Goal: Communication & Community: Participate in discussion

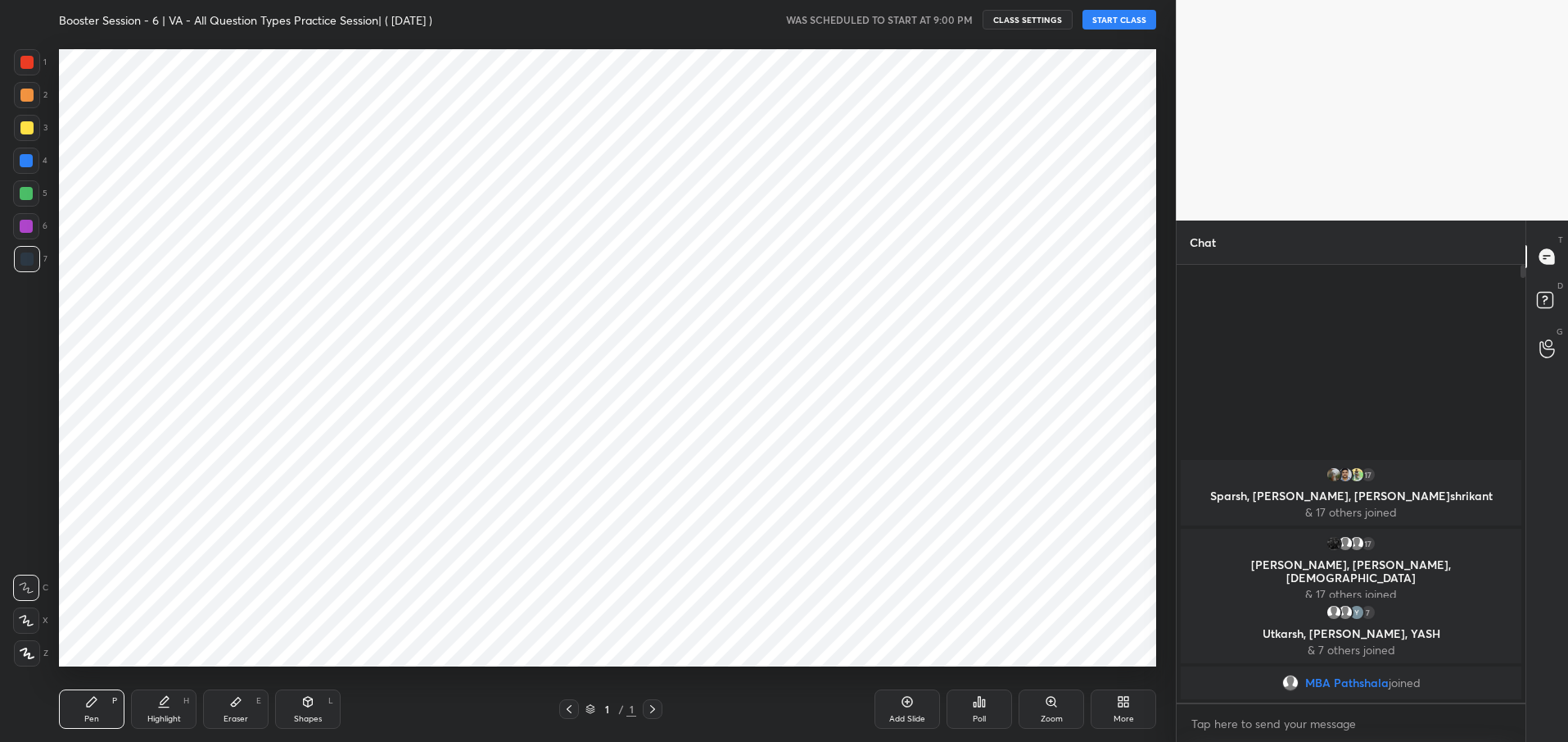
scroll to position [81302, 80788]
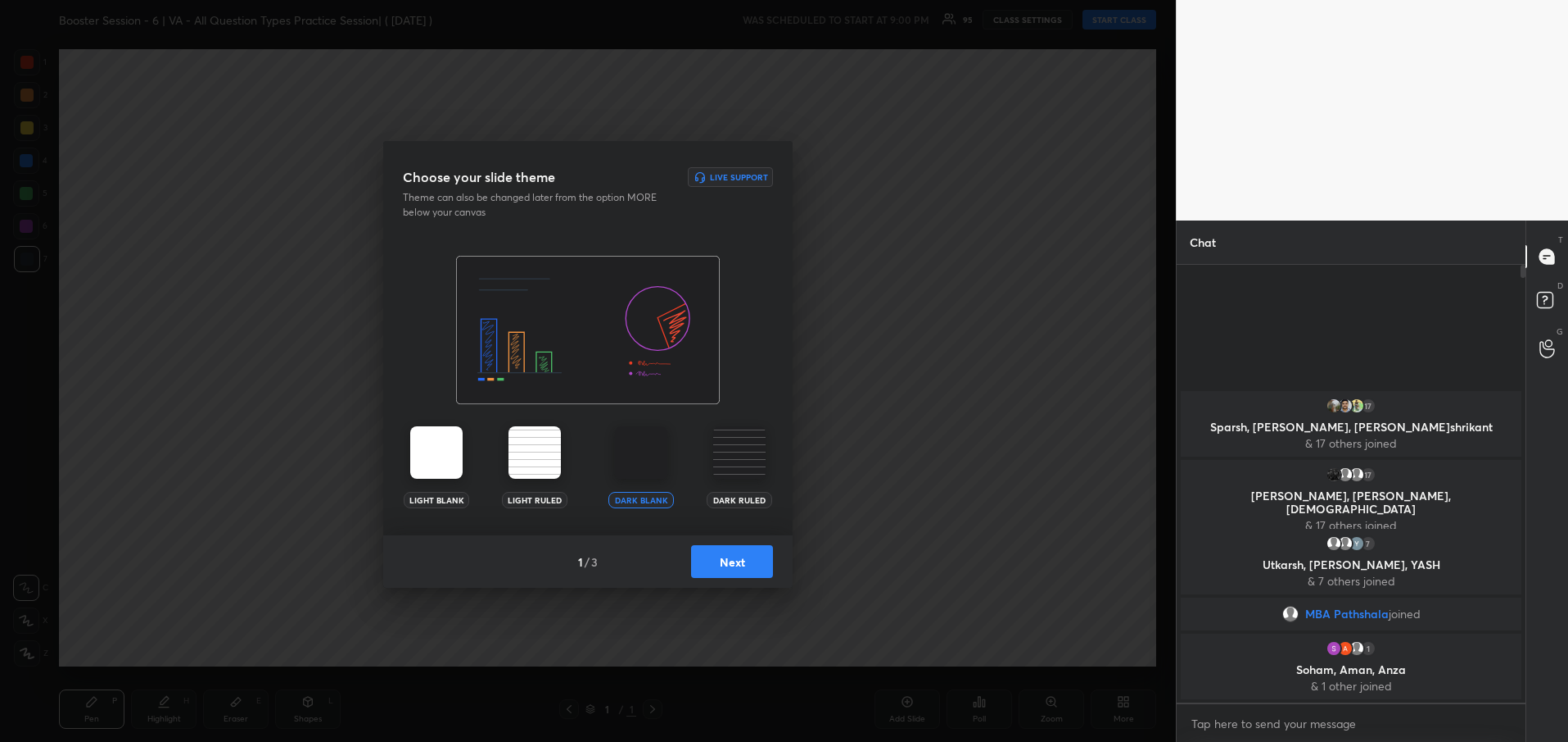
click at [735, 561] on button "Next" at bounding box center [733, 562] width 82 height 33
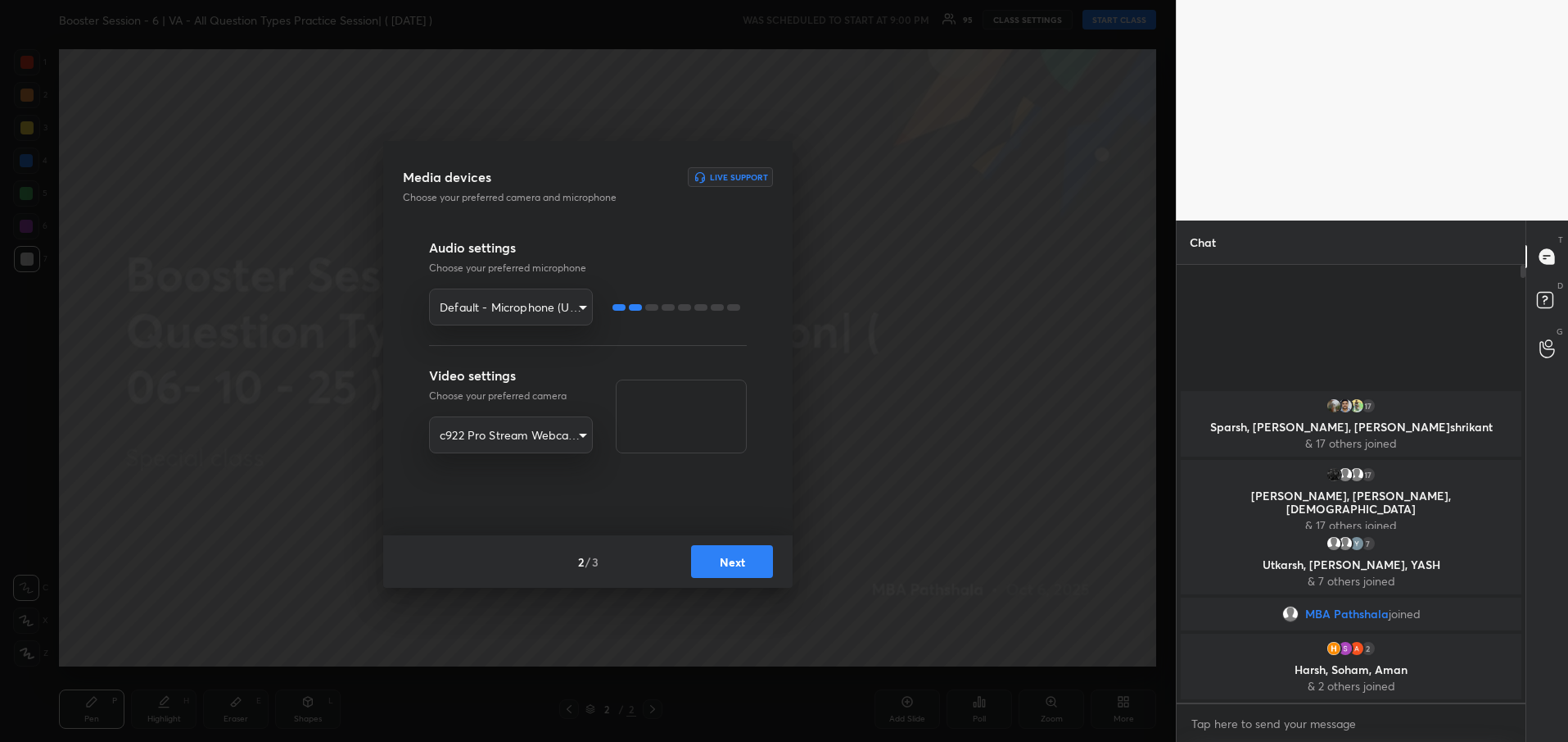
click at [735, 561] on button "Next" at bounding box center [733, 562] width 82 height 33
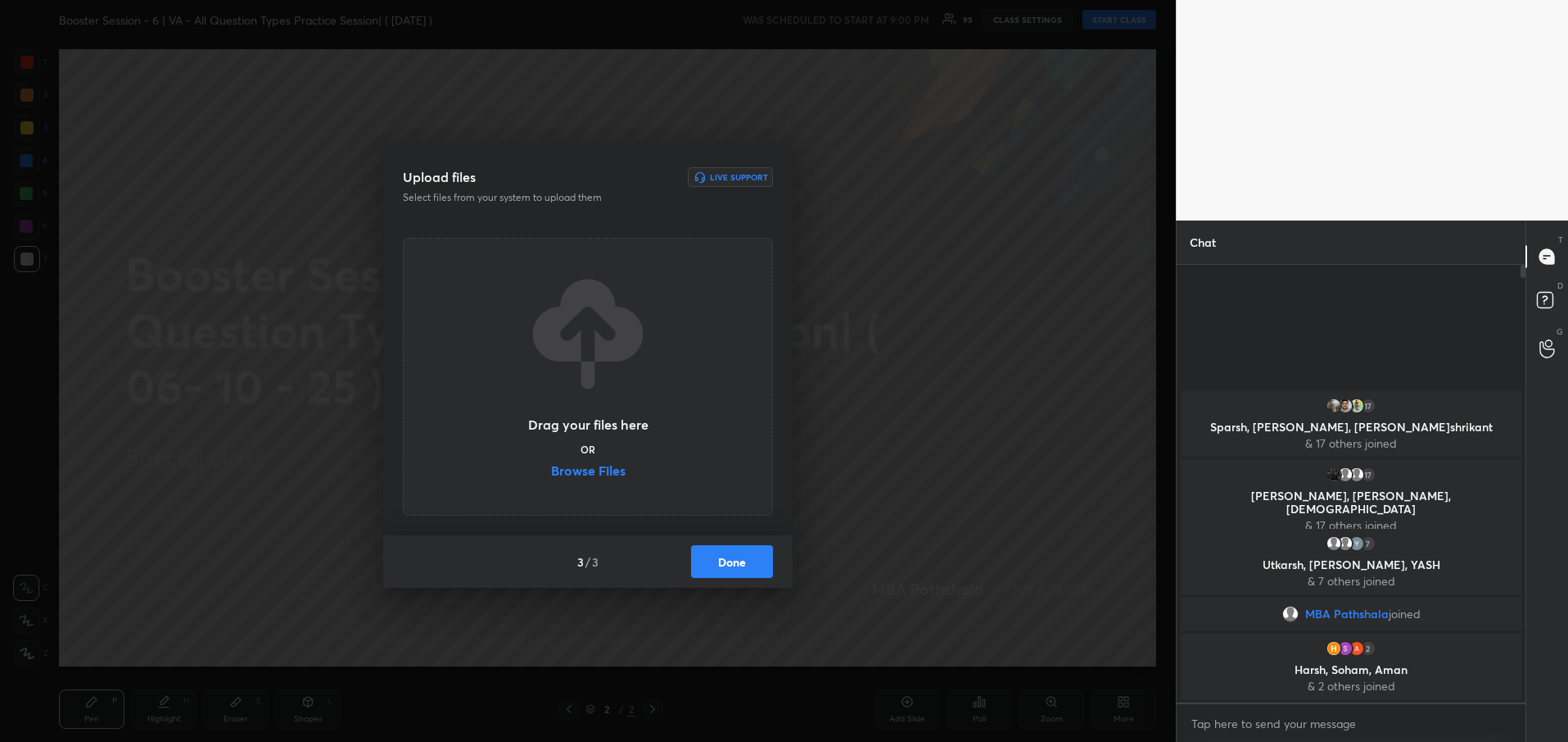
click at [735, 561] on button "Done" at bounding box center [733, 562] width 82 height 33
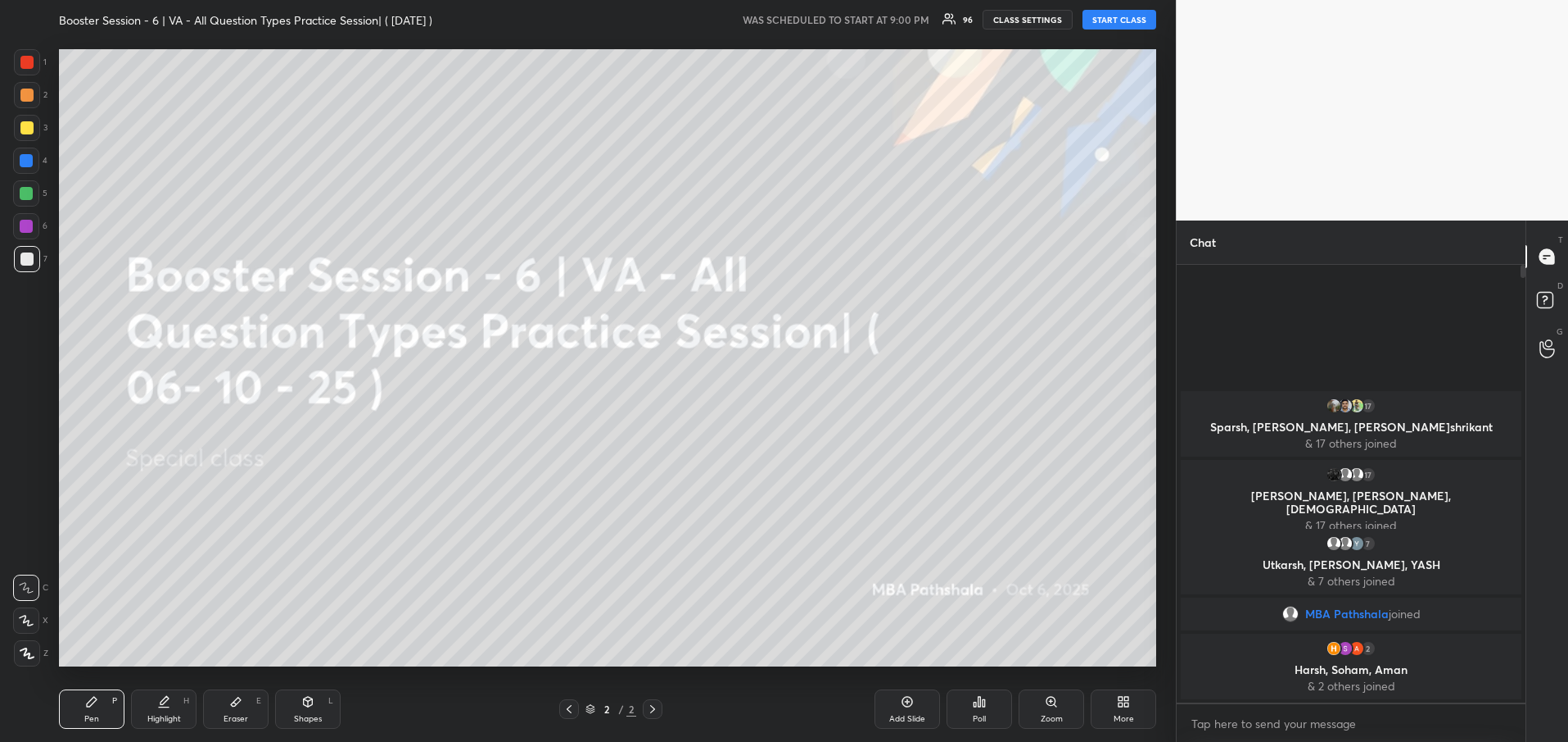
click at [1122, 22] on button "START CLASS" at bounding box center [1119, 20] width 74 height 20
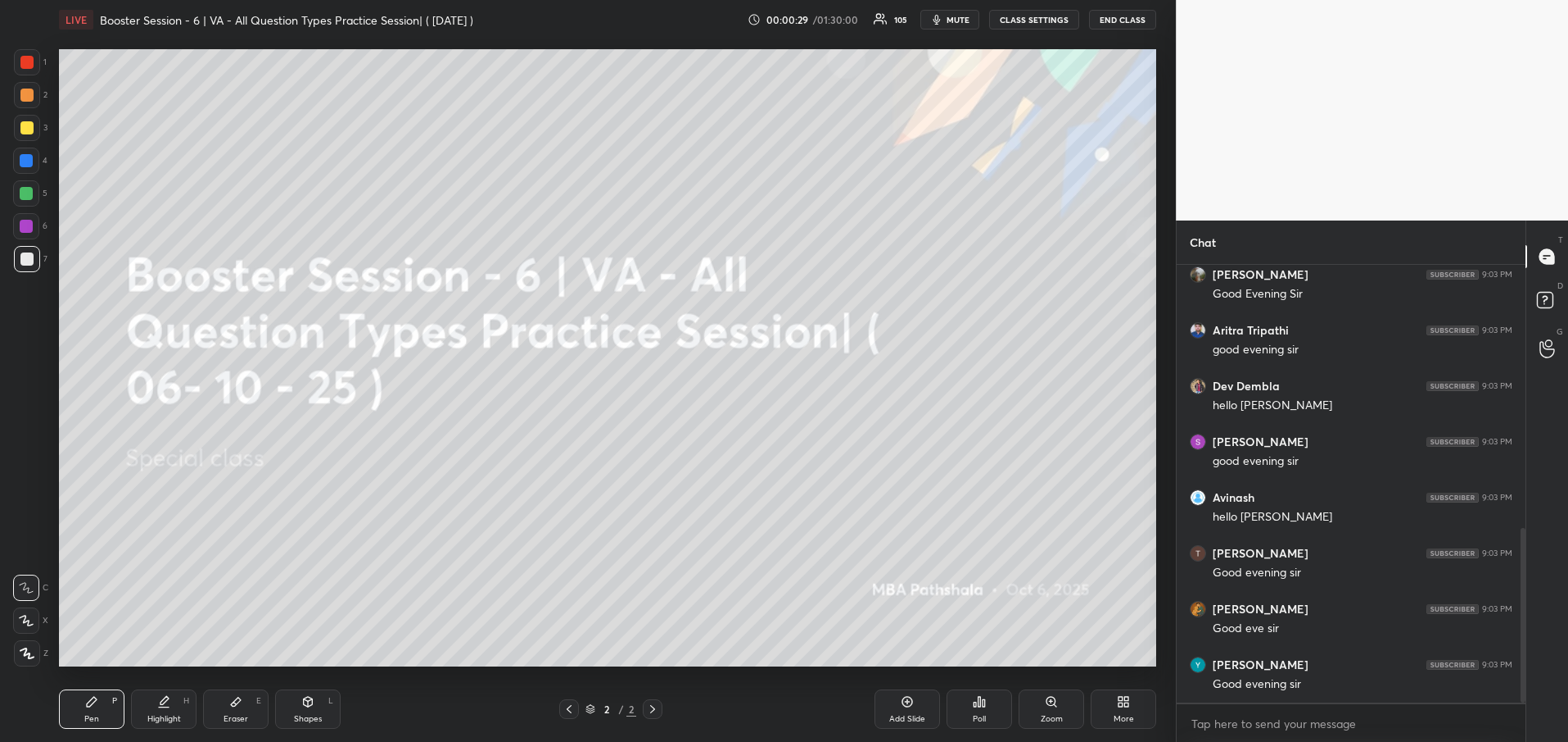
scroll to position [0, 0]
click at [1000, 712] on div "Poll" at bounding box center [979, 708] width 66 height 39
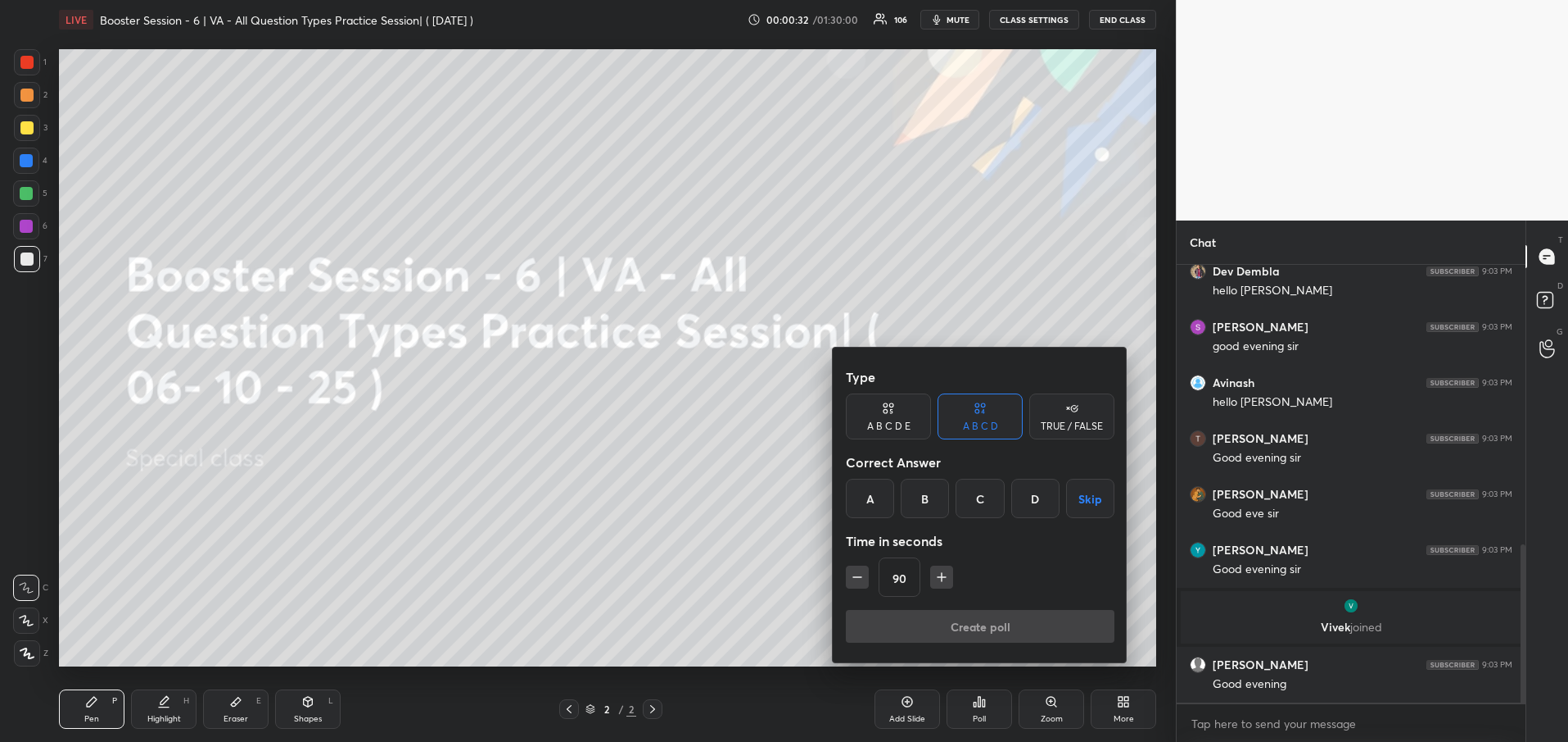
click at [680, 511] on div at bounding box center [784, 371] width 1568 height 742
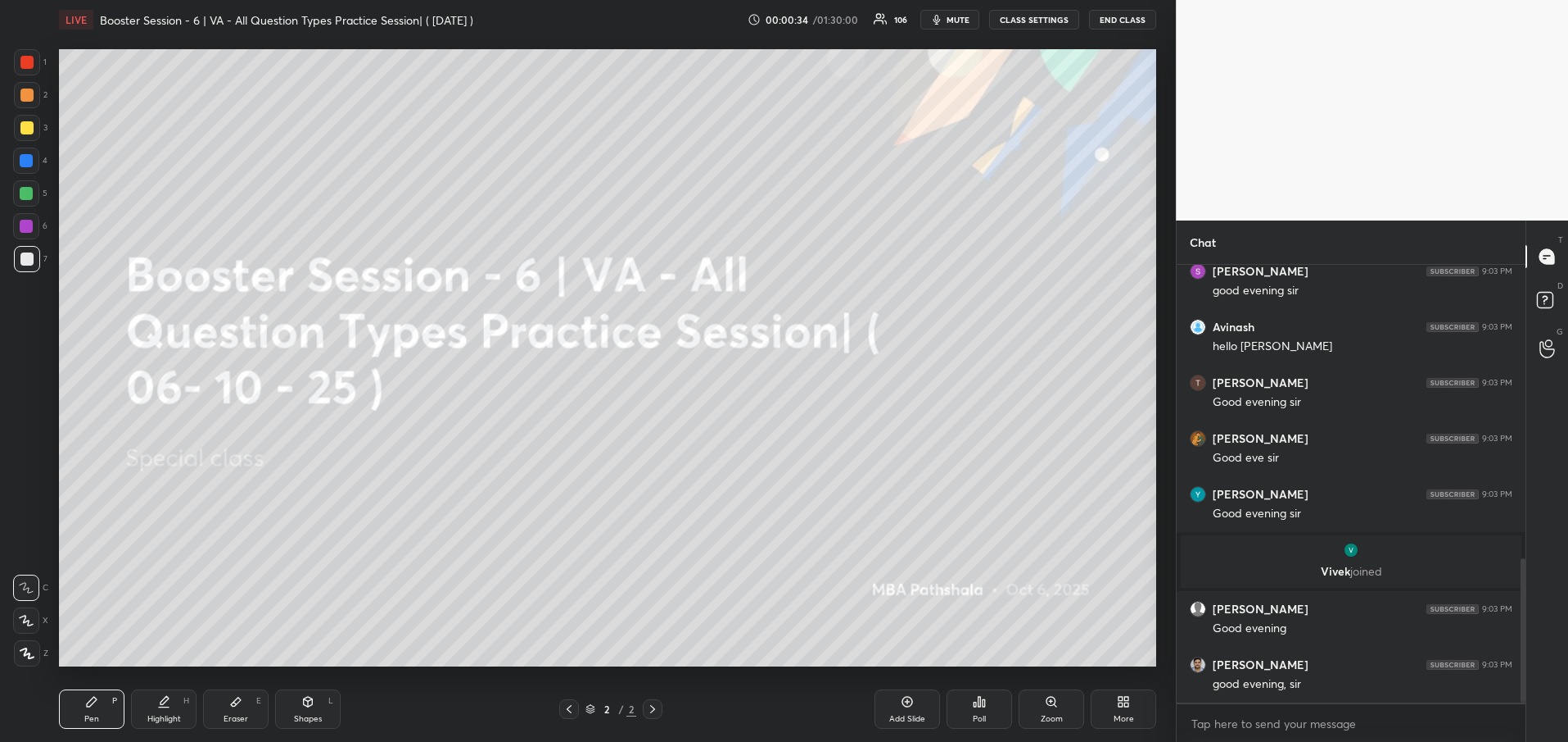
scroll to position [890, 0]
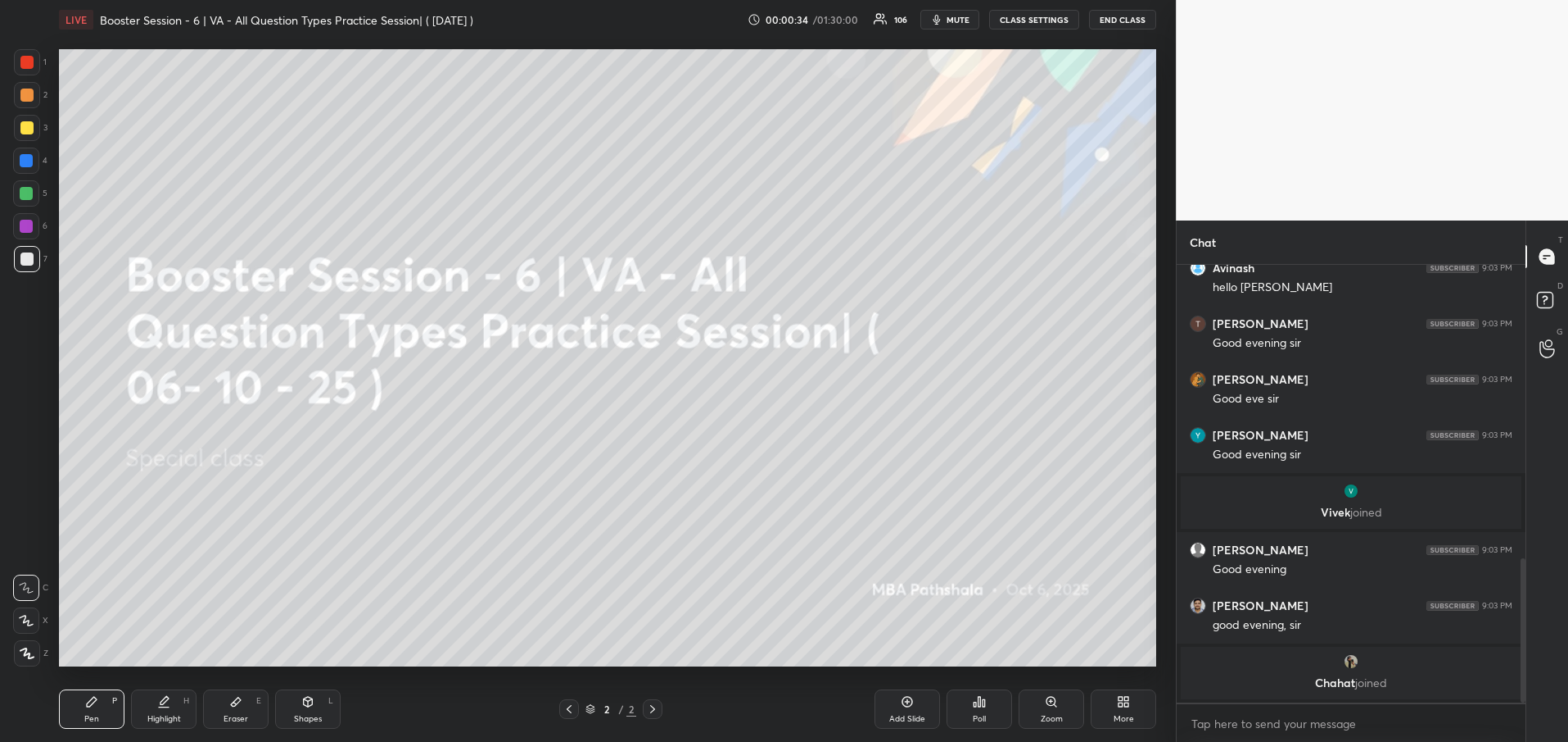
click at [1119, 702] on icon at bounding box center [1121, 704] width 4 height 4
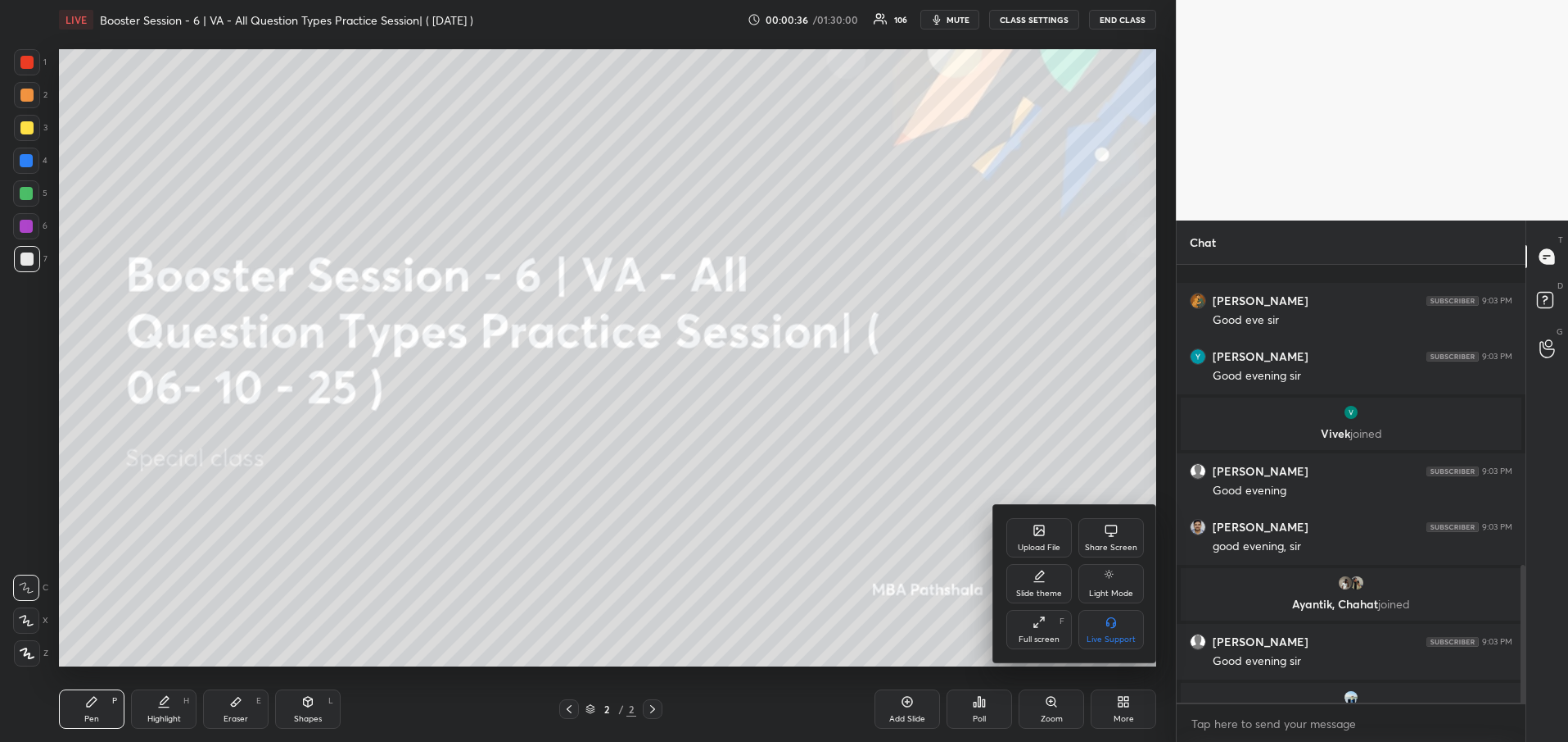
scroll to position [951, 0]
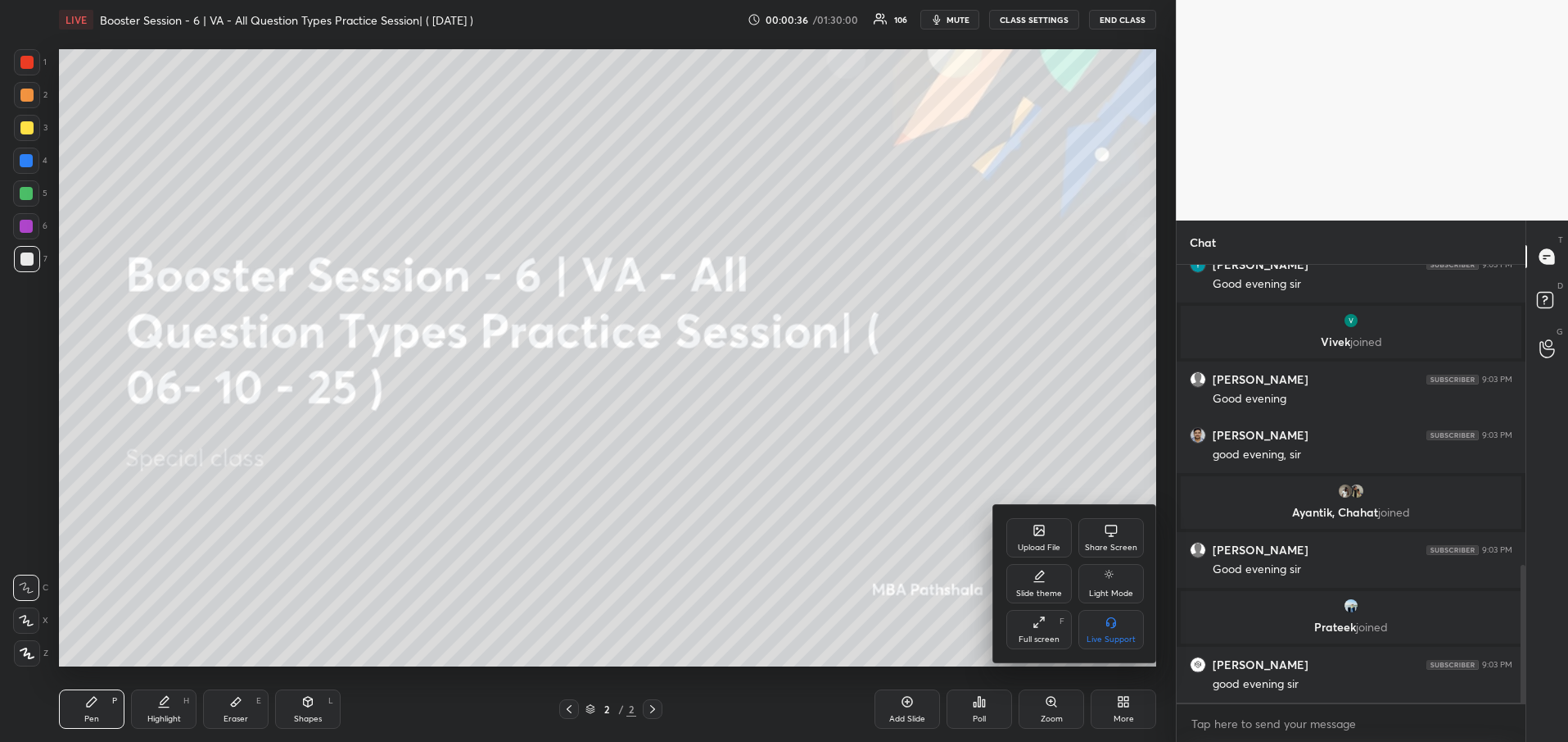
click at [1028, 531] on div "Upload File" at bounding box center [1040, 537] width 66 height 39
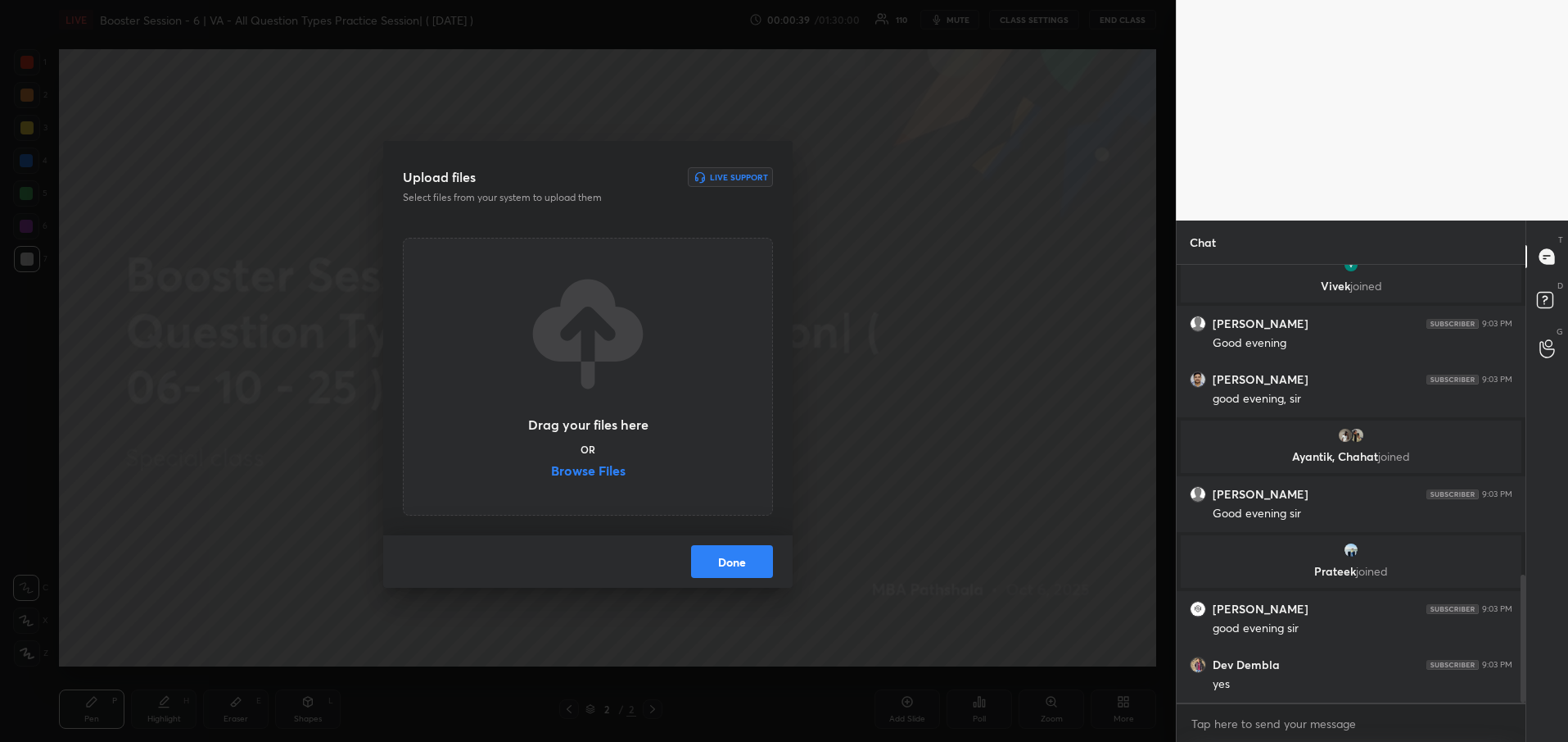
scroll to position [1062, 0]
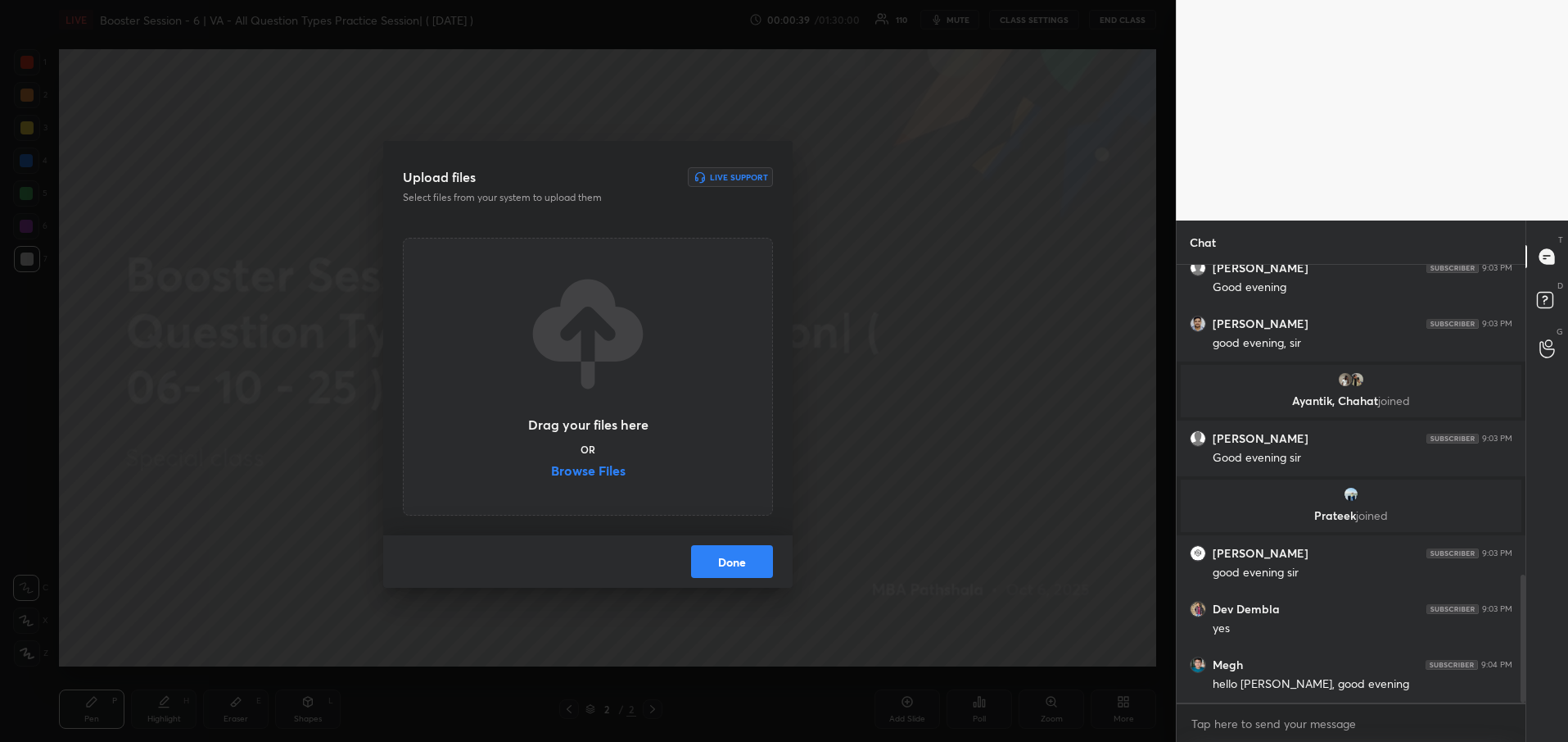
click at [595, 471] on label "Browse Files" at bounding box center [589, 472] width 75 height 17
click at [551, 471] on input "Browse Files" at bounding box center [551, 472] width 0 height 17
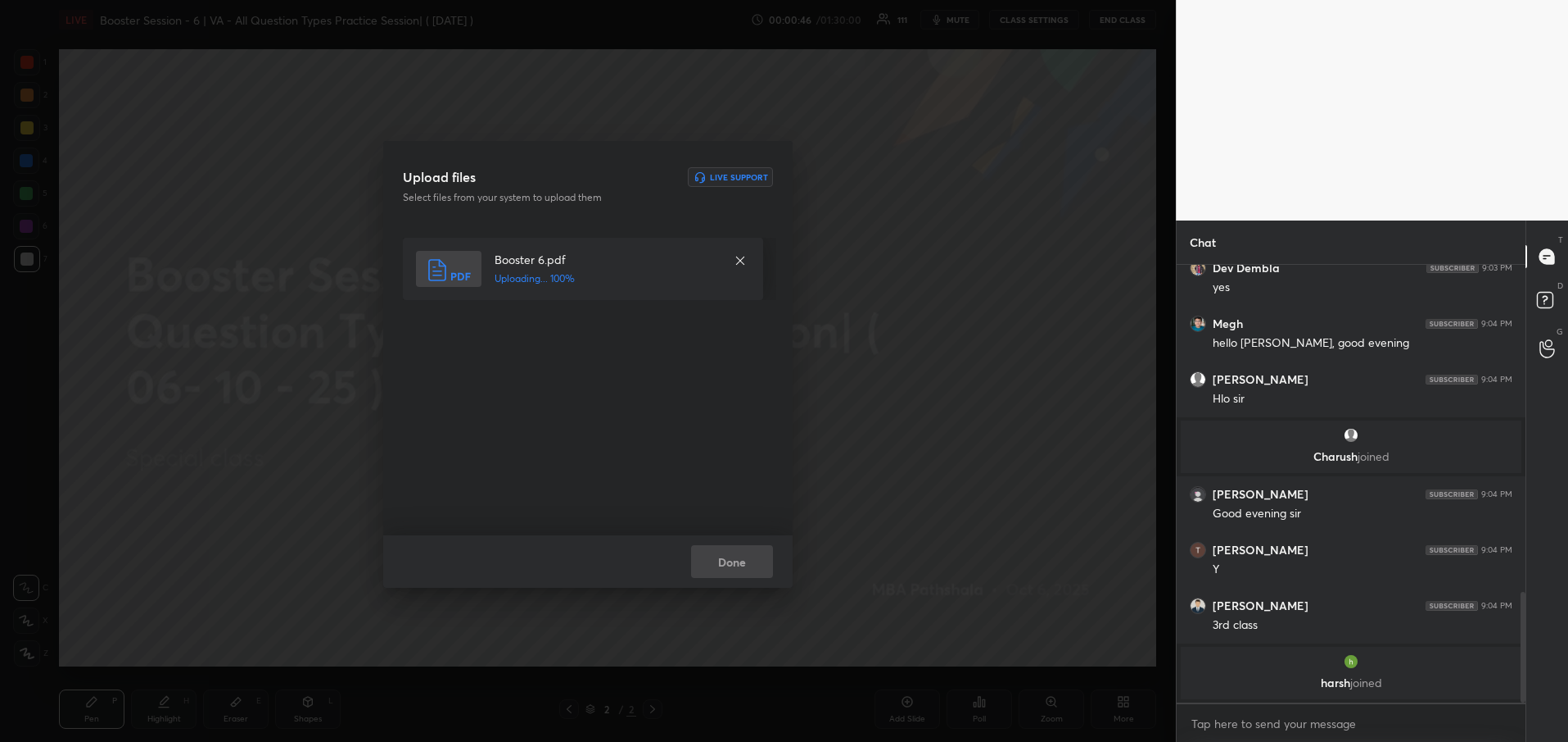
scroll to position [1323, 0]
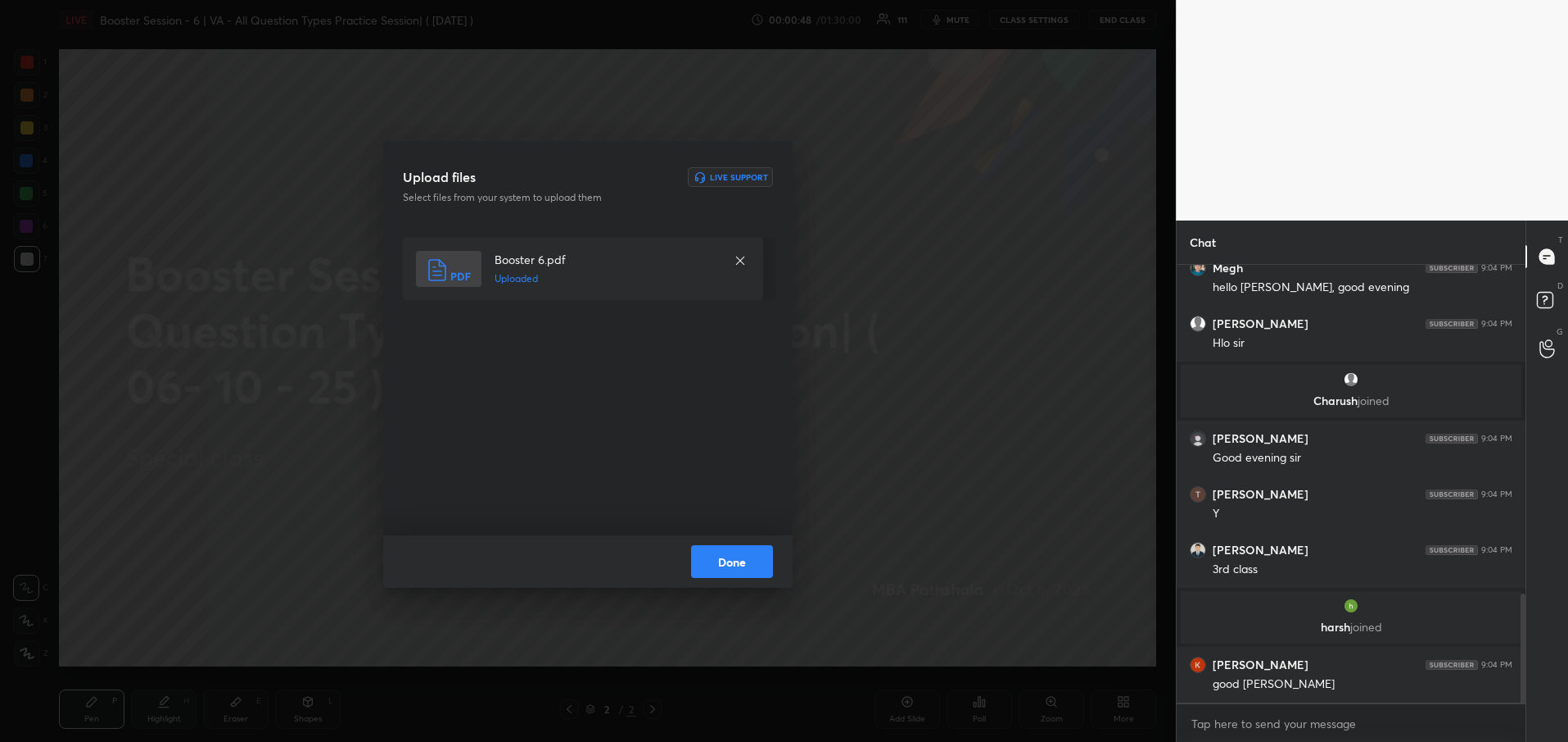
click at [745, 566] on button "Done" at bounding box center [733, 562] width 82 height 33
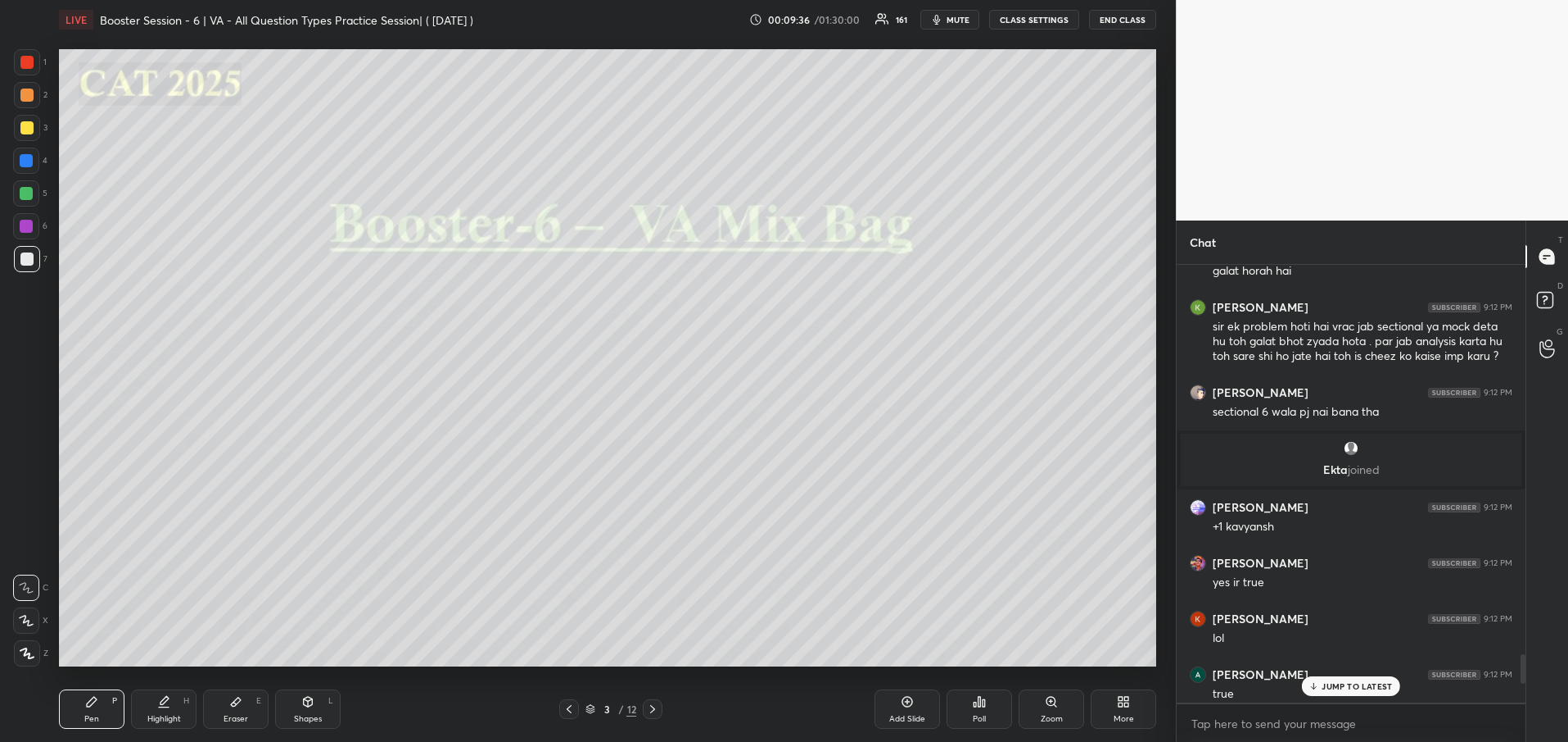
scroll to position [5776, 0]
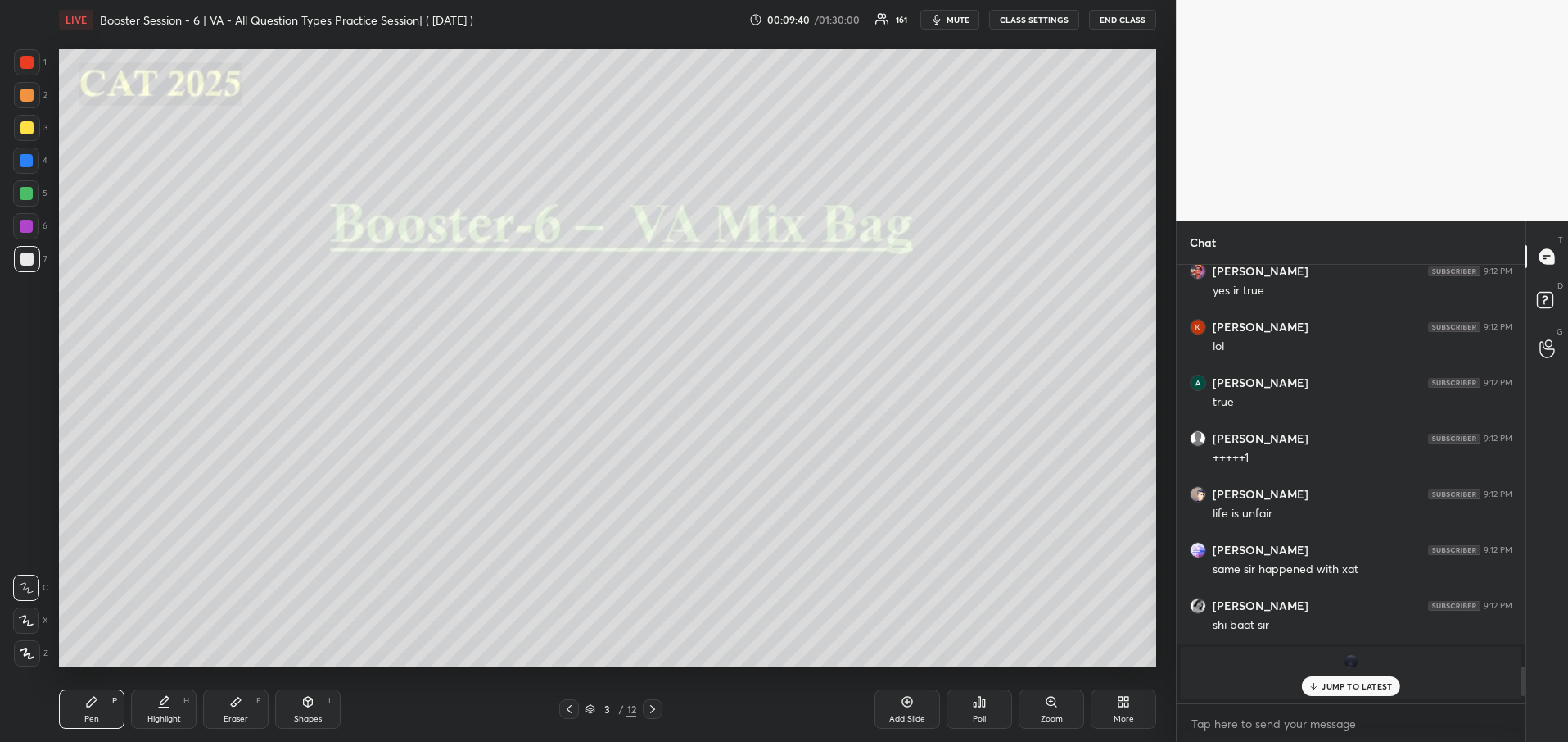
drag, startPoint x: 1523, startPoint y: 690, endPoint x: 1519, endPoint y: 720, distance: 30.3
click at [1519, 720] on div "[PERSON_NAME] 9:12 PM sectional 6 wala pj nai bana tha [PERSON_NAME] joined [PE…" at bounding box center [1351, 503] width 349 height 478
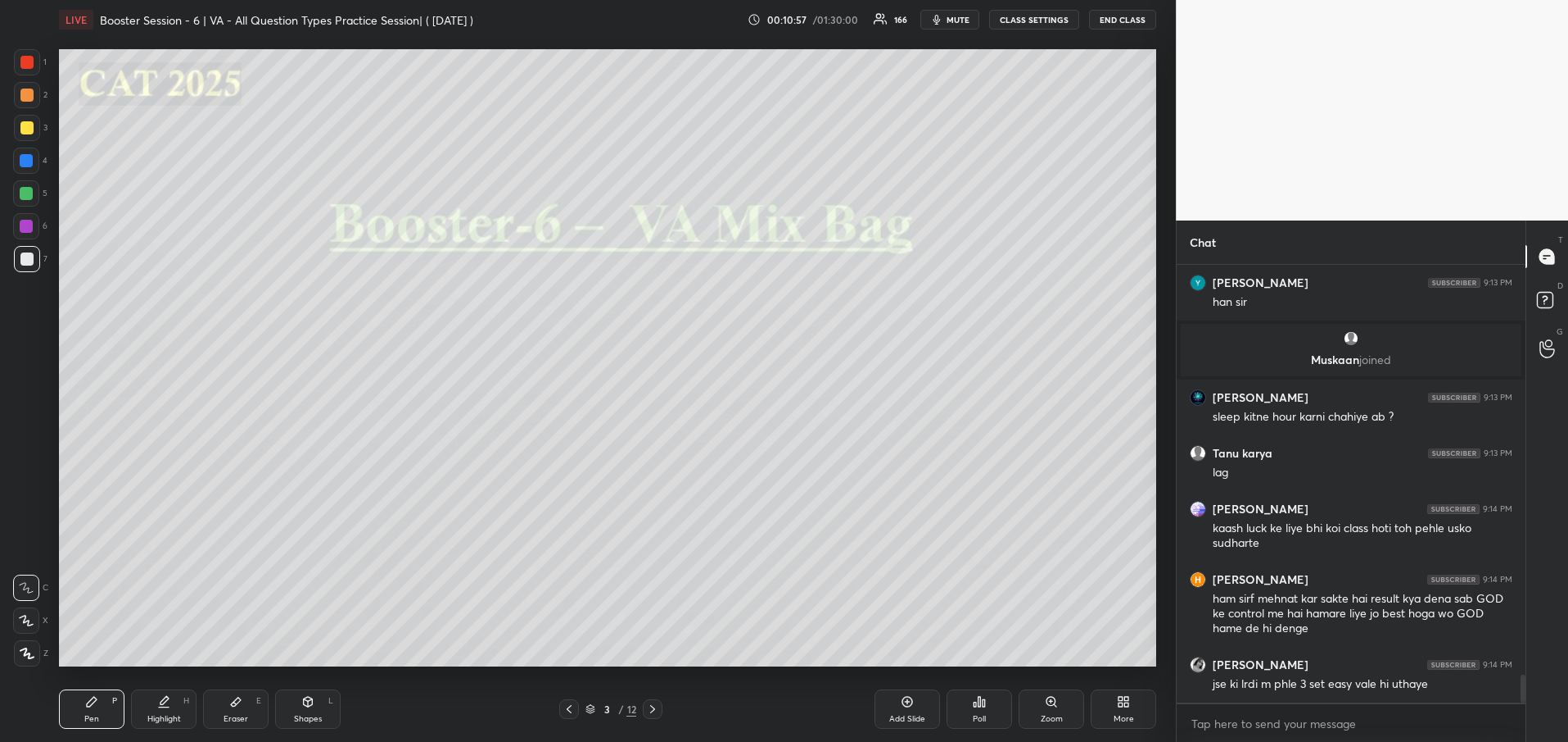
scroll to position [6475, 0]
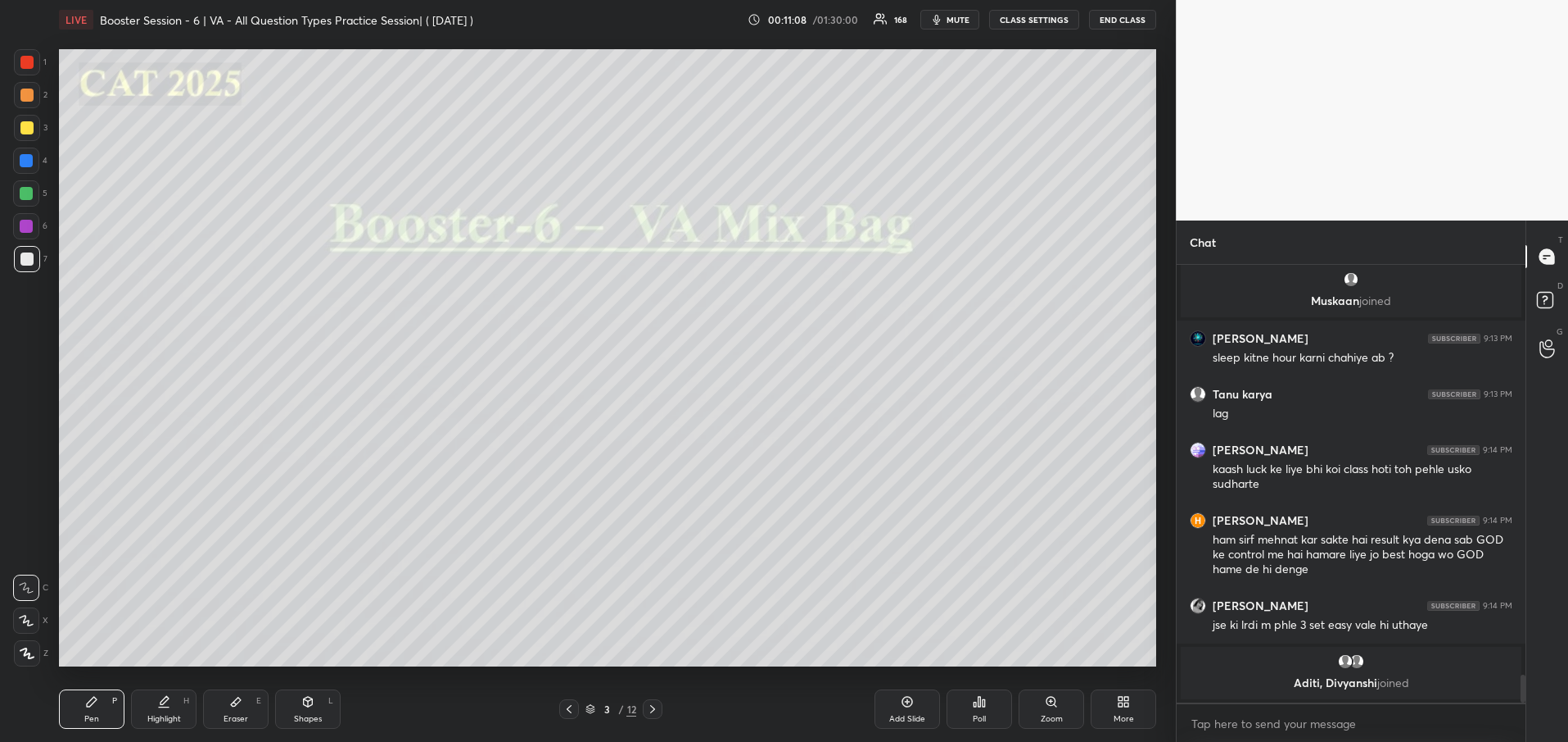
click at [648, 710] on icon at bounding box center [652, 708] width 13 height 13
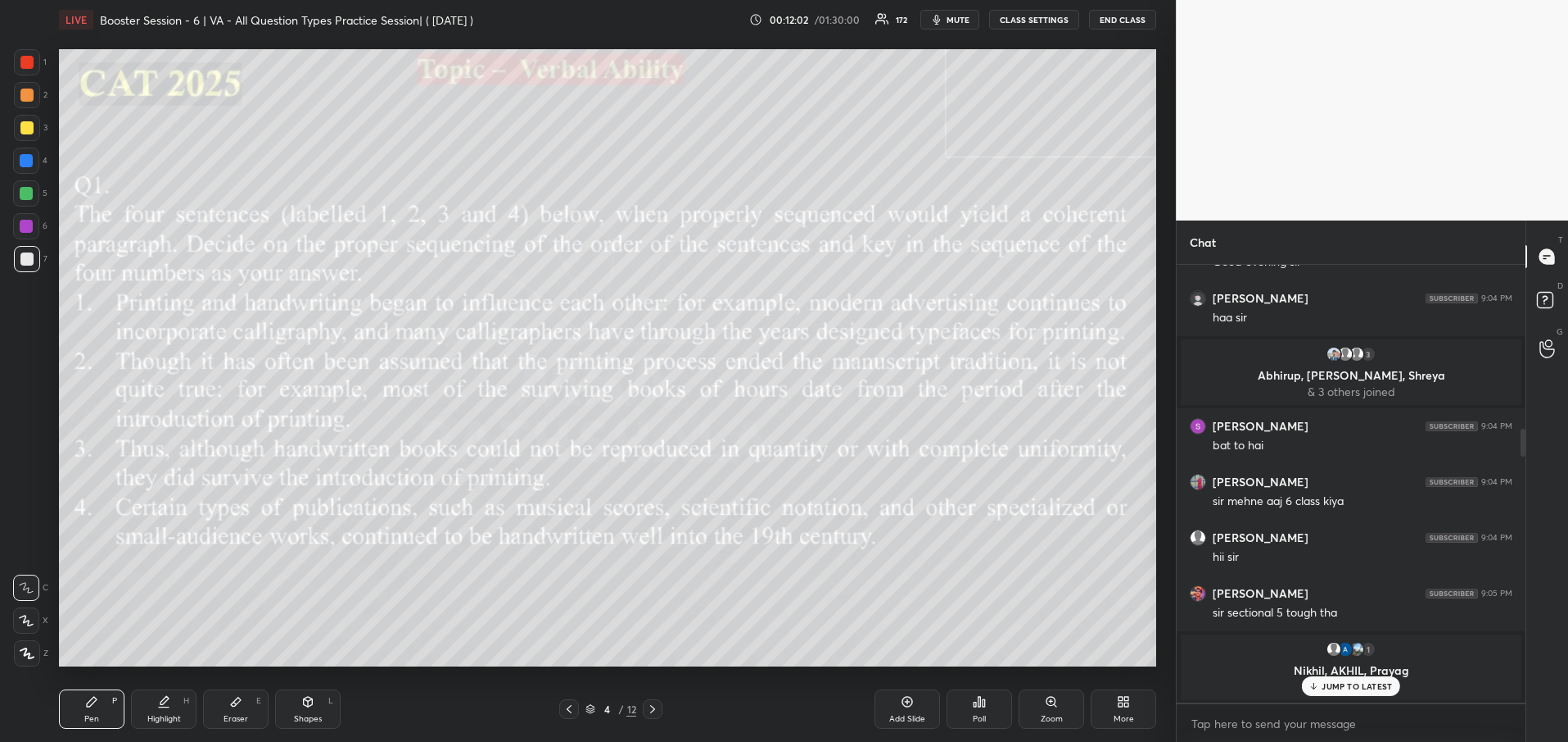
scroll to position [2012, 0]
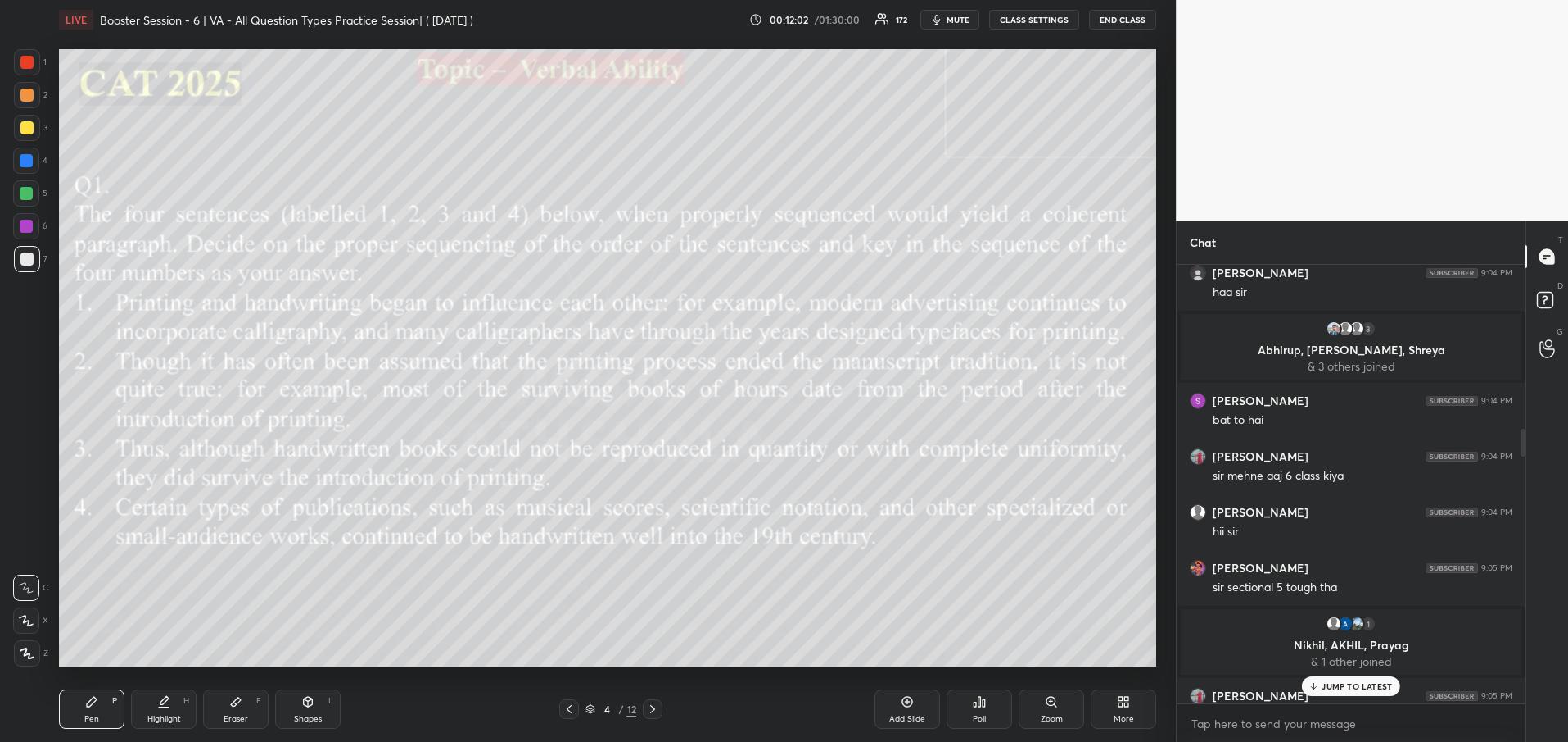
drag, startPoint x: 1522, startPoint y: 695, endPoint x: 1519, endPoint y: 409, distance: 286.0
click at [1519, 409] on div at bounding box center [1521, 483] width 10 height 438
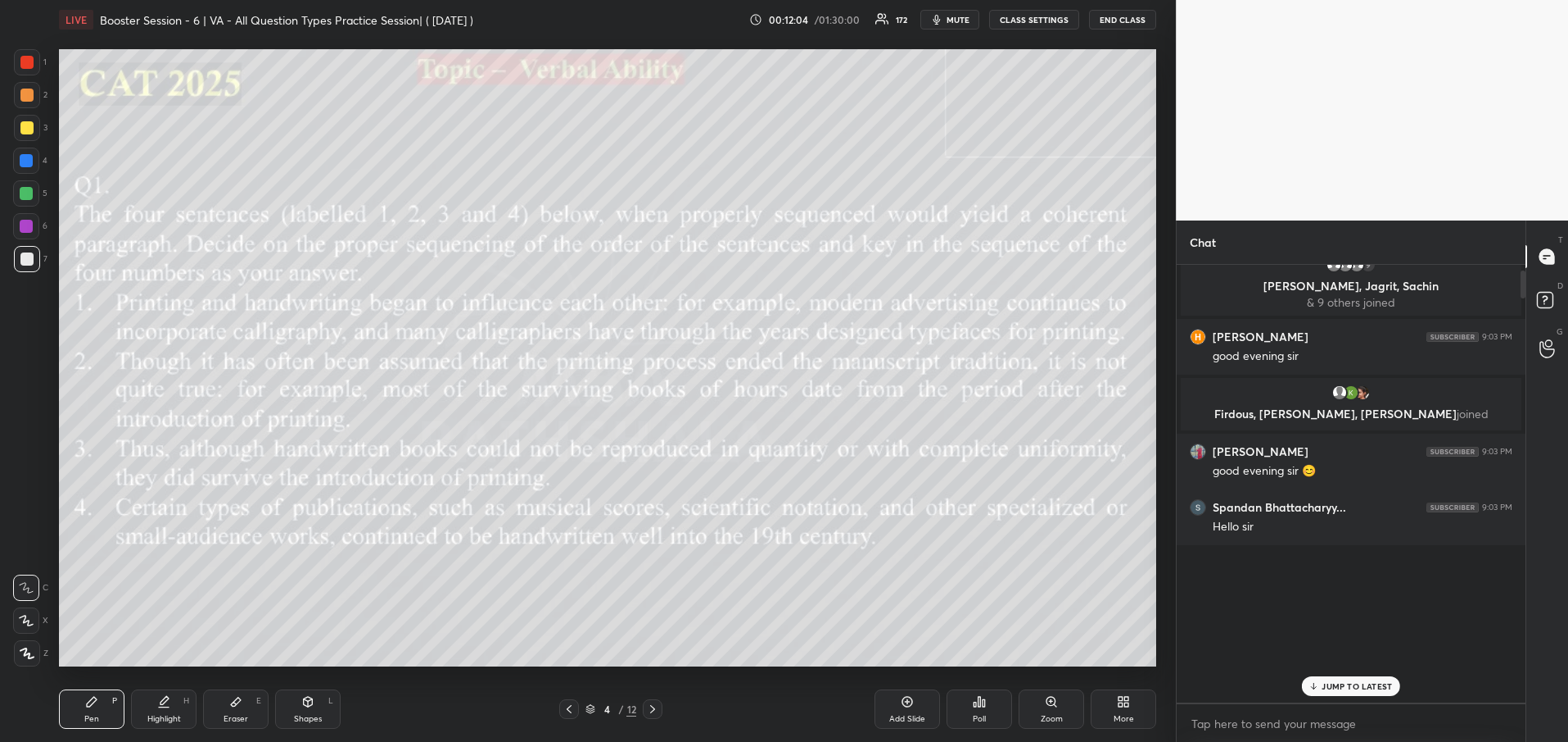
scroll to position [0, 0]
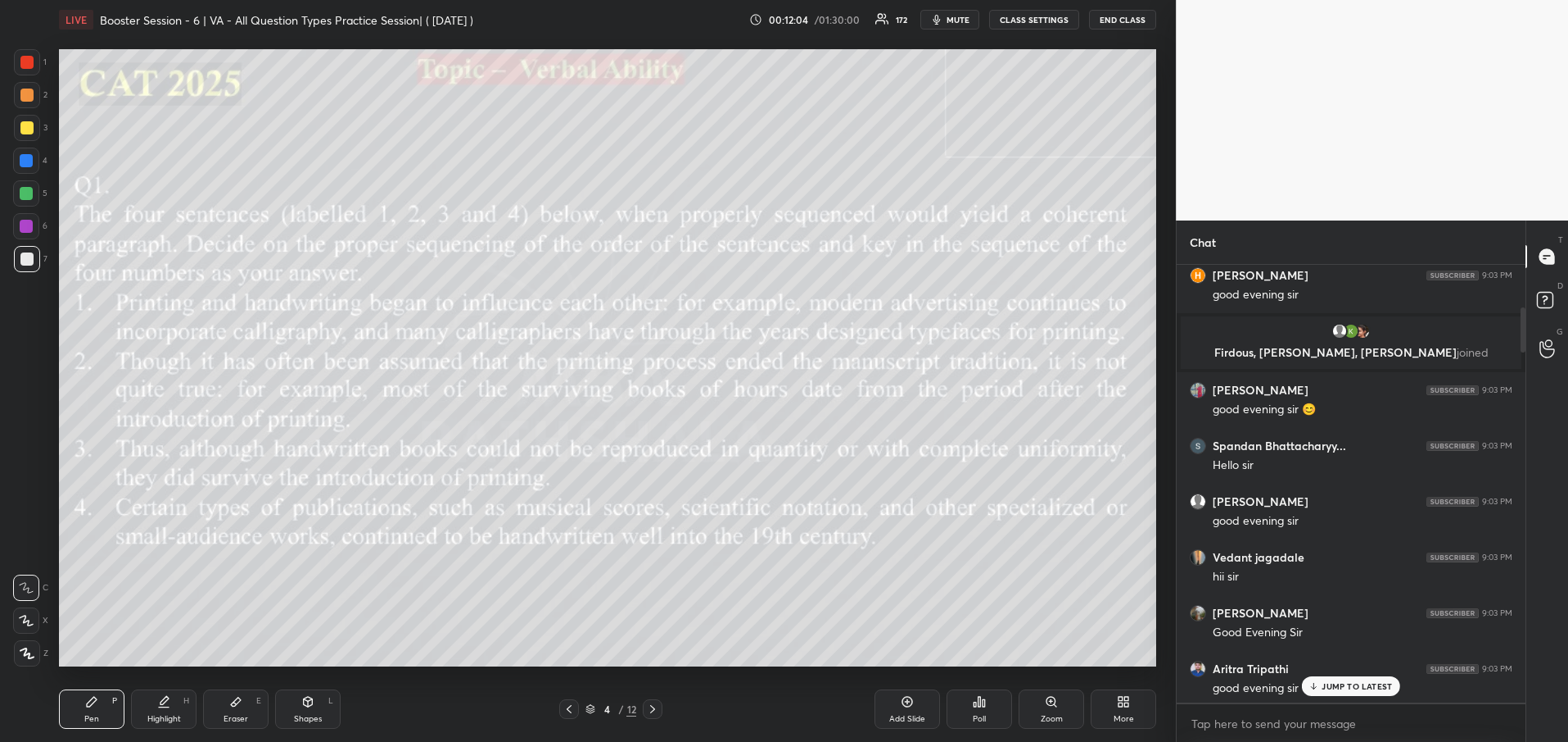
drag, startPoint x: 1525, startPoint y: 444, endPoint x: 1521, endPoint y: 285, distance: 159.1
click at [1521, 285] on div at bounding box center [1521, 483] width 10 height 438
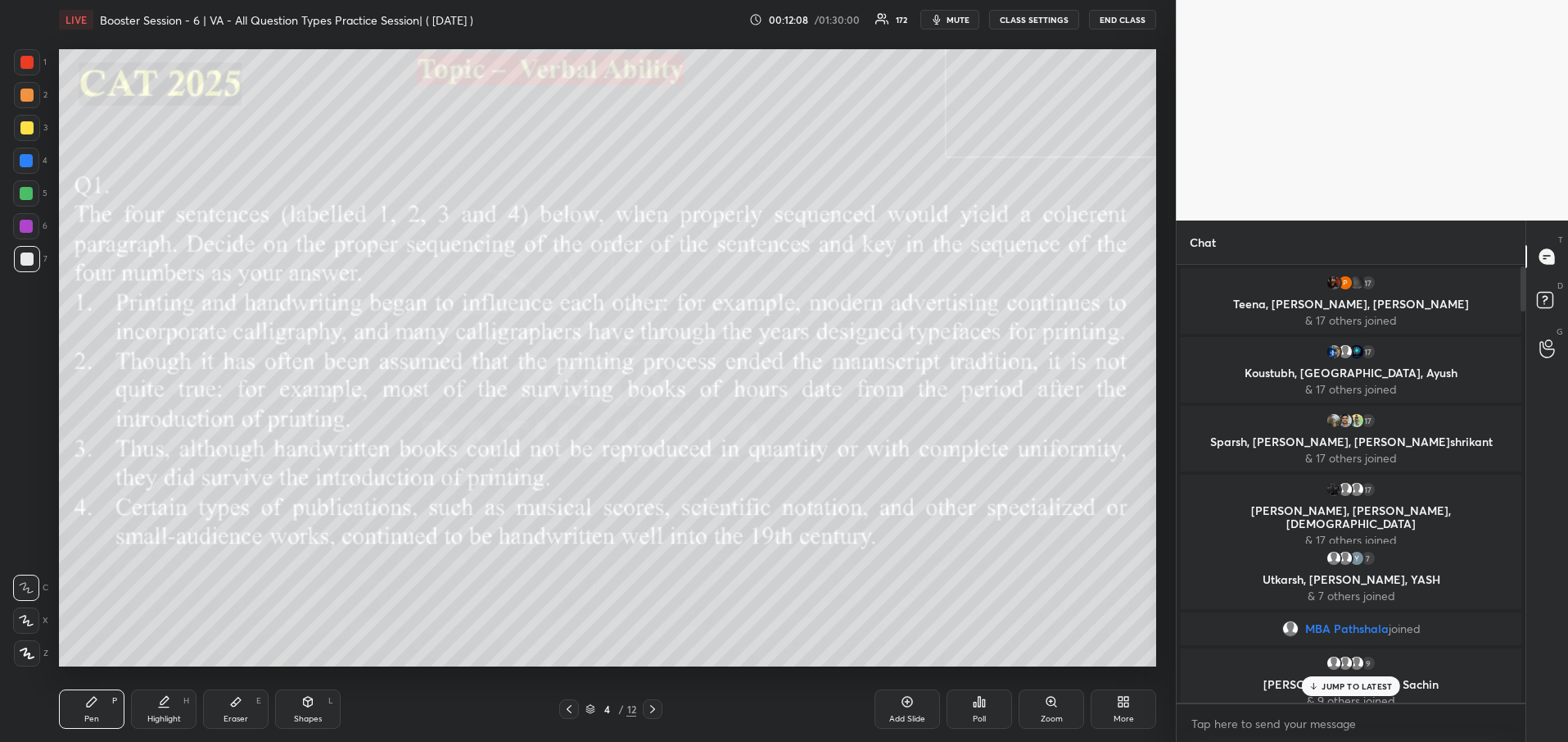
drag, startPoint x: 1525, startPoint y: 325, endPoint x: 1523, endPoint y: 255, distance: 70.0
click at [1523, 255] on div "Chat 17 Teena, [PERSON_NAME], [PERSON_NAME] & 17 others joined 17 [PERSON_NAME]…" at bounding box center [1351, 481] width 350 height 521
drag, startPoint x: 1525, startPoint y: 294, endPoint x: 1522, endPoint y: 269, distance: 25.2
click at [1522, 269] on div at bounding box center [1522, 287] width 5 height 45
drag, startPoint x: 1523, startPoint y: 292, endPoint x: 1523, endPoint y: 266, distance: 26.0
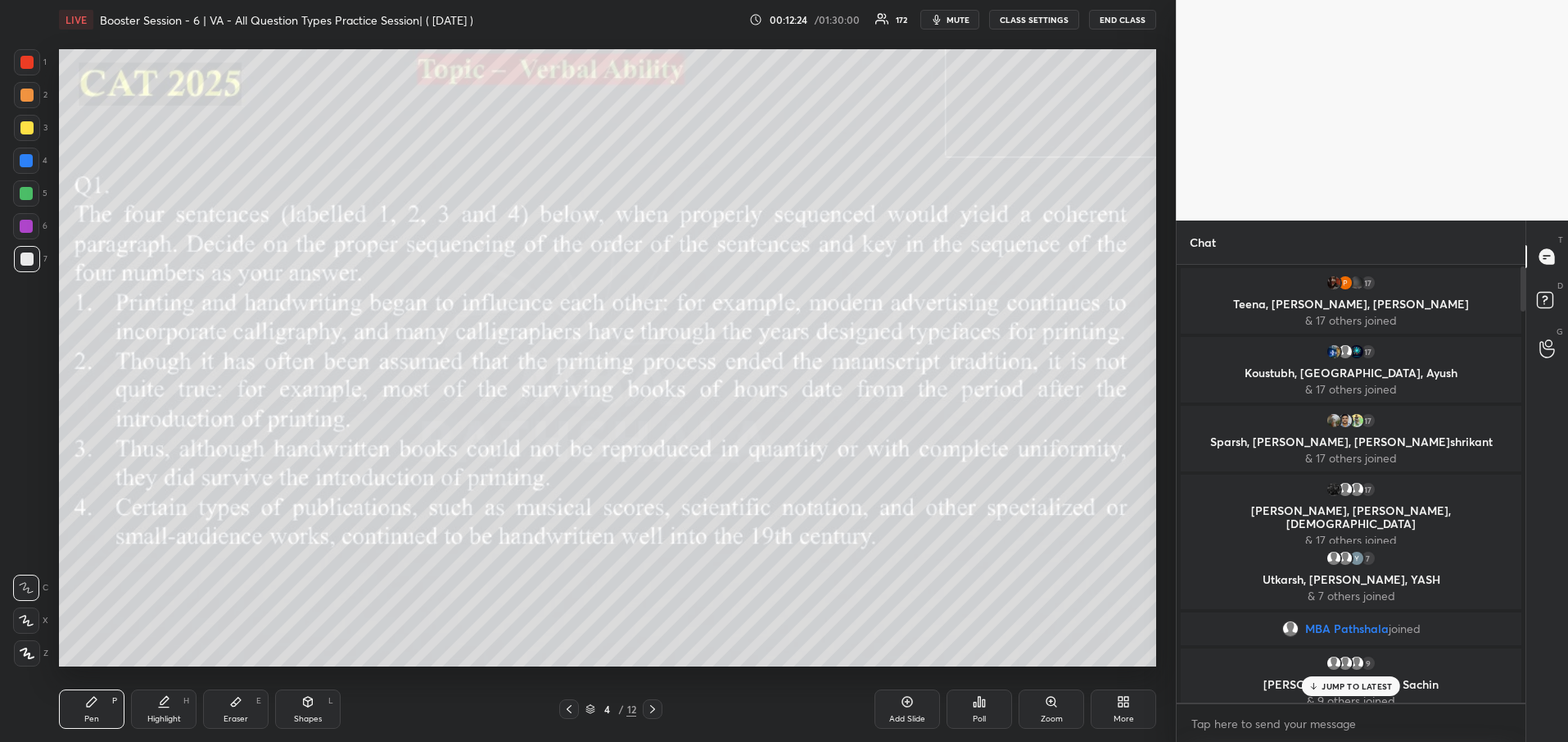
click at [1523, 266] on div at bounding box center [1522, 288] width 5 height 45
click at [1368, 685] on p "JUMP TO LATEST" at bounding box center [1357, 685] width 70 height 10
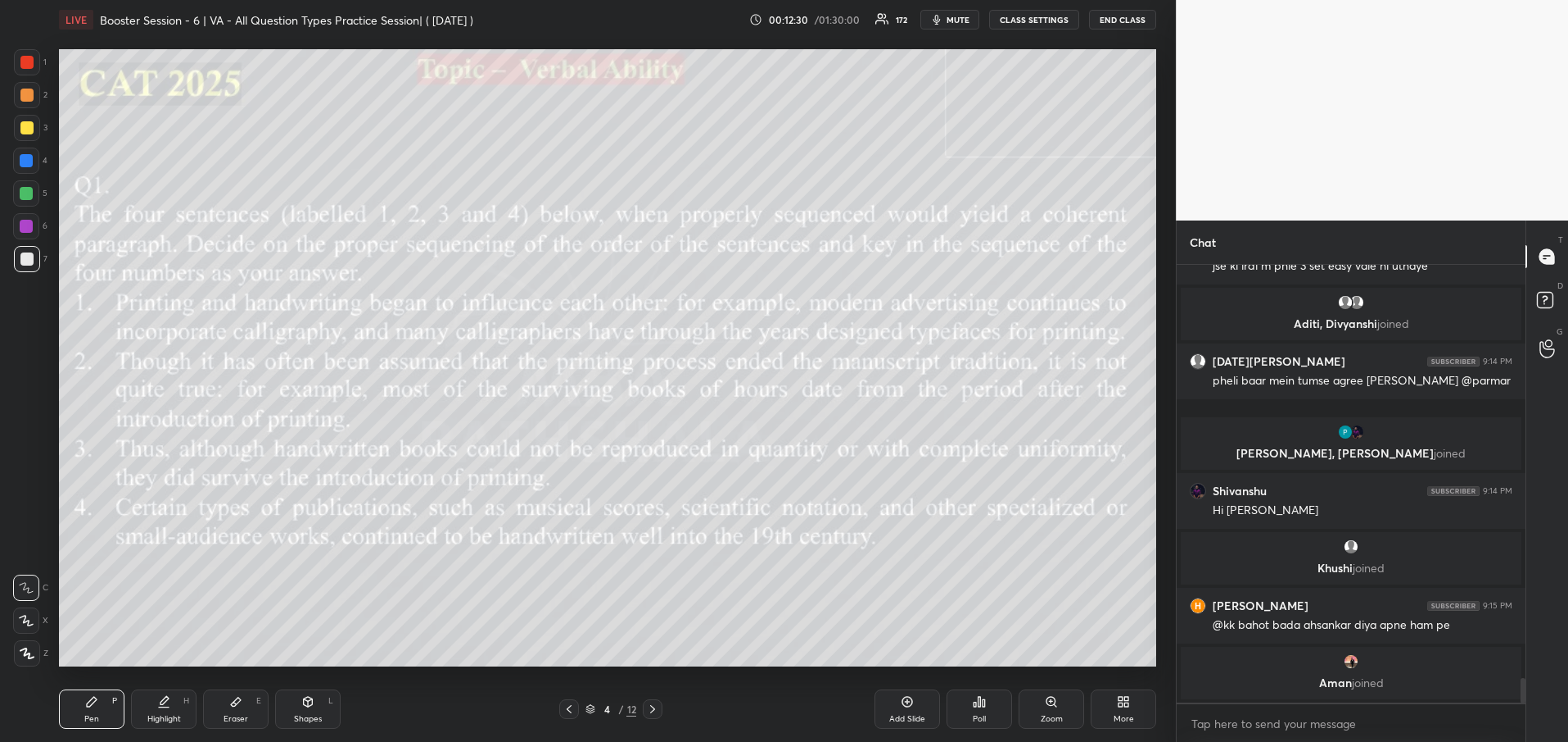
drag, startPoint x: 1525, startPoint y: 692, endPoint x: 1519, endPoint y: 727, distance: 35.5
click at [1519, 727] on div "[PERSON_NAME] 9:14 PM ham sirf mehnat kar sakte hai result kya dena sab GOD ke …" at bounding box center [1351, 503] width 349 height 478
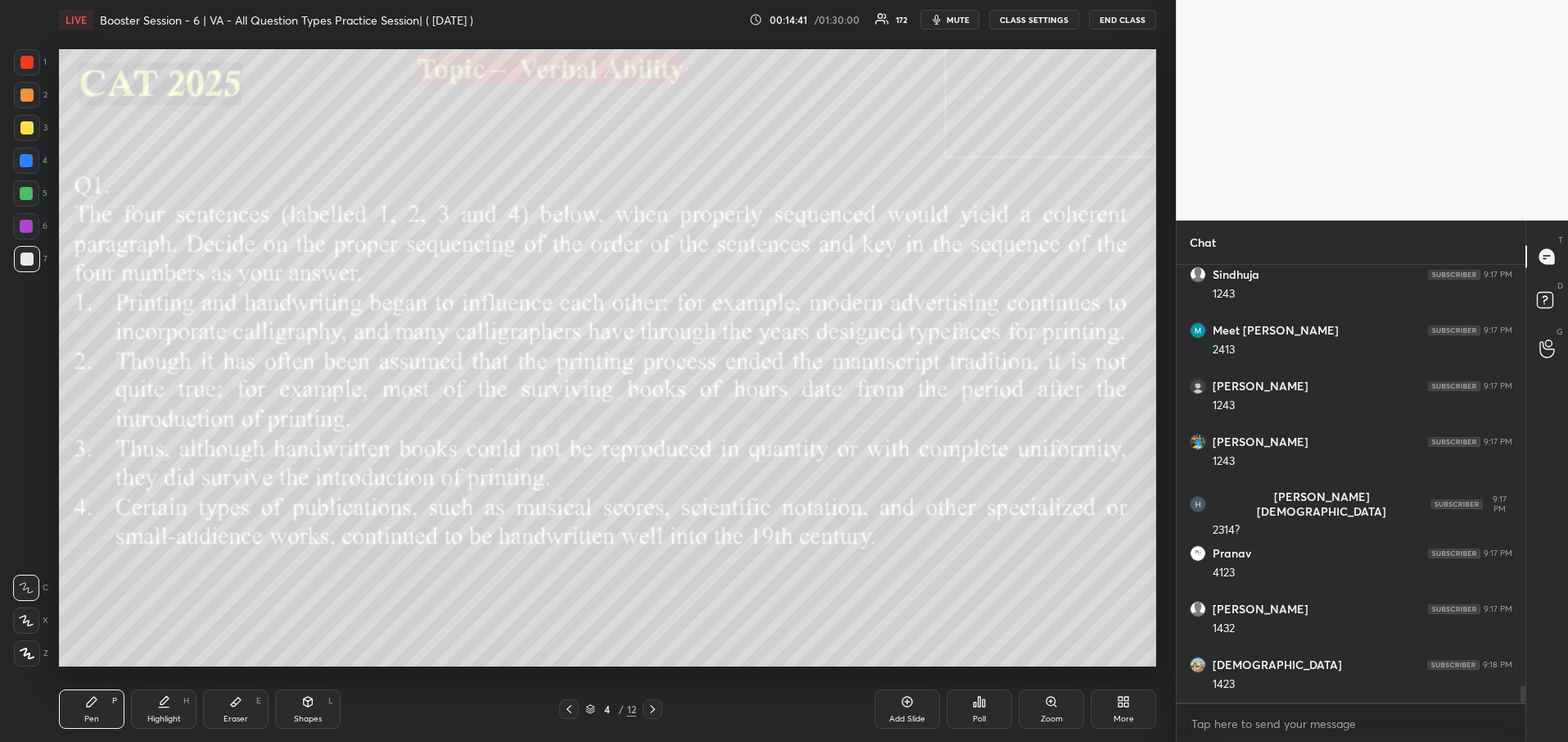
scroll to position [10603, 0]
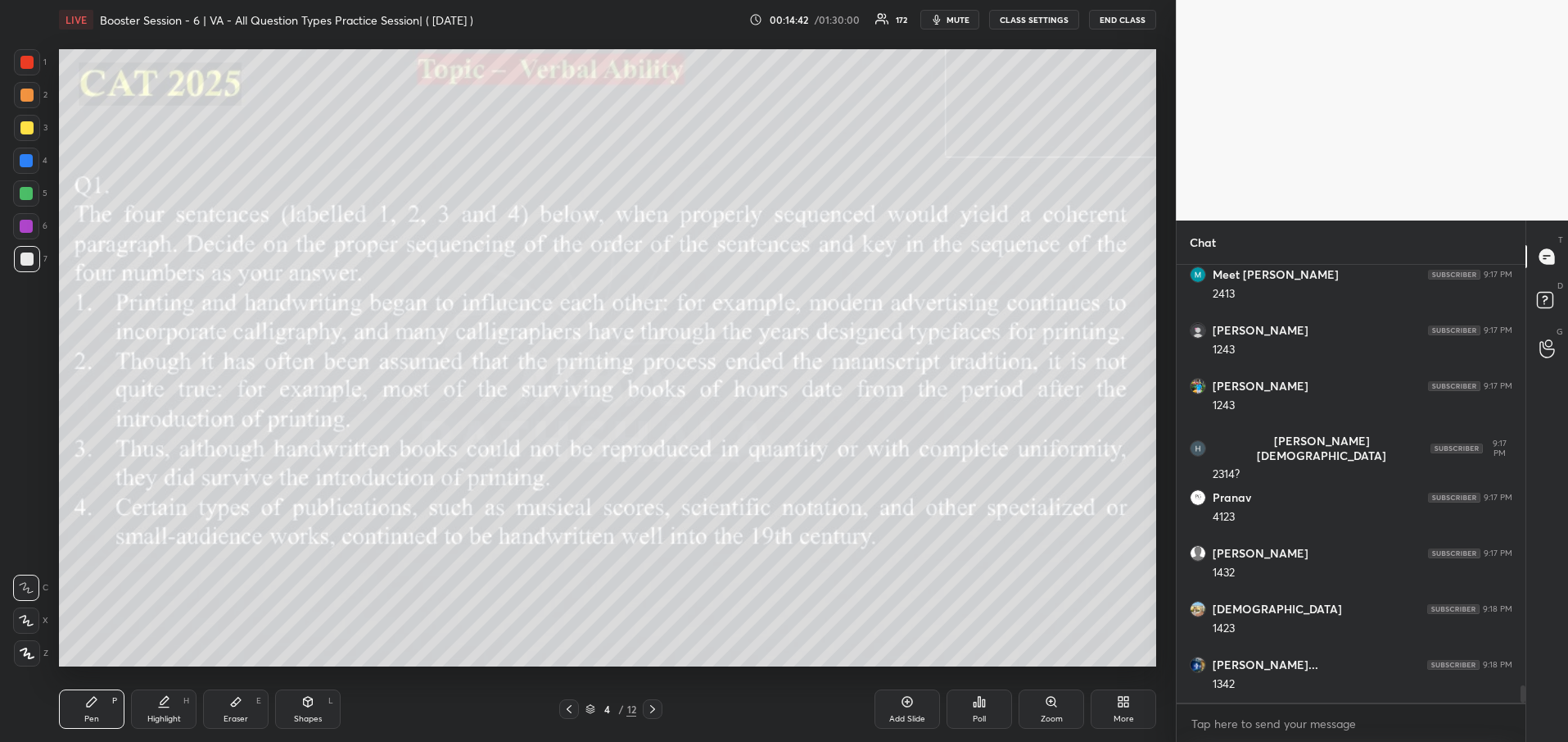
click at [24, 132] on div at bounding box center [26, 128] width 13 height 13
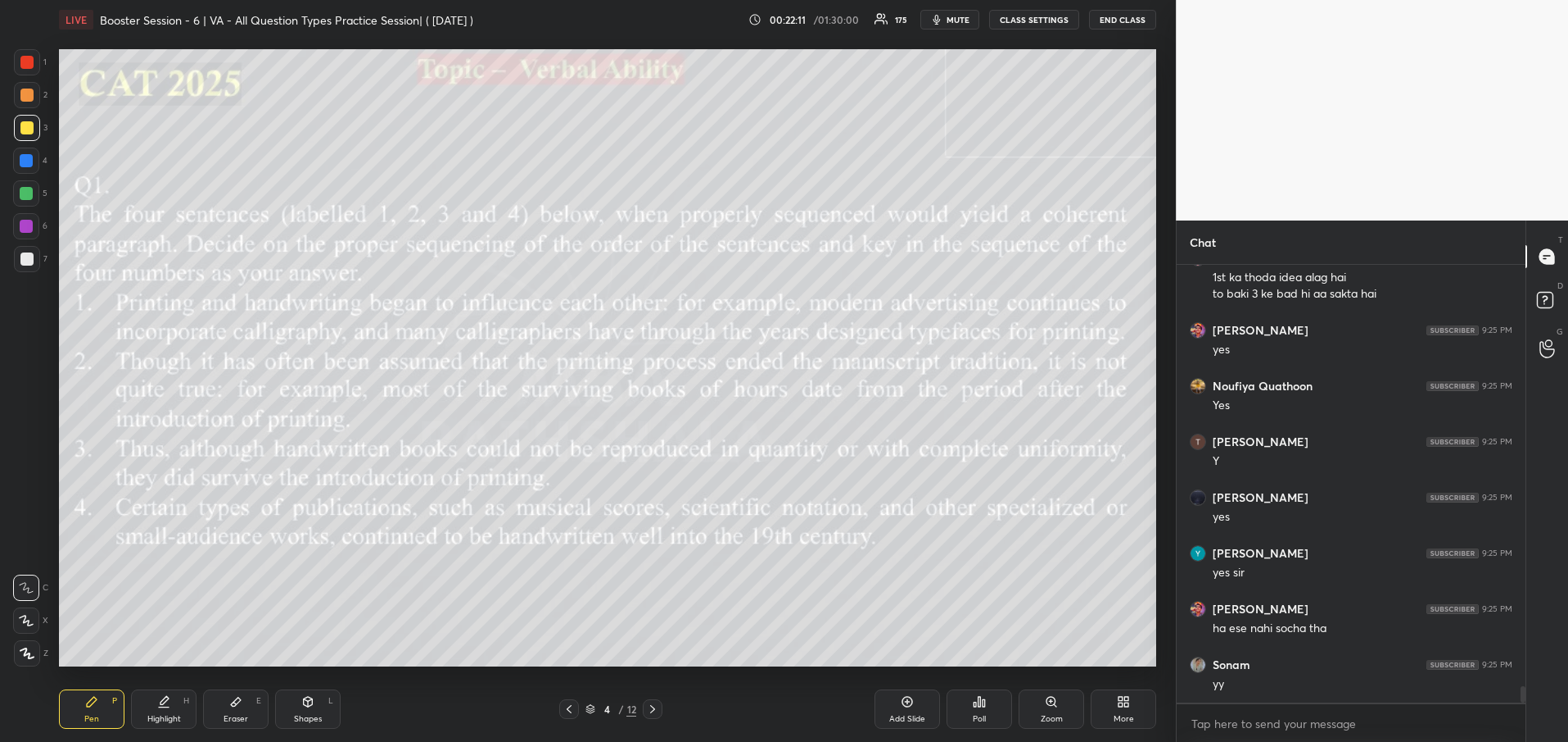
scroll to position [11111, 0]
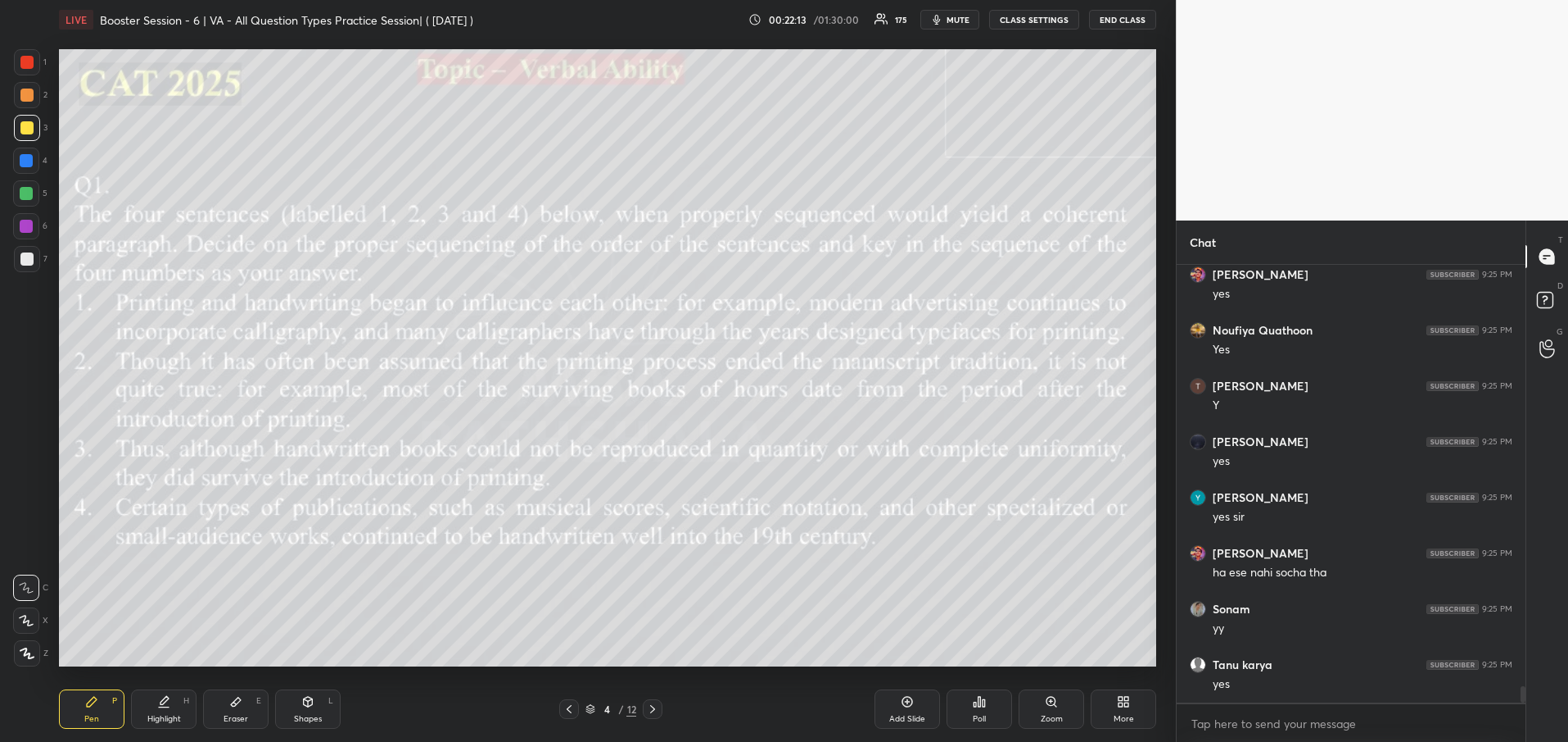
click at [657, 710] on icon at bounding box center [652, 708] width 13 height 13
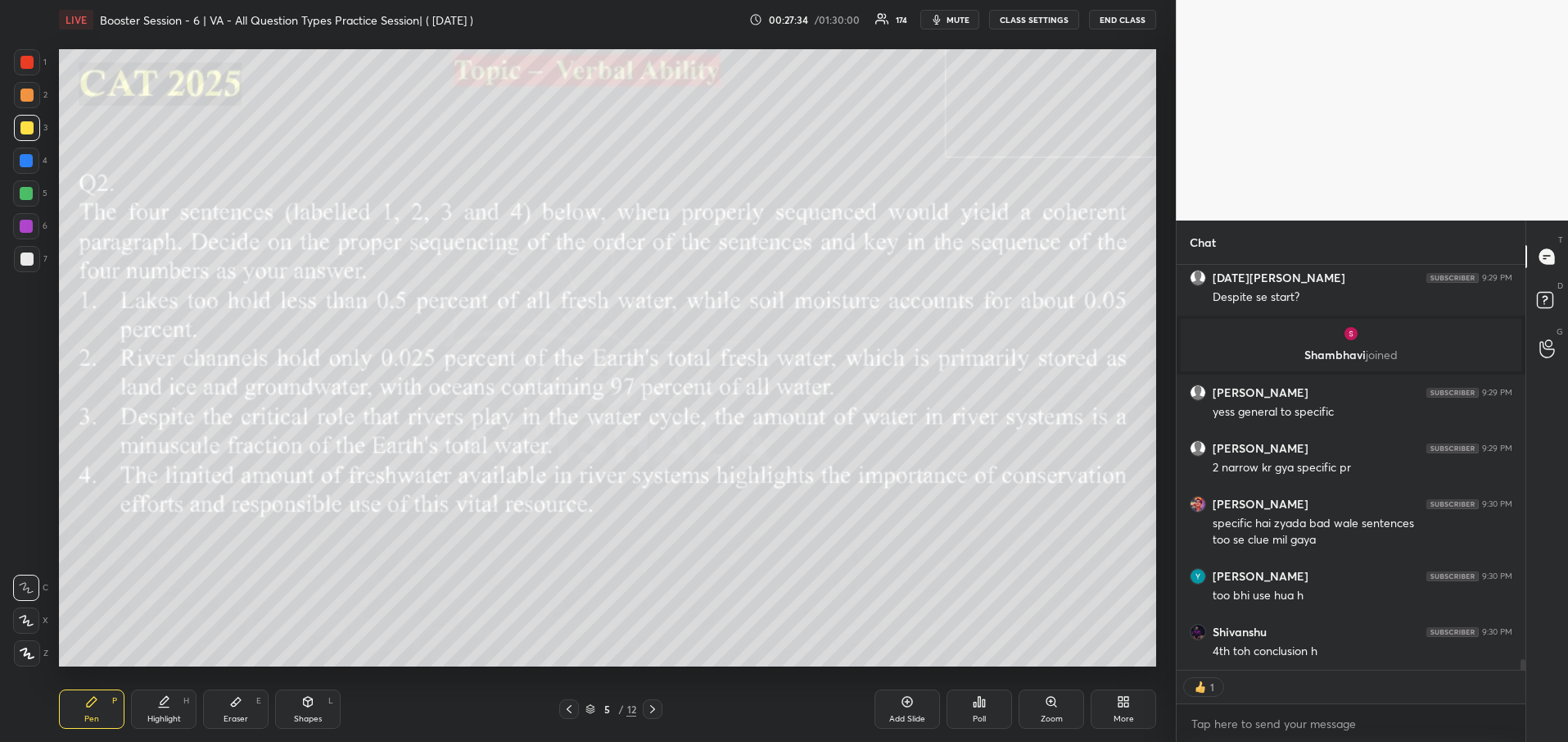
scroll to position [15201, 0]
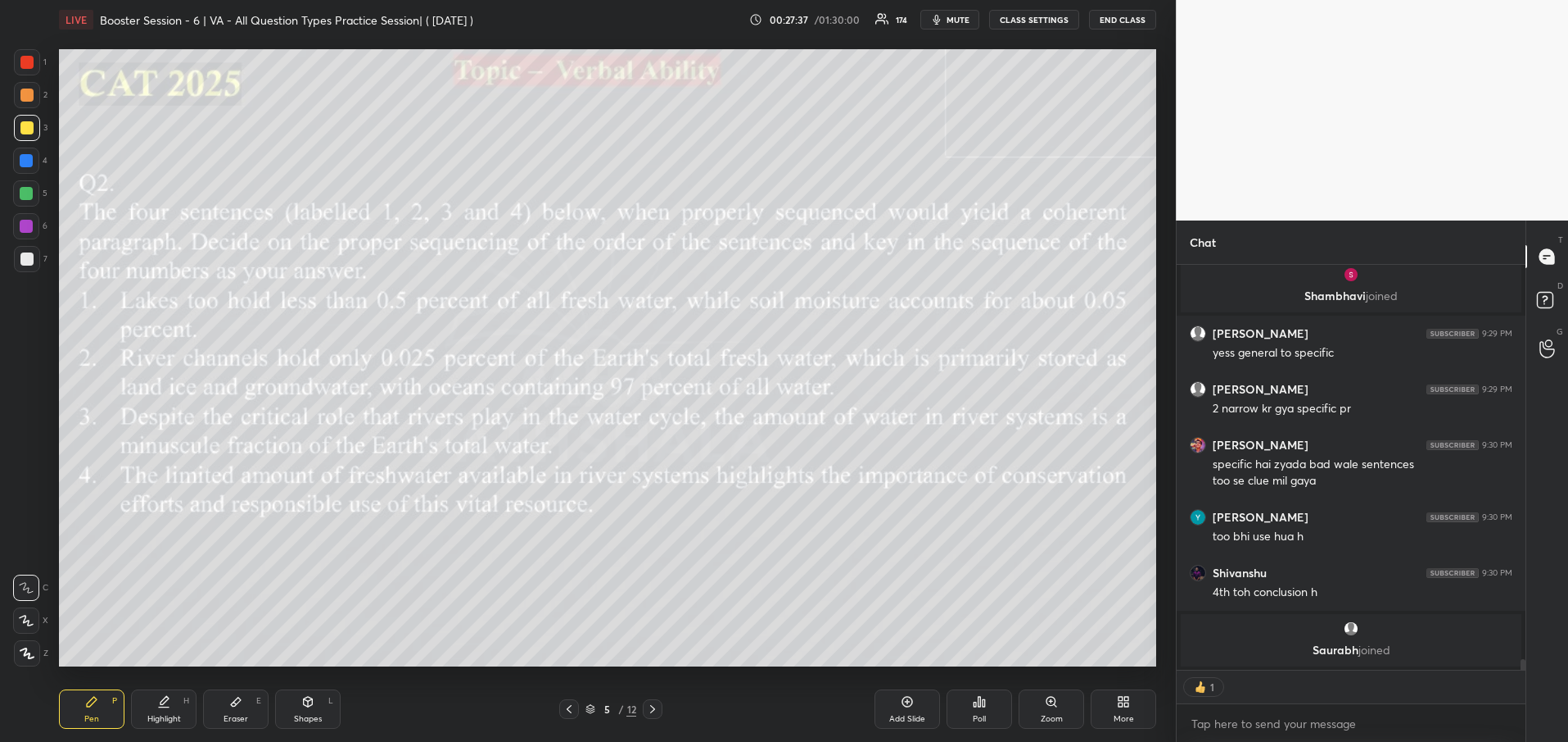
type textarea "x"
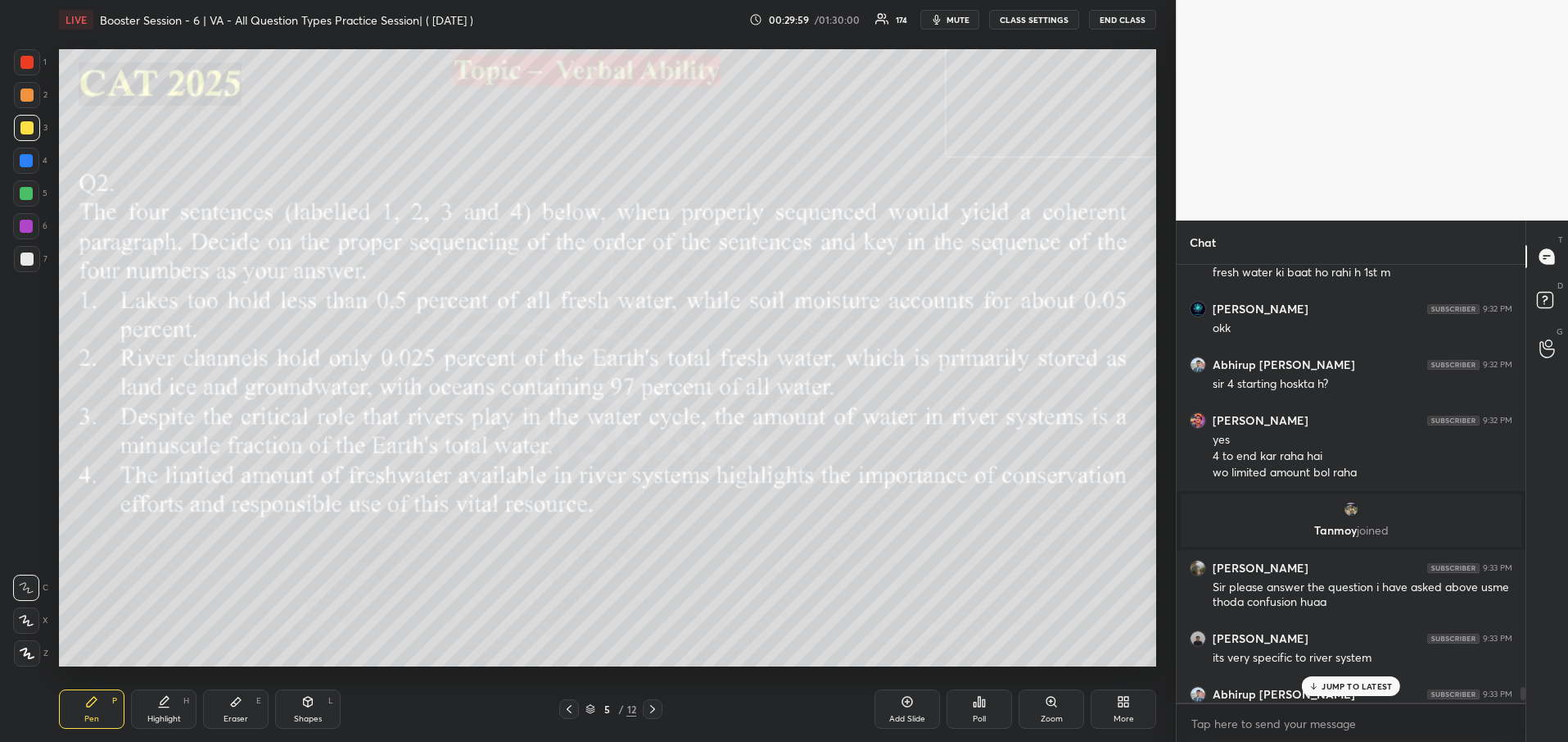
scroll to position [15819, 0]
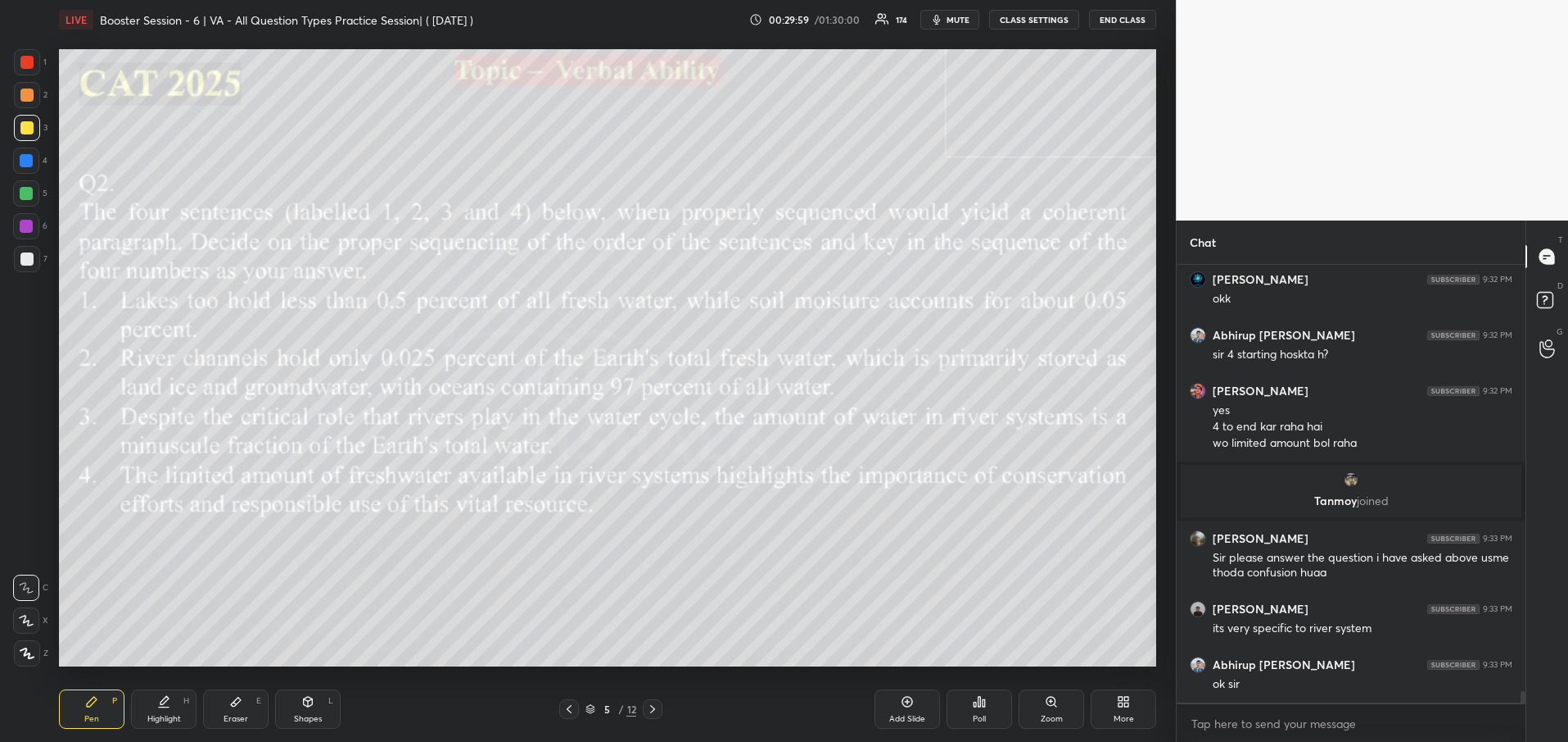
drag, startPoint x: 1522, startPoint y: 696, endPoint x: 1527, endPoint y: 727, distance: 31.4
click at [1527, 727] on div "Chat Shivanshu 9:32 PM fresh water ki baat ho rahi h 1st m [PERSON_NAME] 9:32 P…" at bounding box center [1372, 481] width 393 height 521
click at [653, 713] on icon at bounding box center [652, 708] width 13 height 13
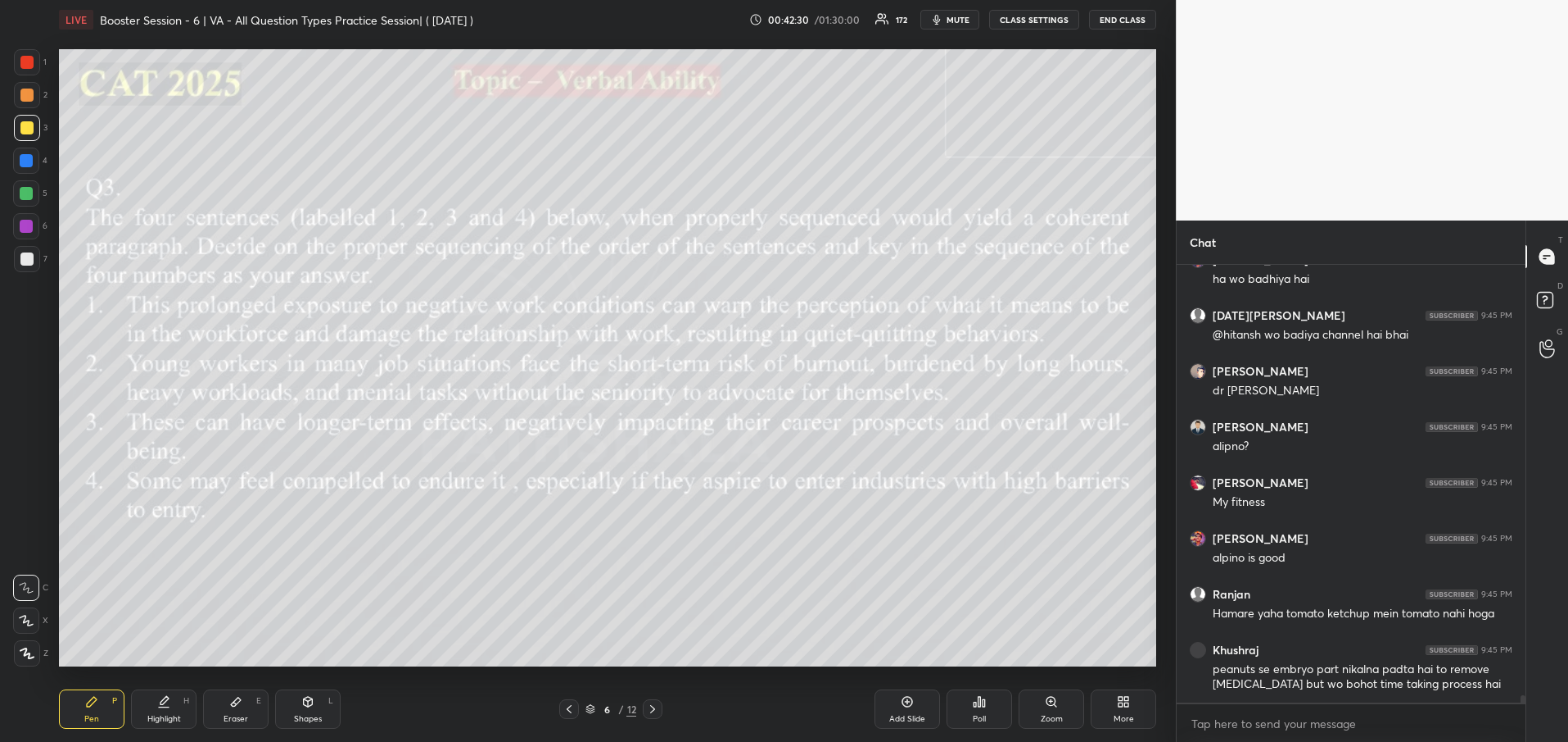
scroll to position [24650, 0]
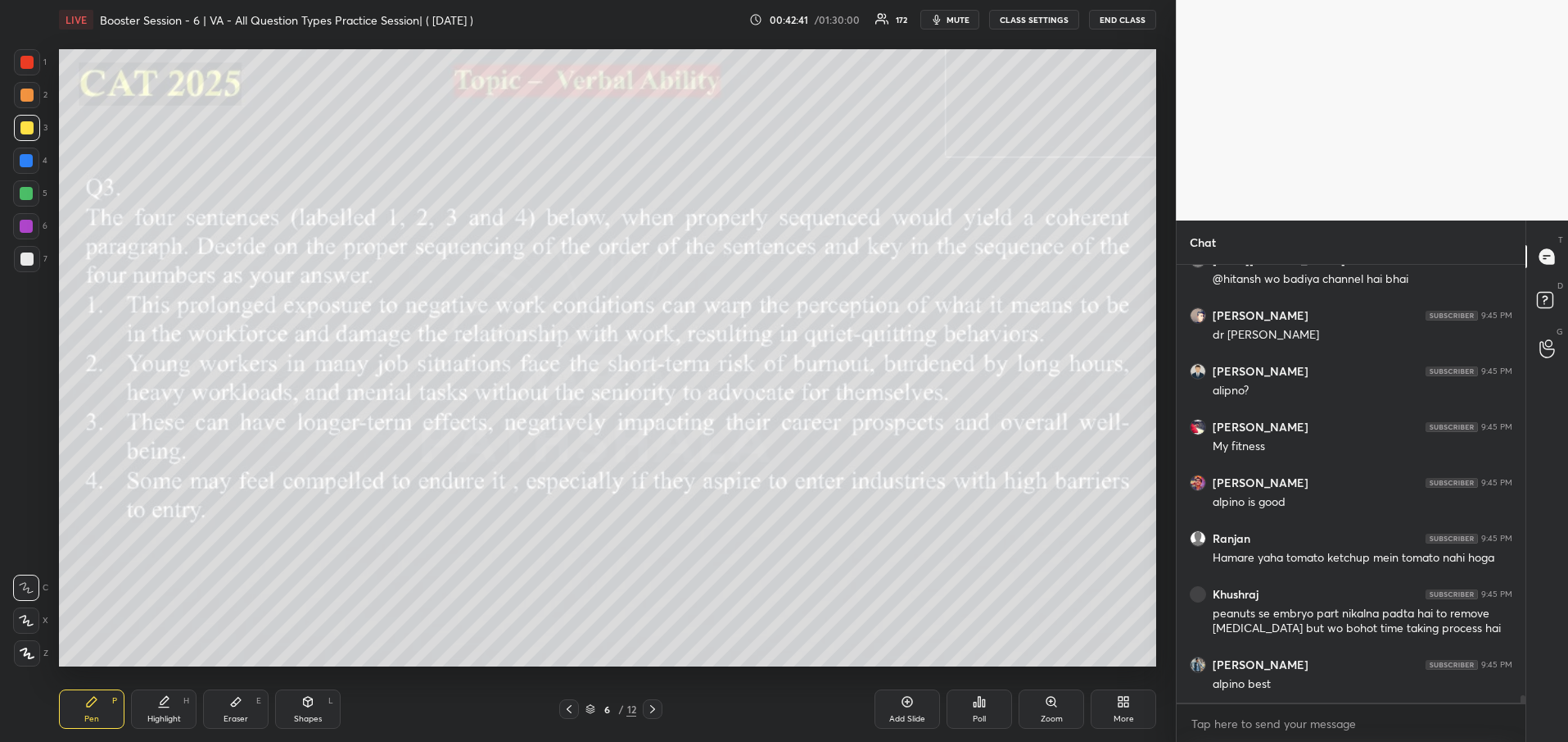
click at [651, 710] on icon at bounding box center [652, 708] width 13 height 13
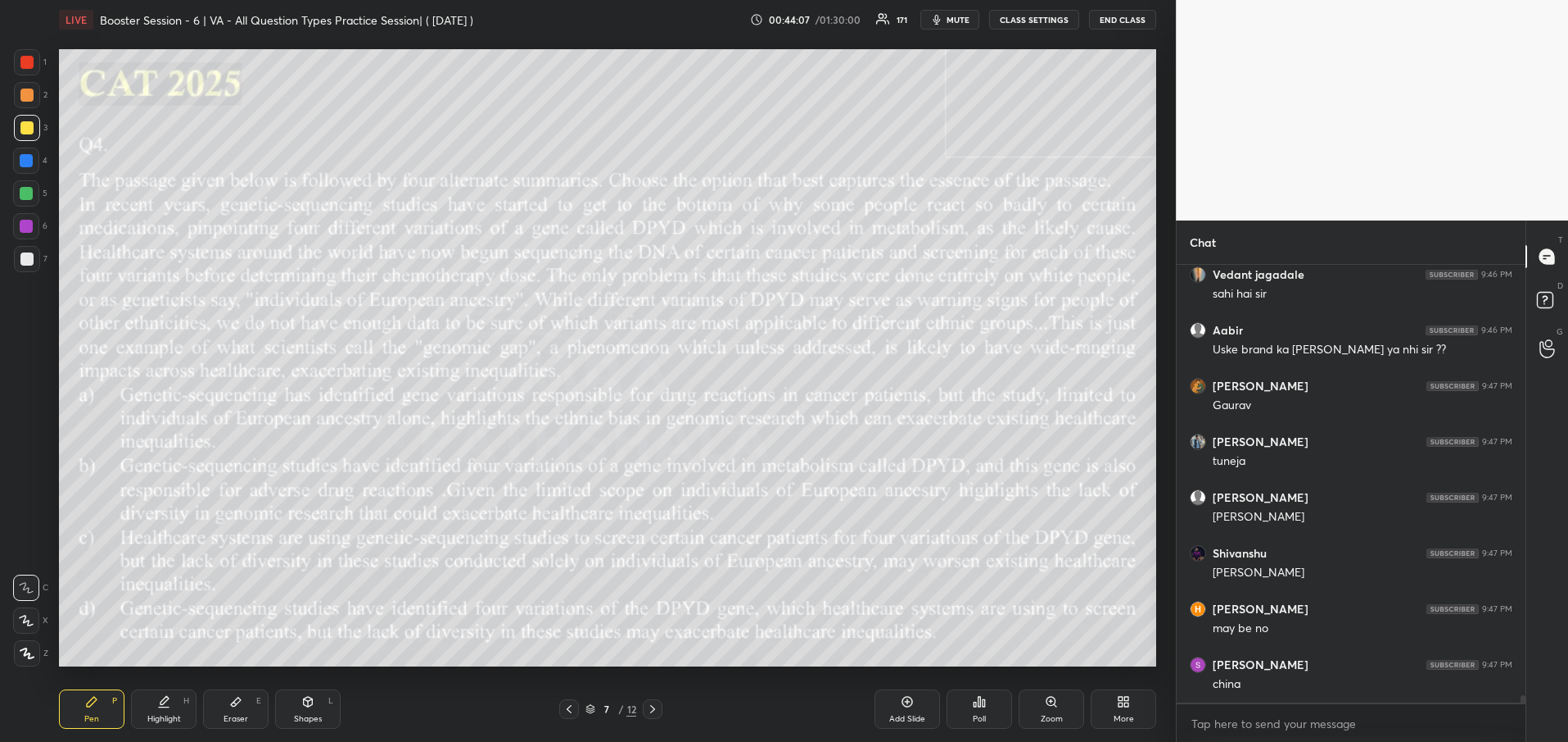
scroll to position [24974, 0]
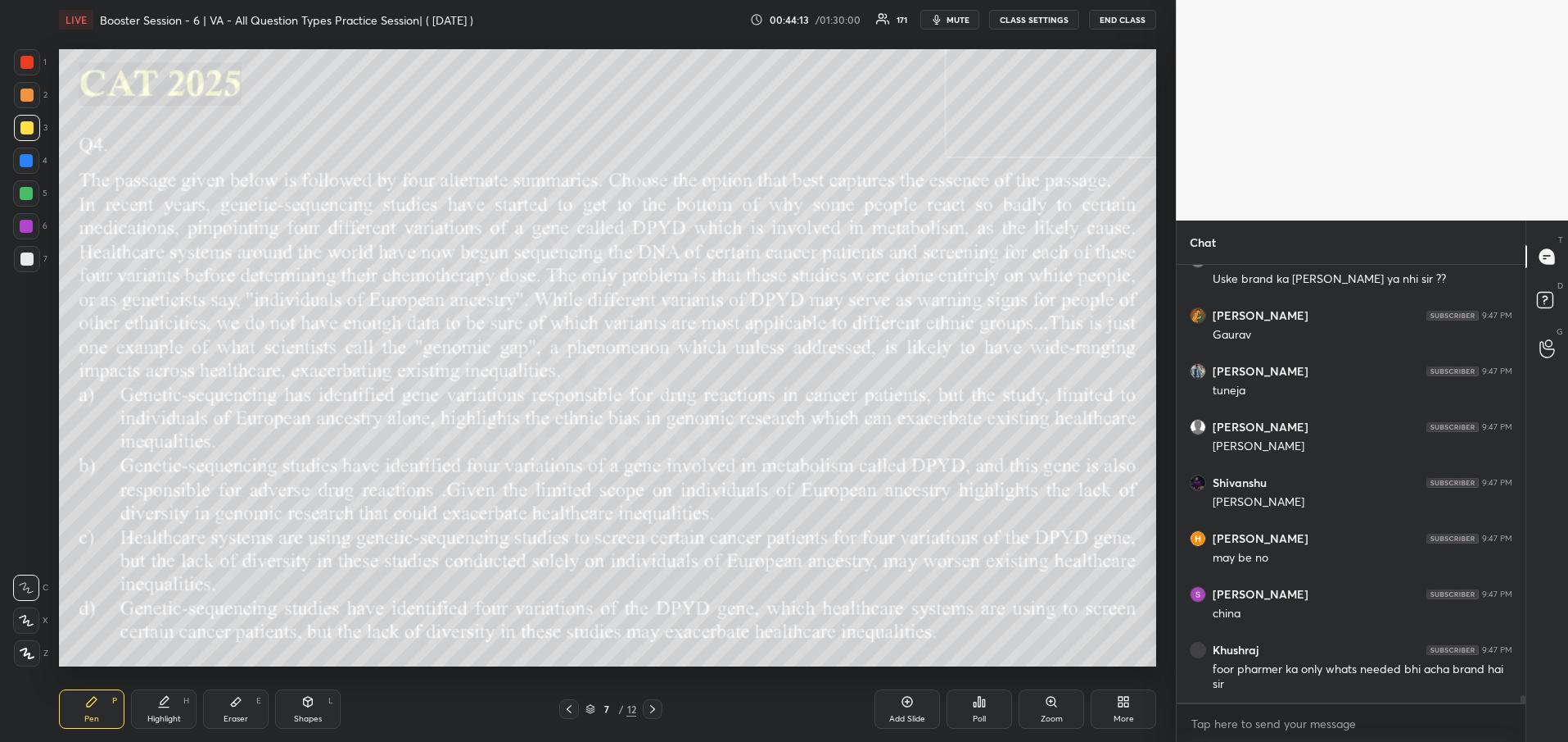
click at [986, 705] on icon at bounding box center [979, 701] width 13 height 13
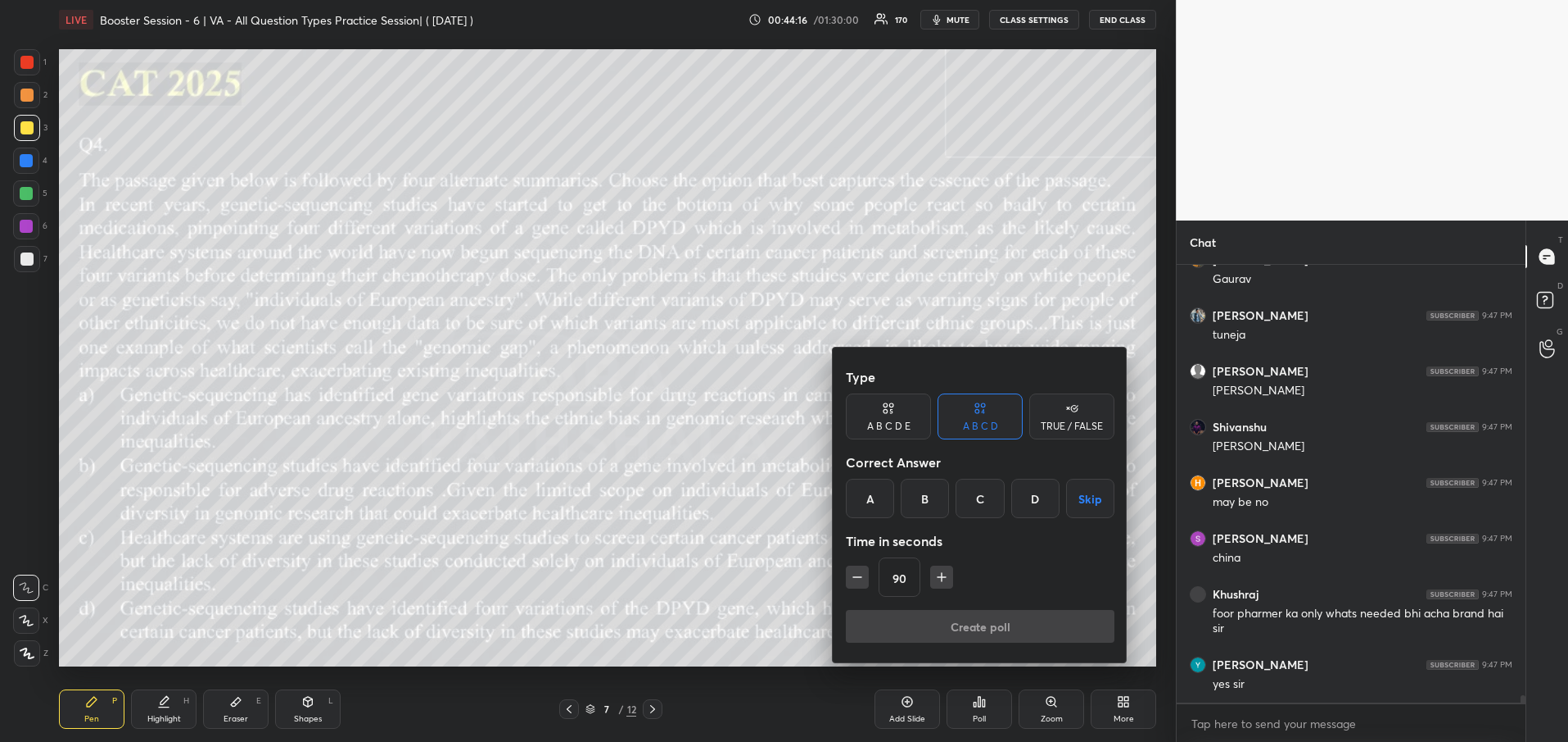
click at [876, 494] on div "A" at bounding box center [870, 498] width 48 height 39
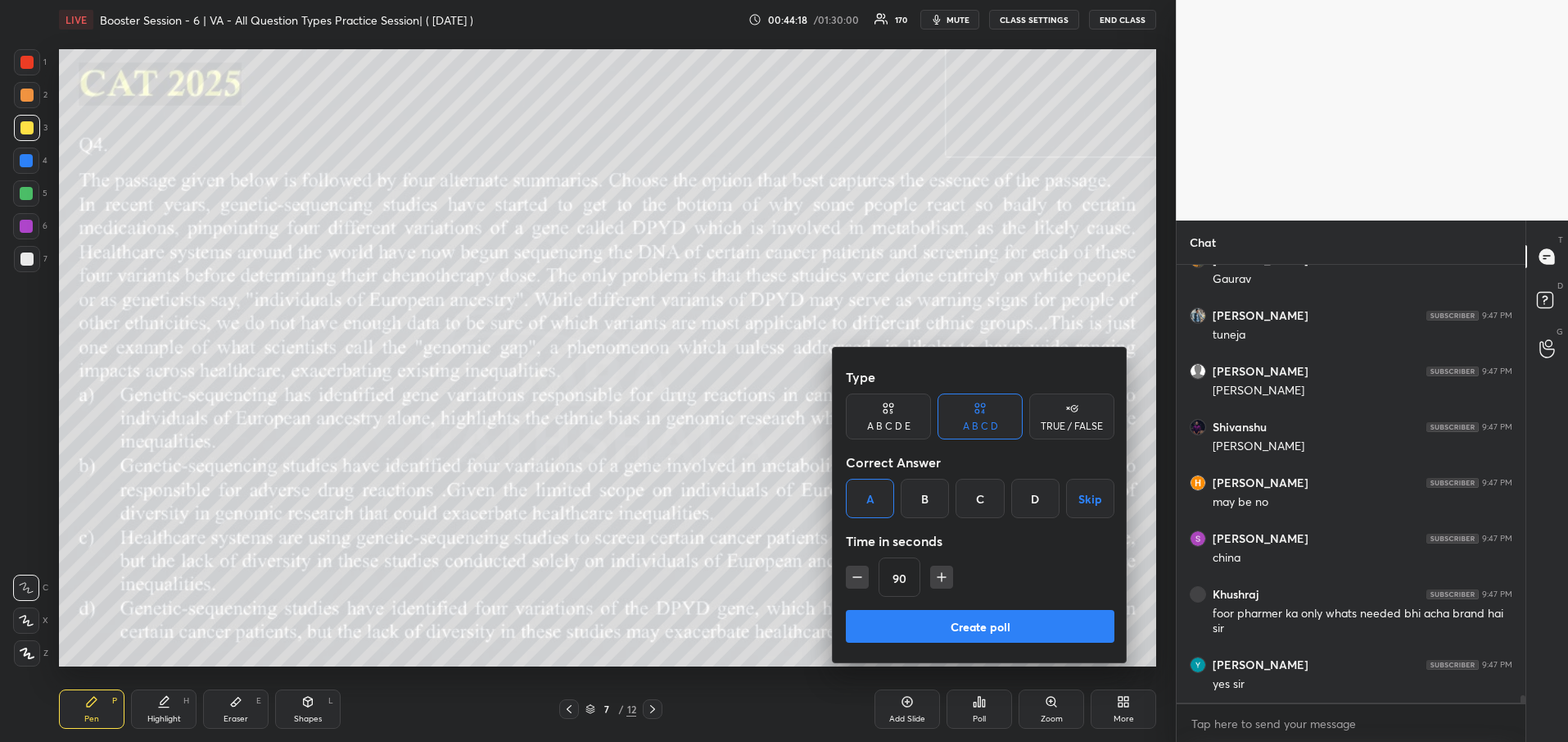
click at [948, 580] on icon "button" at bounding box center [942, 577] width 16 height 16
click at [948, 580] on icon "button" at bounding box center [949, 577] width 16 height 16
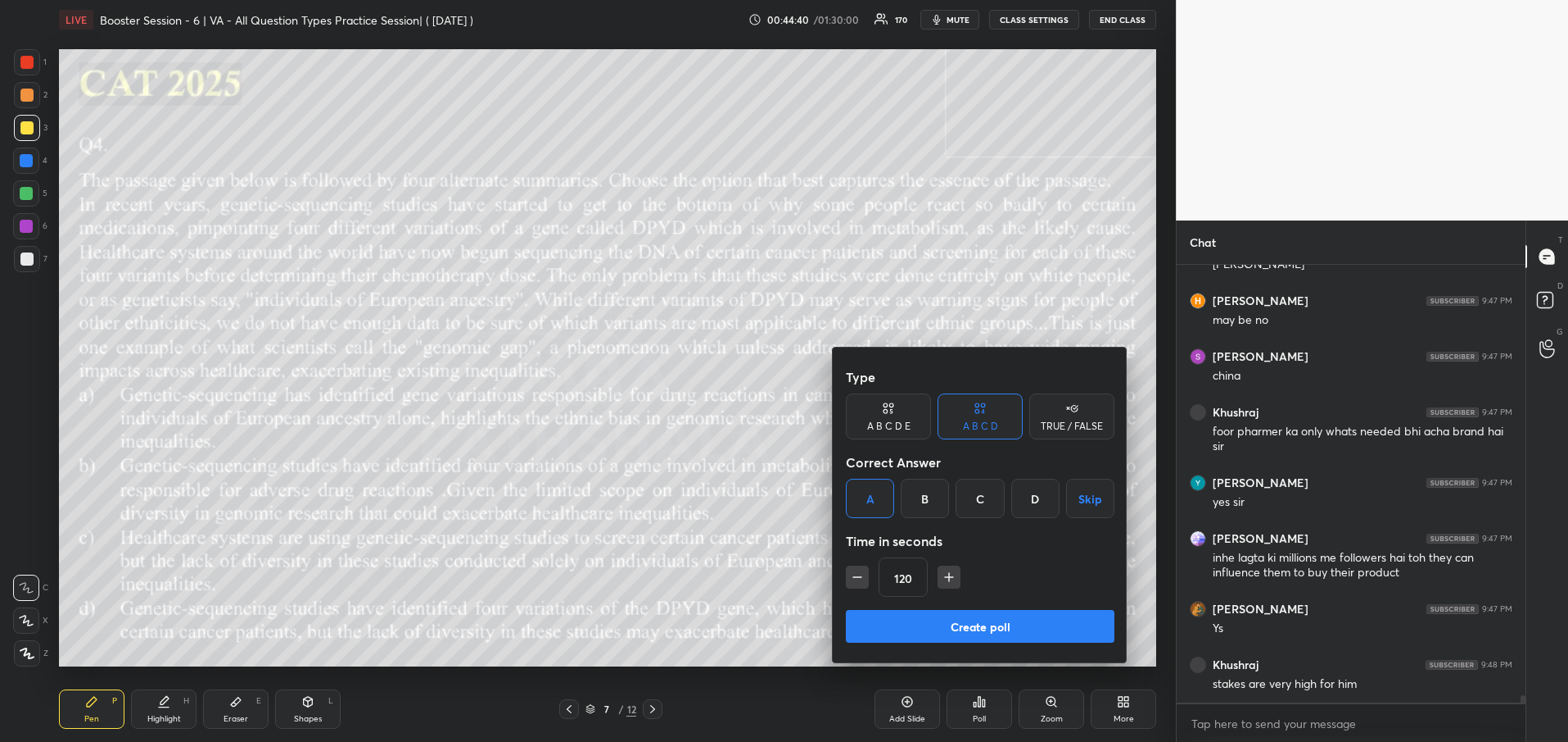
scroll to position [25266, 0]
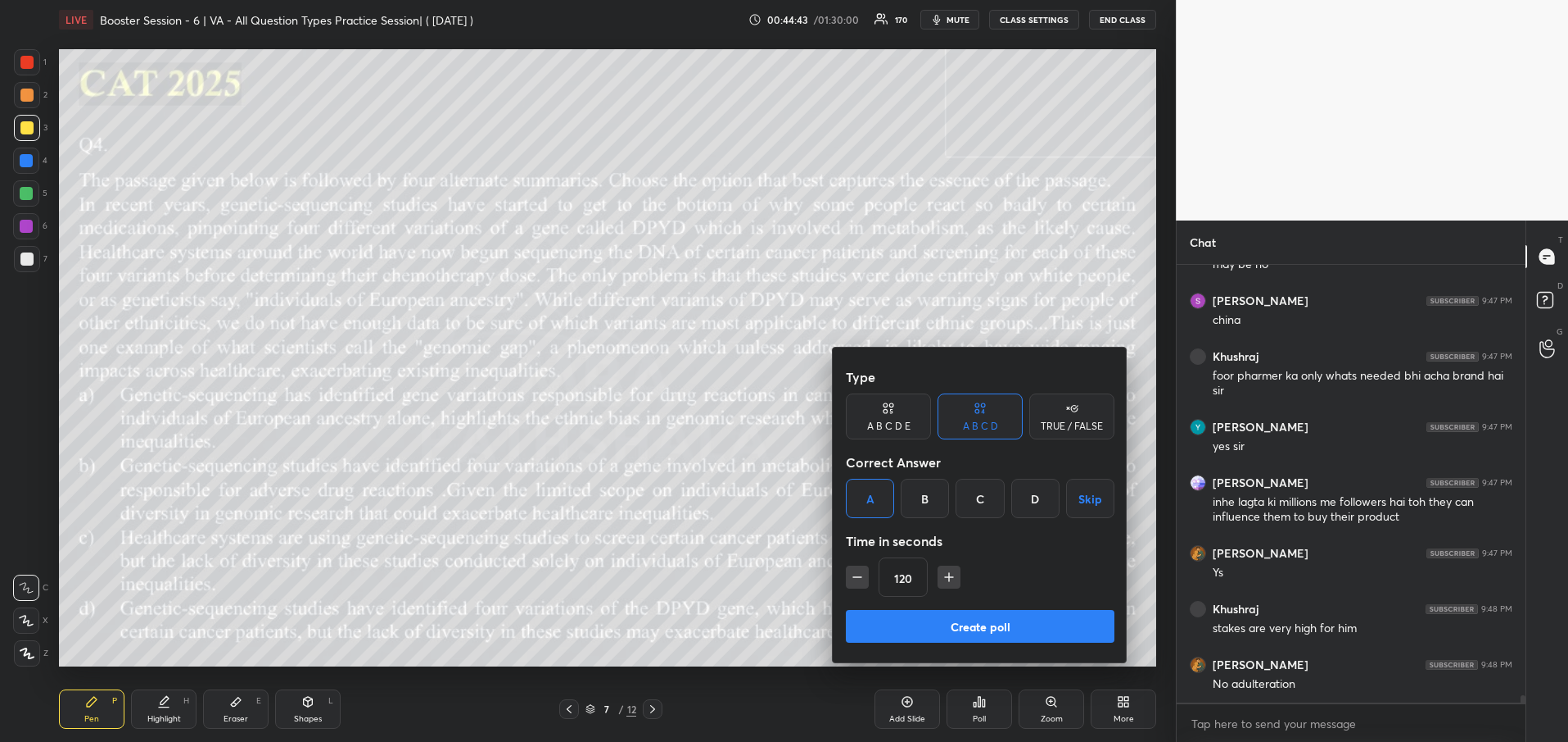
click at [944, 580] on icon "button" at bounding box center [949, 577] width 16 height 16
type input "135"
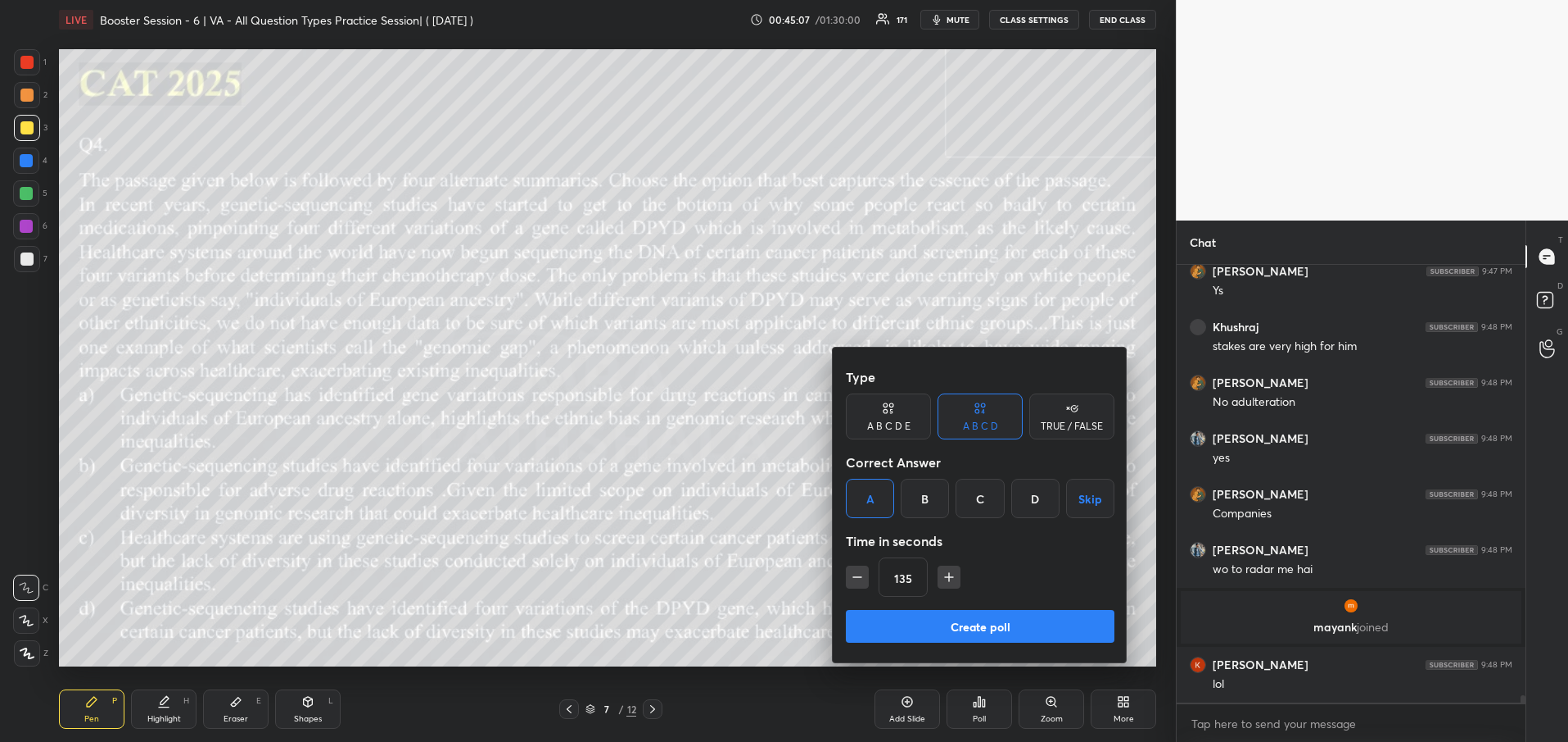
scroll to position [25306, 0]
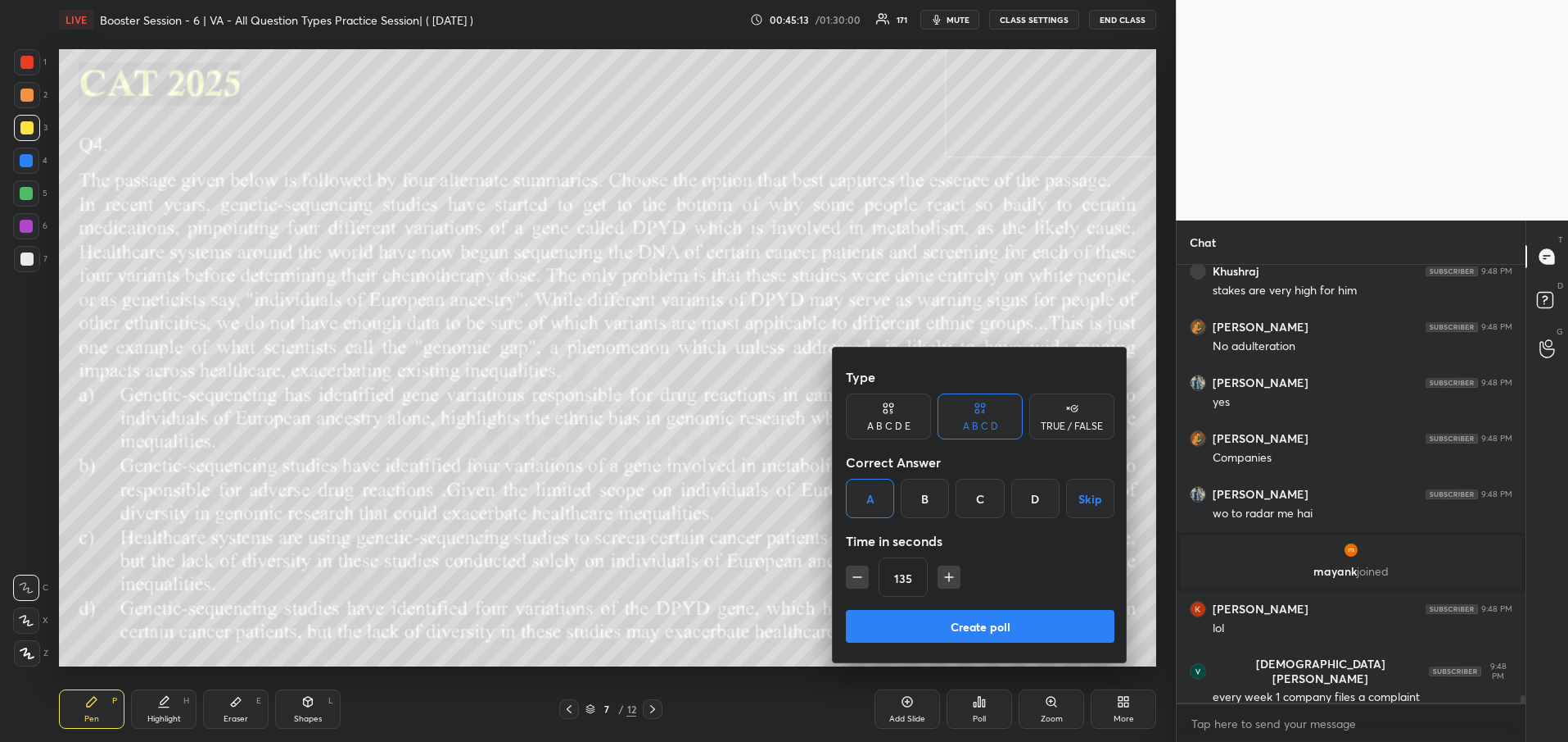
click at [939, 622] on button "Create poll" at bounding box center [980, 626] width 269 height 33
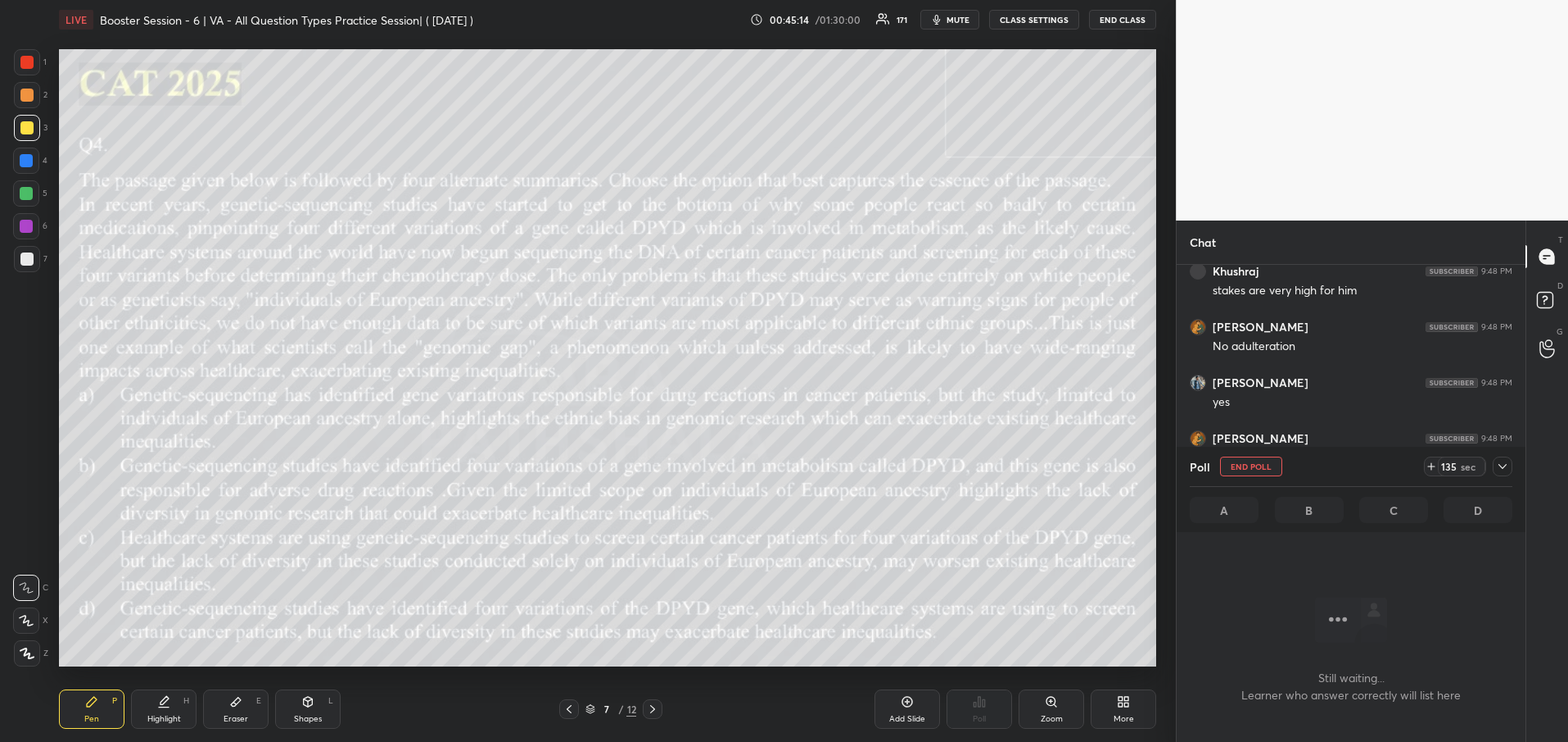
scroll to position [25111, 0]
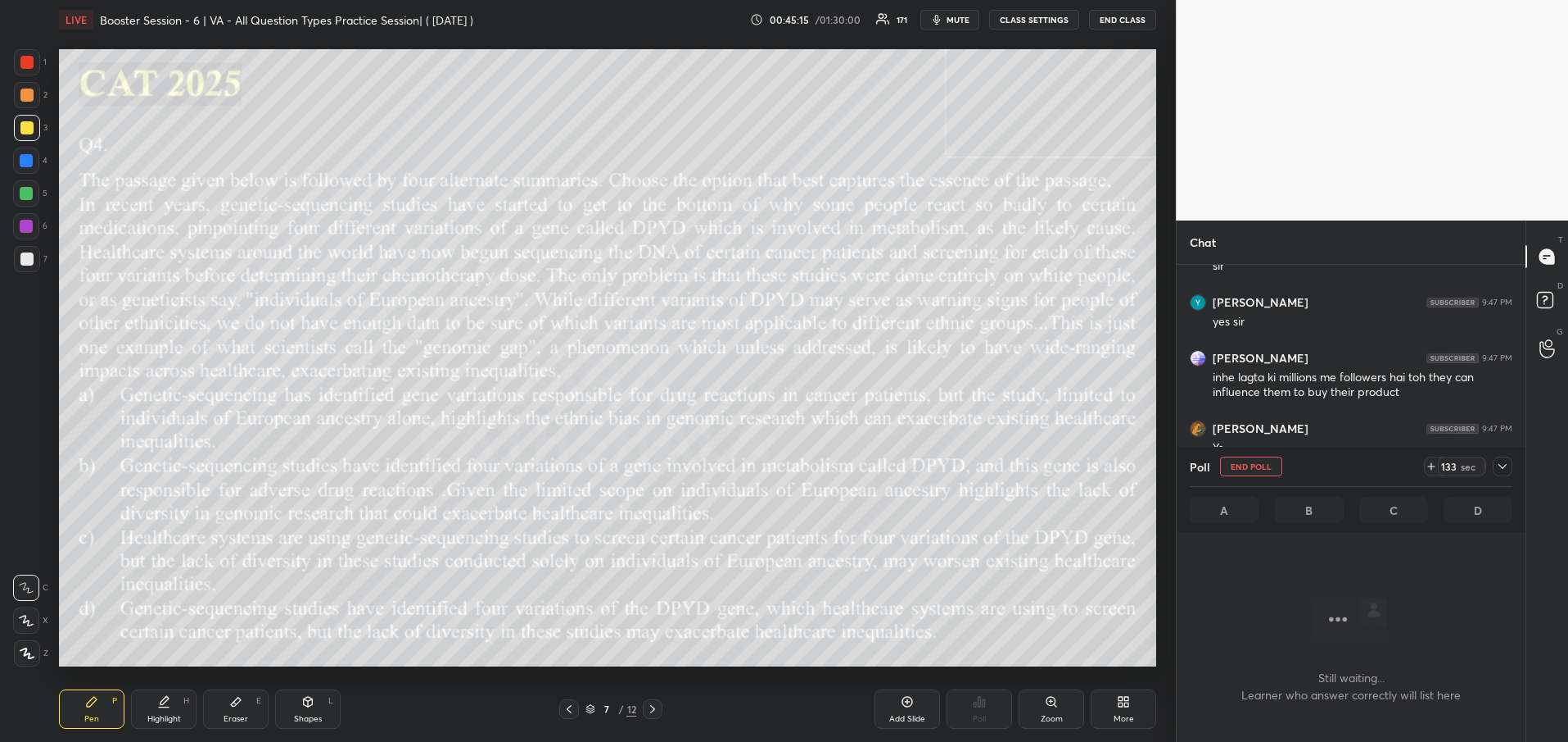
click at [1504, 468] on icon at bounding box center [1502, 466] width 13 height 13
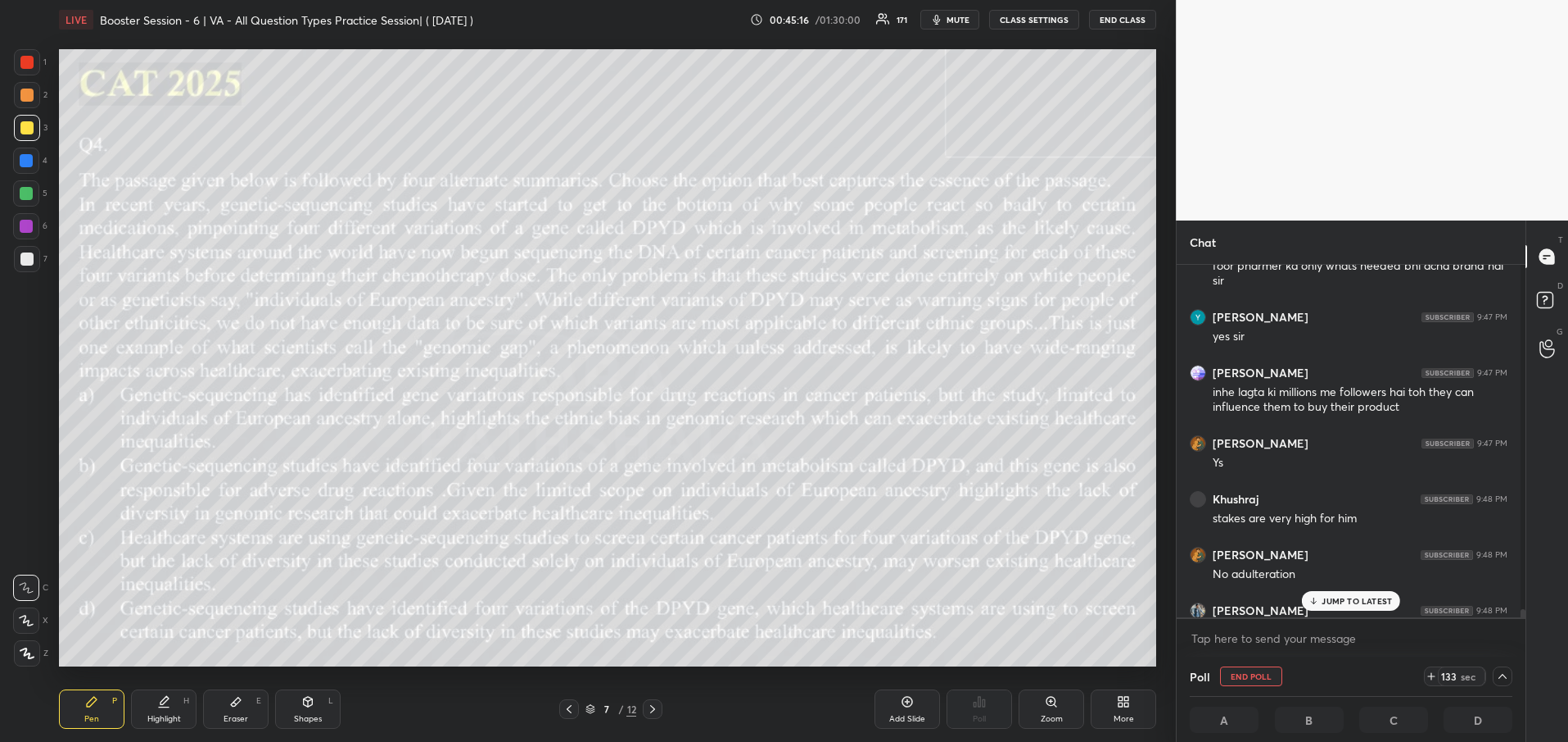
scroll to position [25048, 0]
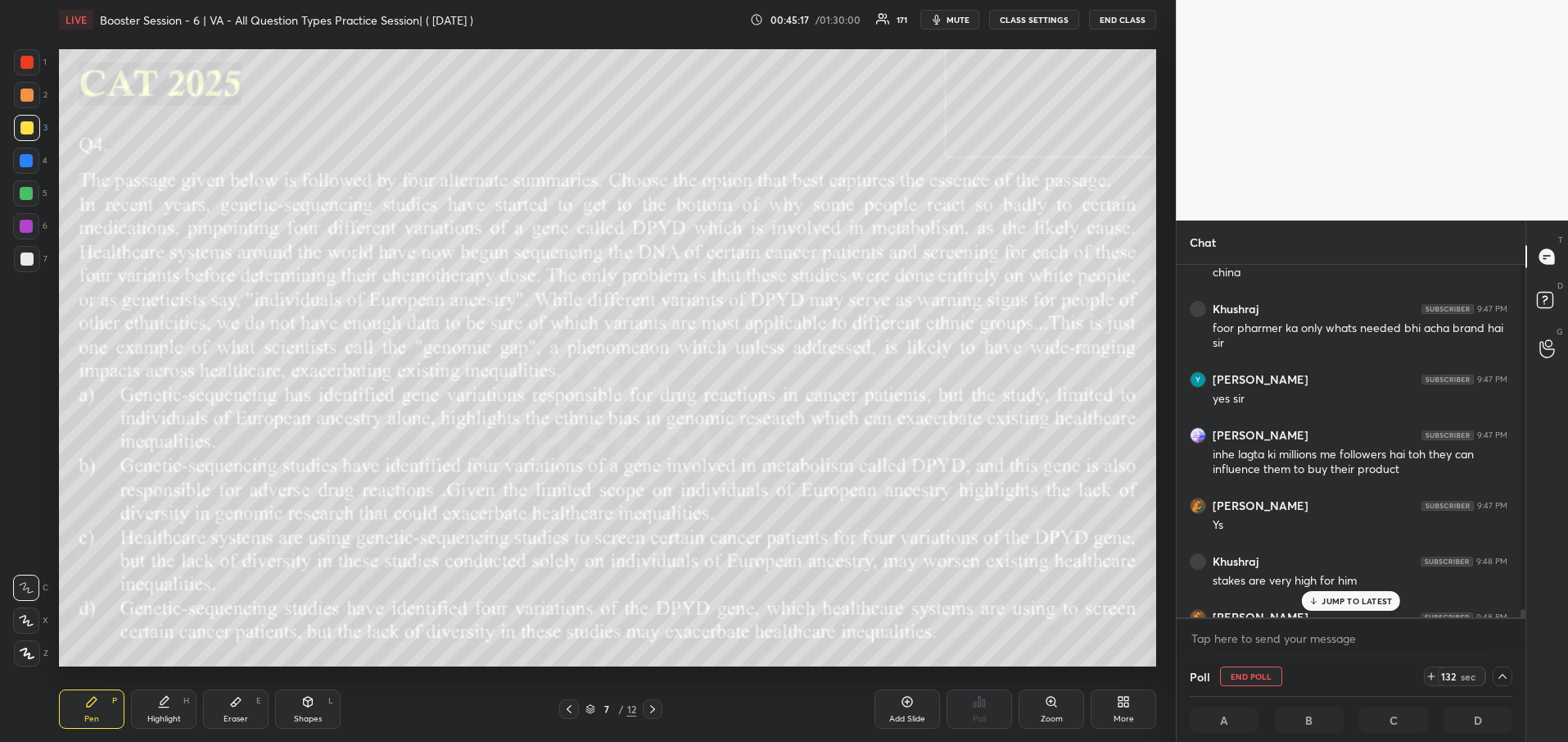
click at [1327, 593] on div "JUMP TO LATEST" at bounding box center [1351, 601] width 98 height 20
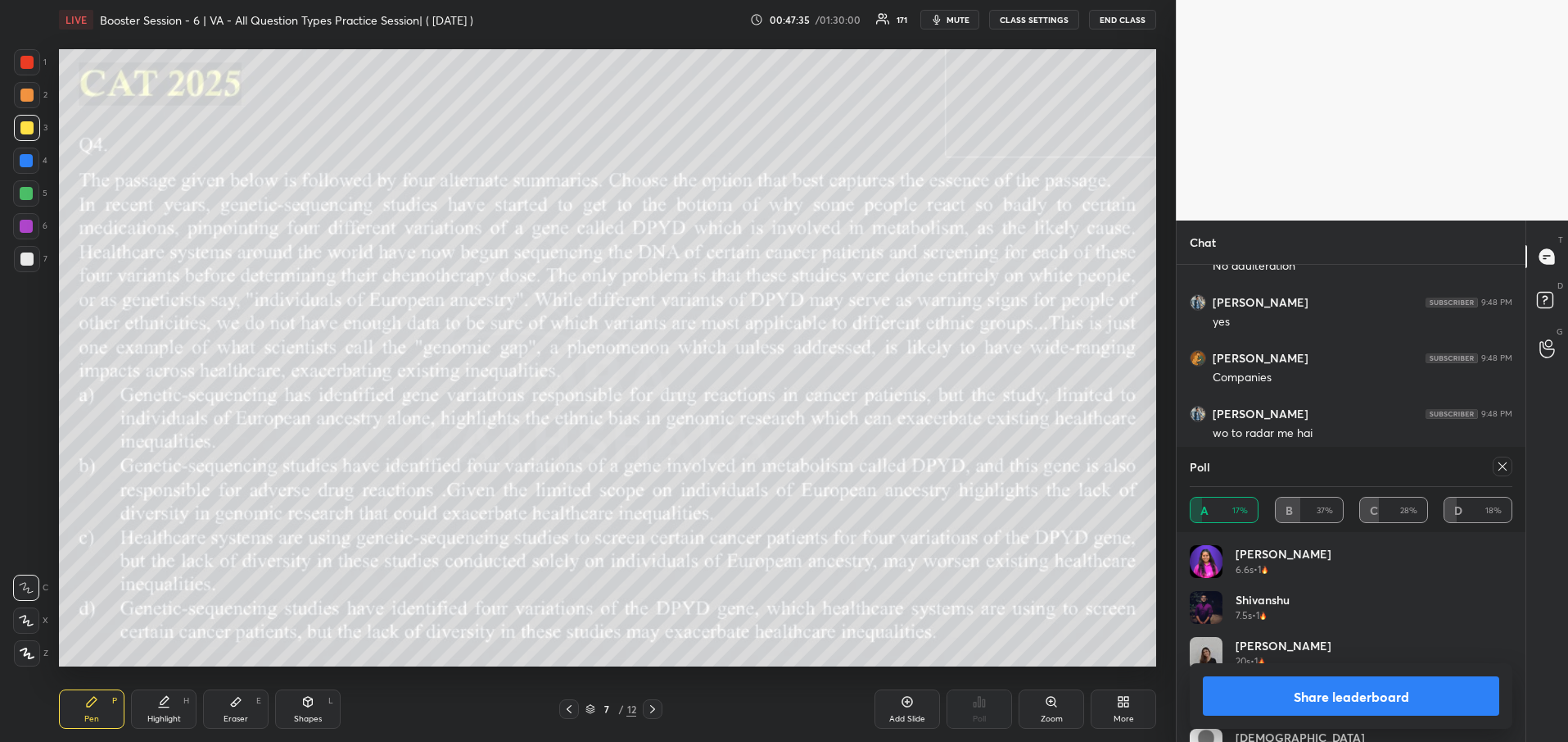
scroll to position [25726, 0]
click at [1405, 696] on button "Share leaderboard" at bounding box center [1350, 696] width 296 height 39
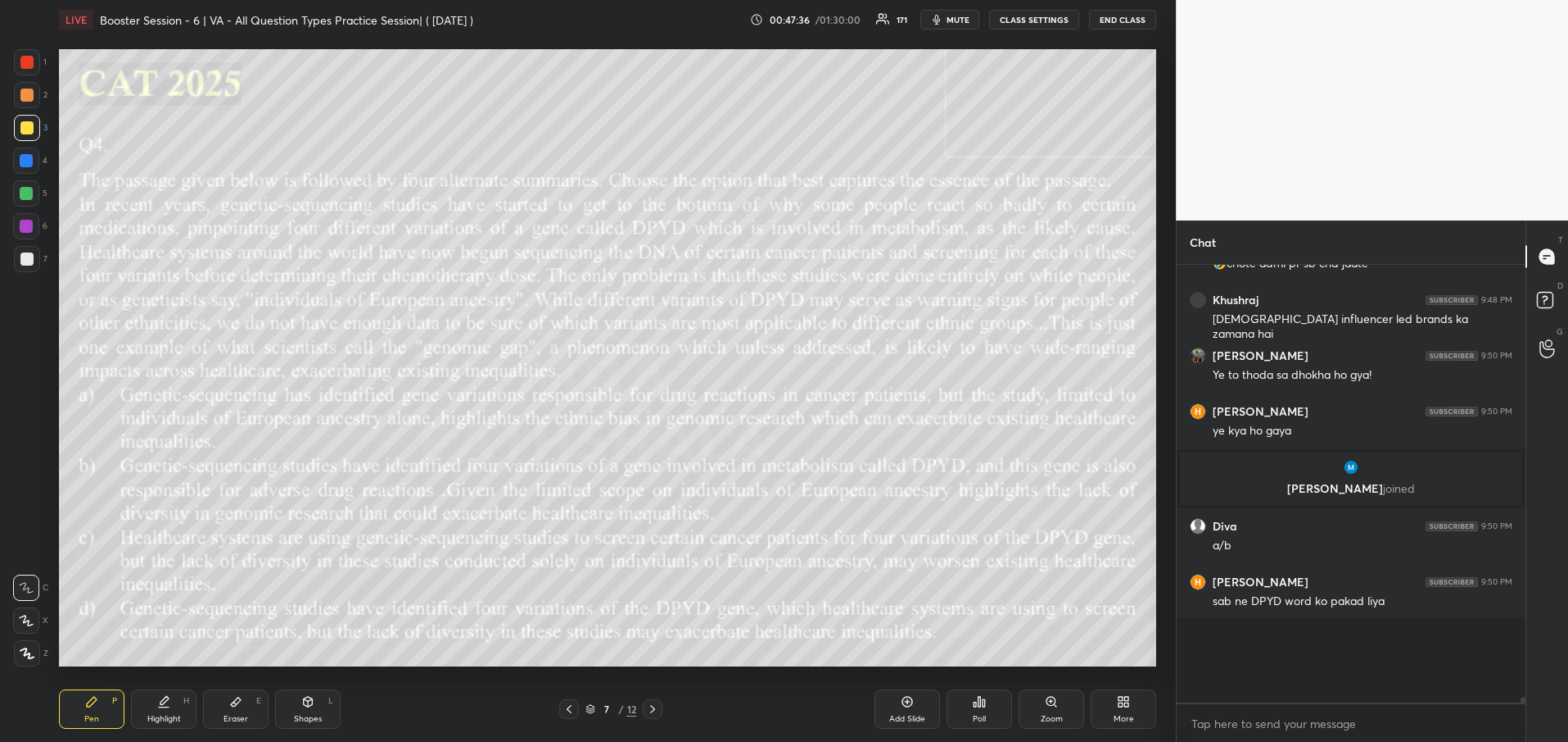
scroll to position [428, 339]
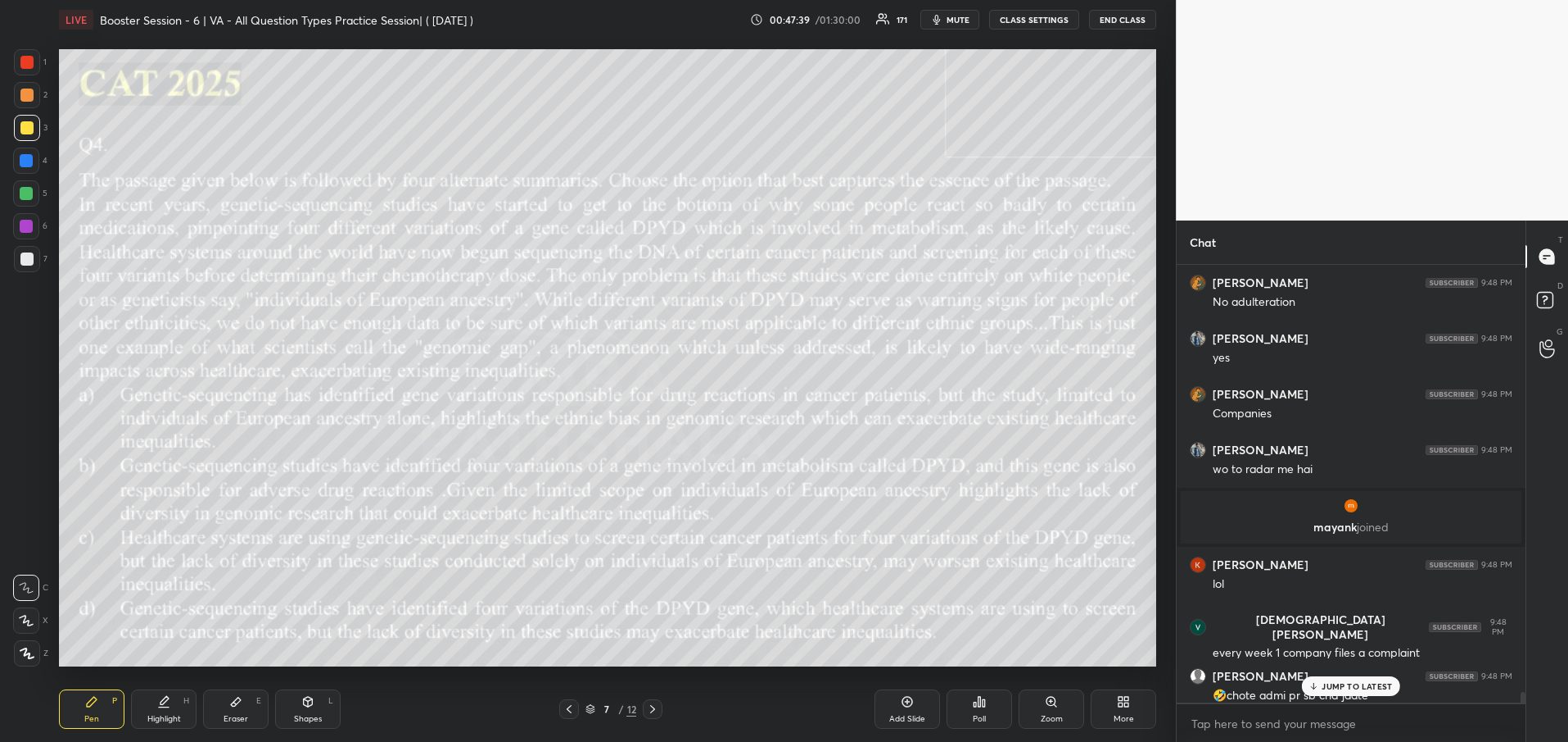
click at [1376, 681] on p "JUMP TO LATEST" at bounding box center [1357, 685] width 70 height 10
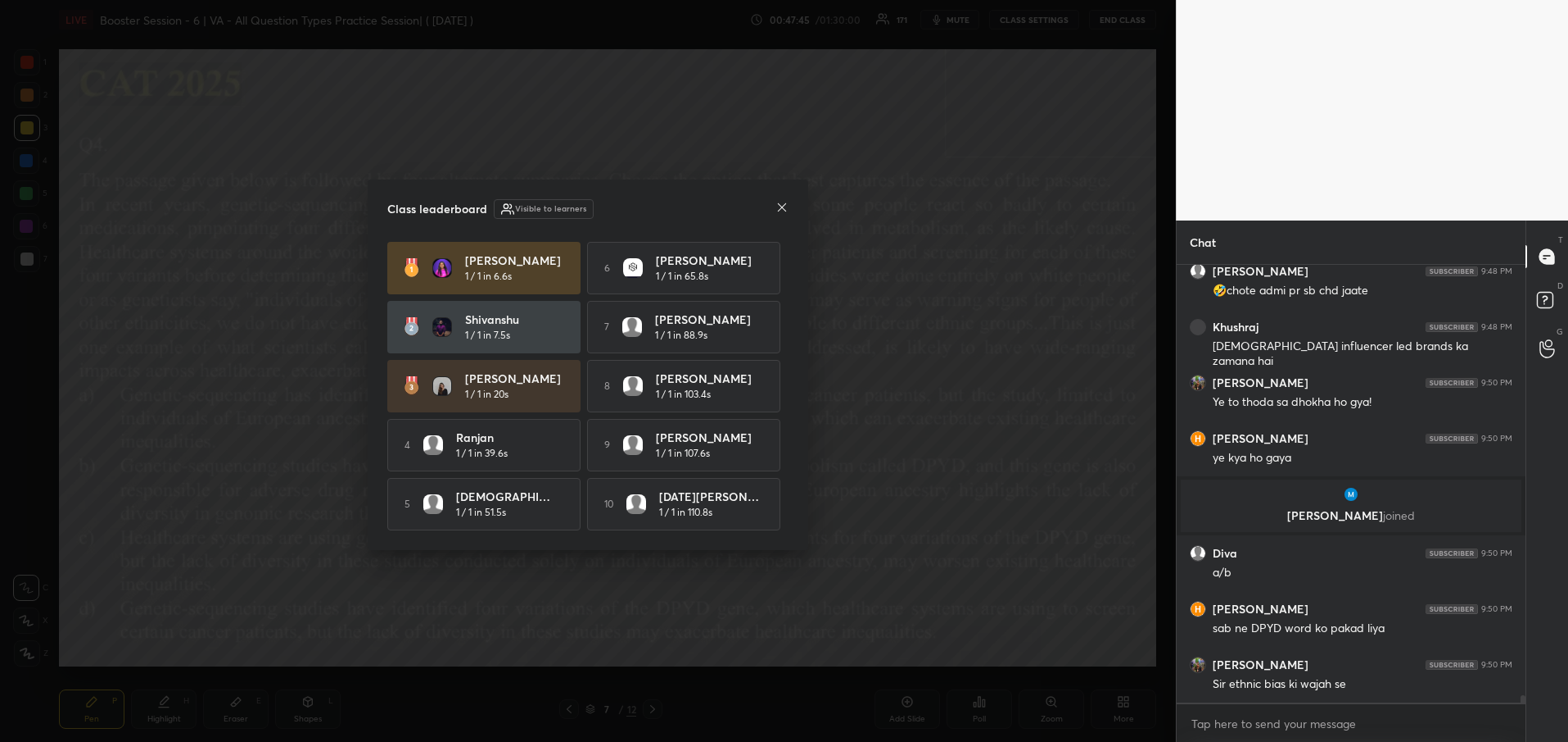
click at [784, 203] on icon at bounding box center [782, 207] width 8 height 8
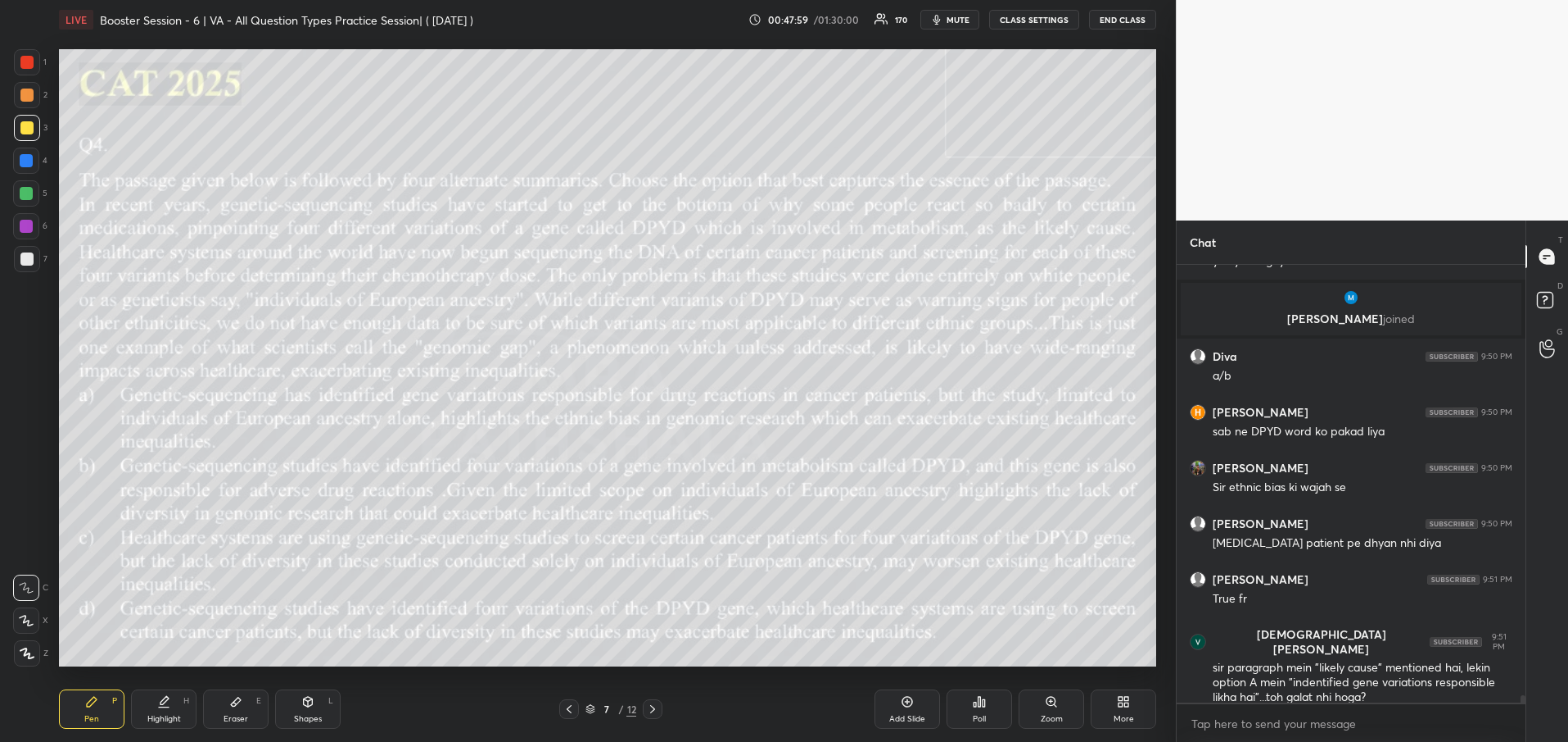
click at [29, 129] on div at bounding box center [26, 128] width 13 height 13
click at [26, 130] on div at bounding box center [26, 128] width 13 height 13
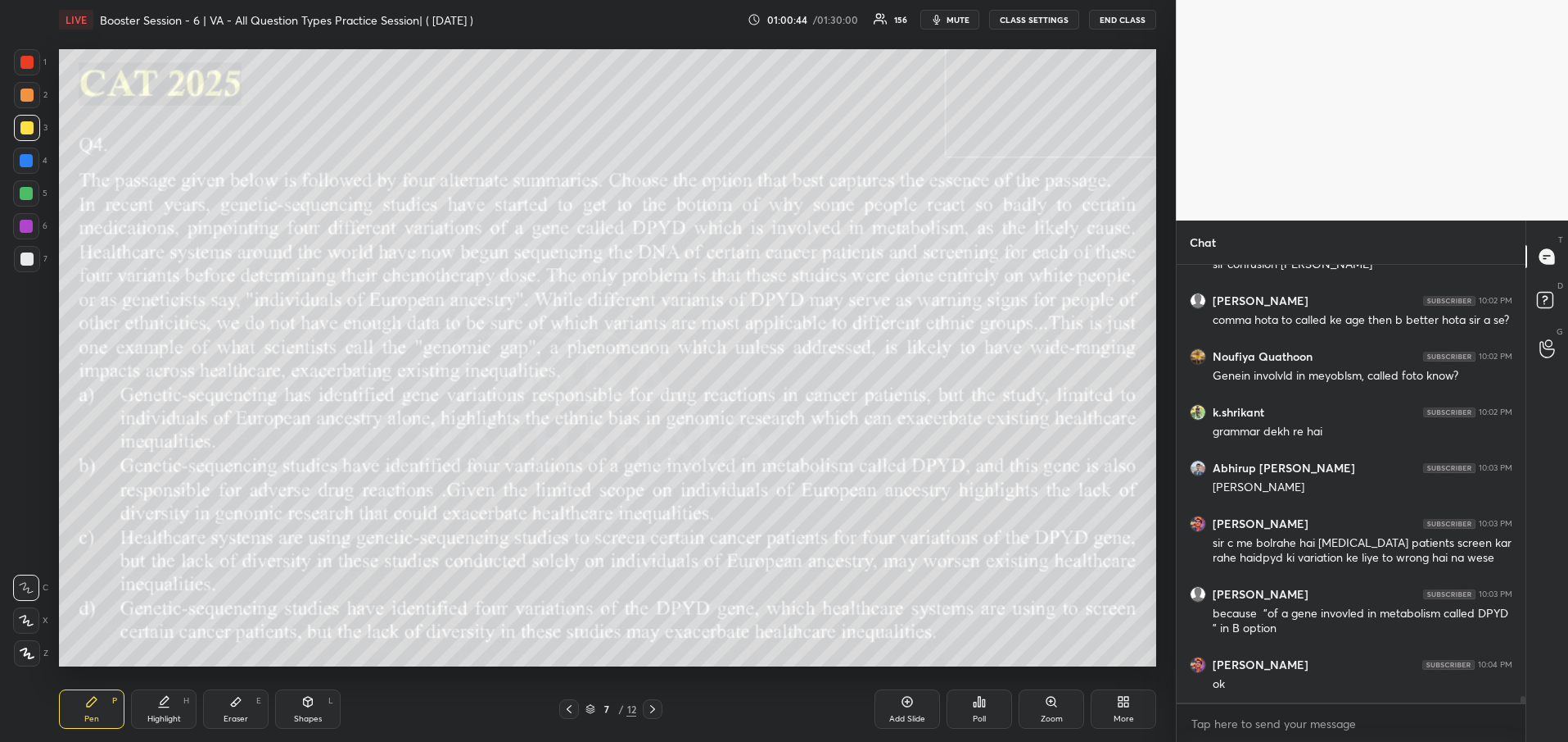
scroll to position [28462, 0]
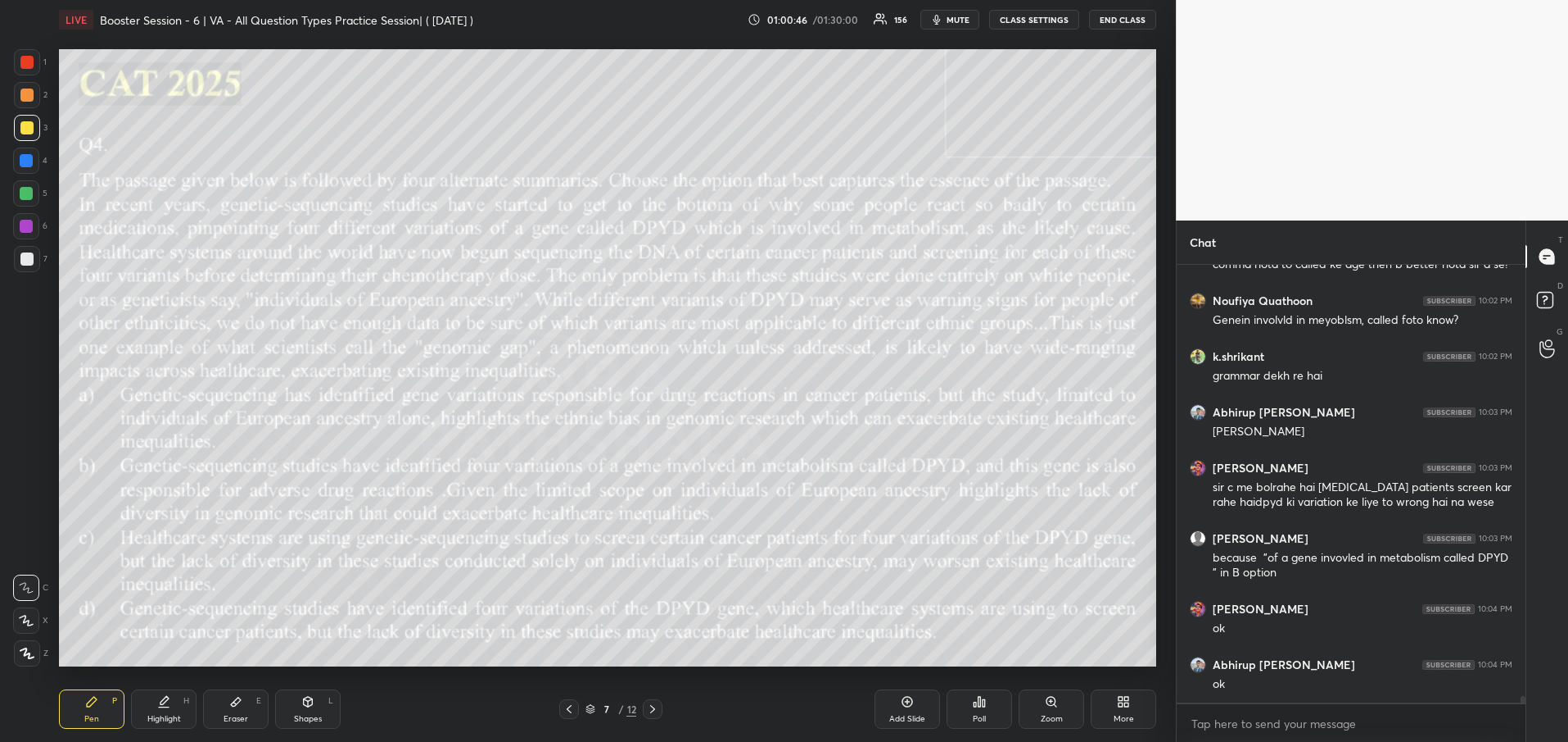
click at [649, 706] on icon at bounding box center [652, 708] width 13 height 13
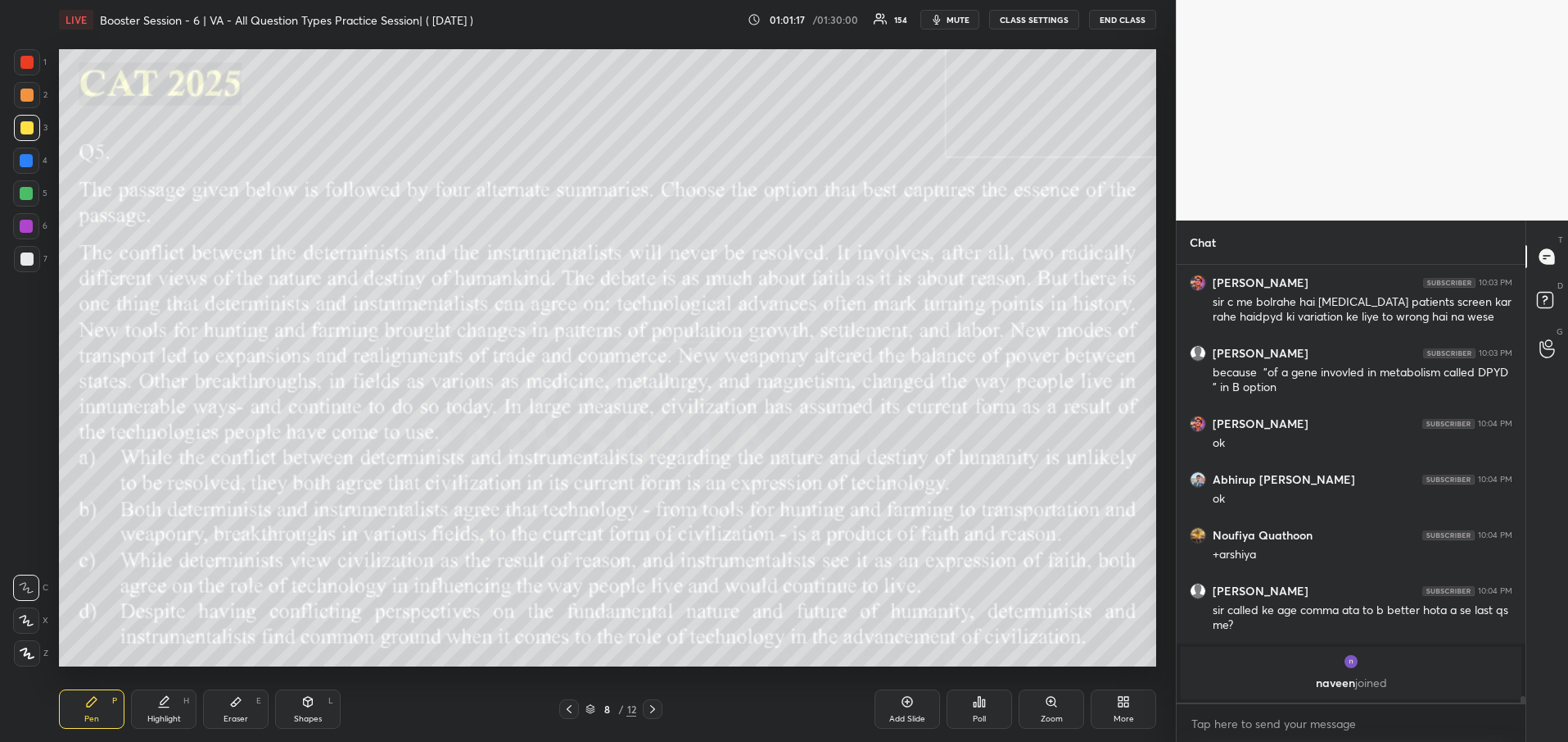
scroll to position [399, 344]
click at [999, 711] on div "Poll" at bounding box center [979, 708] width 66 height 39
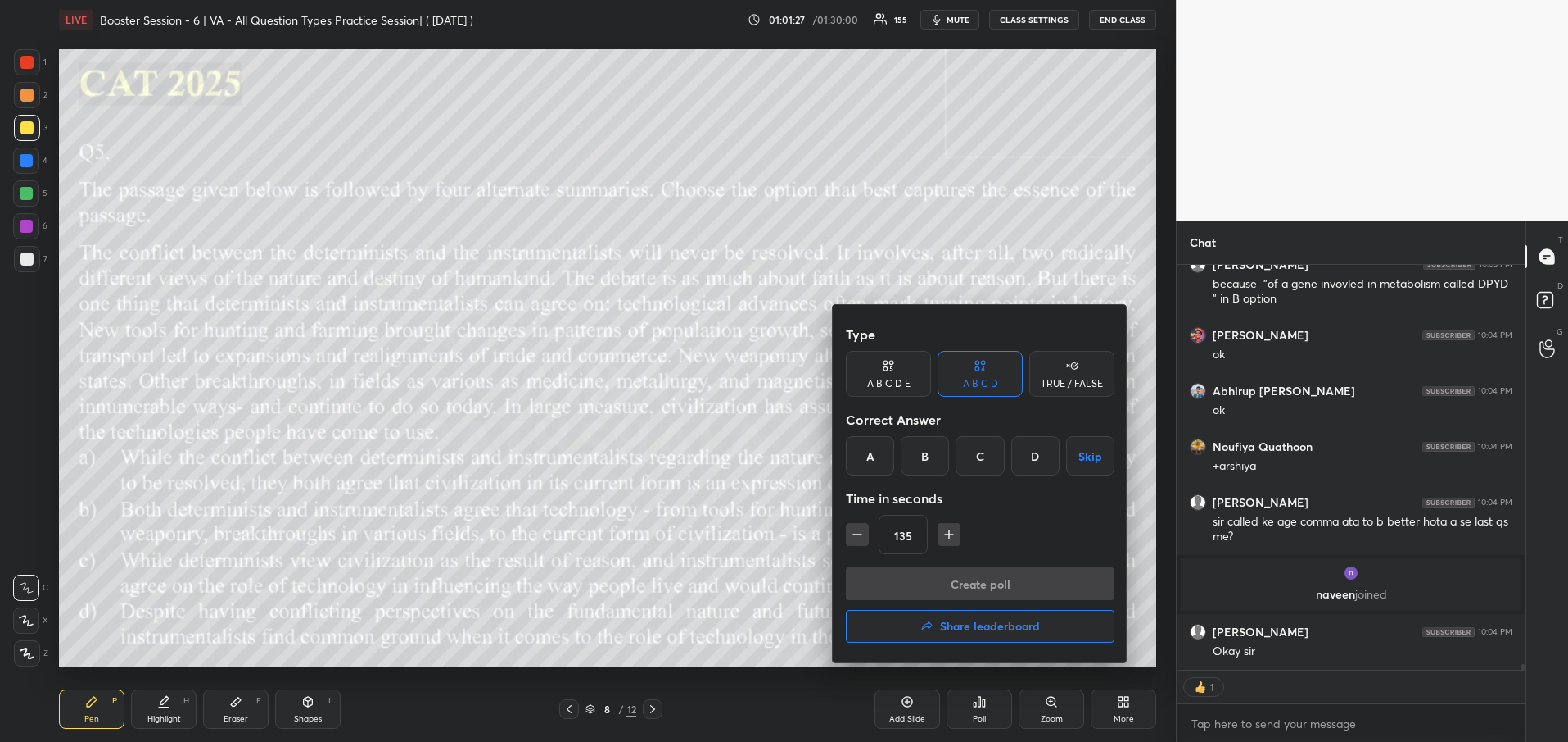
scroll to position [28423, 0]
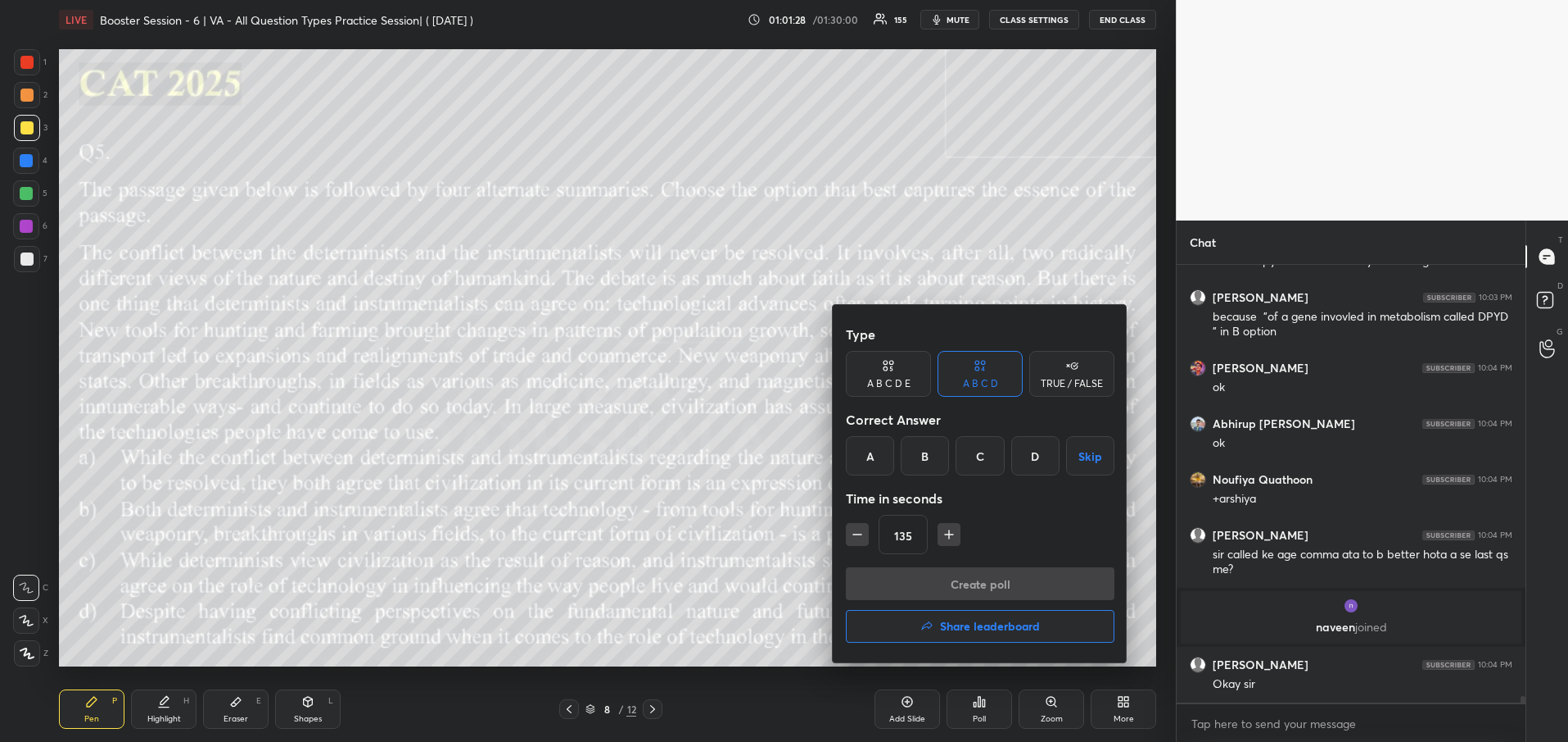
click at [1023, 442] on div "D" at bounding box center [1035, 455] width 48 height 39
click at [981, 587] on button "Create poll" at bounding box center [980, 583] width 269 height 33
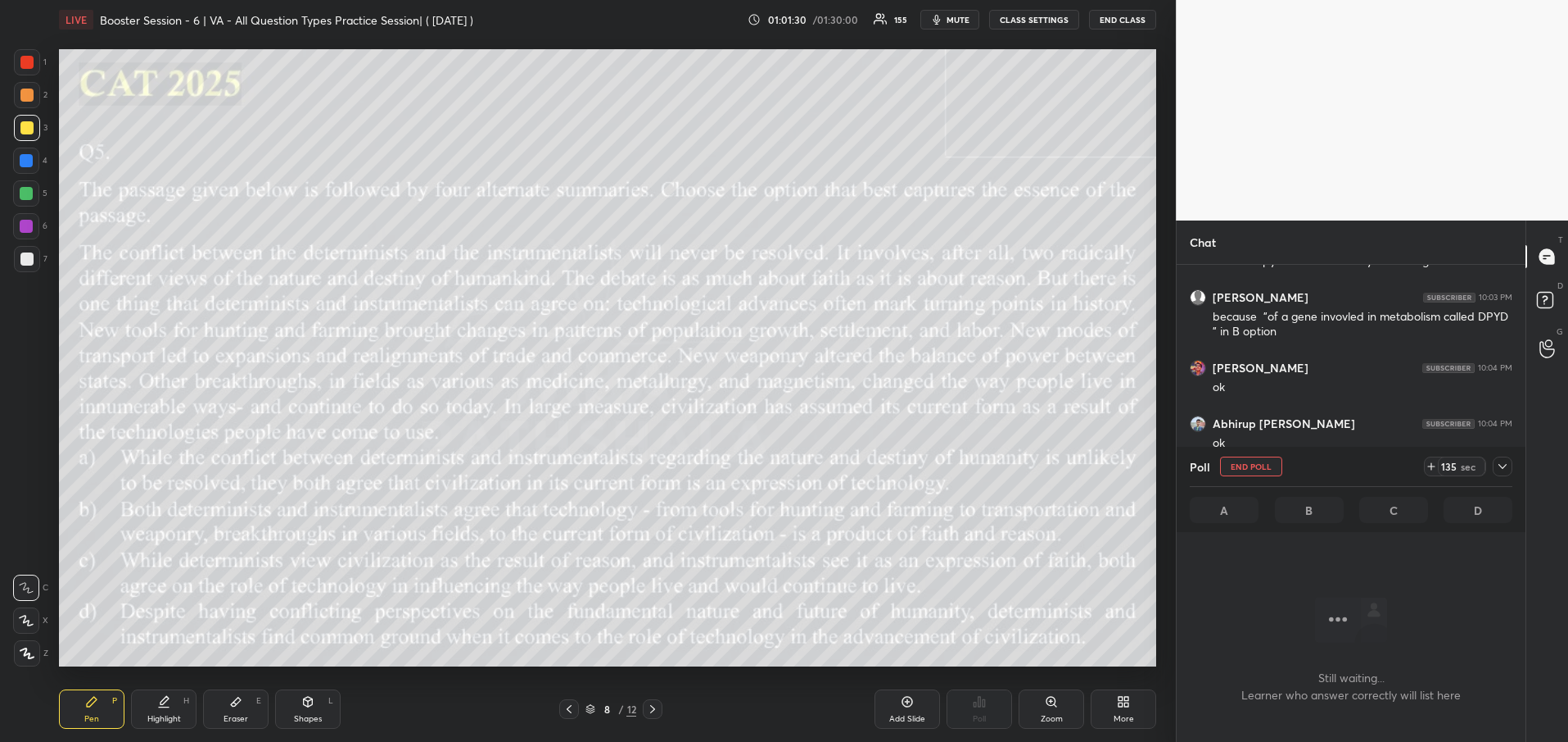
scroll to position [28162, 0]
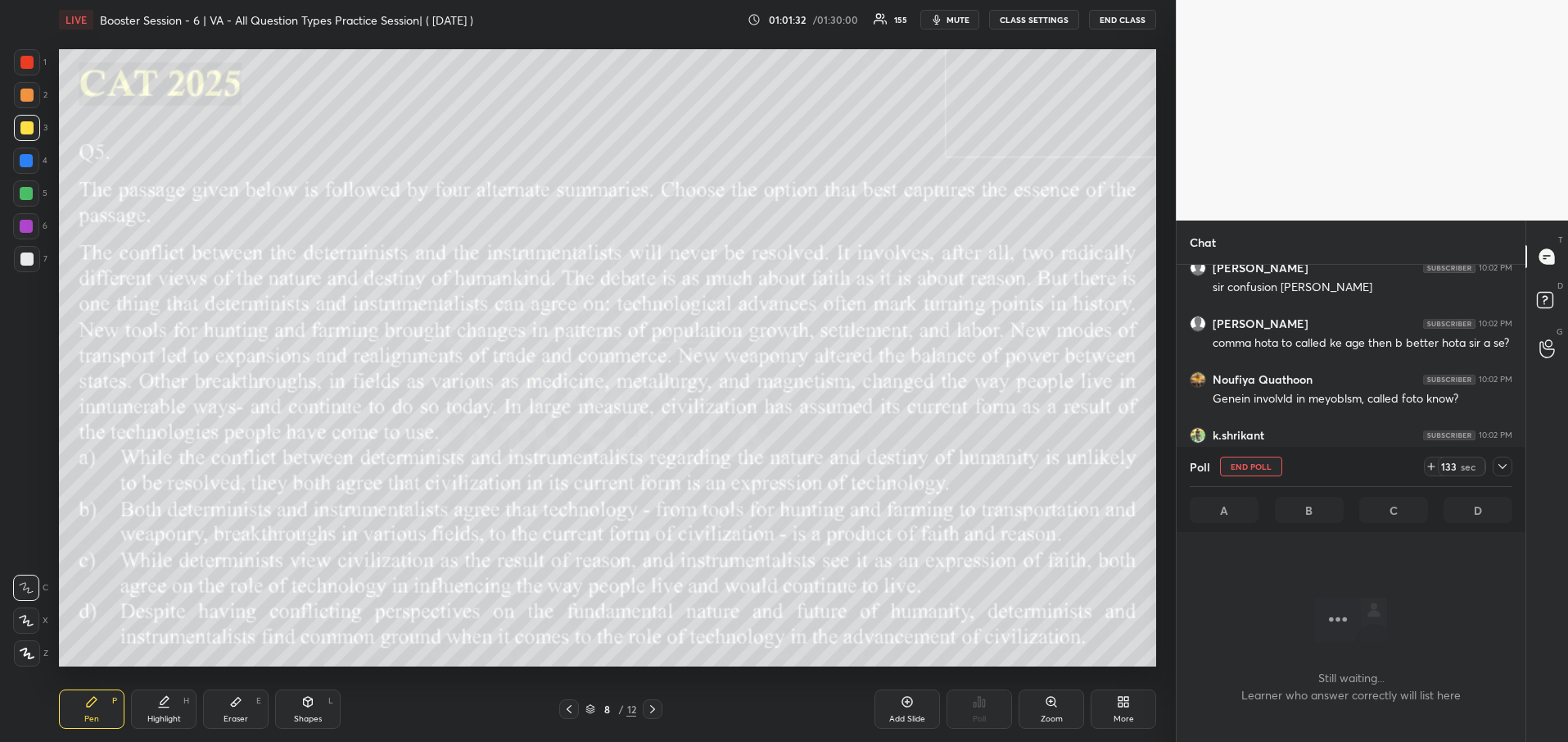
click at [1503, 468] on icon at bounding box center [1502, 466] width 8 height 5
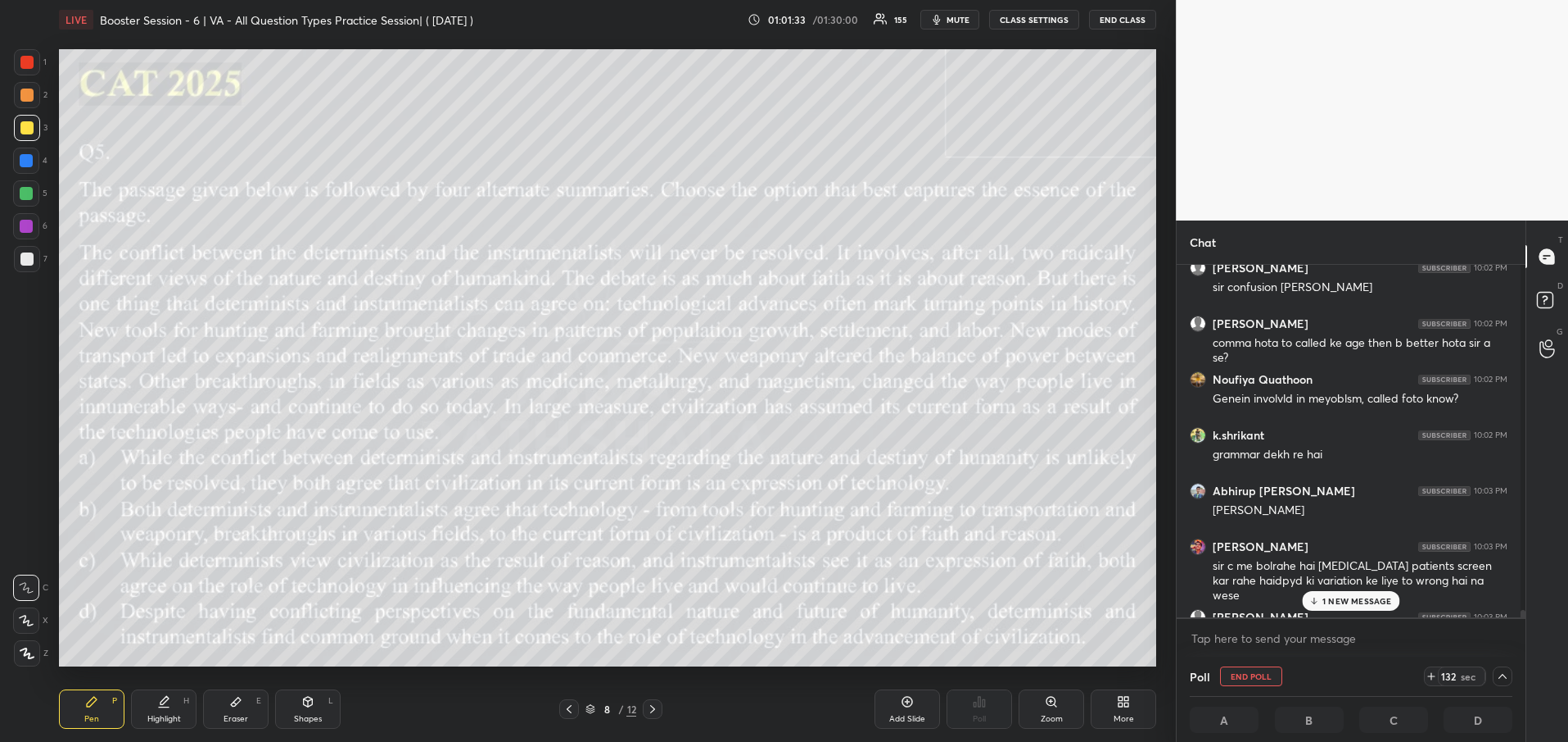
scroll to position [5, 5]
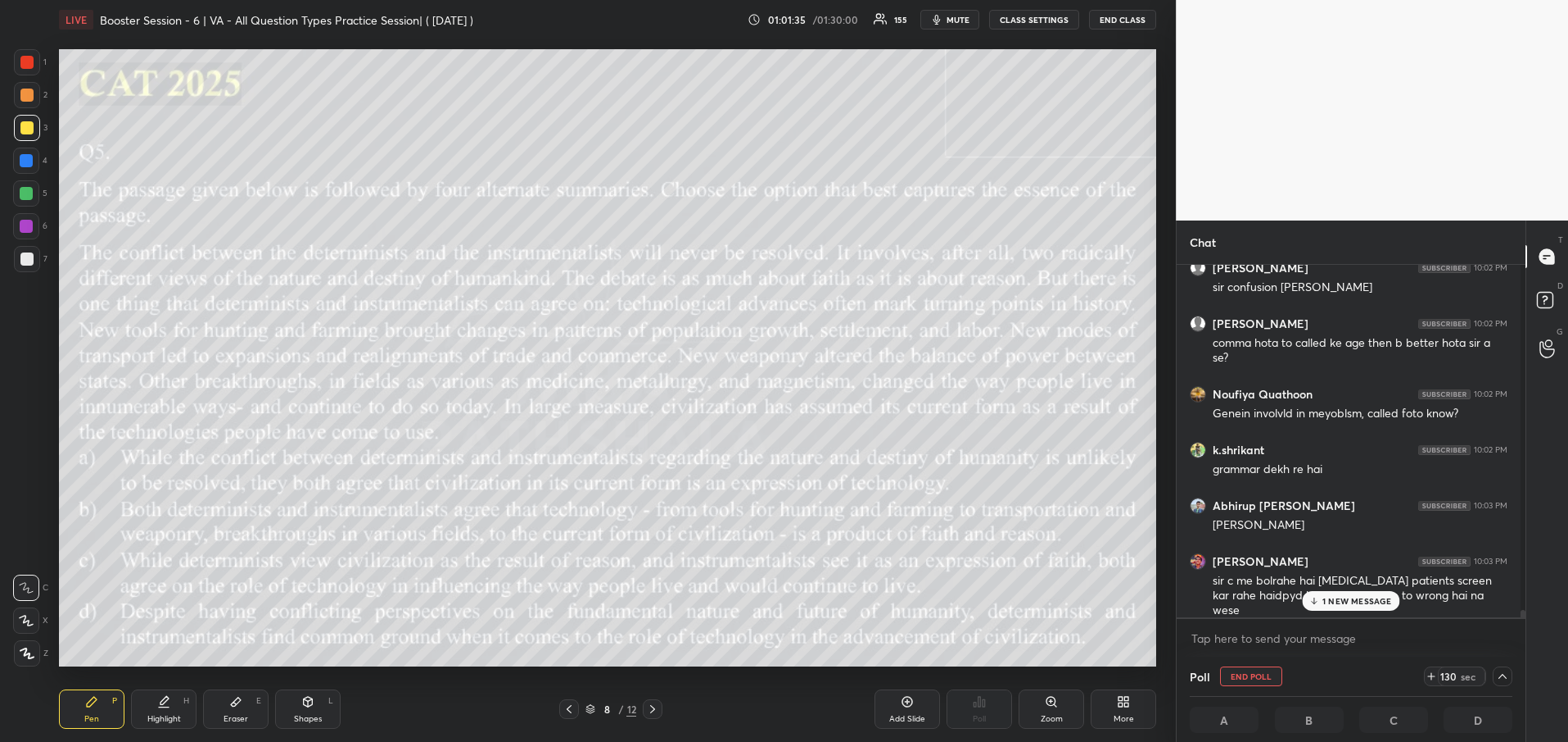
click at [1375, 608] on div "1 NEW MESSAGE" at bounding box center [1351, 601] width 97 height 20
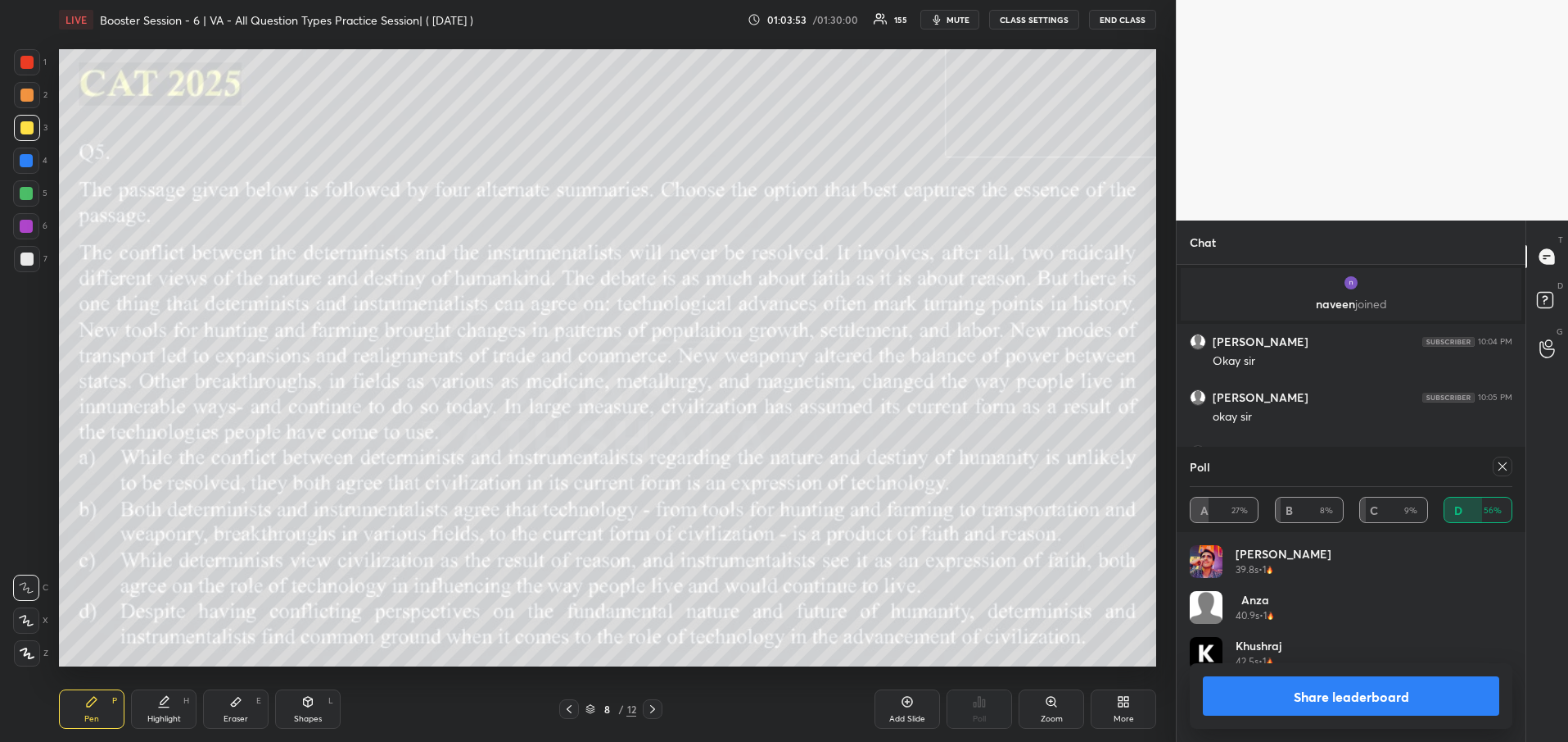
scroll to position [191, 318]
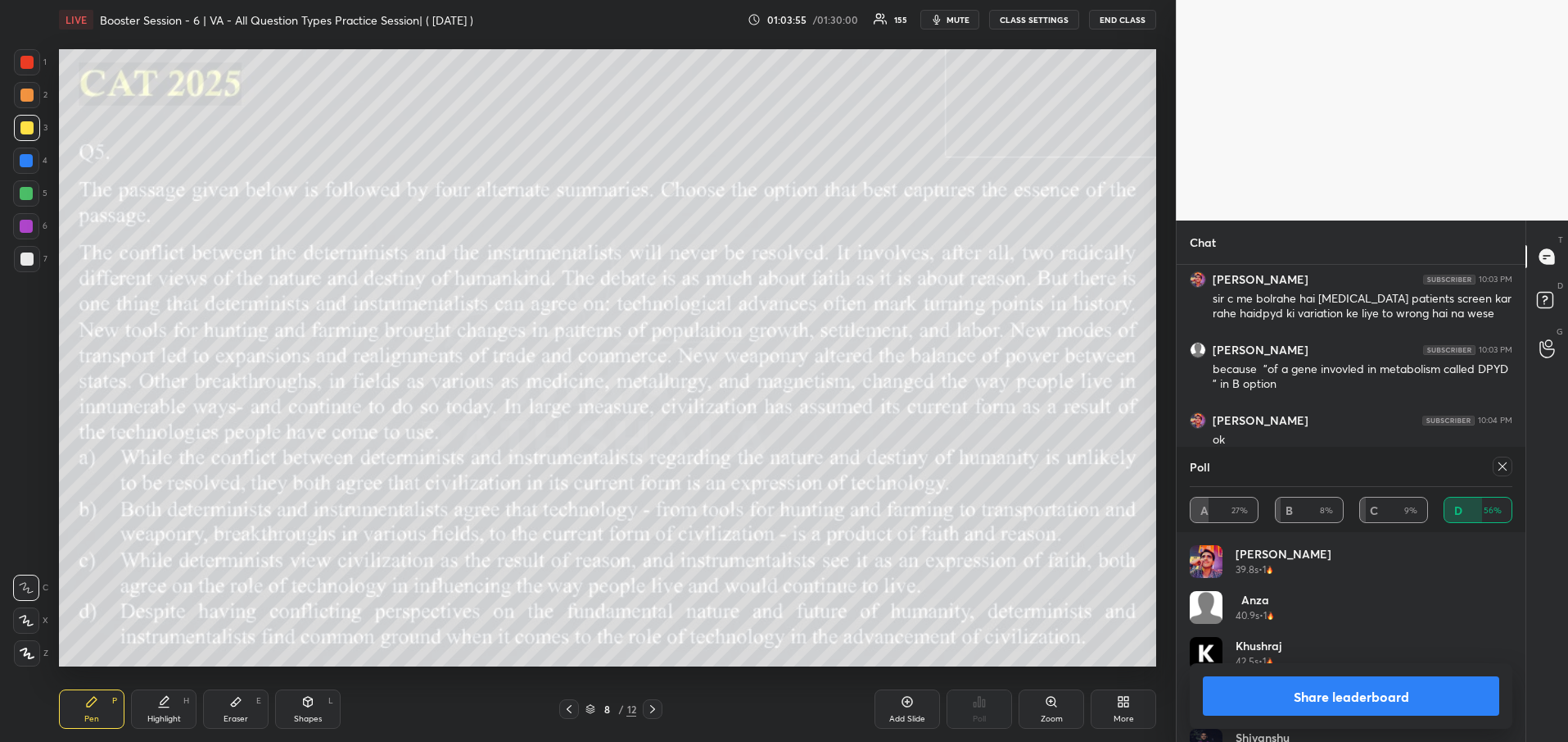
click at [1372, 702] on button "Share leaderboard" at bounding box center [1350, 696] width 296 height 39
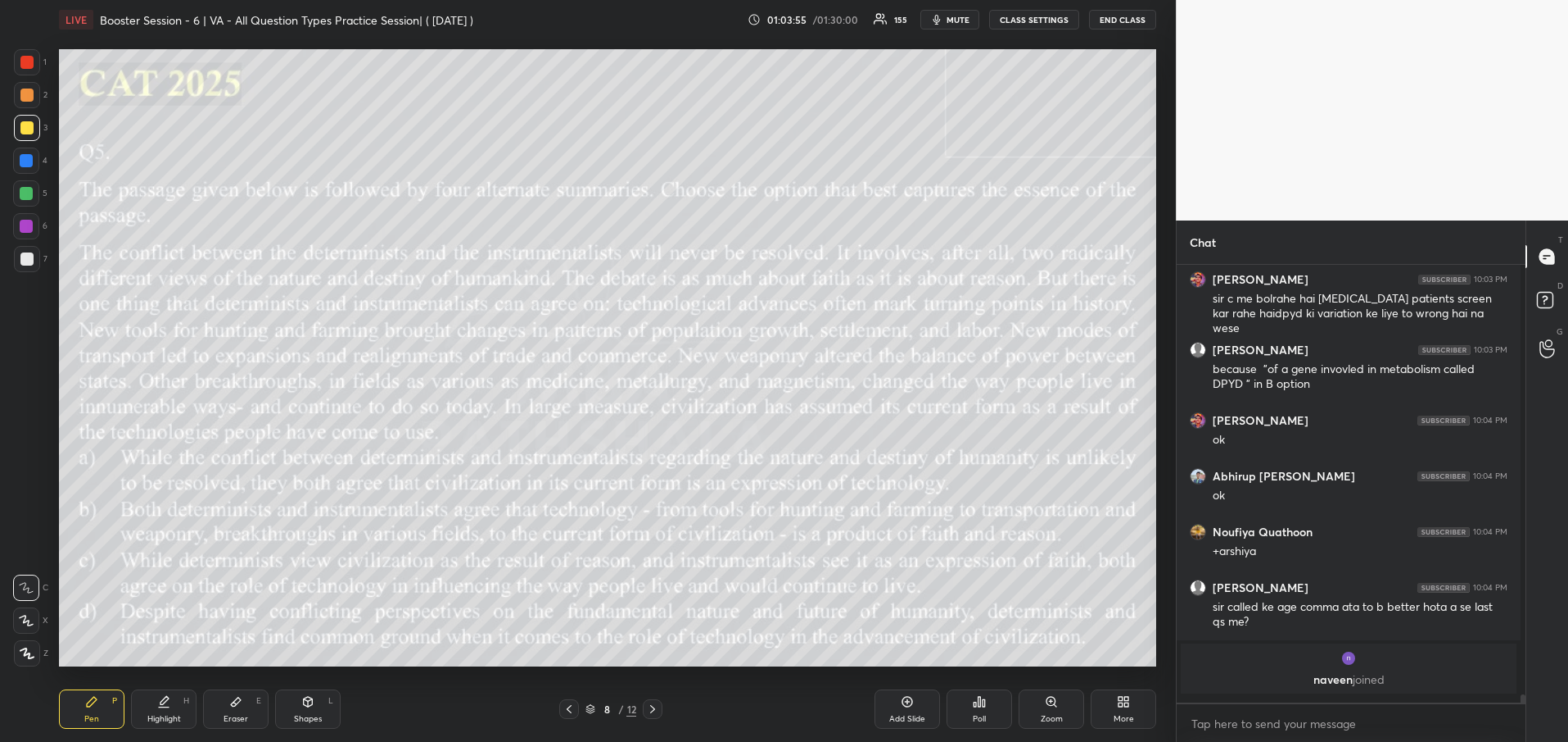
scroll to position [468, 339]
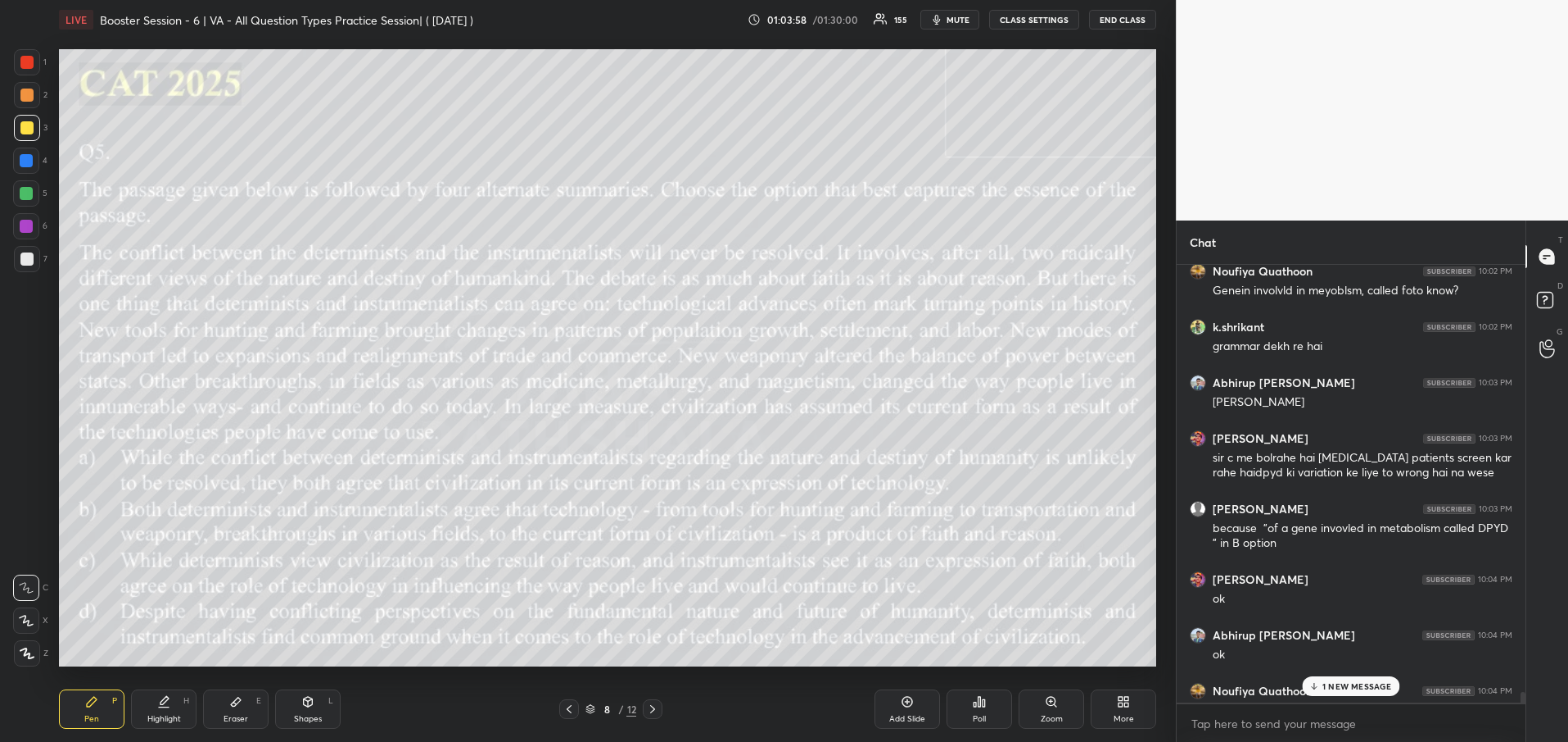
click at [1339, 681] on p "1 NEW MESSAGE" at bounding box center [1358, 685] width 69 height 10
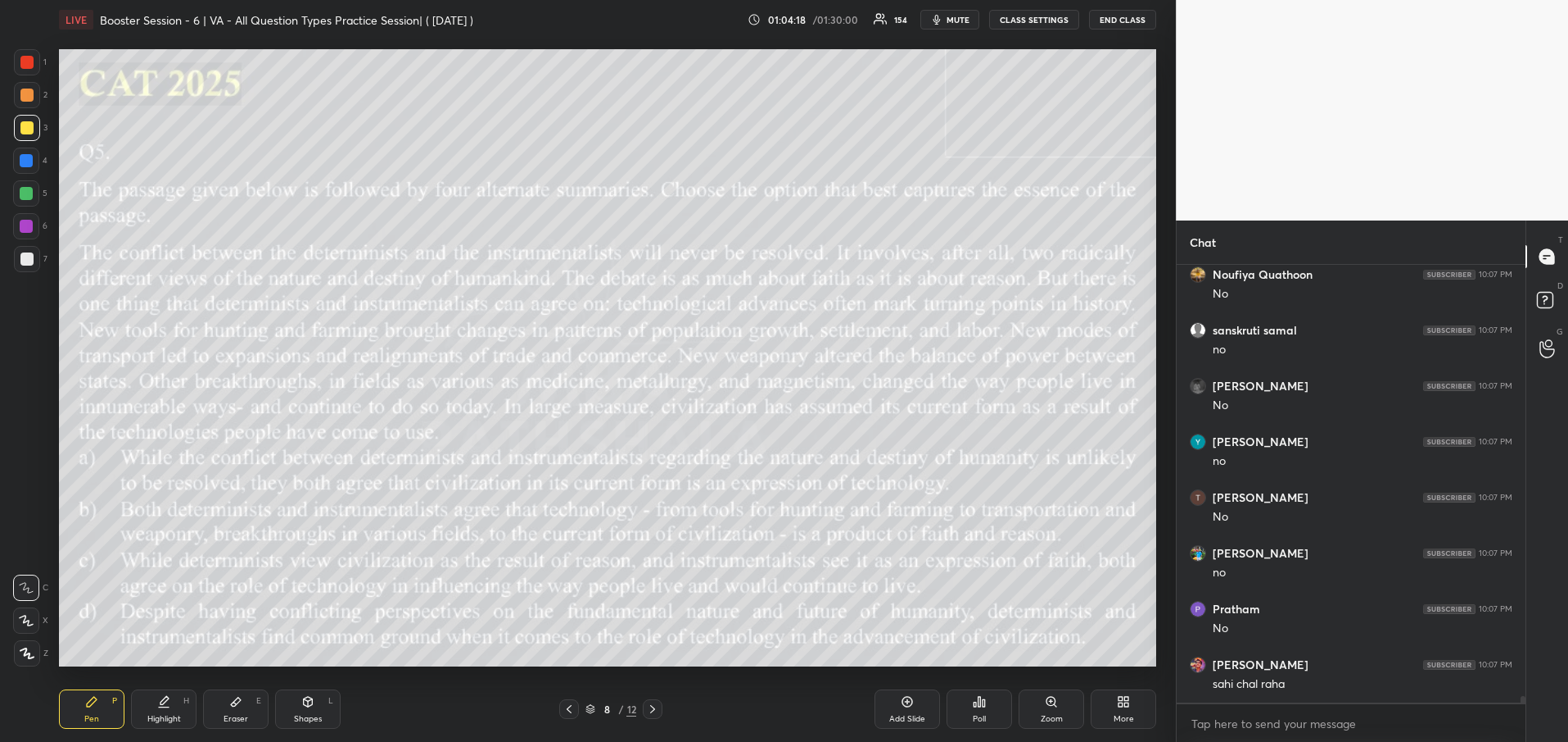
click at [980, 700] on icon at bounding box center [979, 701] width 3 height 10
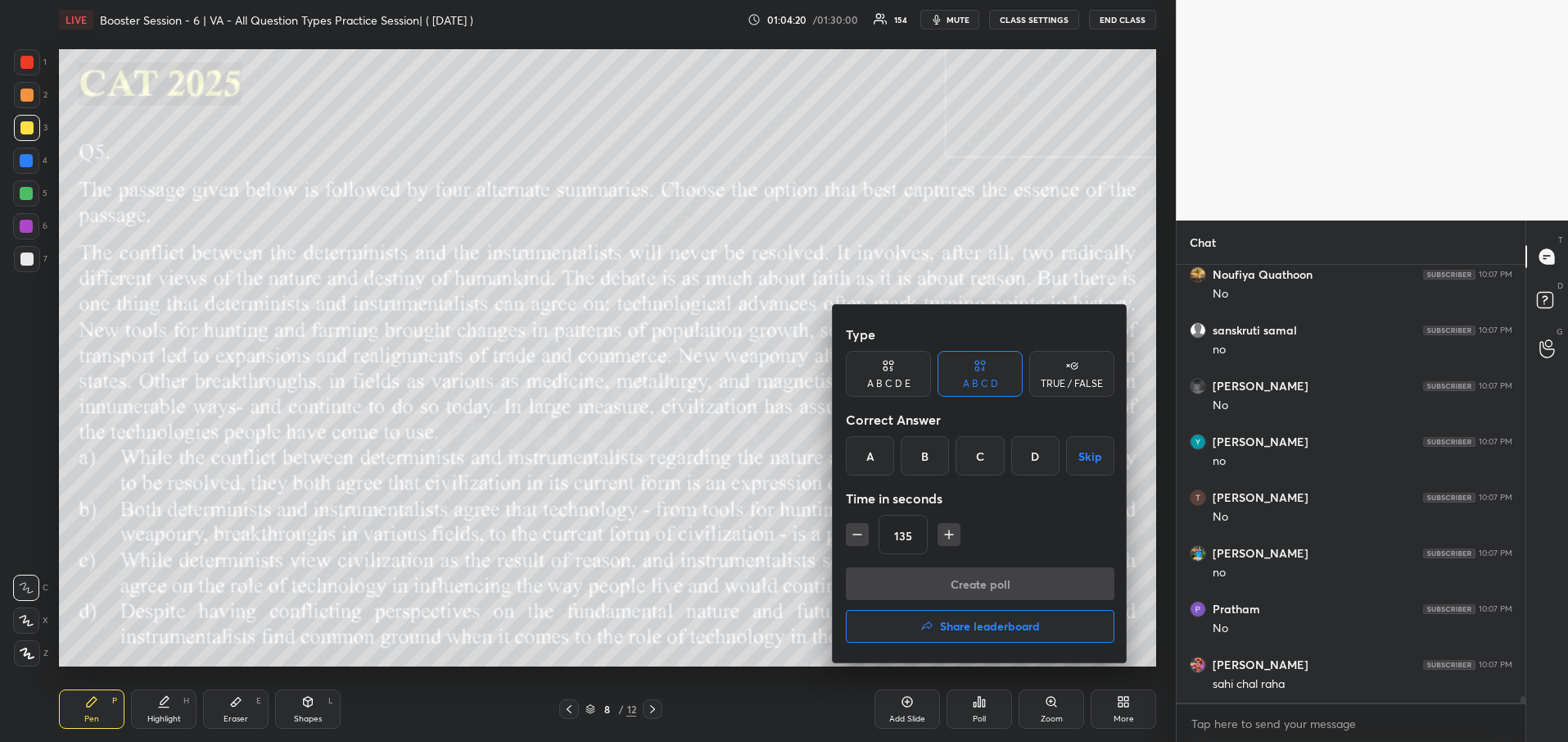
click at [935, 625] on button "Share leaderboard" at bounding box center [980, 626] width 269 height 33
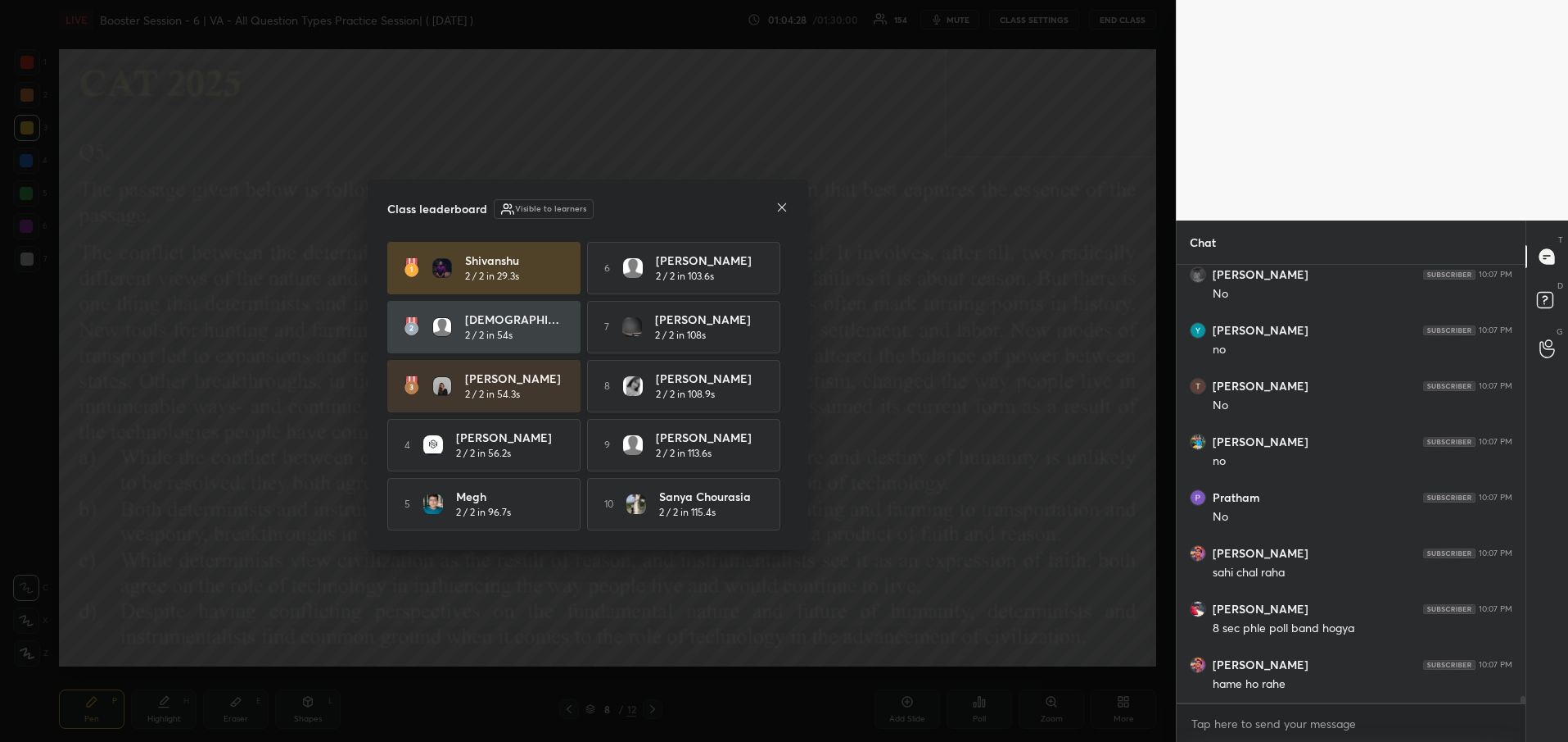
click at [779, 202] on icon at bounding box center [782, 207] width 13 height 13
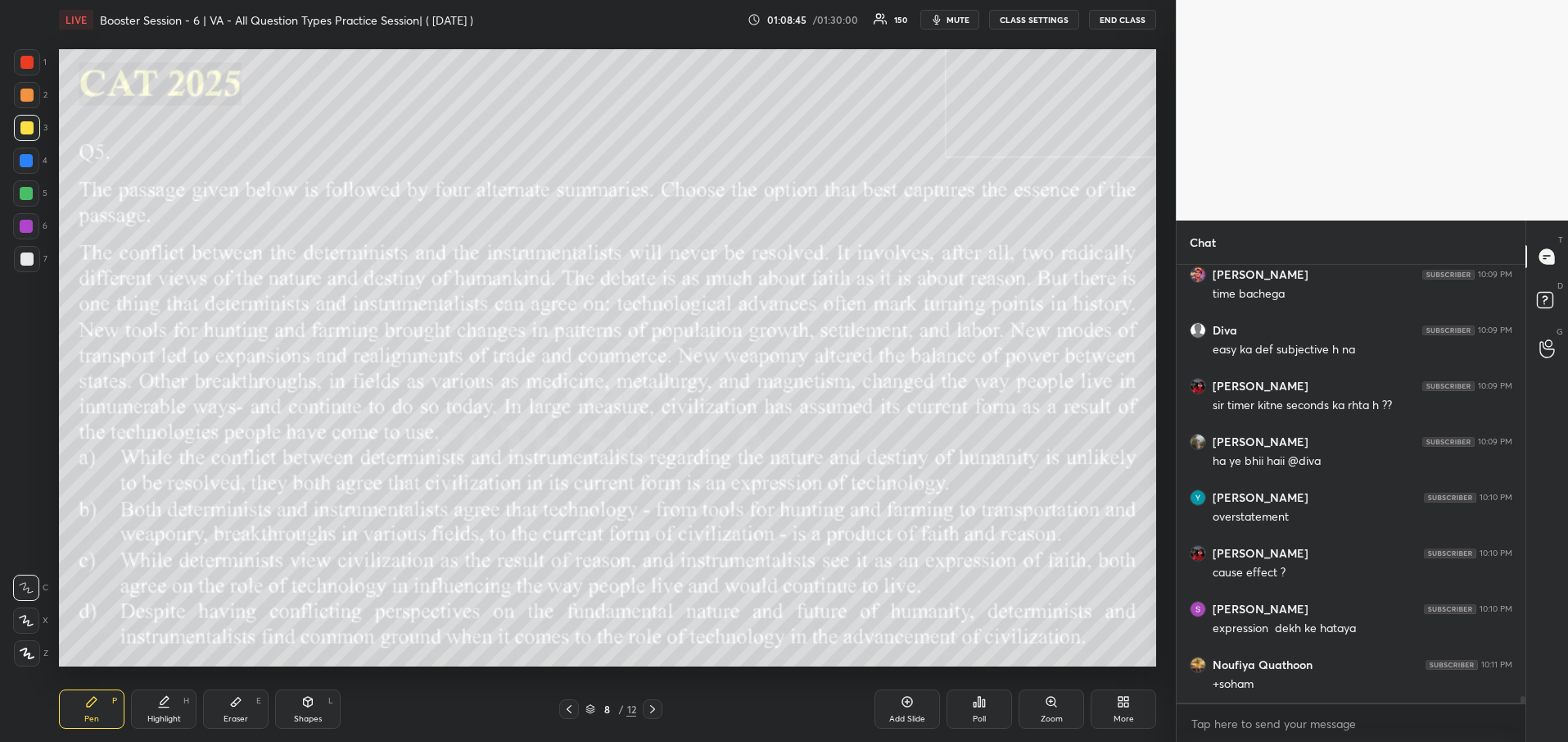
scroll to position [30198, 0]
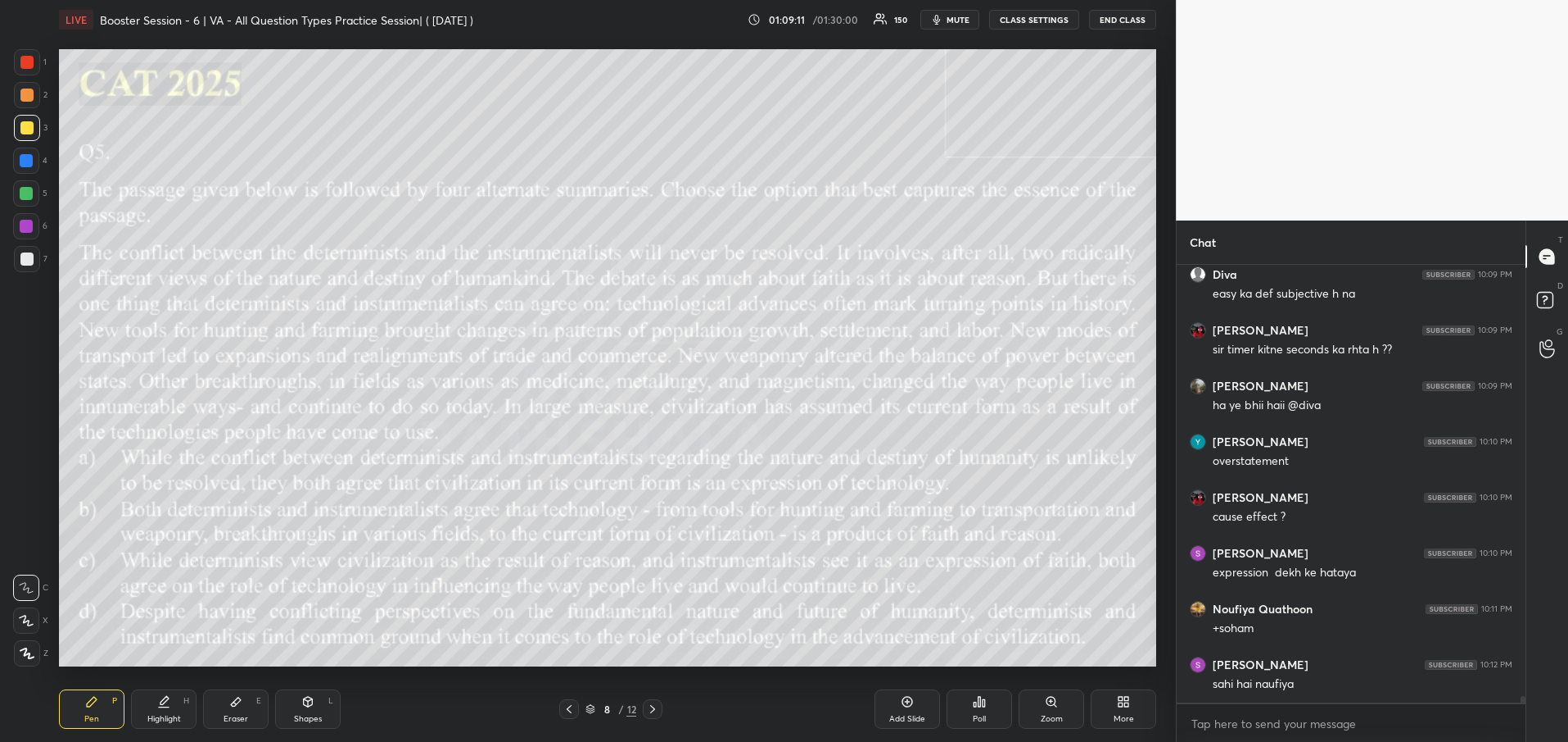
click at [563, 709] on icon at bounding box center [569, 708] width 13 height 13
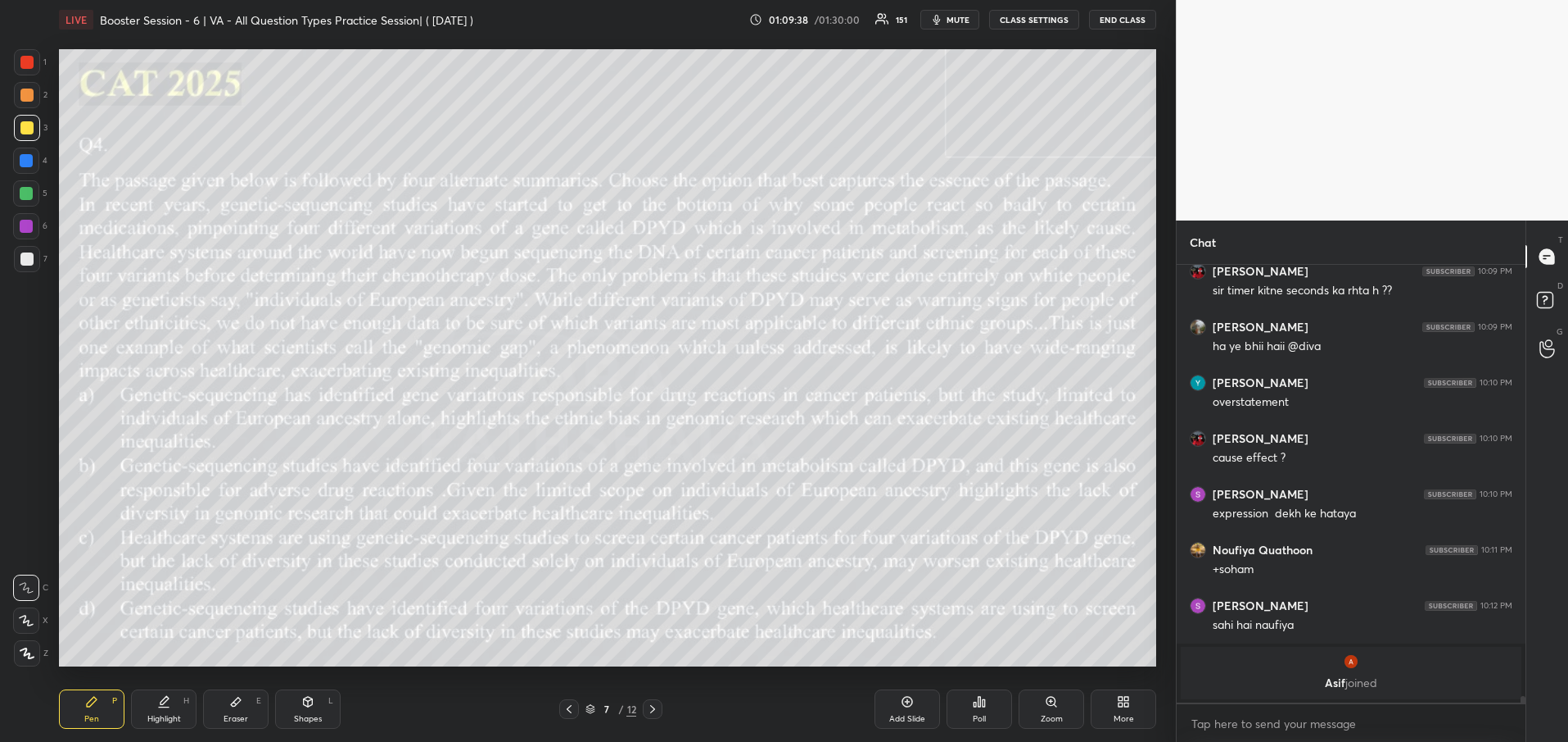
scroll to position [30180, 0]
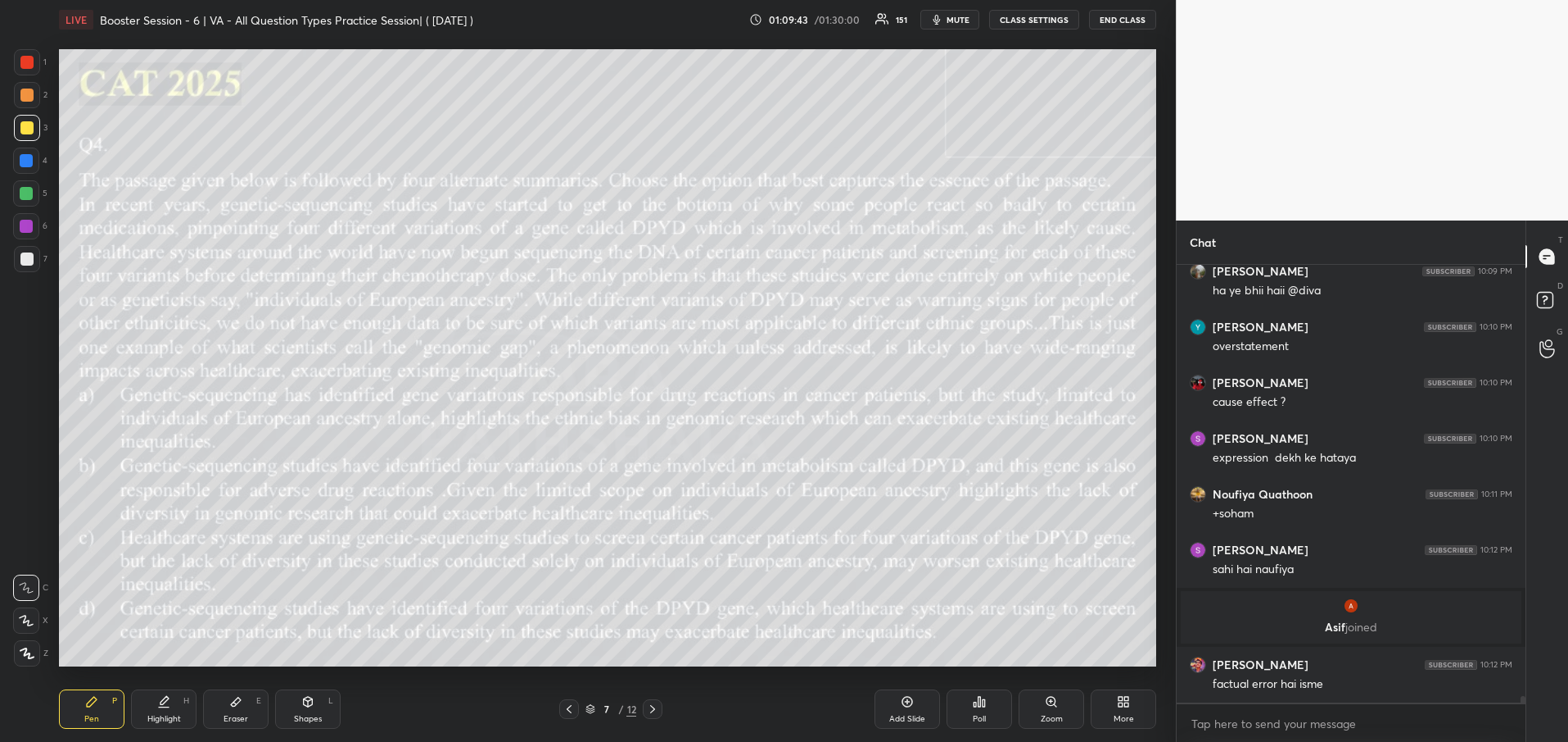
click at [27, 127] on div at bounding box center [26, 128] width 13 height 13
click at [26, 132] on div at bounding box center [26, 128] width 13 height 13
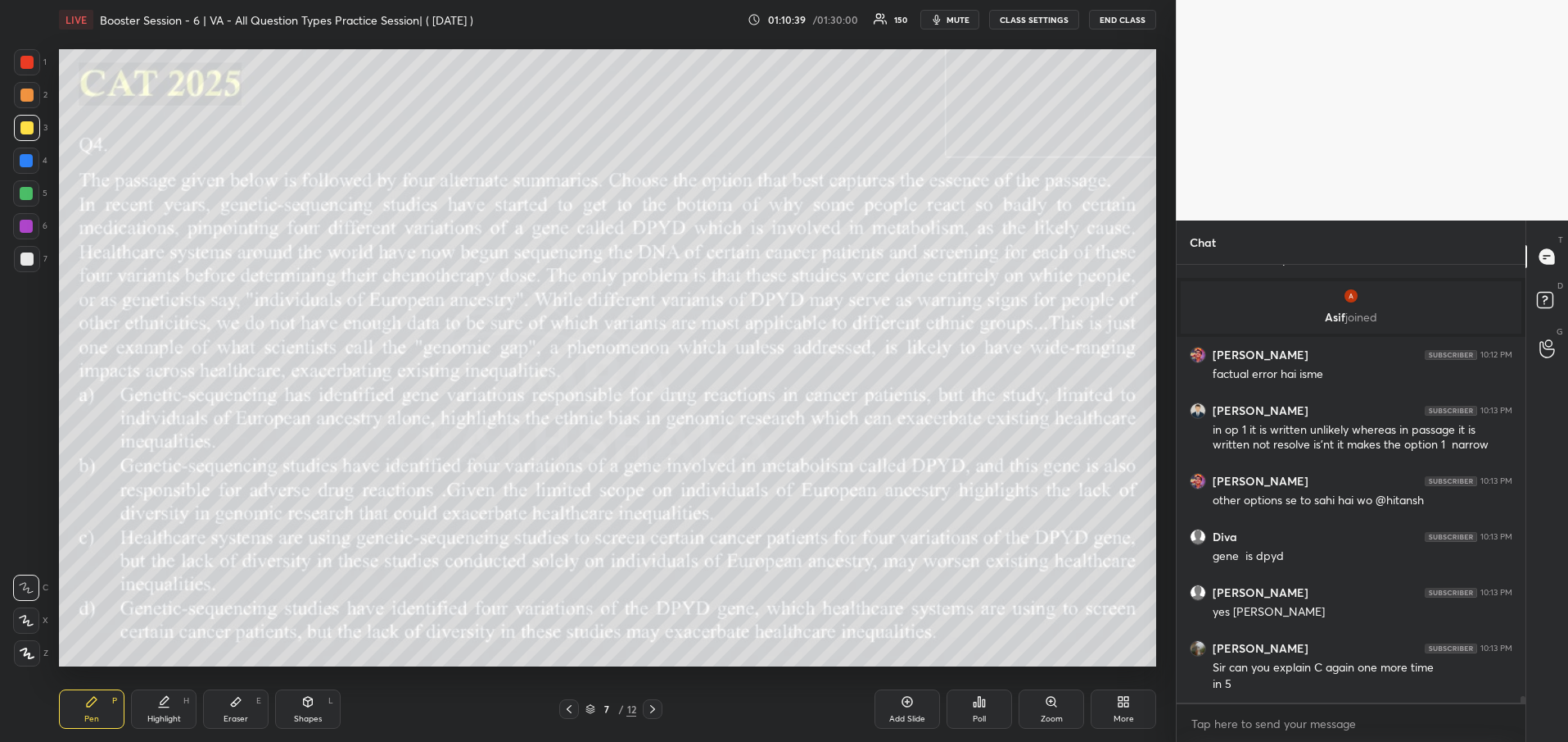
scroll to position [30545, 0]
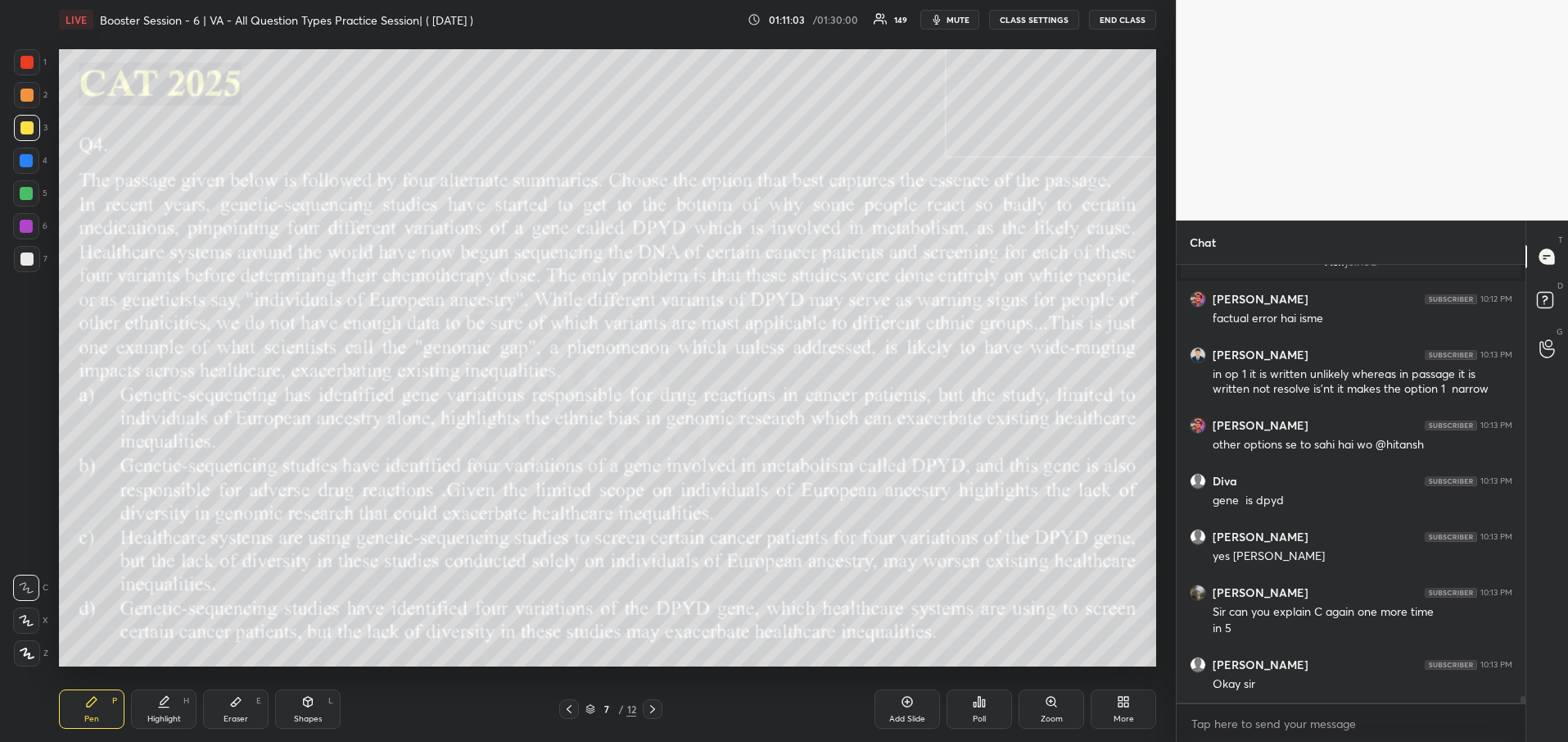
click at [654, 709] on icon at bounding box center [652, 708] width 5 height 8
click at [978, 709] on div "Poll" at bounding box center [979, 708] width 66 height 39
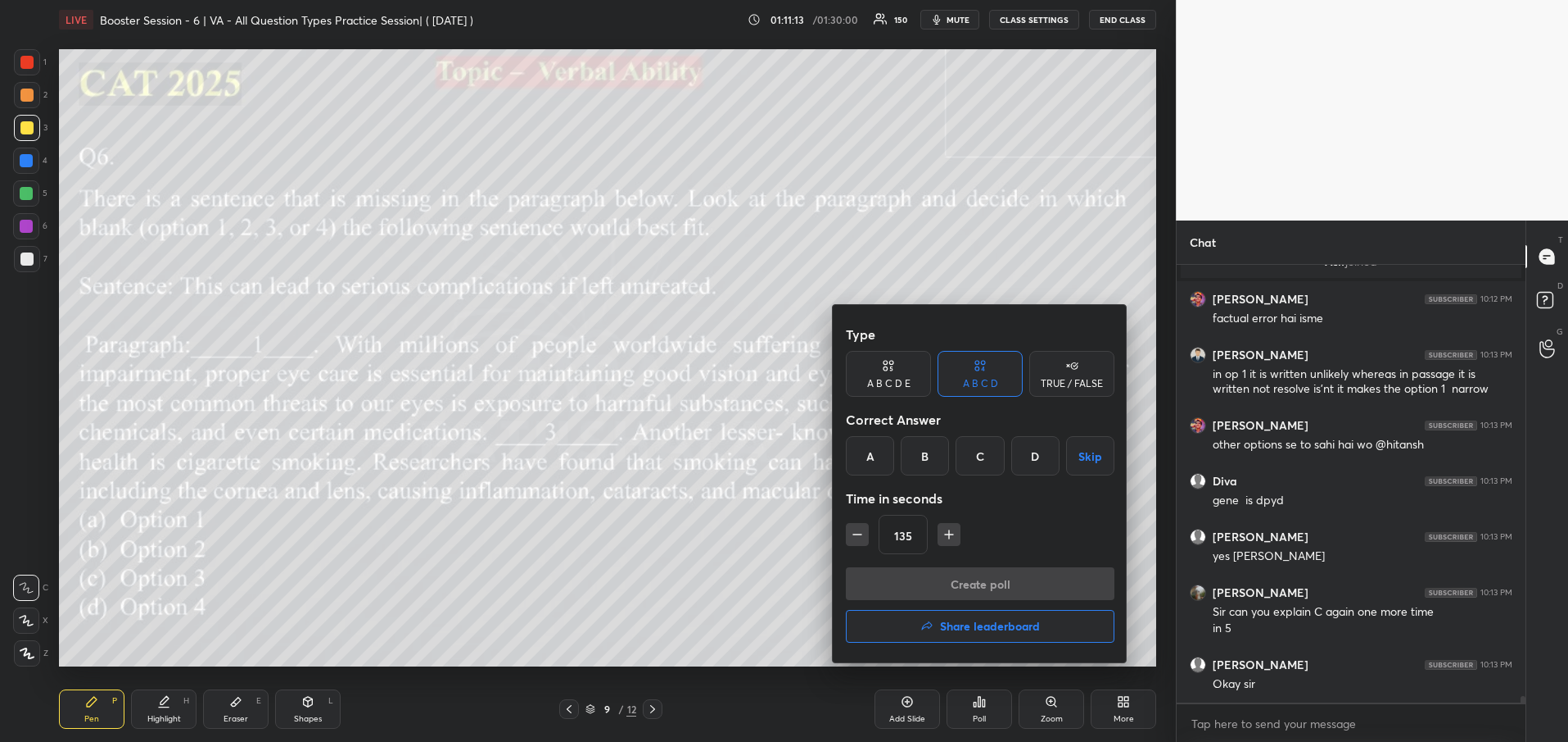
click at [1048, 470] on div "D" at bounding box center [1035, 455] width 48 height 39
click at [960, 584] on button "Create poll" at bounding box center [980, 583] width 269 height 33
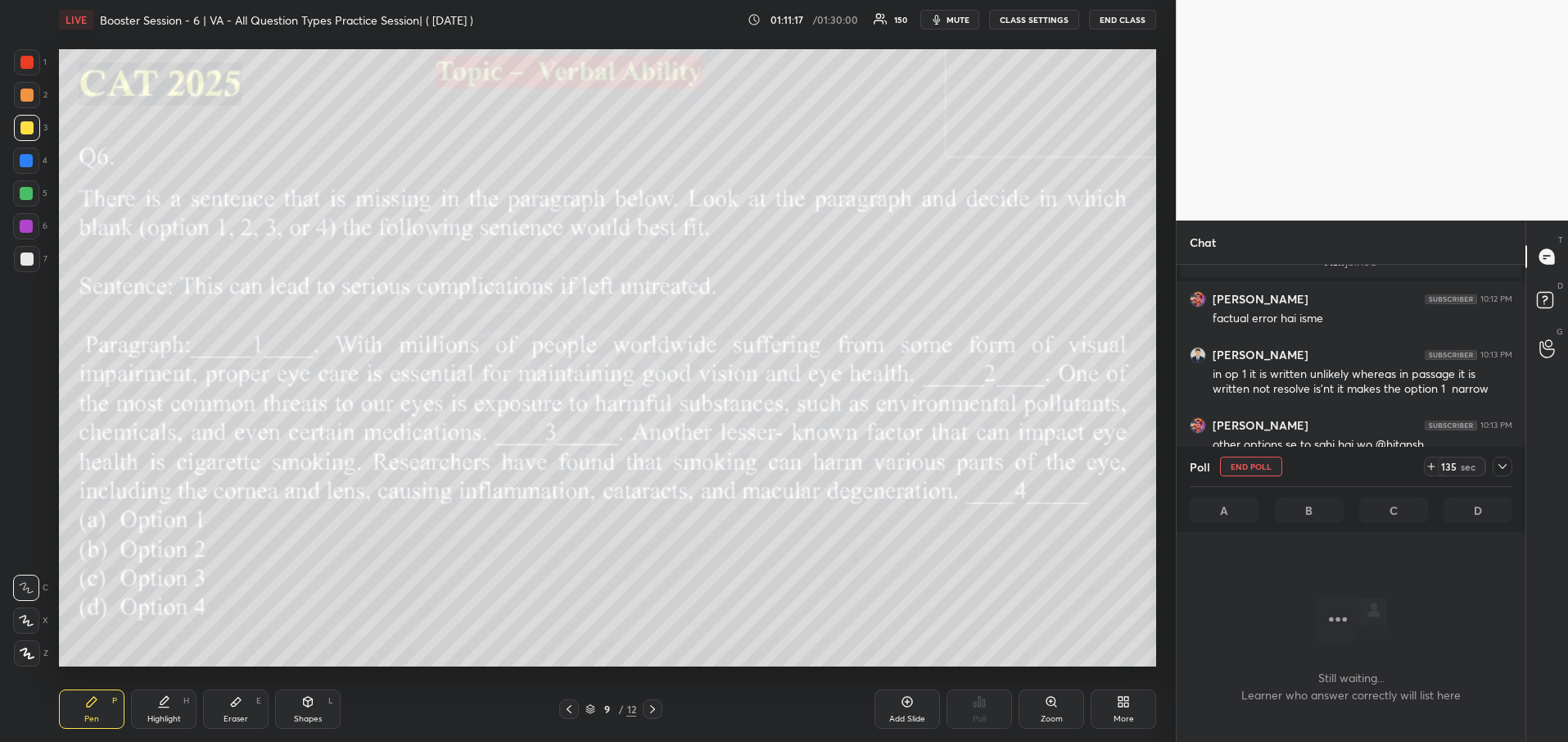
scroll to position [30175, 0]
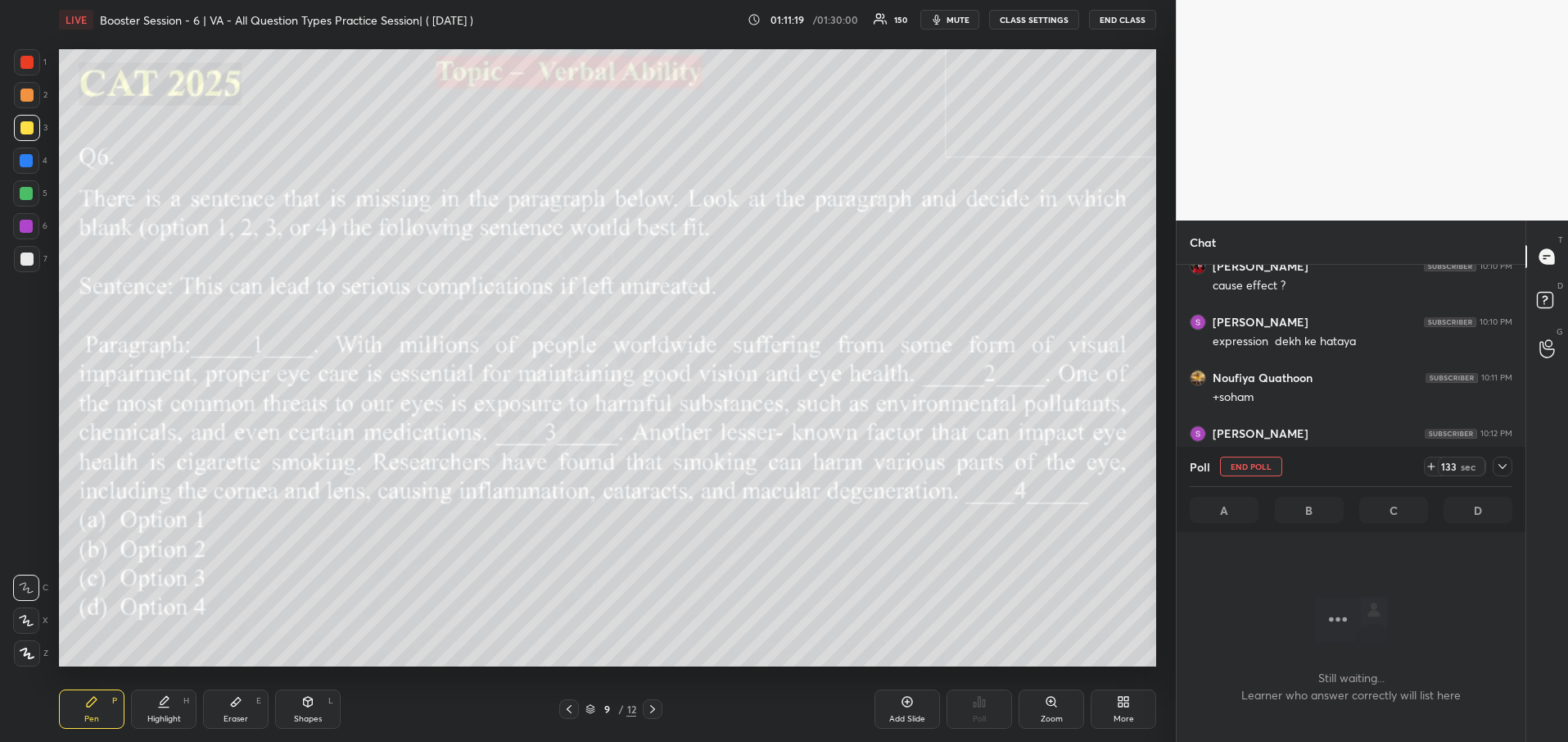
click at [1508, 467] on icon at bounding box center [1502, 466] width 13 height 13
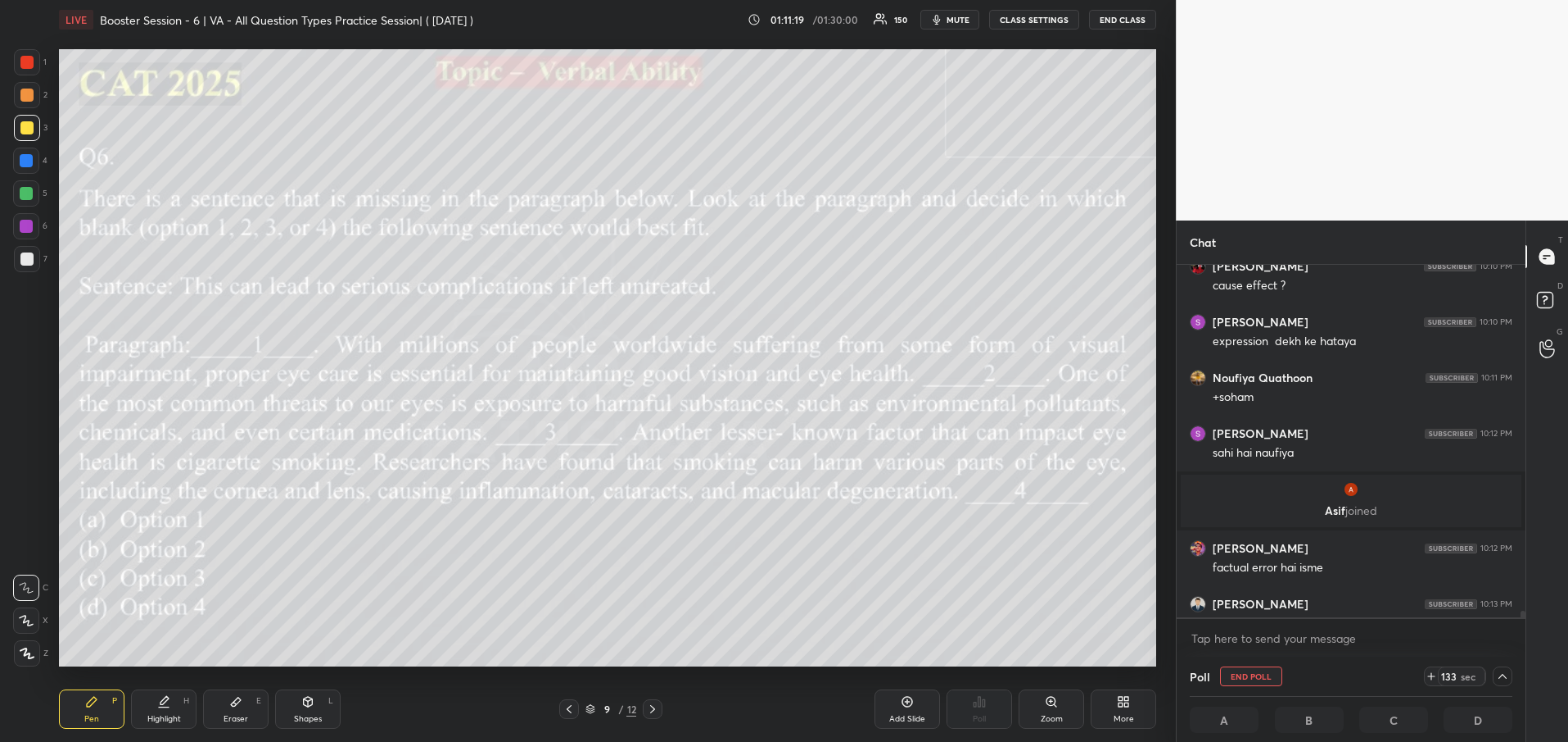
scroll to position [5, 5]
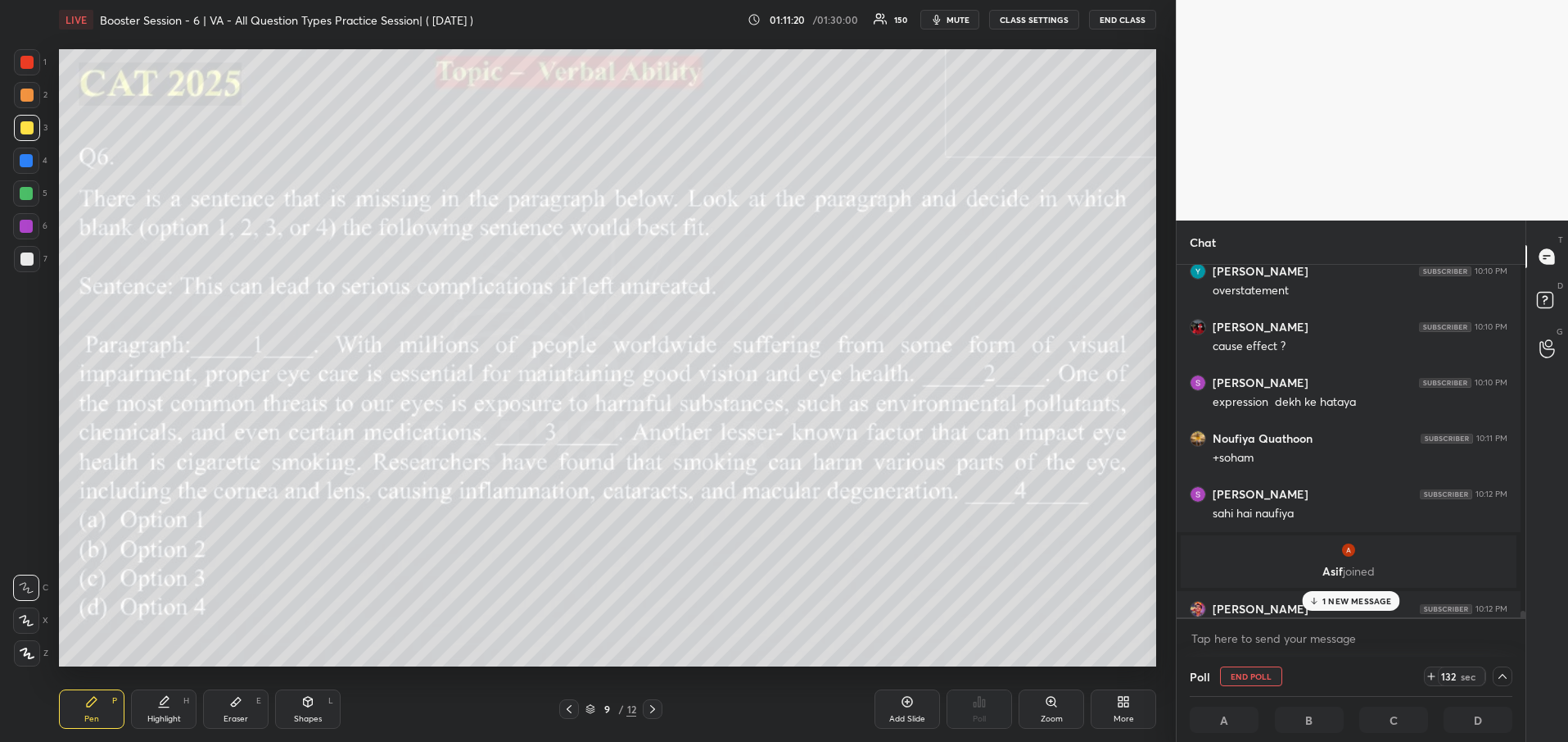
click at [1345, 601] on p "1 NEW MESSAGE" at bounding box center [1358, 600] width 69 height 10
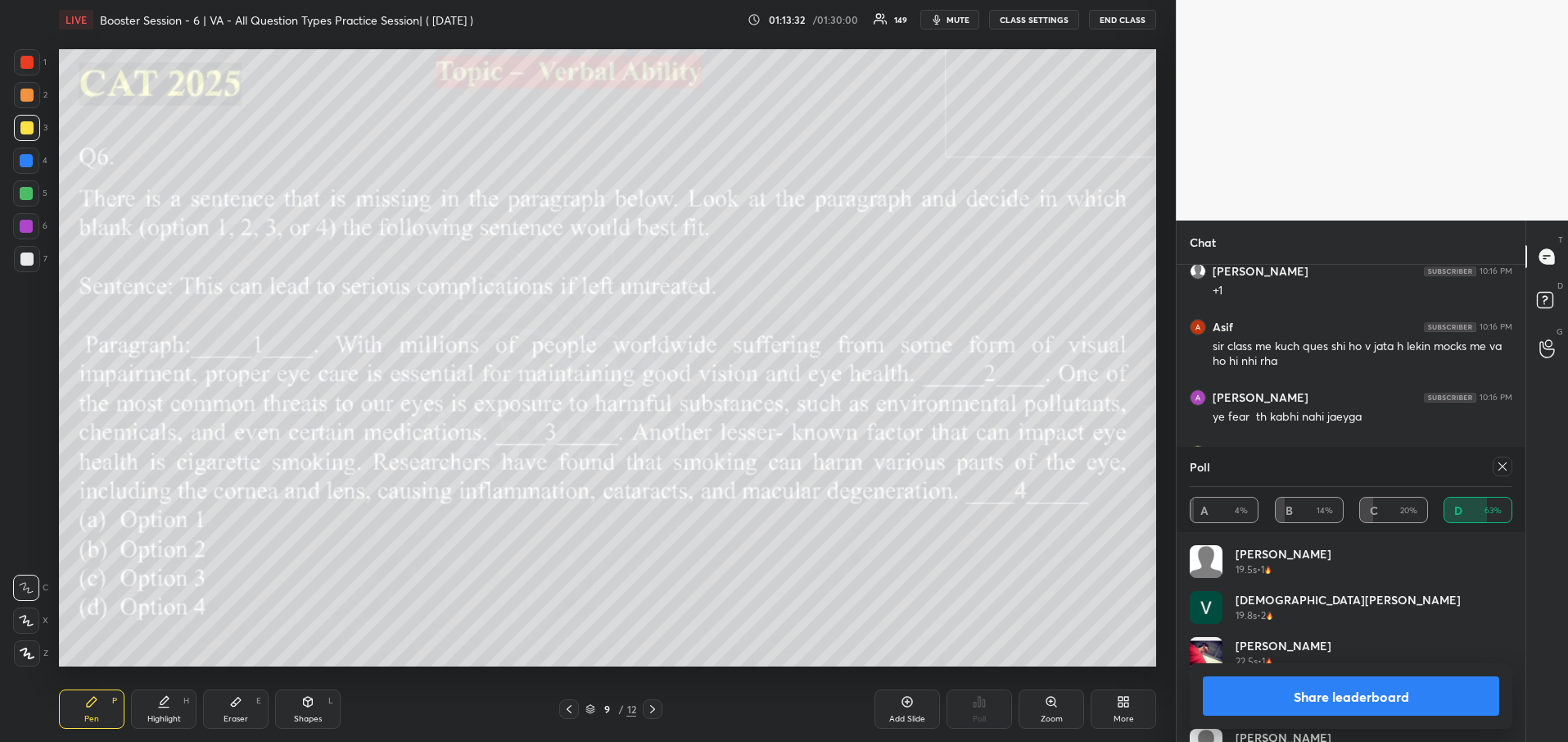
scroll to position [30896, 0]
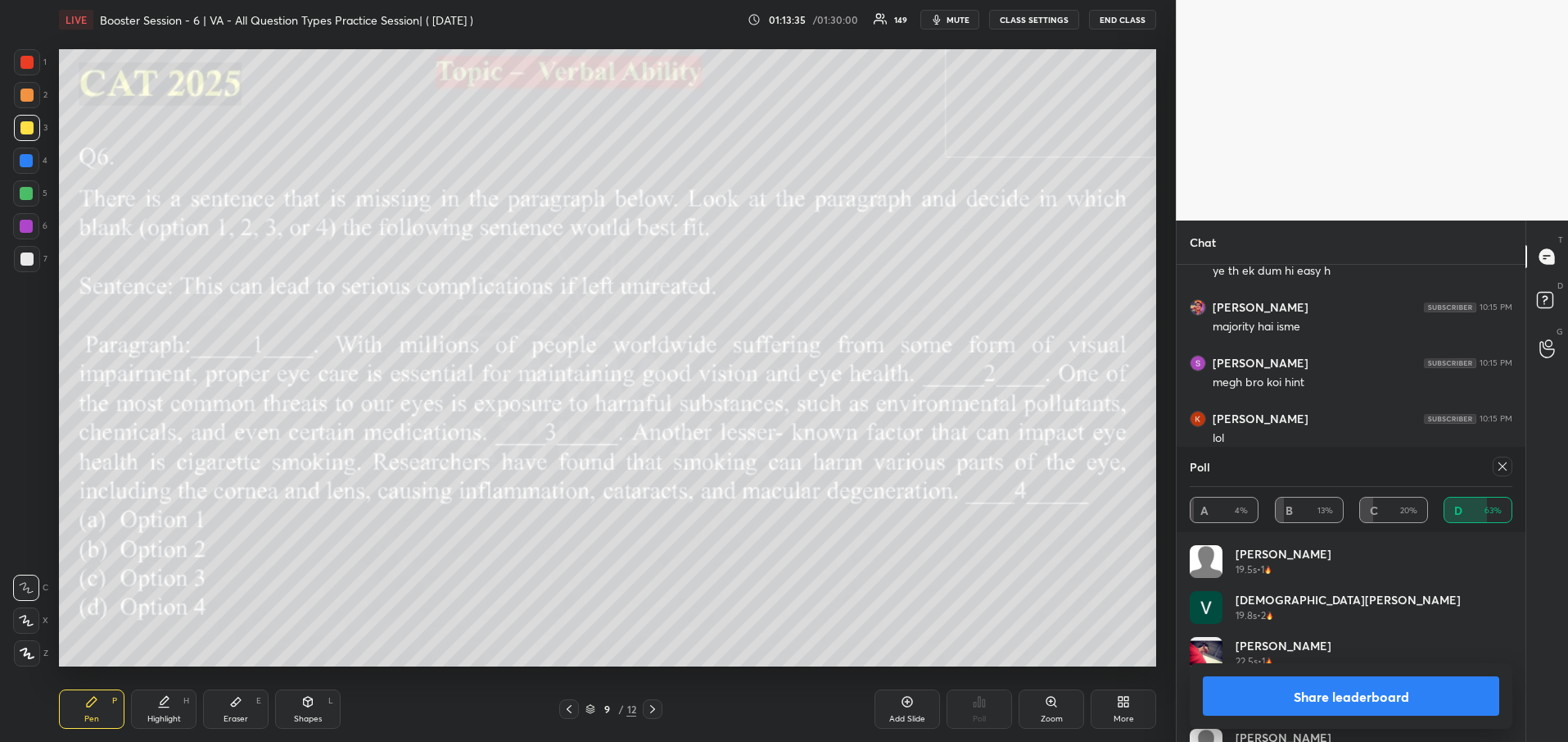
click at [1359, 688] on button "Share leaderboard" at bounding box center [1350, 696] width 296 height 39
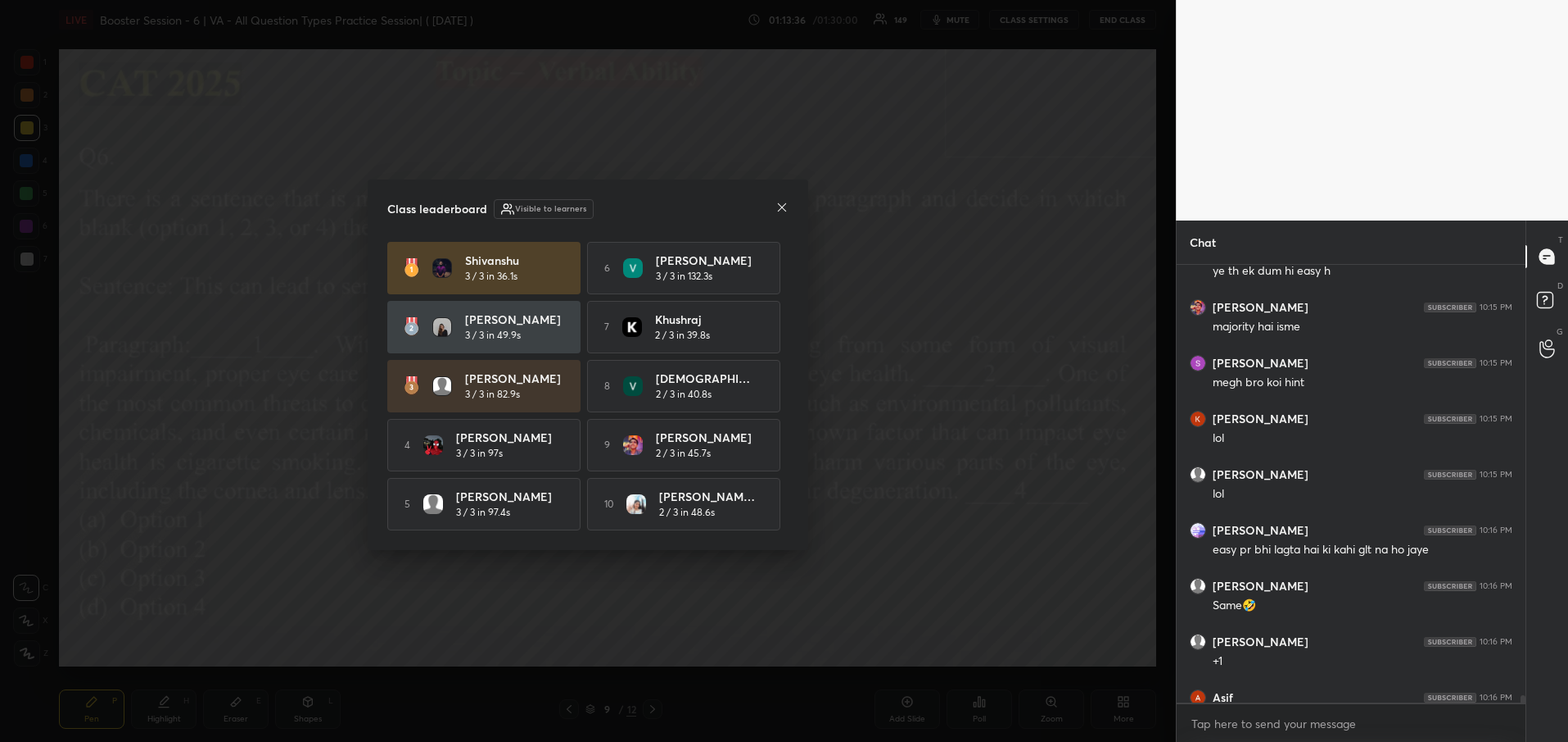
scroll to position [472, 344]
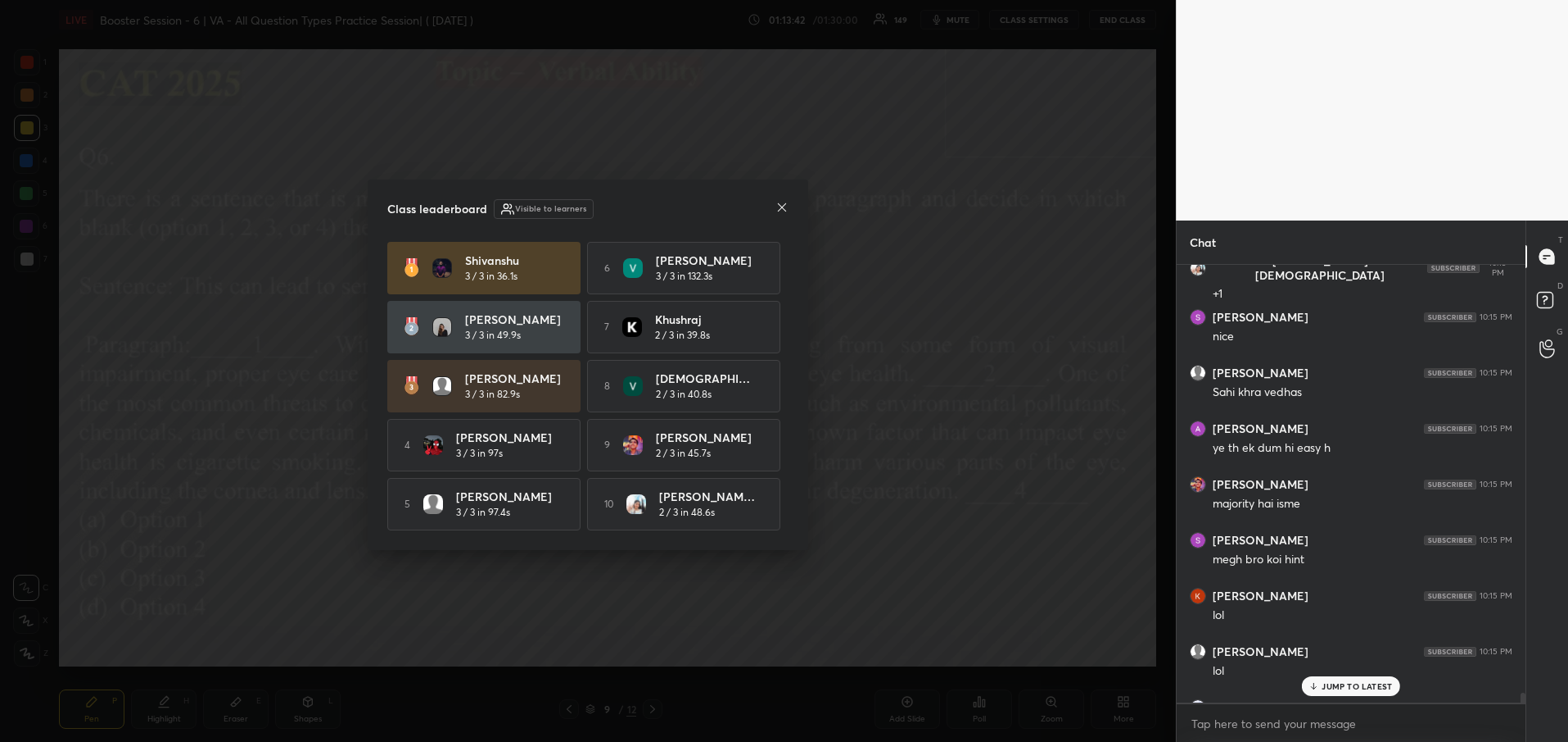
click at [786, 203] on icon at bounding box center [782, 207] width 13 height 13
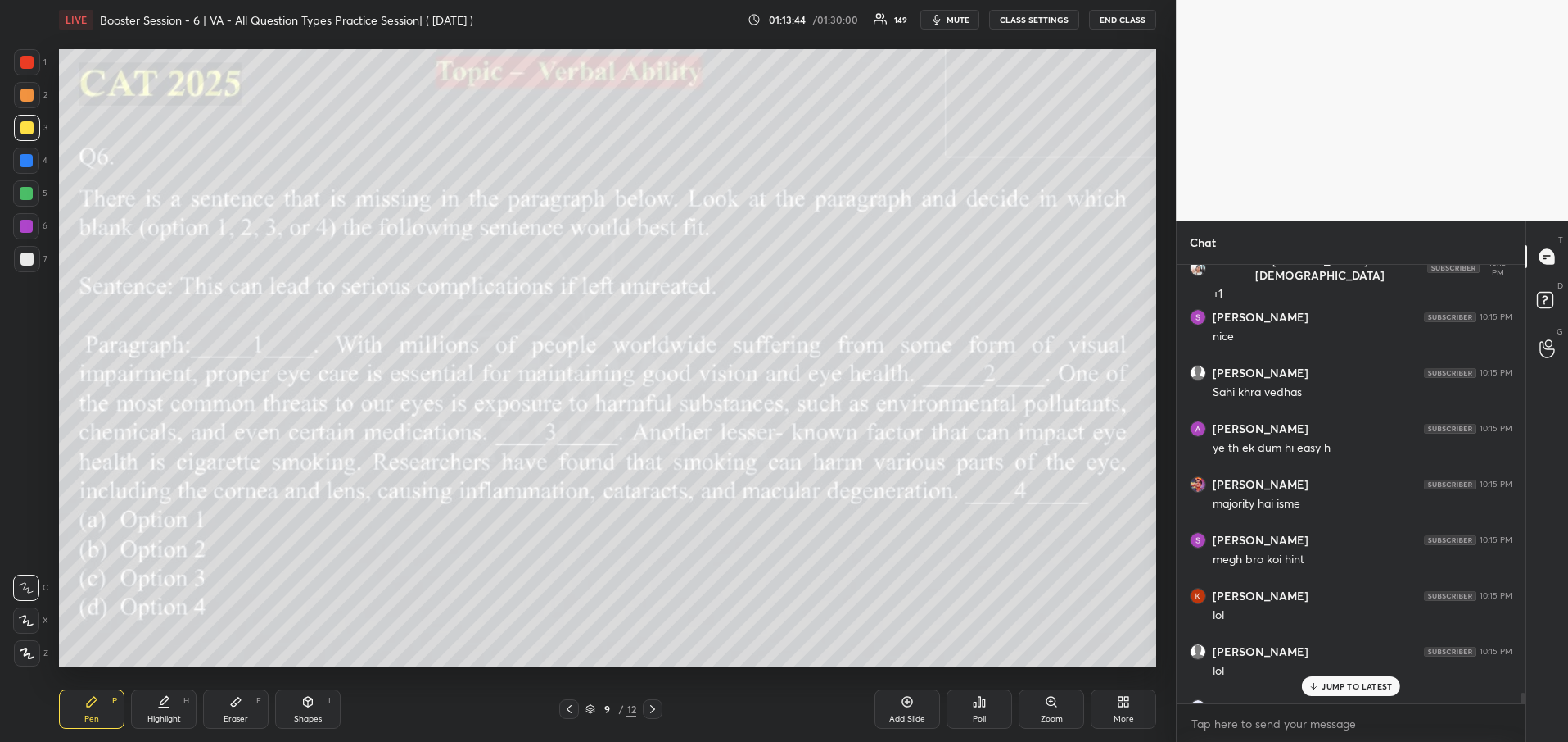
click at [1359, 686] on p "JUMP TO LATEST" at bounding box center [1357, 685] width 70 height 10
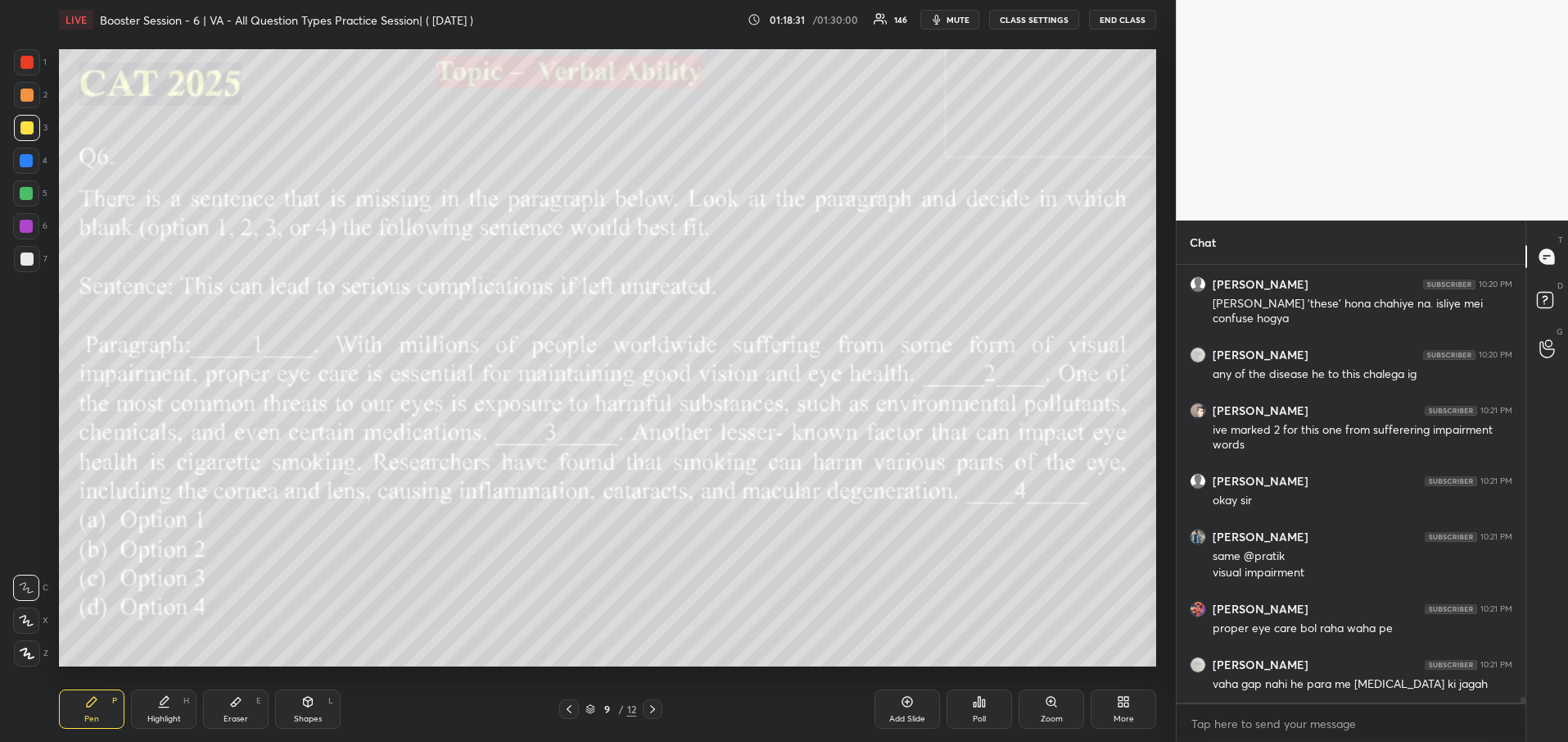
scroll to position [32602, 0]
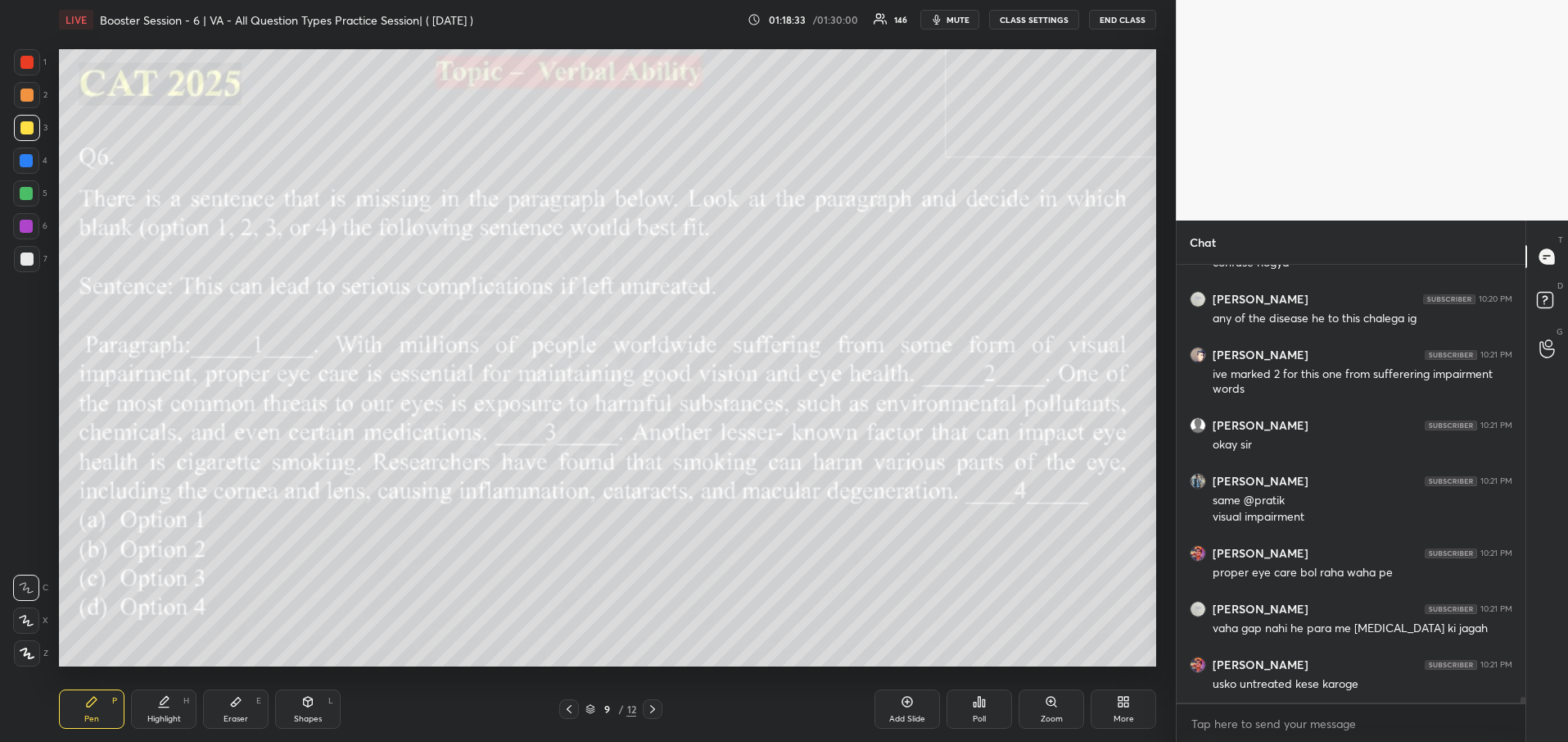
click at [646, 710] on icon at bounding box center [652, 708] width 13 height 13
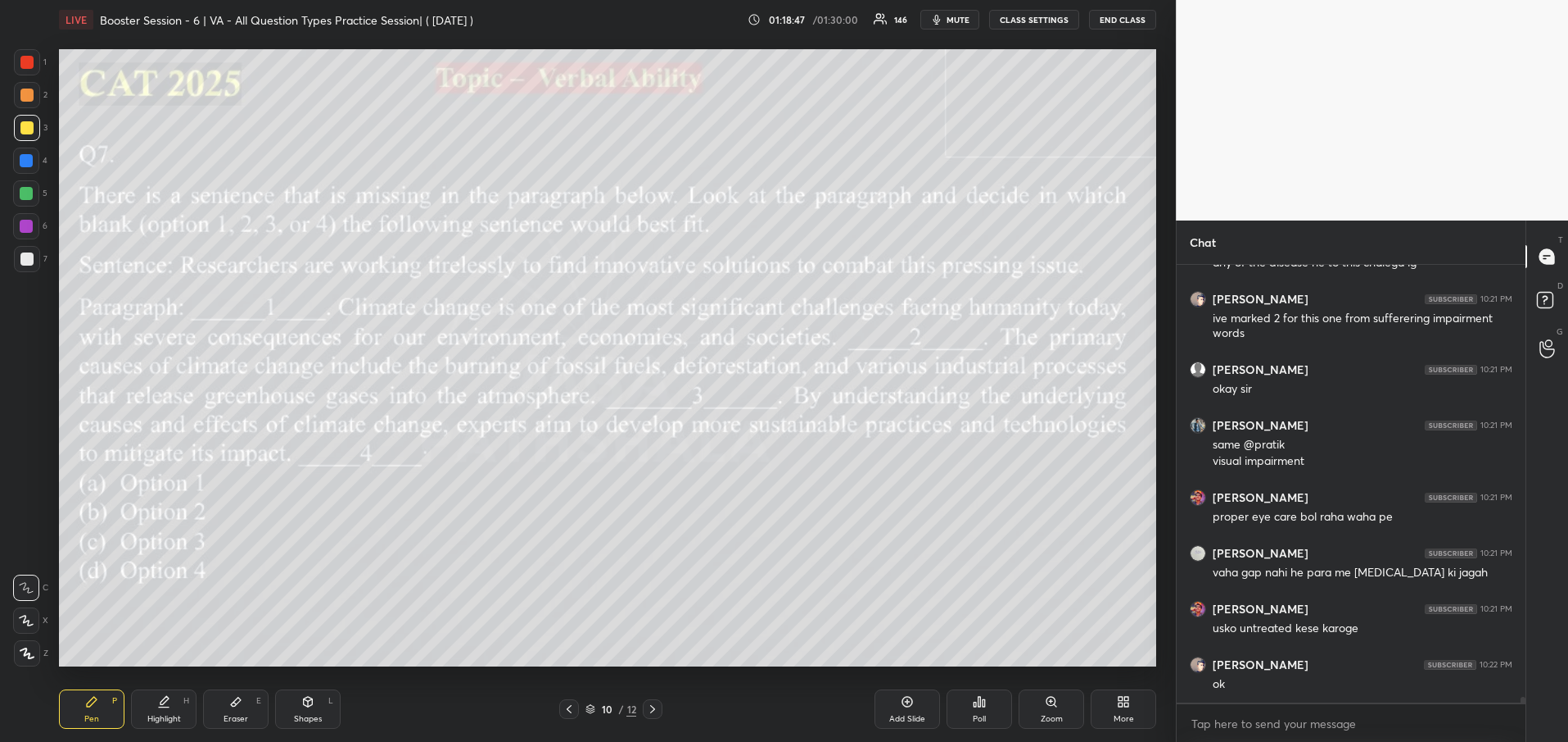
click at [976, 706] on icon at bounding box center [976, 704] width 3 height 4
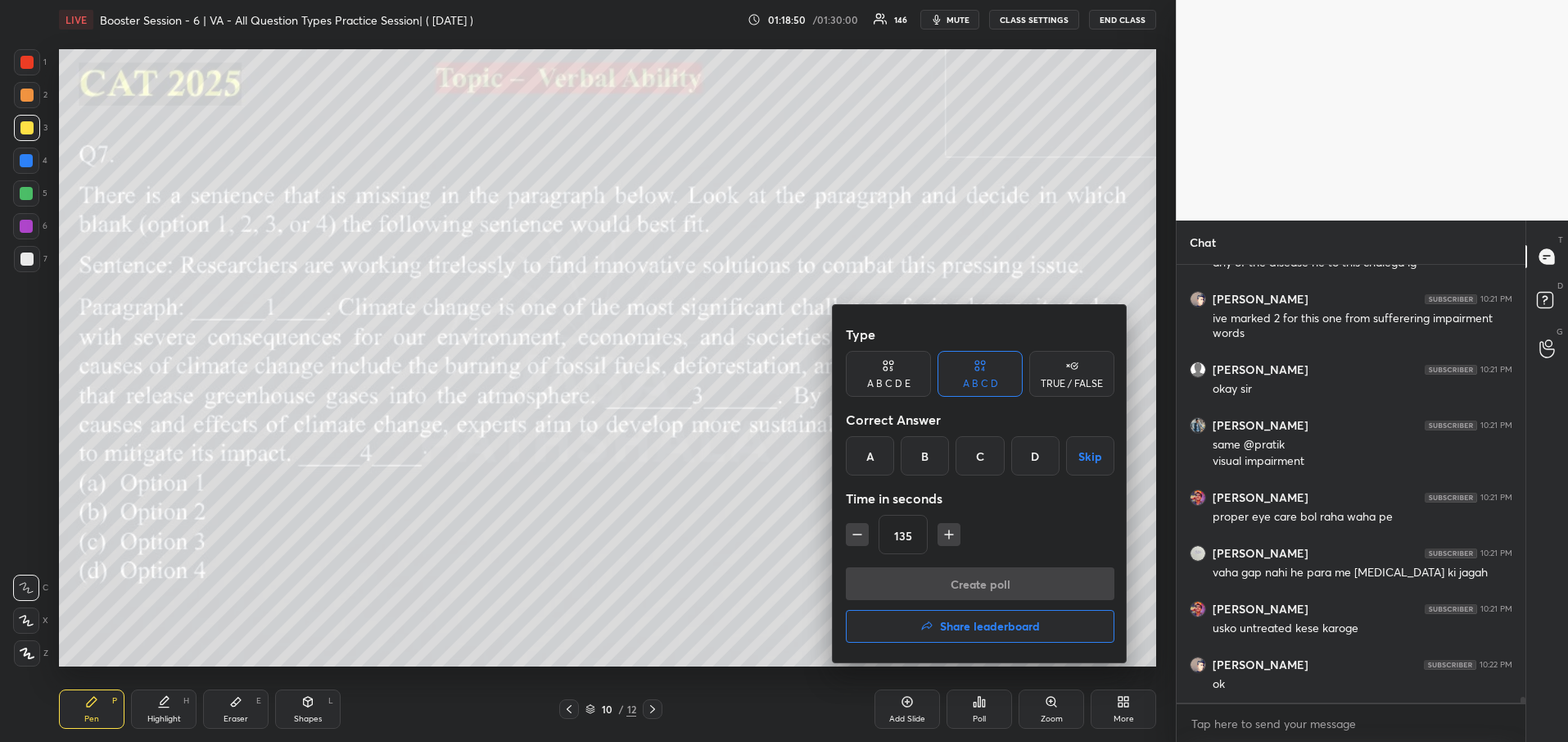
click at [983, 469] on div "C" at bounding box center [979, 455] width 48 height 39
click at [960, 580] on button "Create poll" at bounding box center [980, 583] width 269 height 33
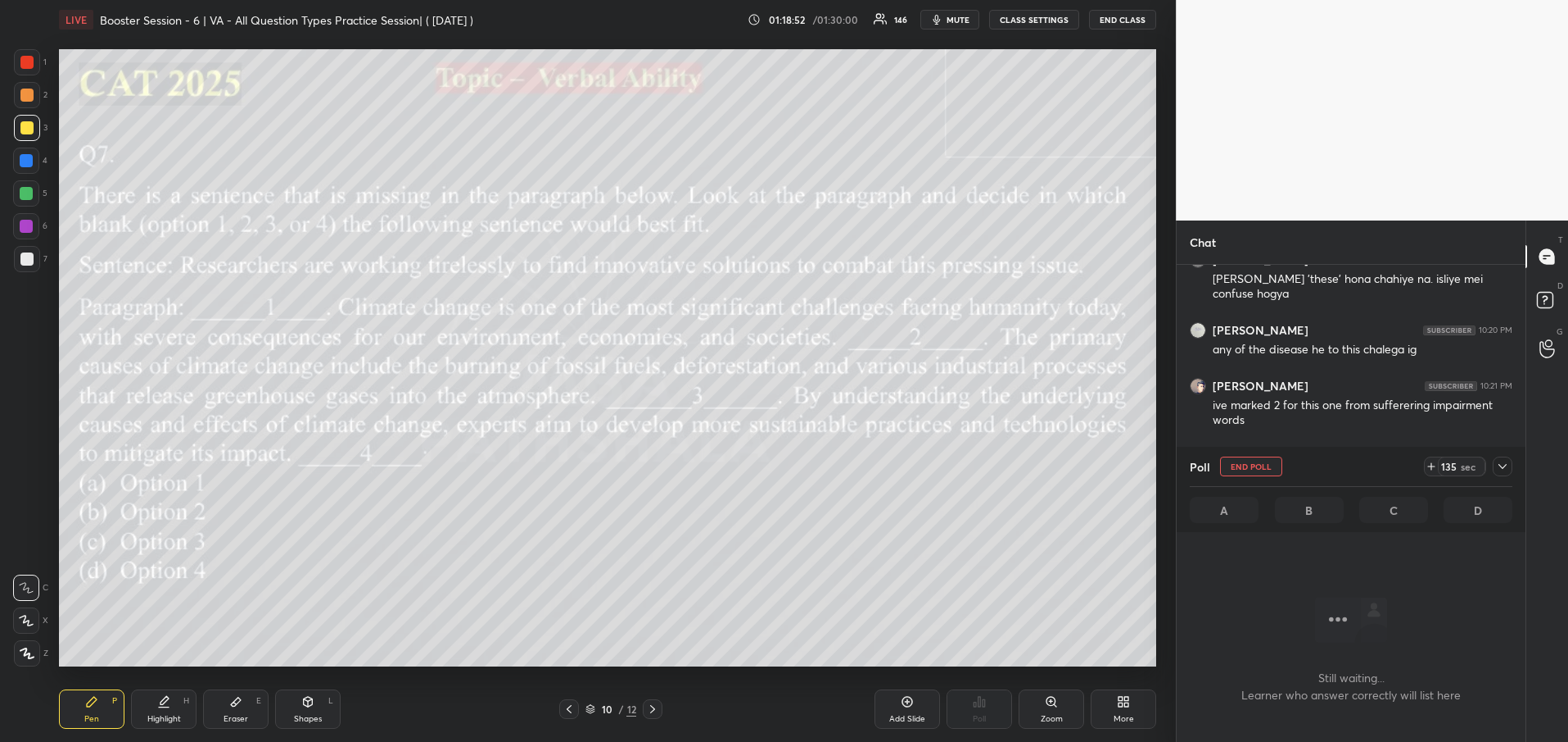
scroll to position [31880, 0]
click at [1509, 464] on icon at bounding box center [1502, 466] width 13 height 13
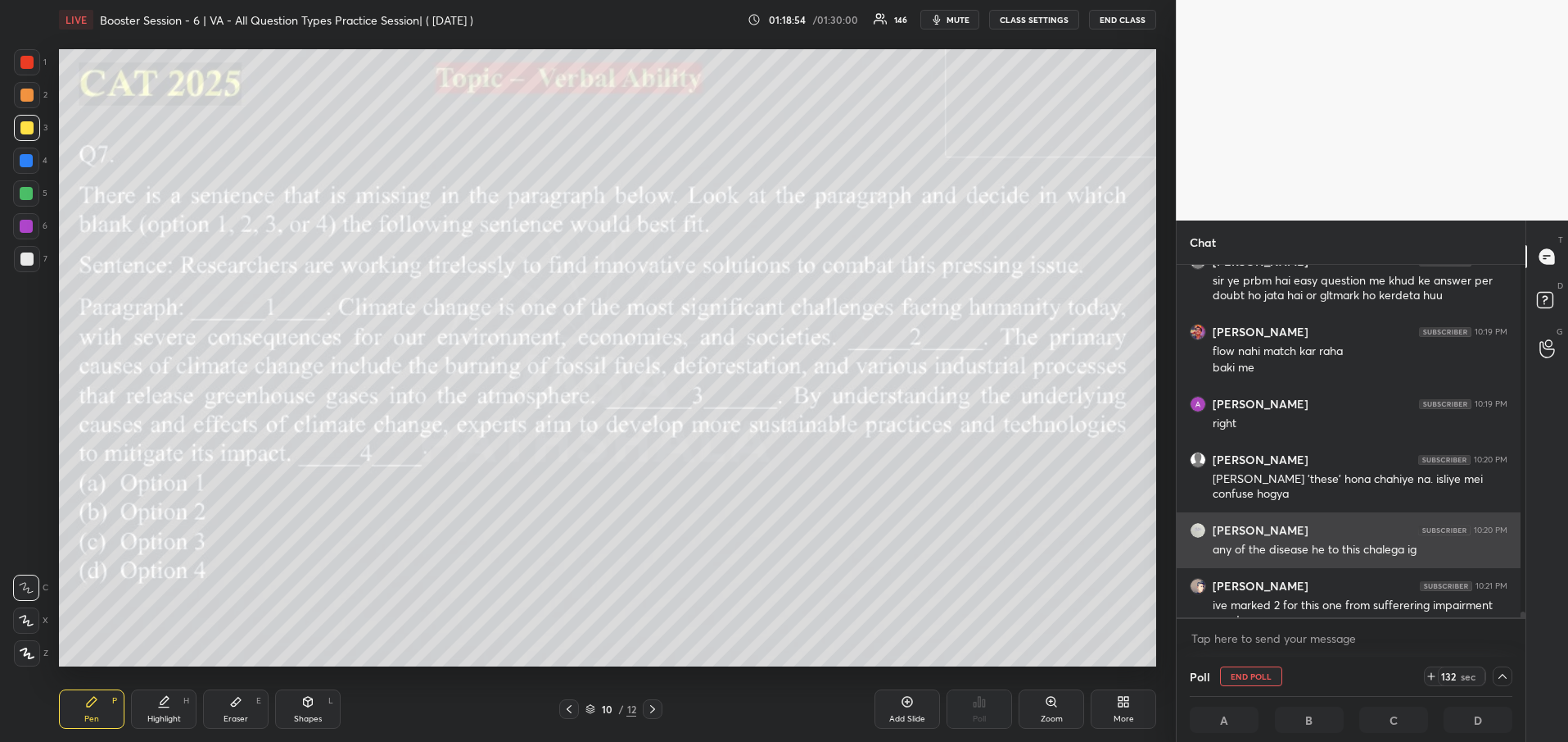
scroll to position [31849, 0]
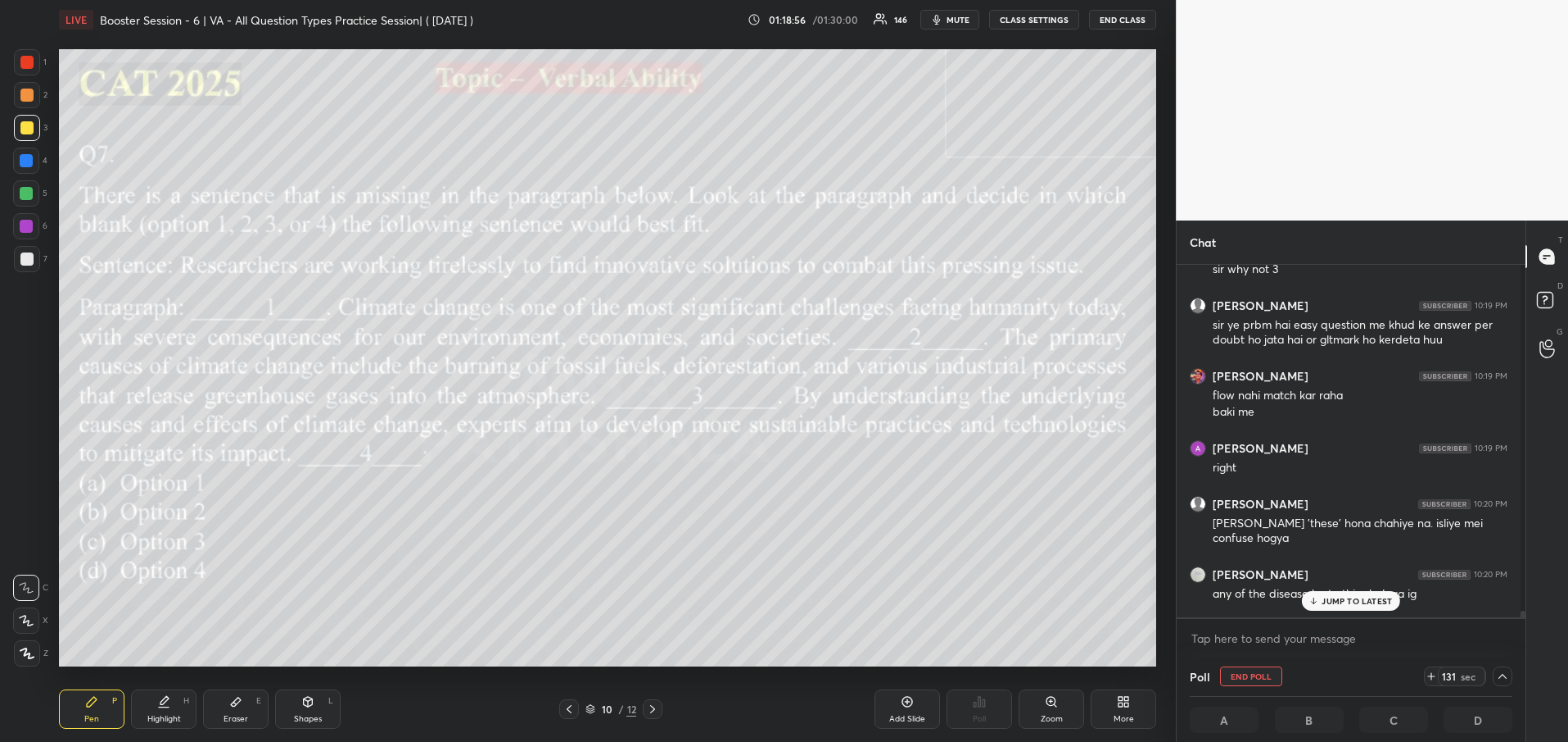
click at [1377, 607] on div "JUMP TO LATEST" at bounding box center [1351, 601] width 98 height 20
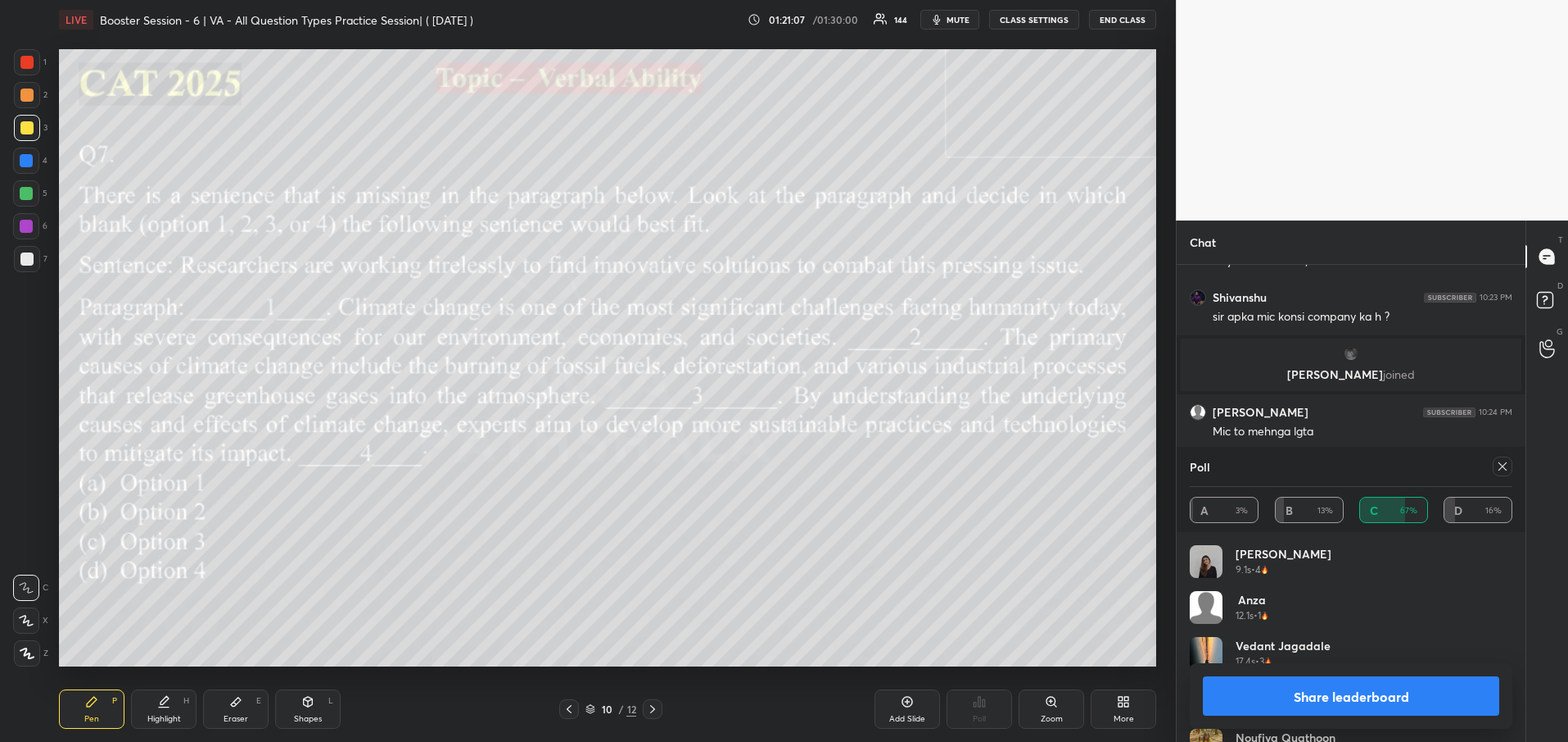
scroll to position [32371, 0]
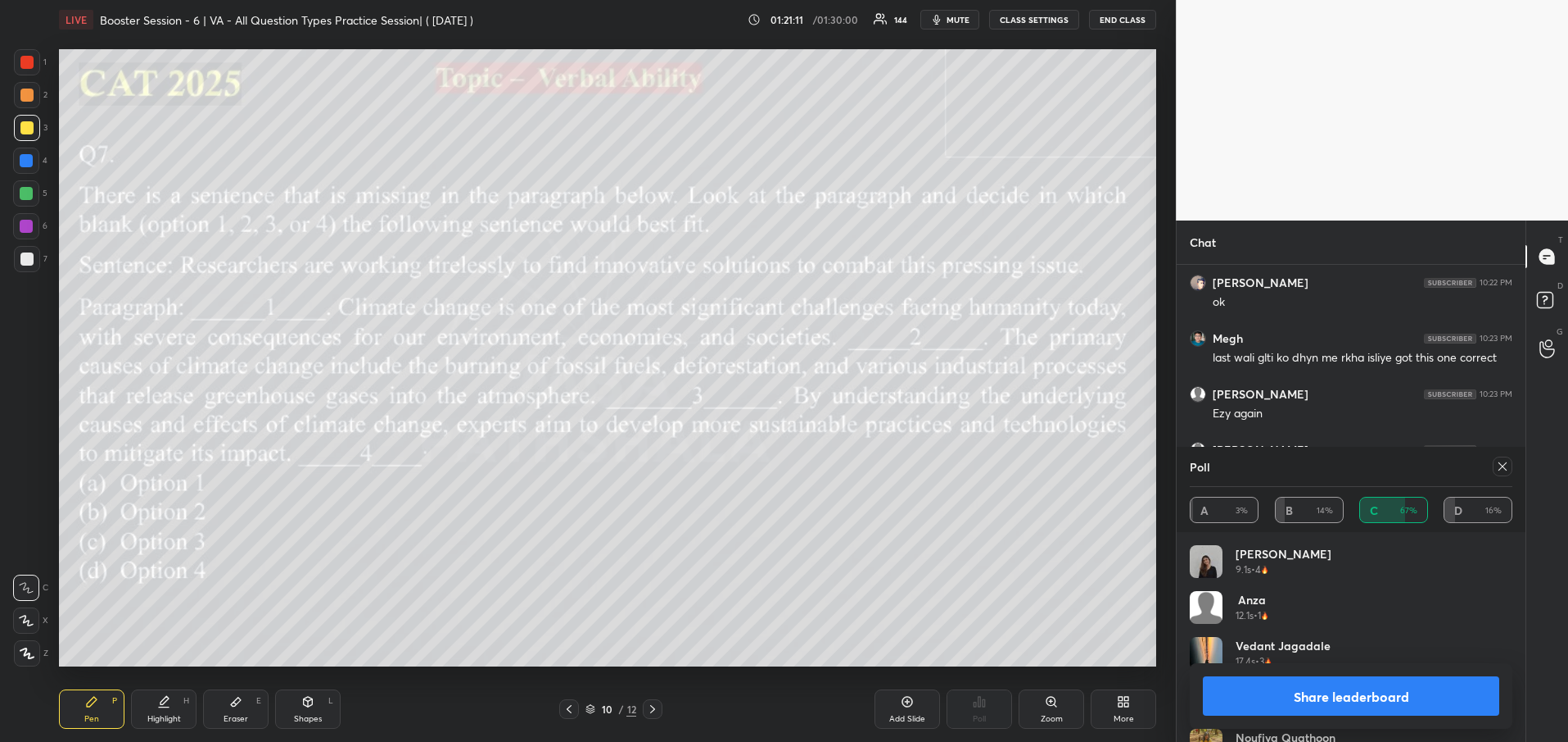
click at [1376, 693] on button "Share leaderboard" at bounding box center [1350, 696] width 296 height 39
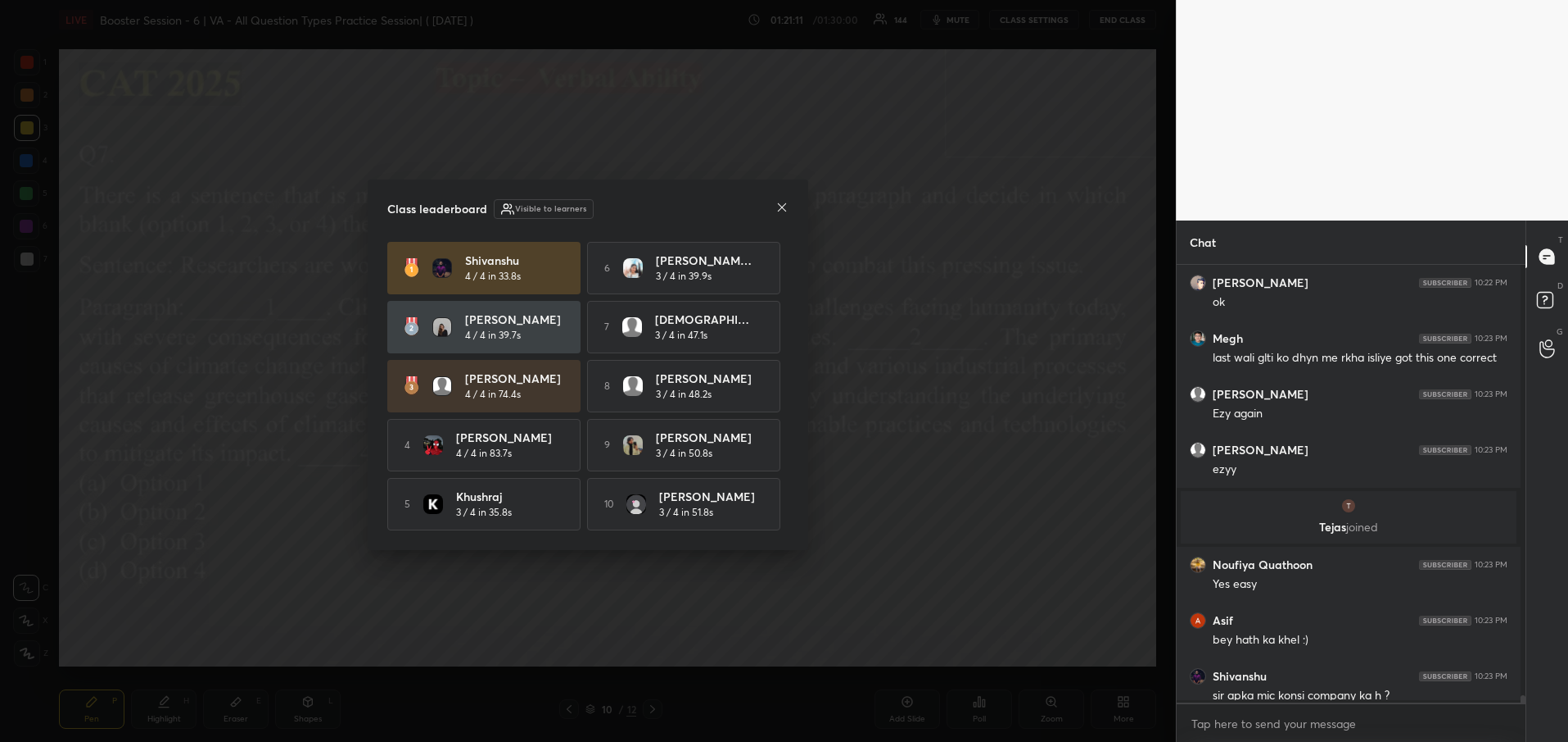
scroll to position [5, 5]
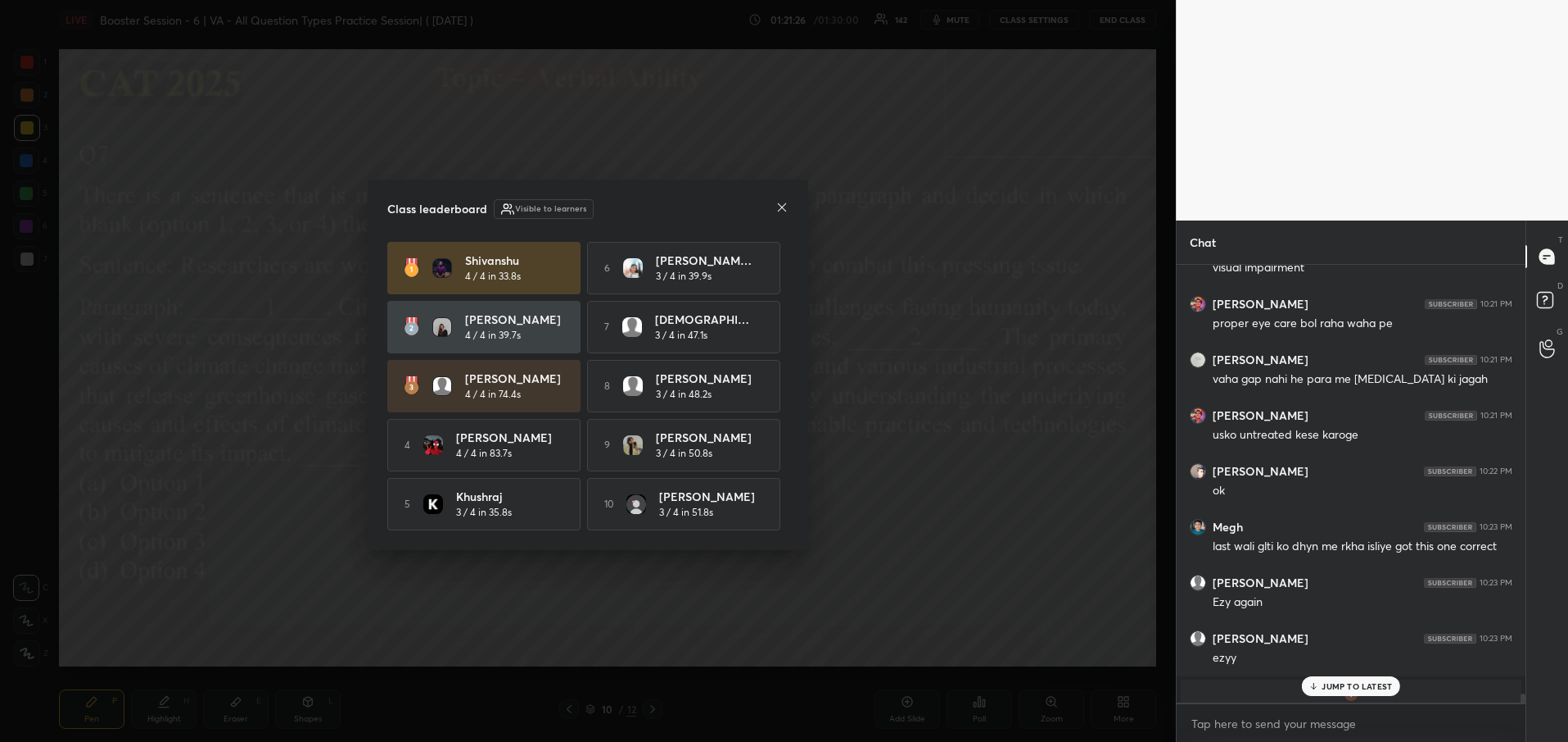
click at [782, 200] on div at bounding box center [782, 208] width 13 height 17
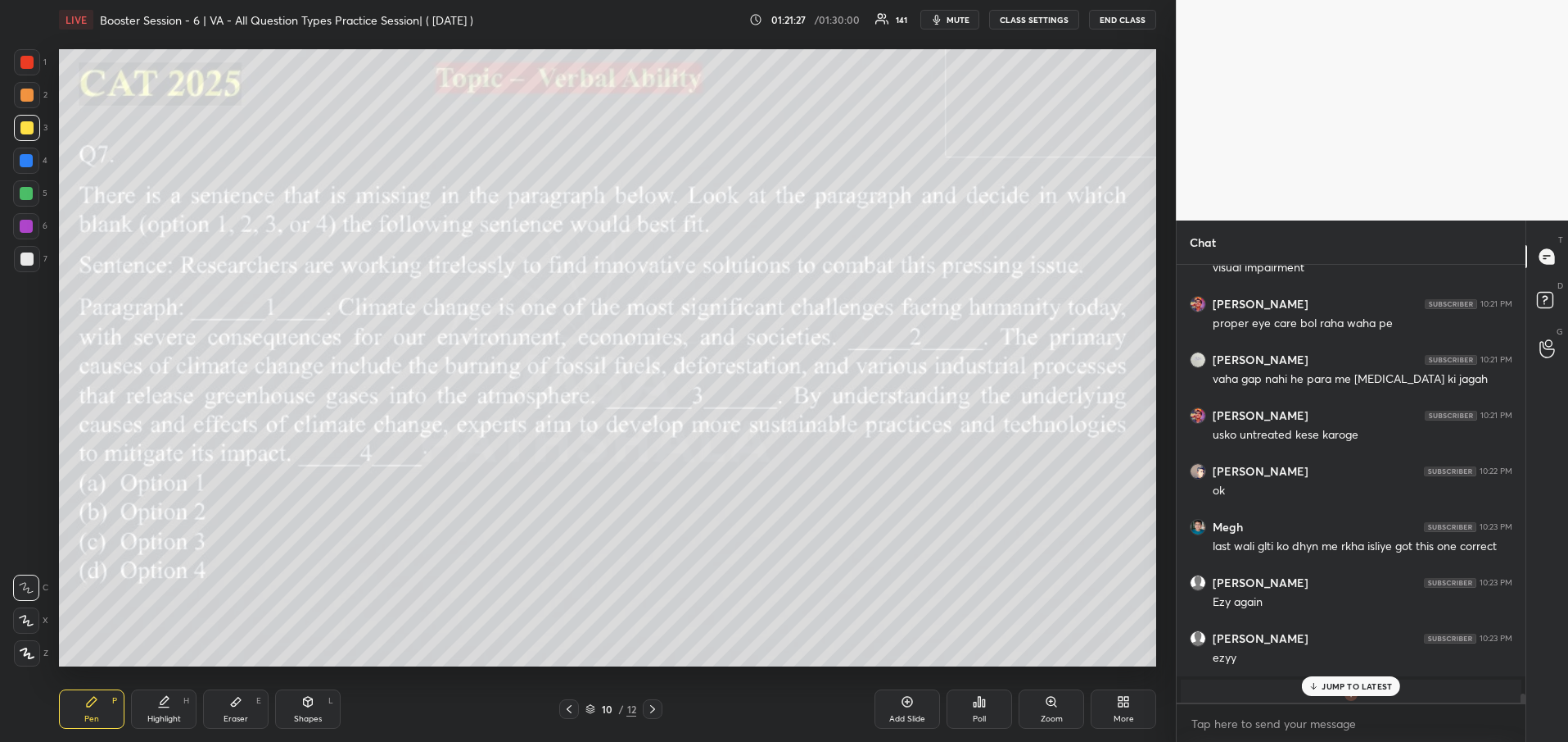
click at [1323, 683] on p "JUMP TO LATEST" at bounding box center [1357, 685] width 70 height 10
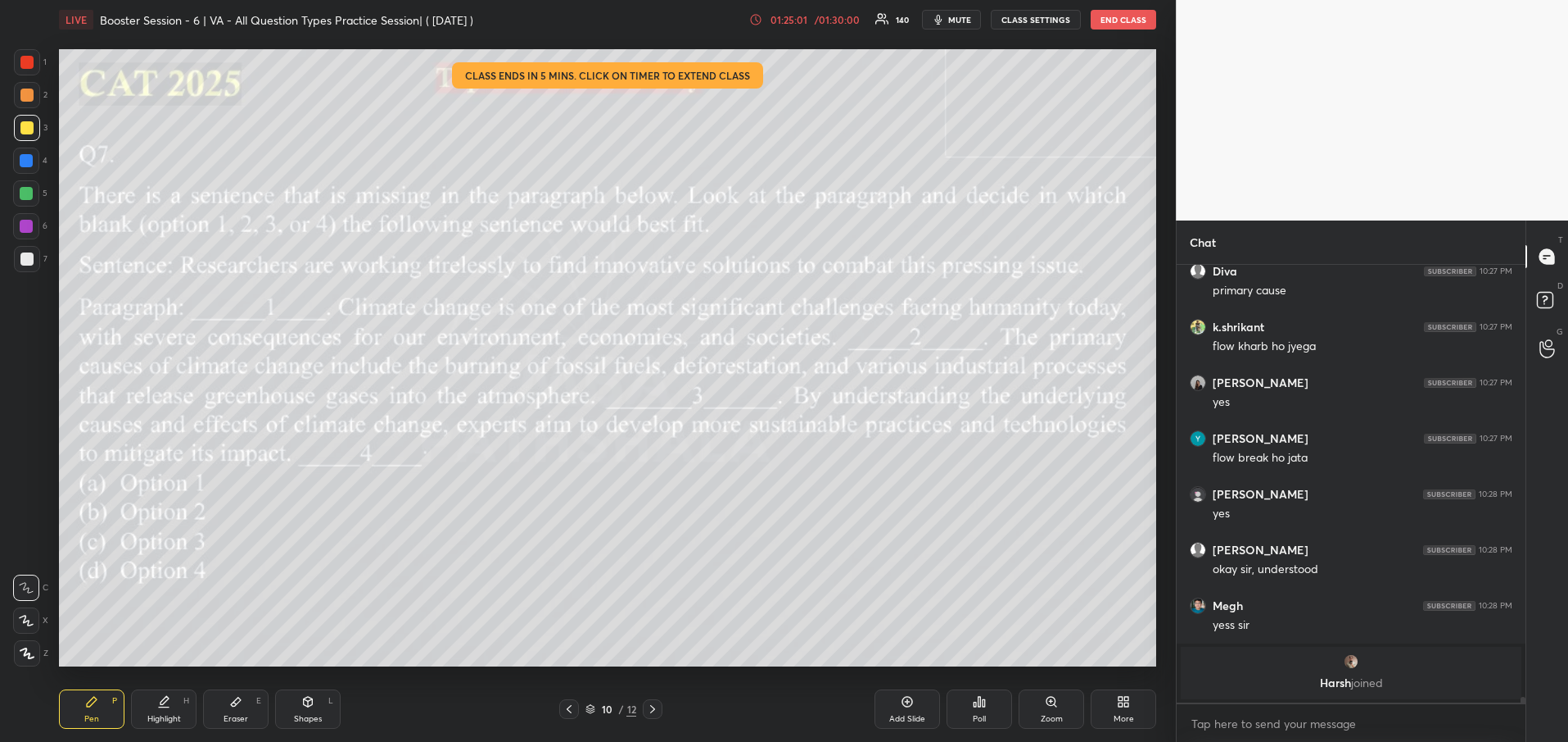
scroll to position [33395, 0]
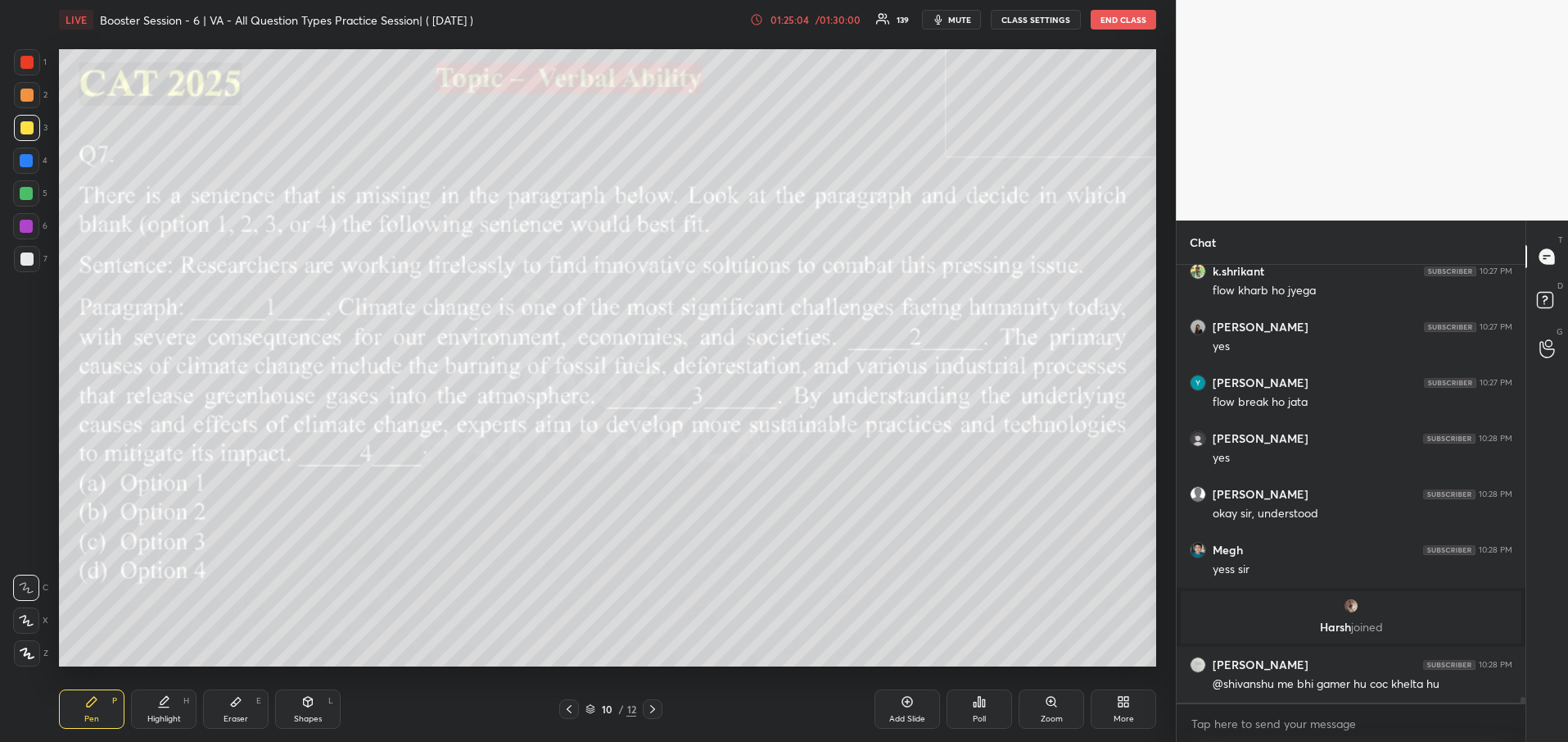
click at [820, 18] on div "/ 01:30:00" at bounding box center [838, 19] width 51 height 10
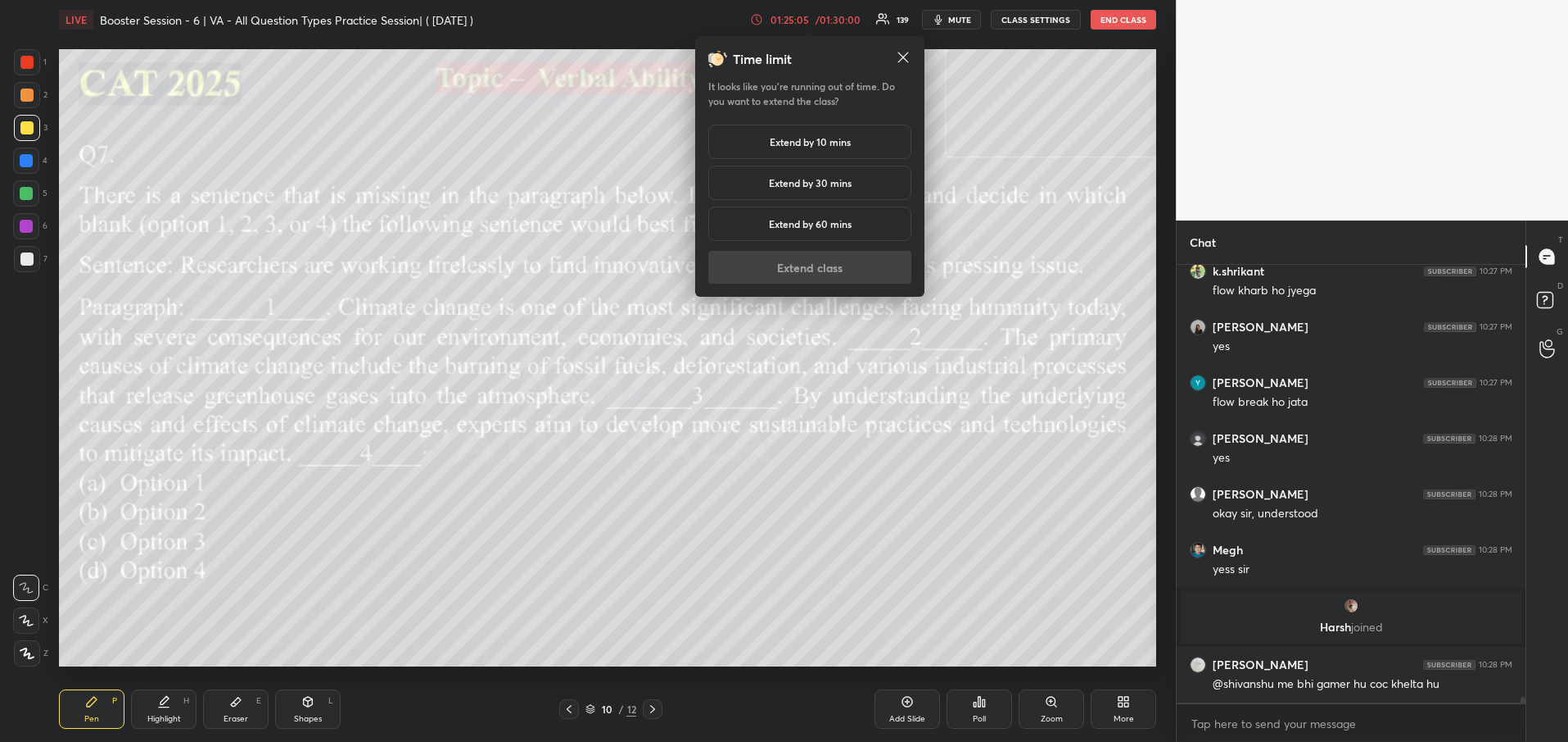
scroll to position [33451, 0]
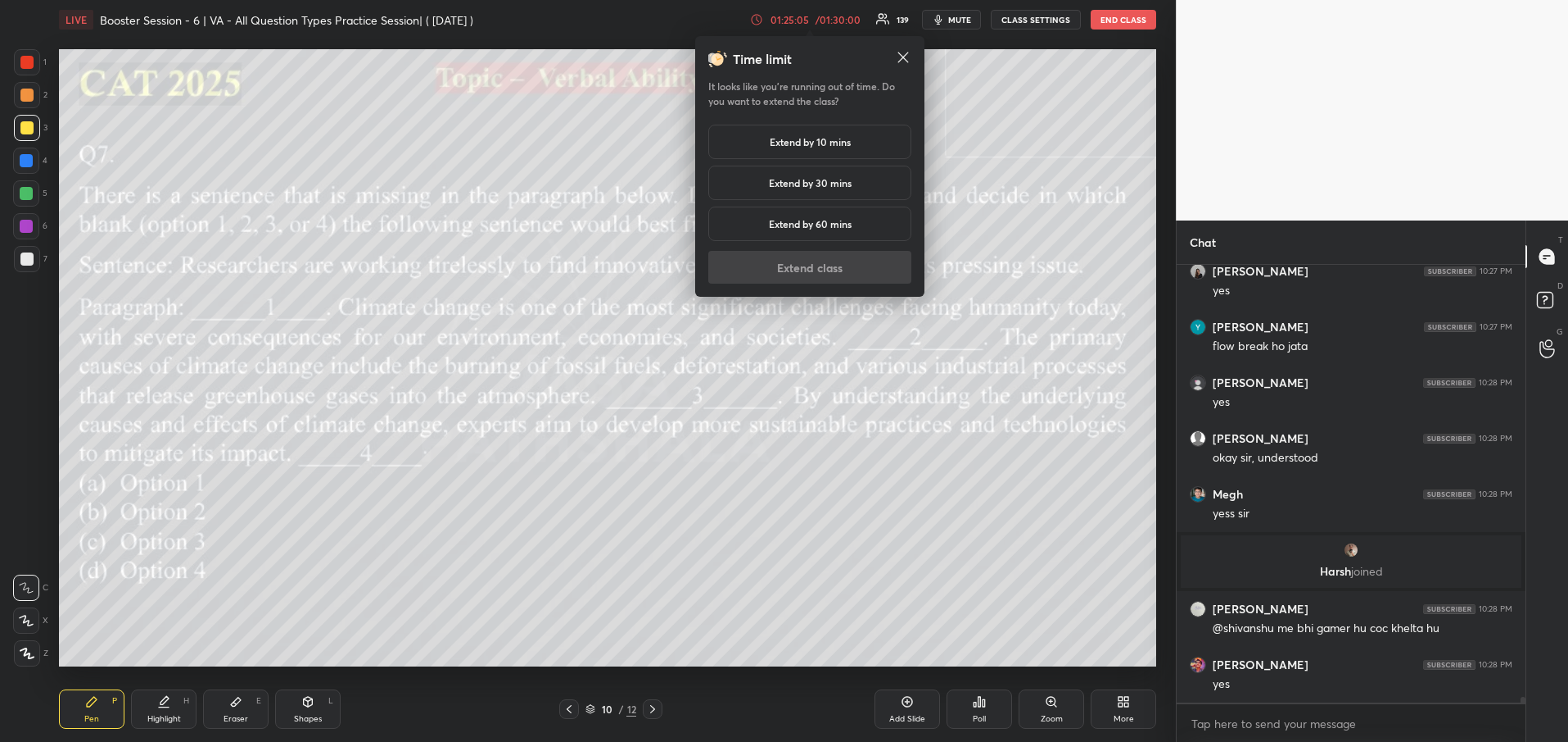
click at [809, 137] on h5 "Extend by 10 mins" at bounding box center [810, 141] width 81 height 15
click at [791, 265] on button "Extend class" at bounding box center [810, 267] width 203 height 33
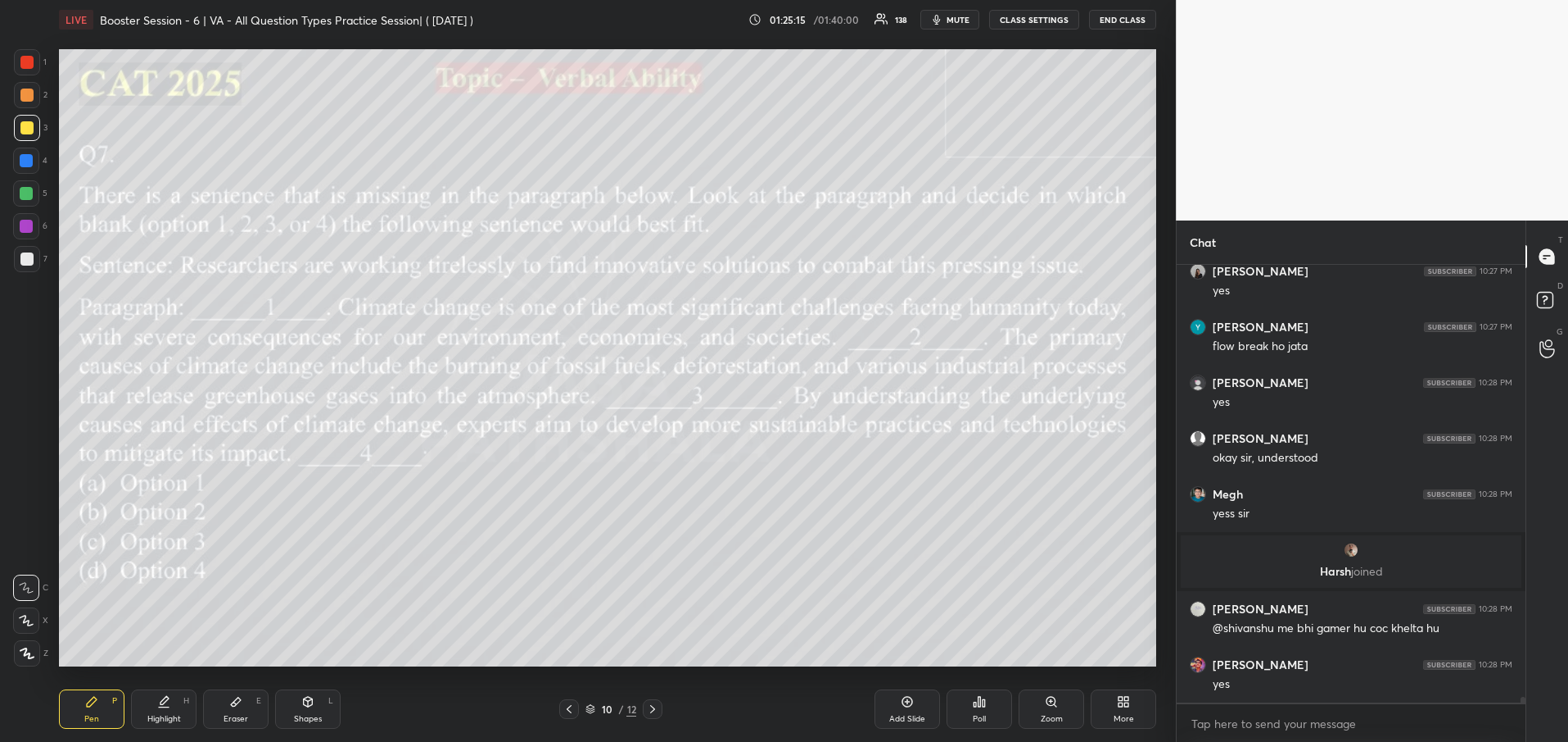
click at [659, 707] on icon at bounding box center [652, 708] width 13 height 13
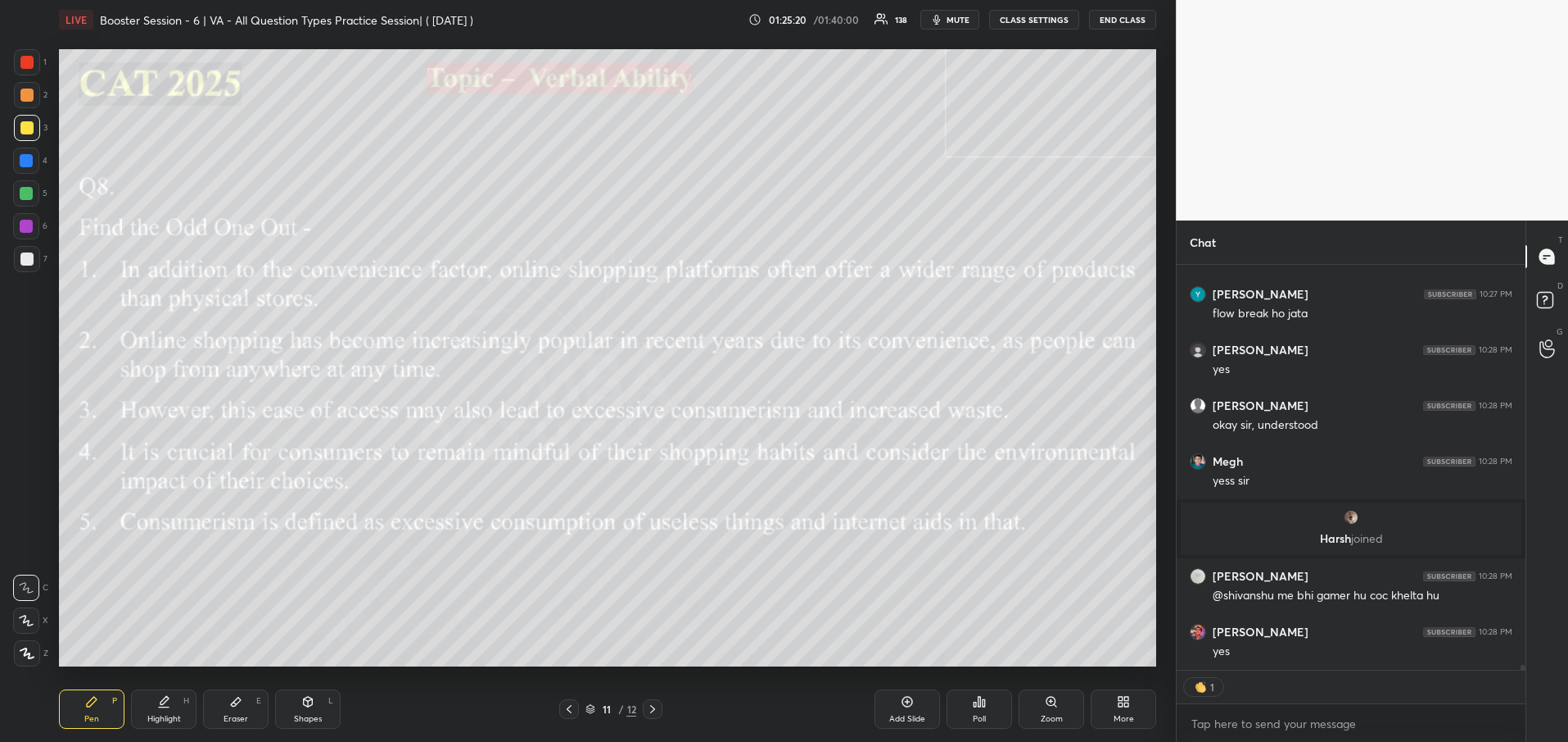
drag, startPoint x: 1522, startPoint y: 664, endPoint x: 1532, endPoint y: 690, distance: 27.9
click at [1532, 690] on div "Chat k.shrikant 10:27 PM flow kharb ho jyega [PERSON_NAME] 10:27 PM yes [PERSON…" at bounding box center [1372, 481] width 393 height 521
click at [973, 709] on div "Poll" at bounding box center [979, 708] width 66 height 39
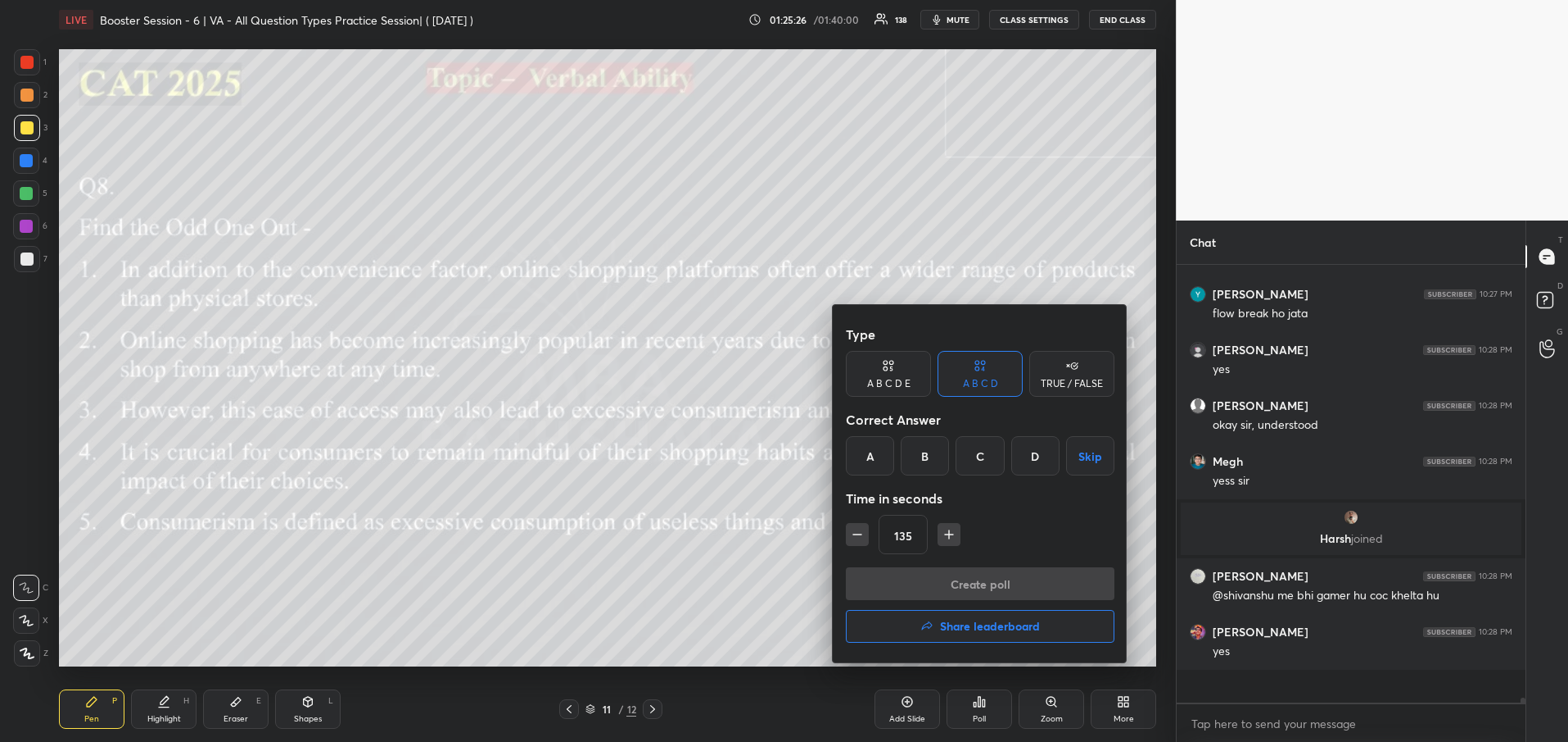
scroll to position [33451, 0]
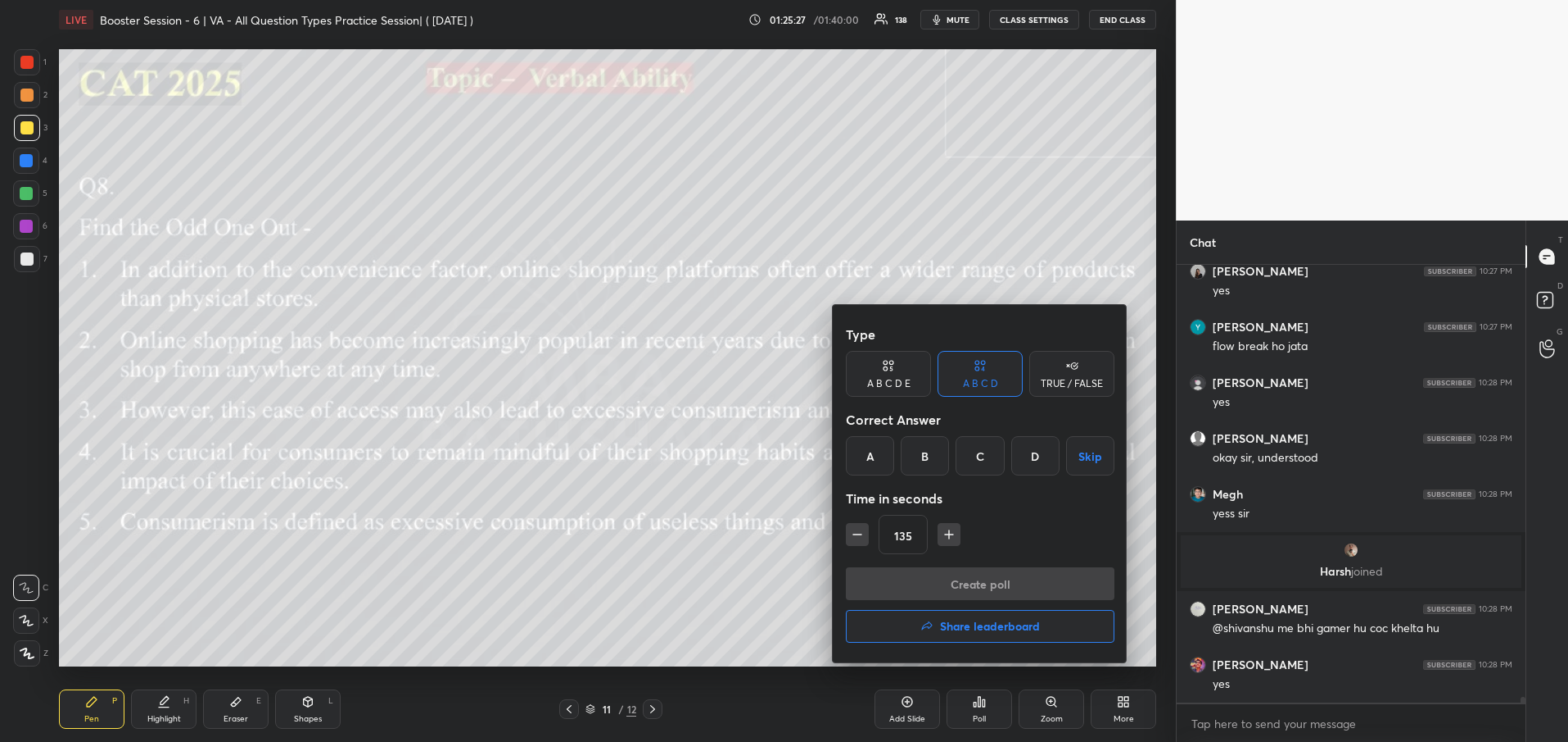
click at [900, 357] on div "A B C D E" at bounding box center [888, 374] width 85 height 46
click at [1056, 457] on div "E" at bounding box center [1049, 455] width 39 height 39
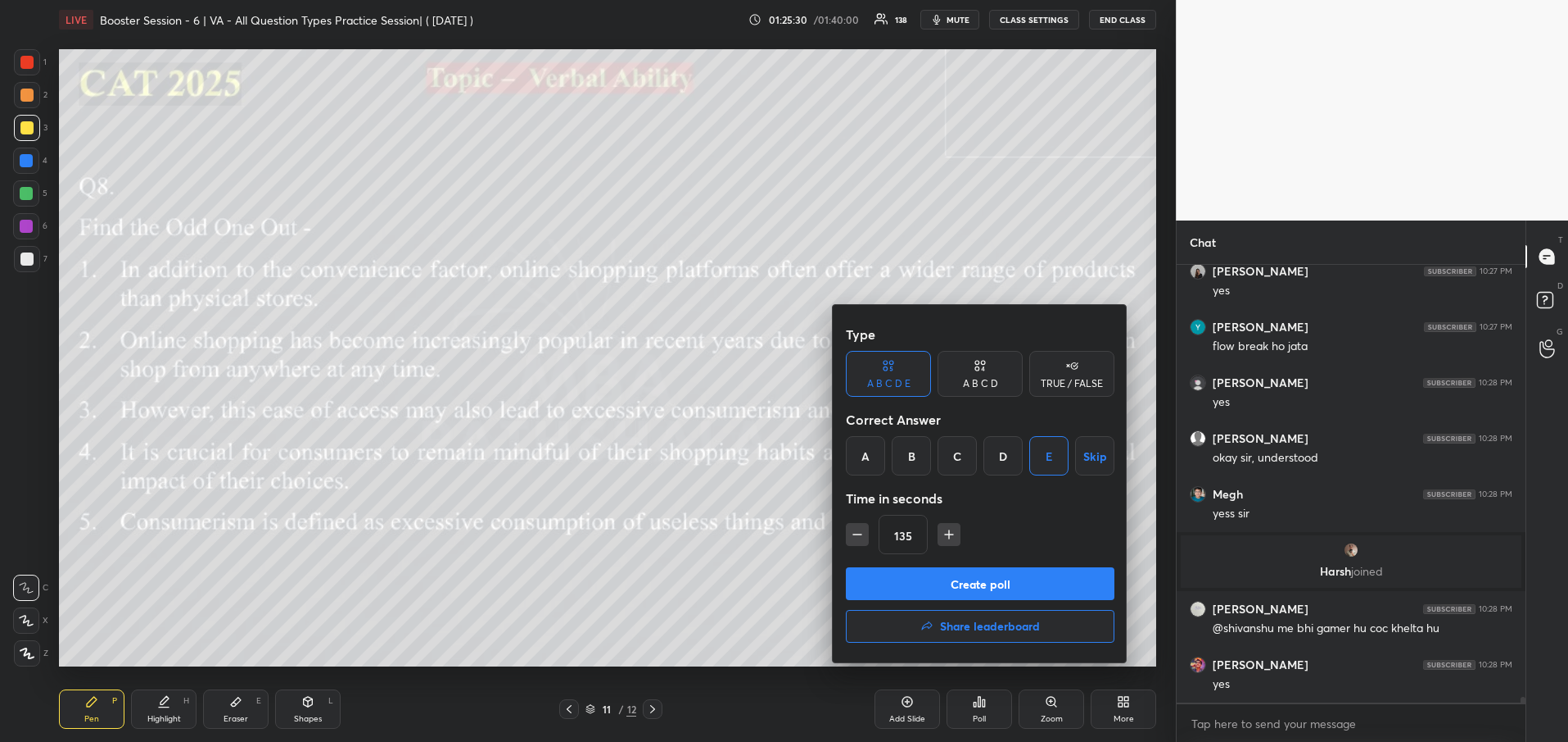
scroll to position [33507, 0]
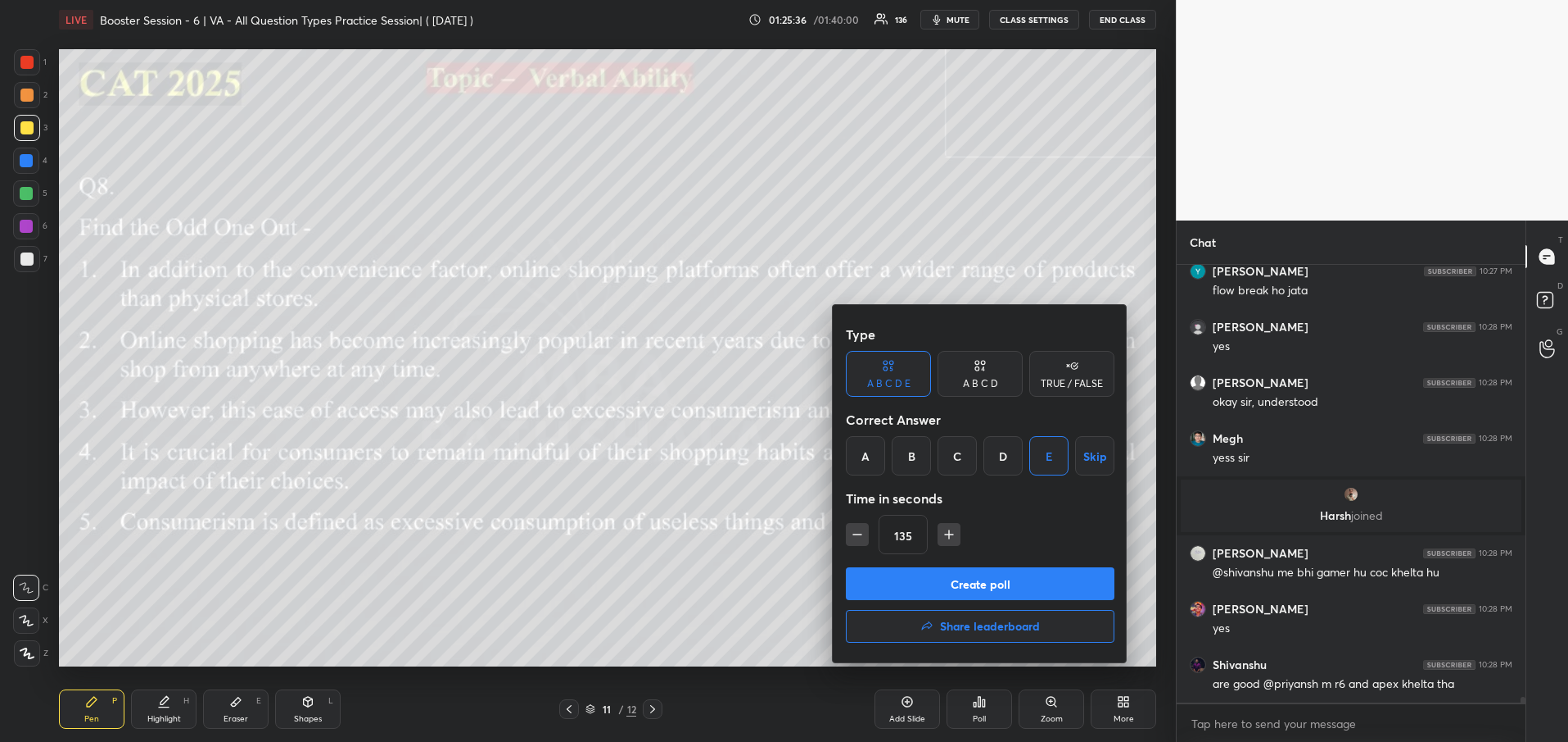
click at [1027, 590] on button "Create poll" at bounding box center [980, 583] width 269 height 33
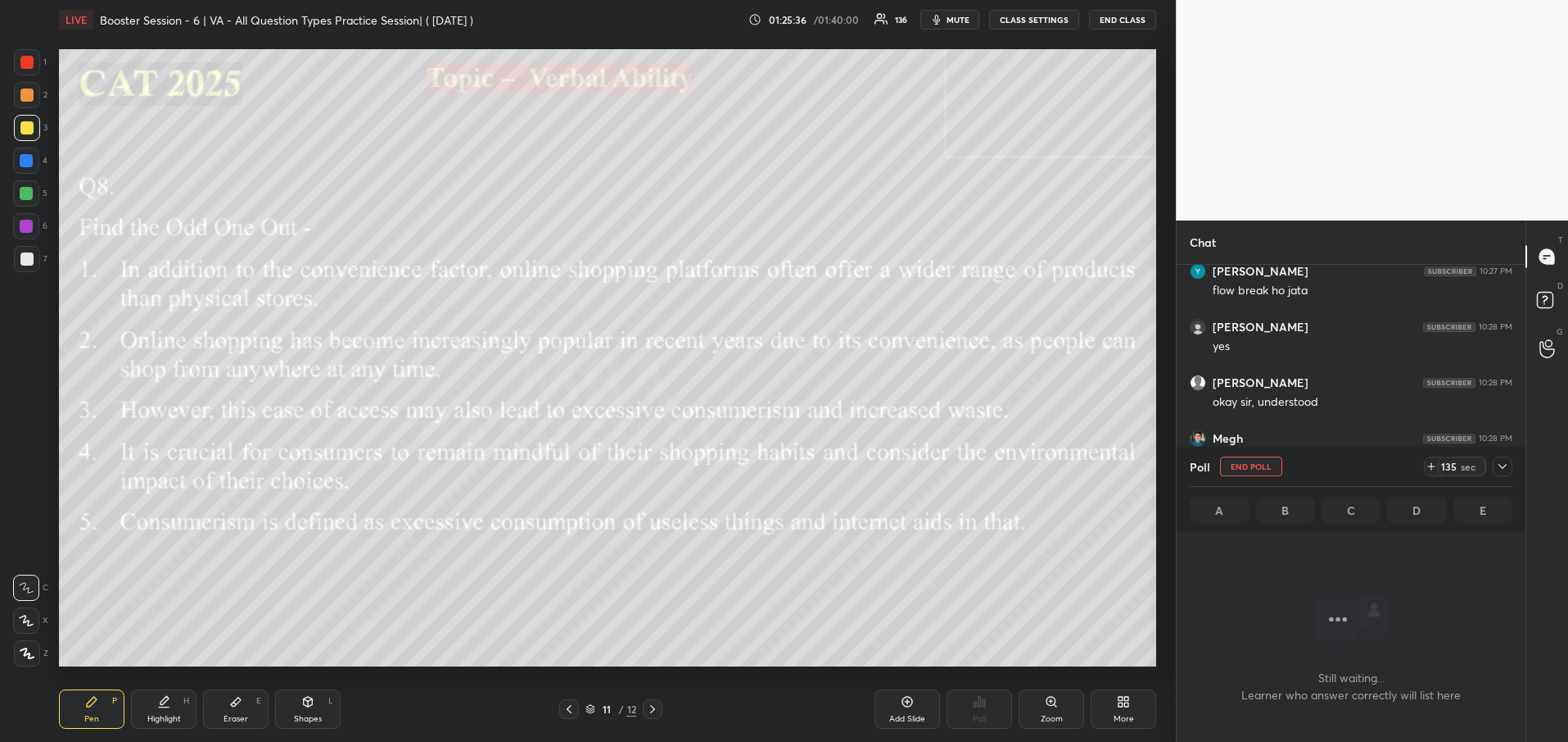
scroll to position [386, 344]
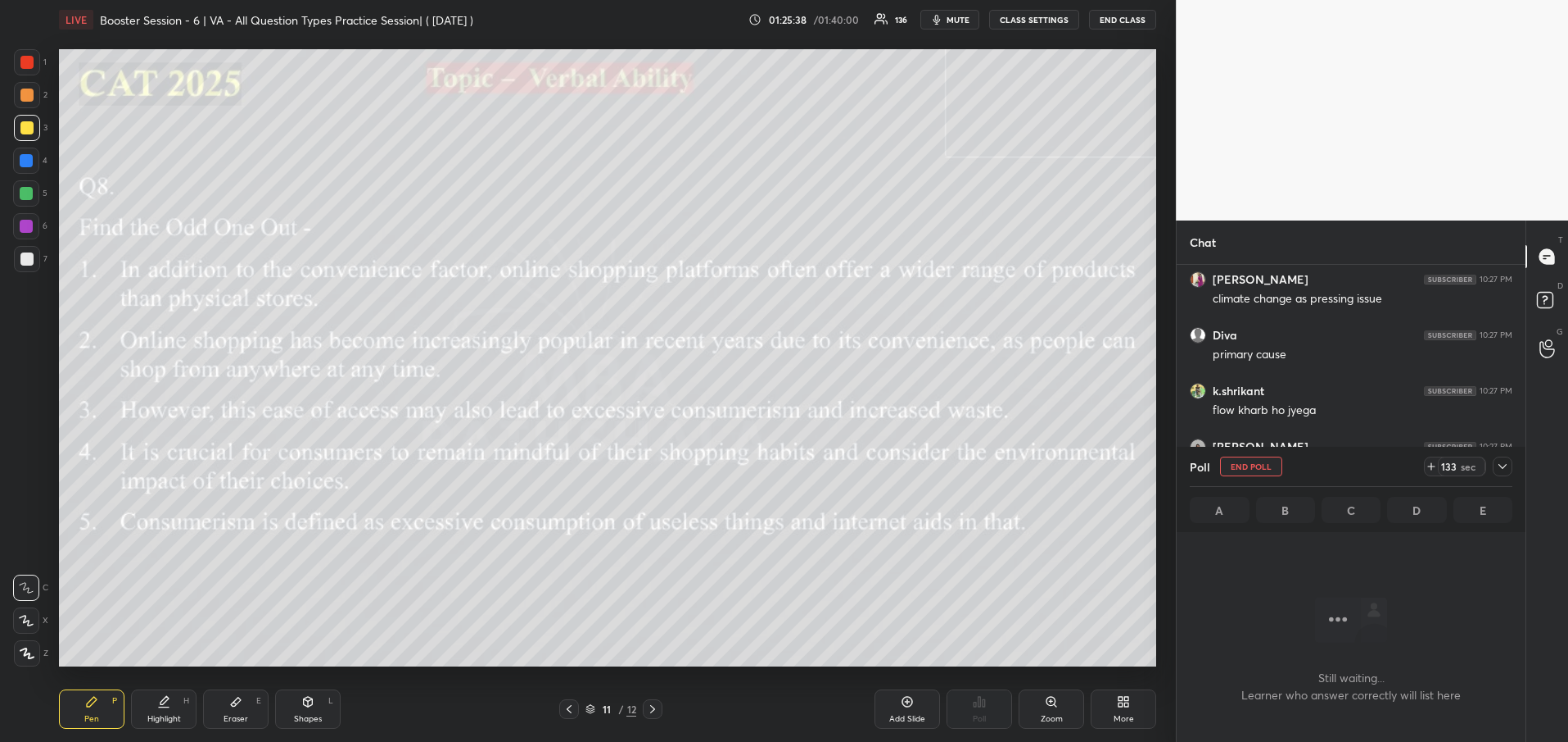
click at [1503, 473] on div at bounding box center [1503, 467] width 20 height 20
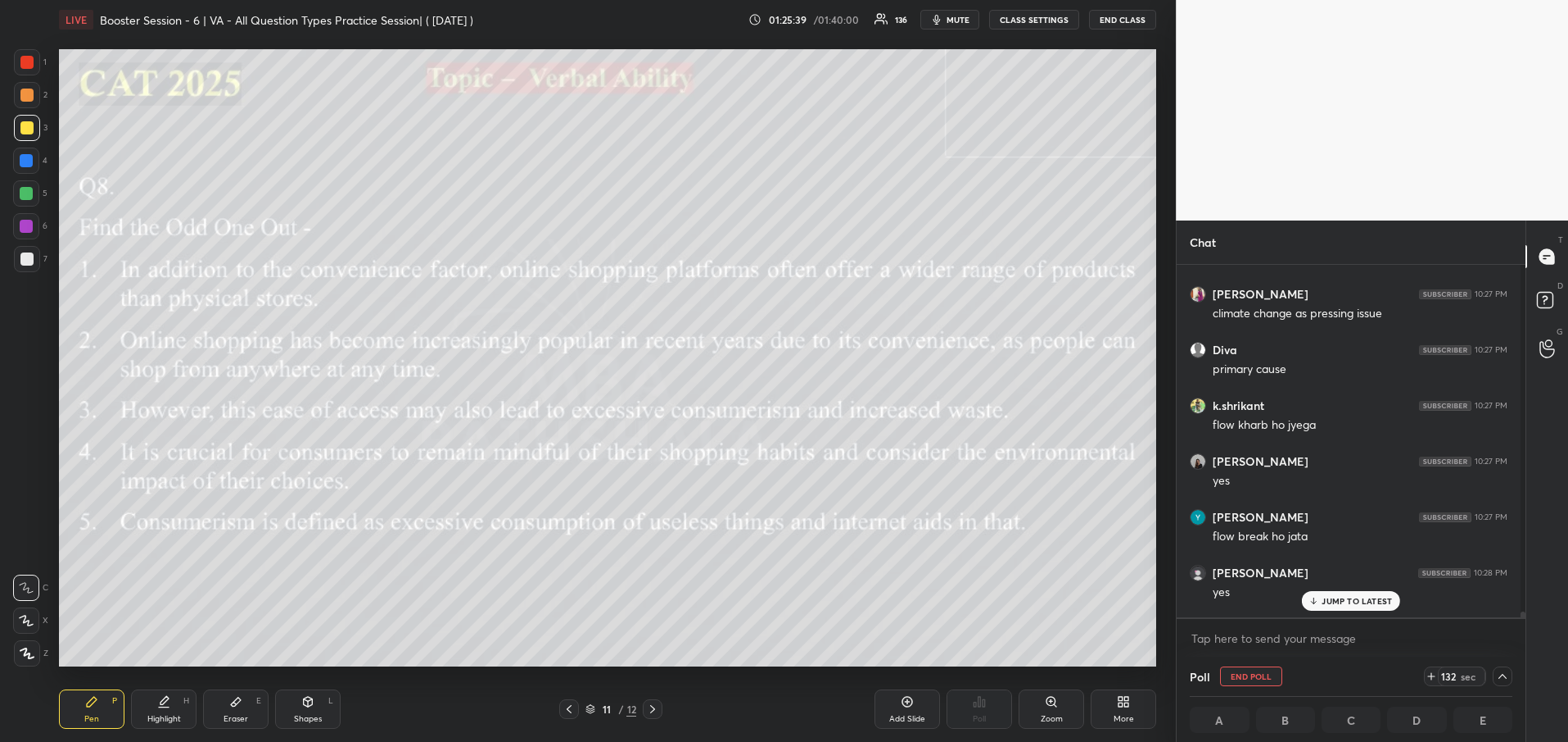
scroll to position [33201, 0]
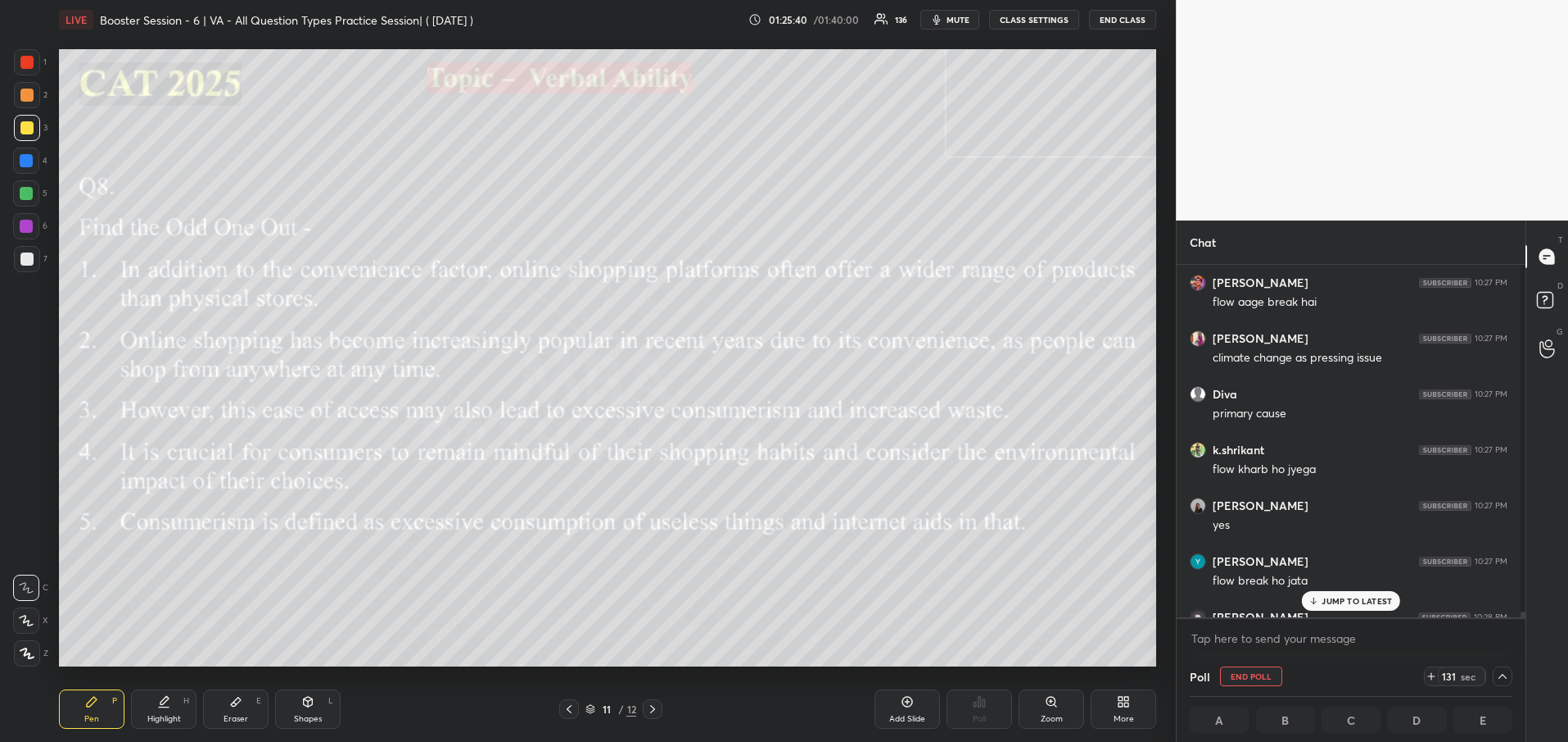
click at [1337, 603] on p "JUMP TO LATEST" at bounding box center [1357, 600] width 70 height 10
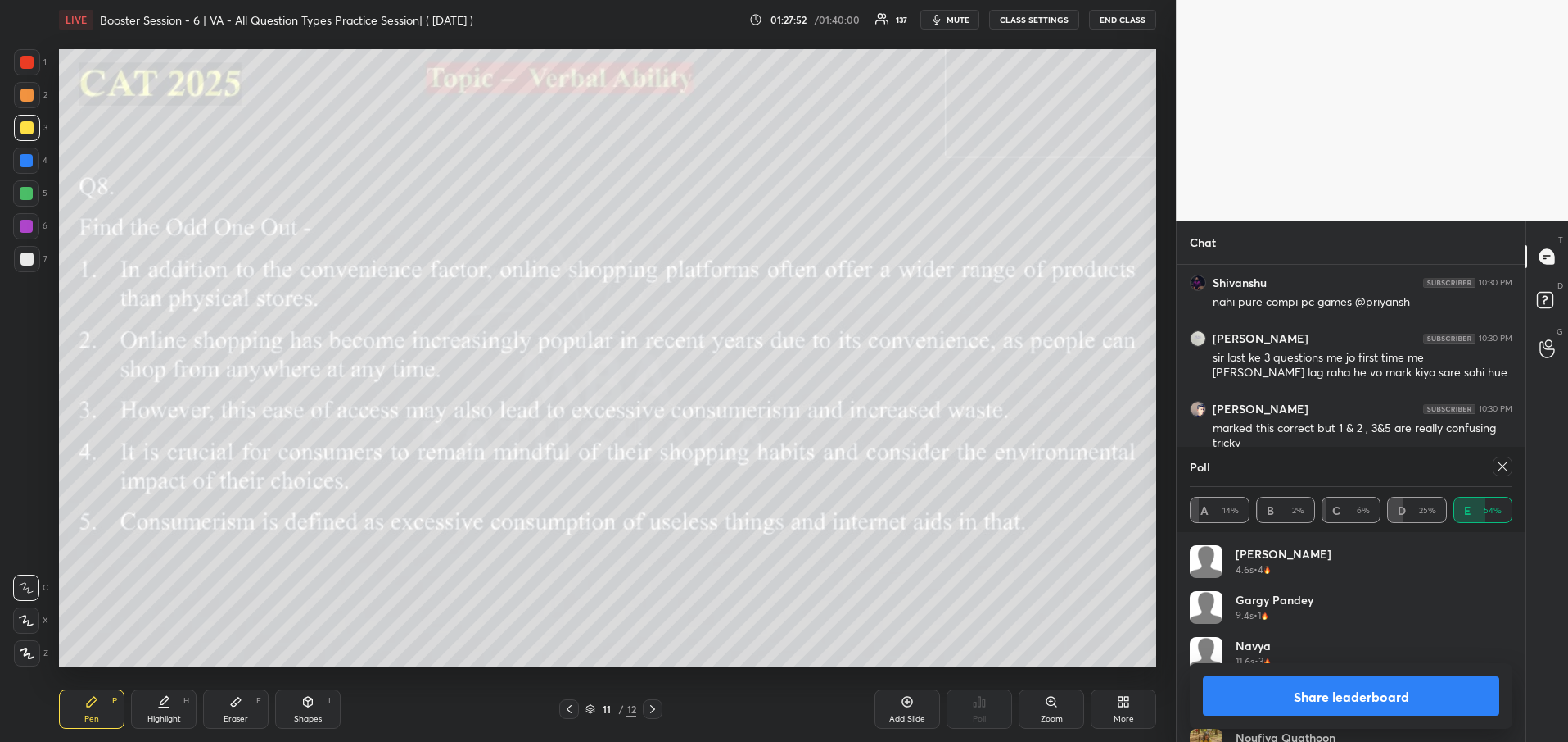
scroll to position [34370, 0]
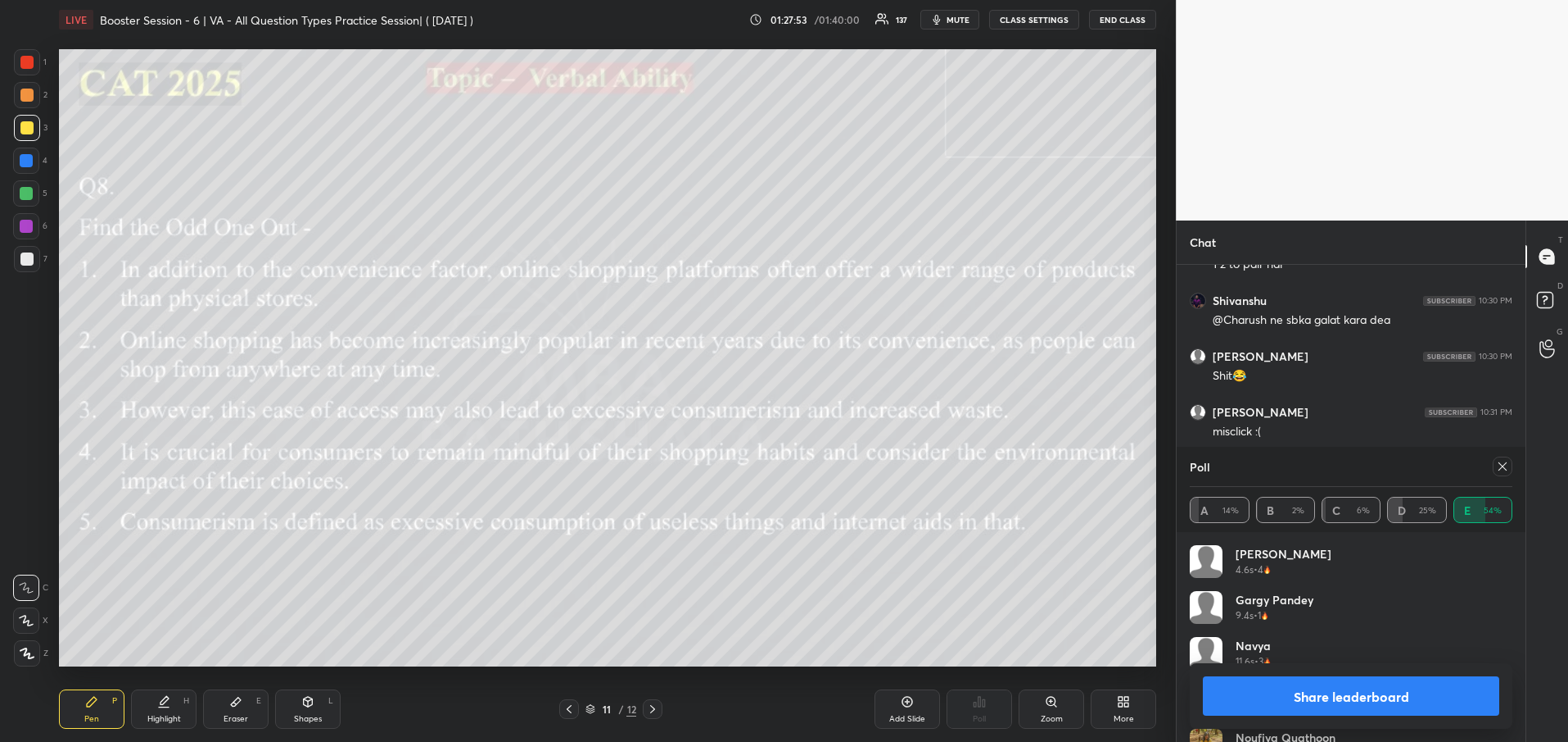
click at [1356, 697] on button "Share leaderboard" at bounding box center [1350, 696] width 296 height 39
type textarea "x"
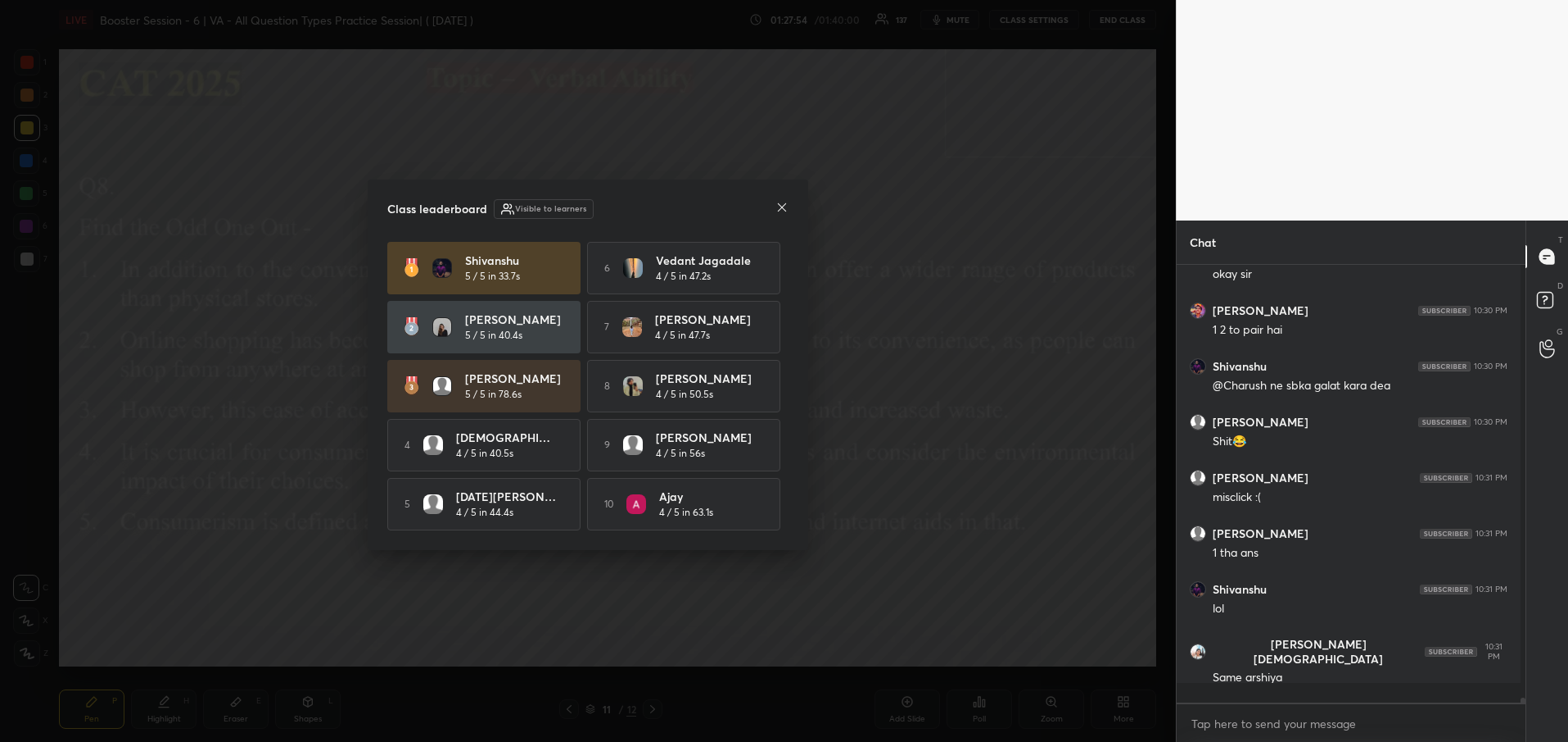
scroll to position [5, 5]
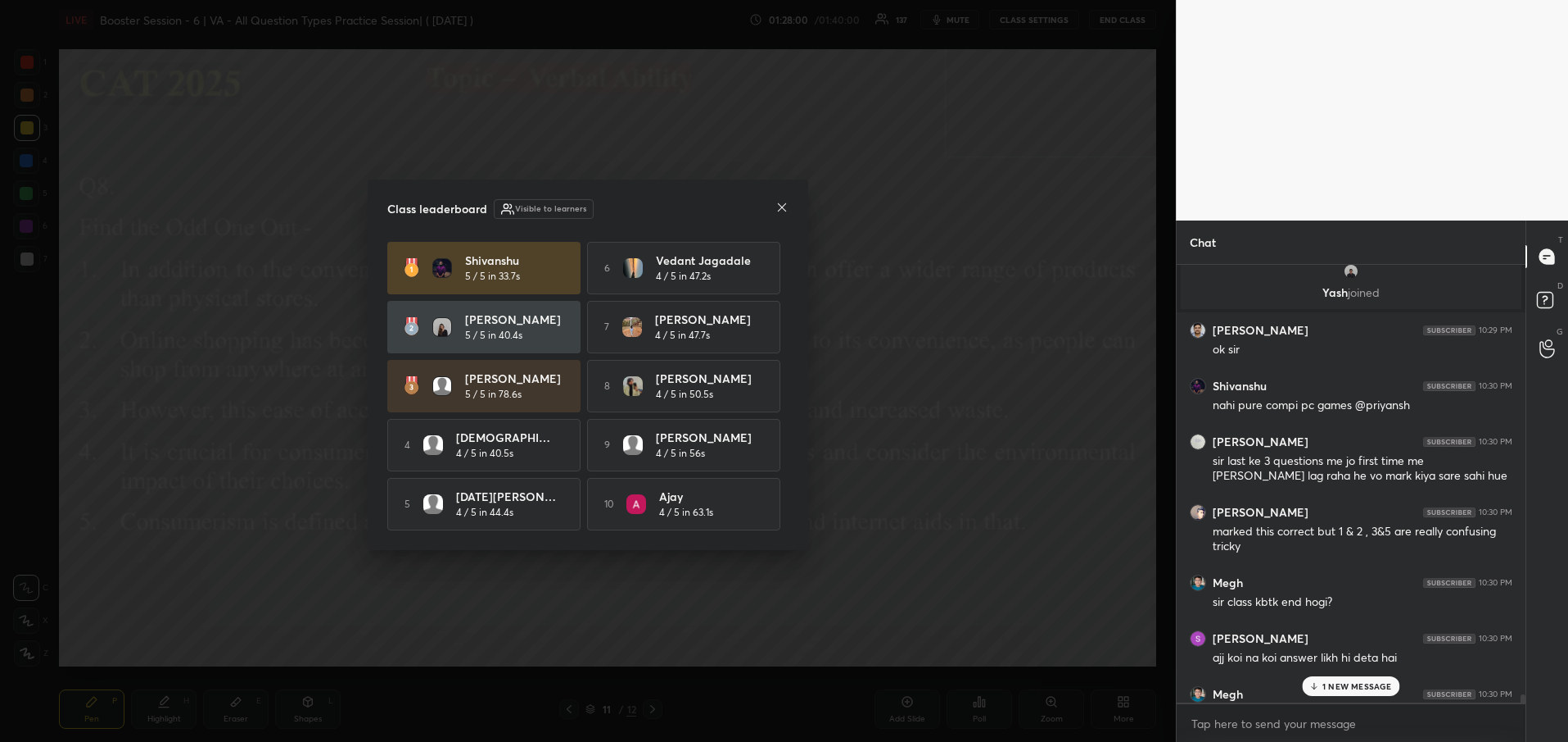
click at [787, 205] on icon at bounding box center [782, 207] width 13 height 13
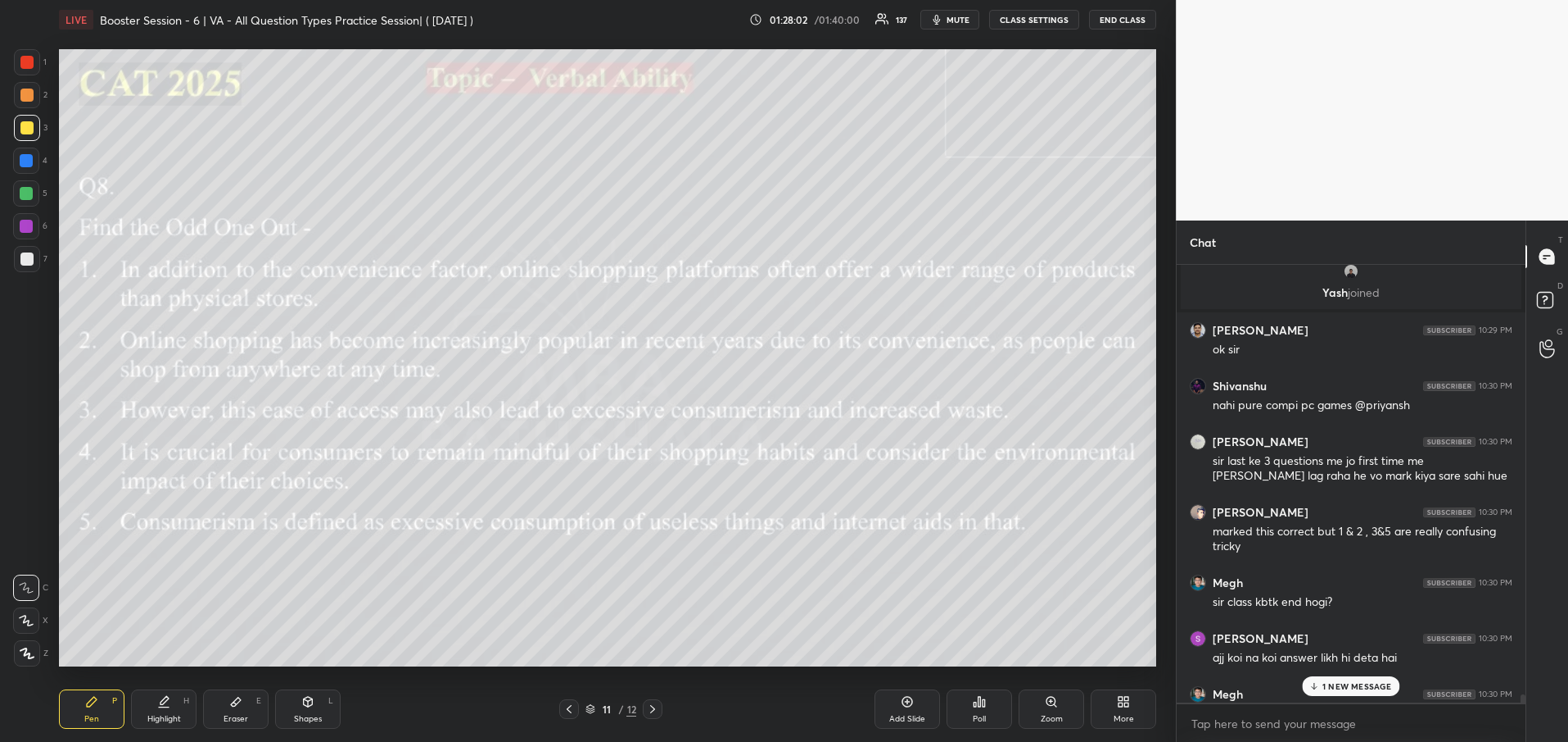
click at [1339, 693] on div "1 NEW MESSAGE" at bounding box center [1351, 686] width 97 height 20
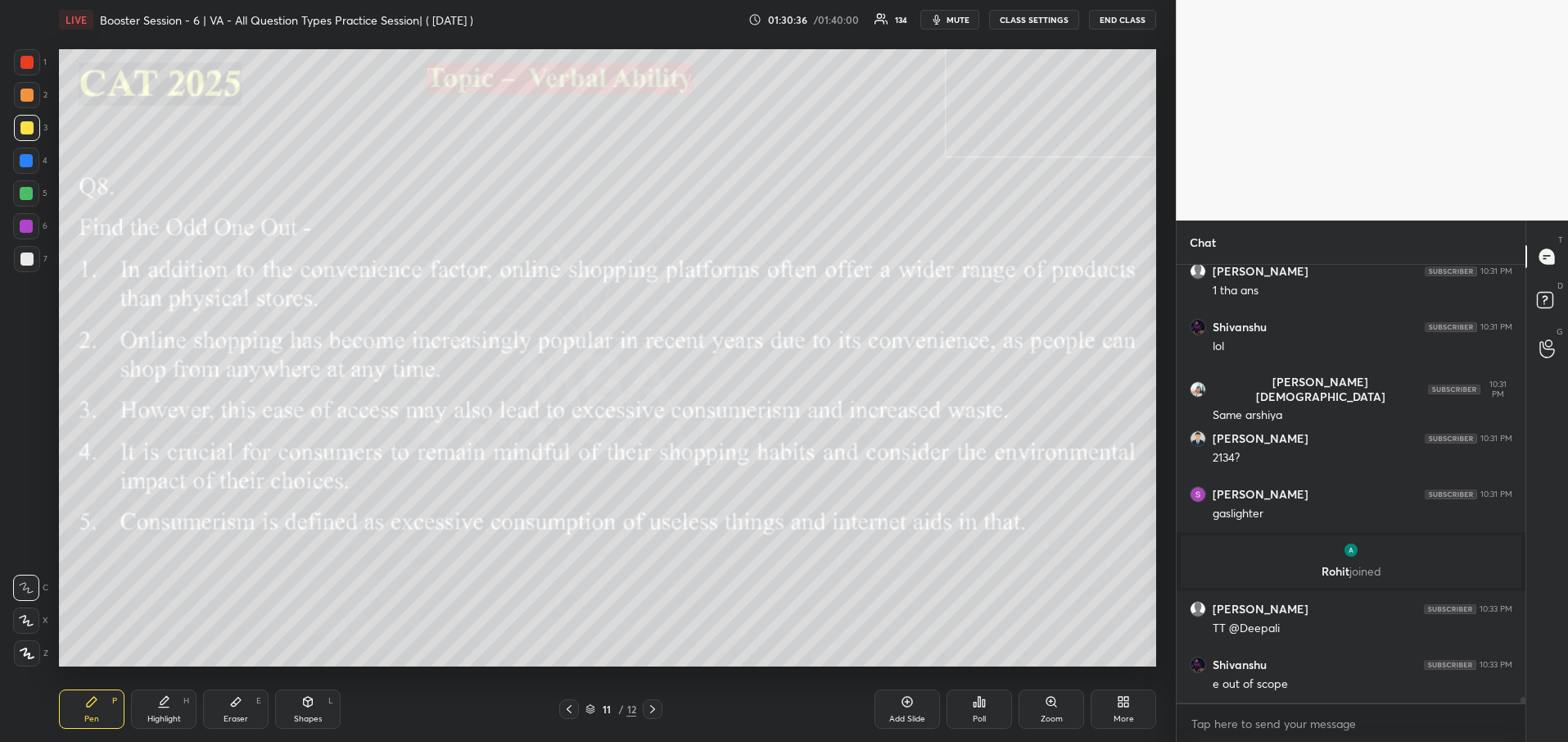
scroll to position [34546, 0]
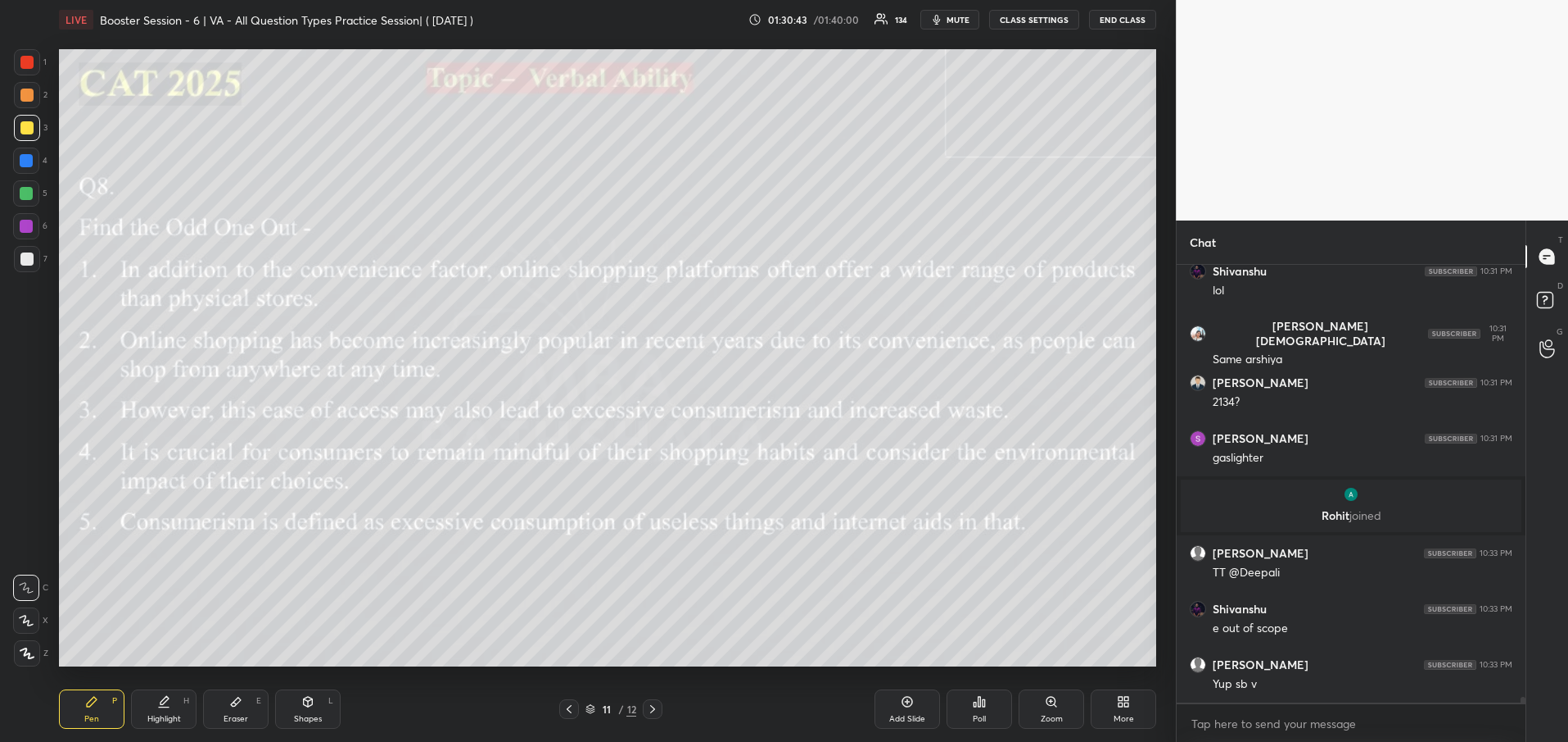
click at [657, 708] on icon at bounding box center [652, 708] width 13 height 13
click at [976, 716] on div "Poll" at bounding box center [979, 718] width 13 height 8
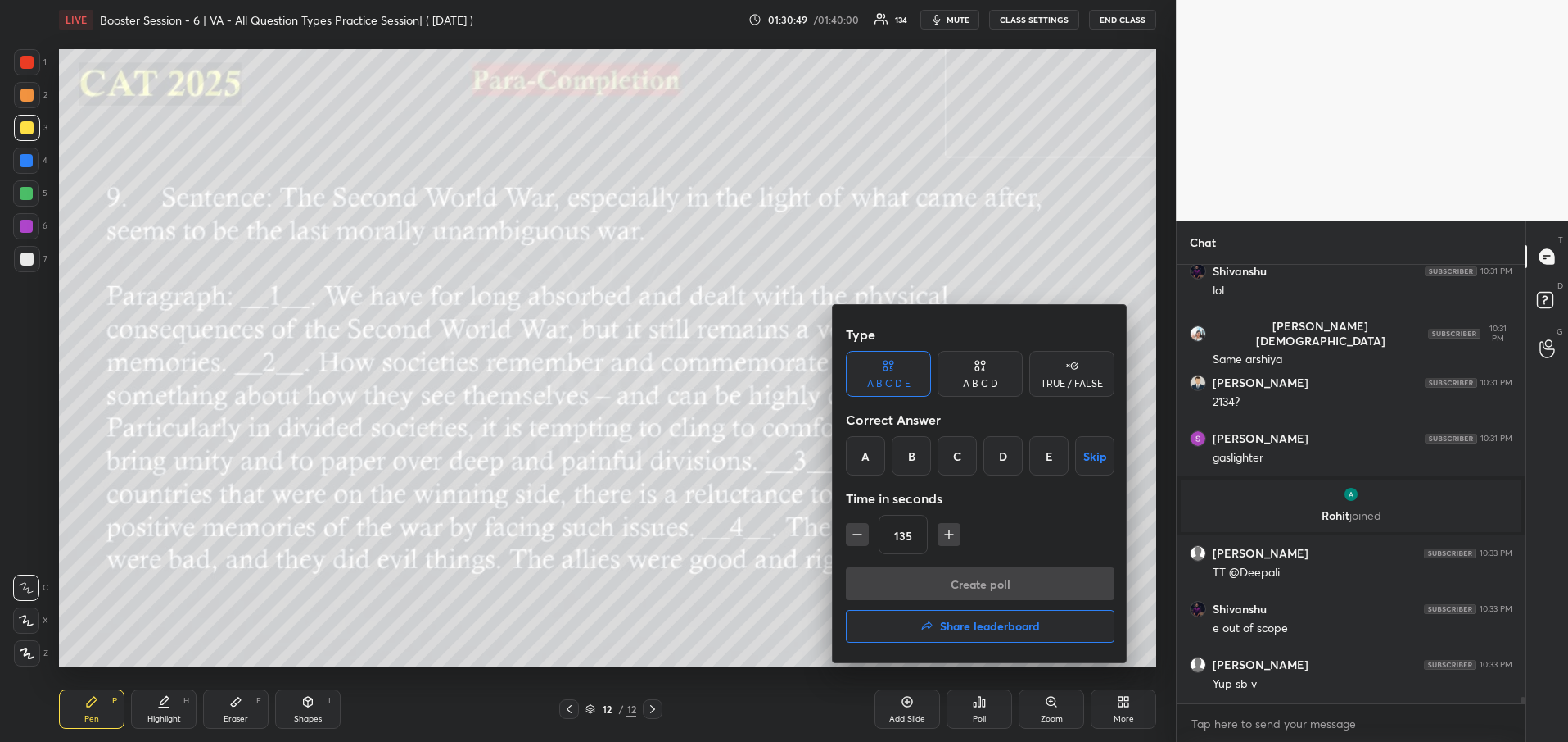
click at [984, 373] on icon at bounding box center [980, 366] width 13 height 16
click at [1039, 458] on div "D" at bounding box center [1035, 455] width 48 height 39
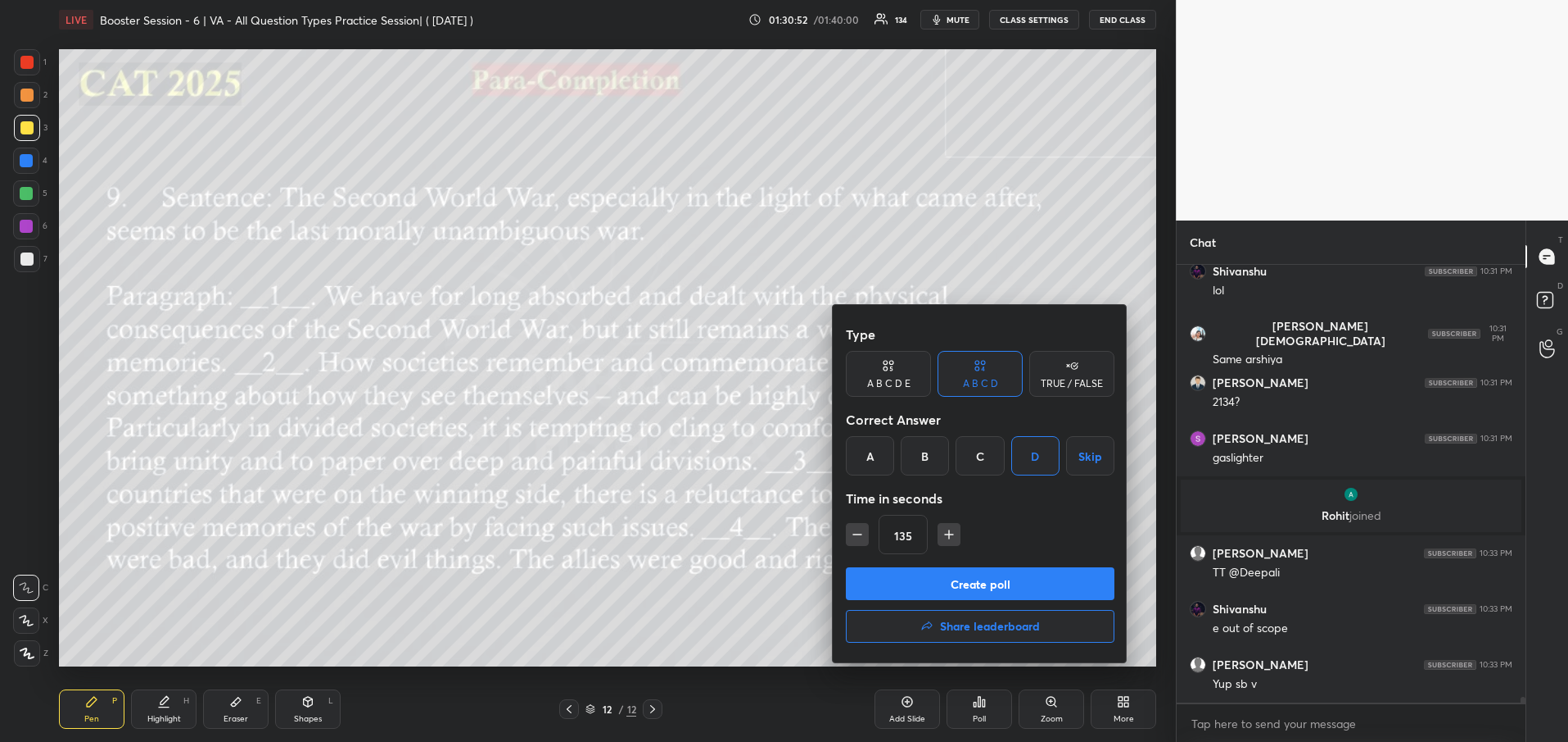
click at [943, 537] on icon "button" at bounding box center [949, 534] width 16 height 16
type input "150"
click at [1024, 595] on button "Create poll" at bounding box center [980, 583] width 269 height 33
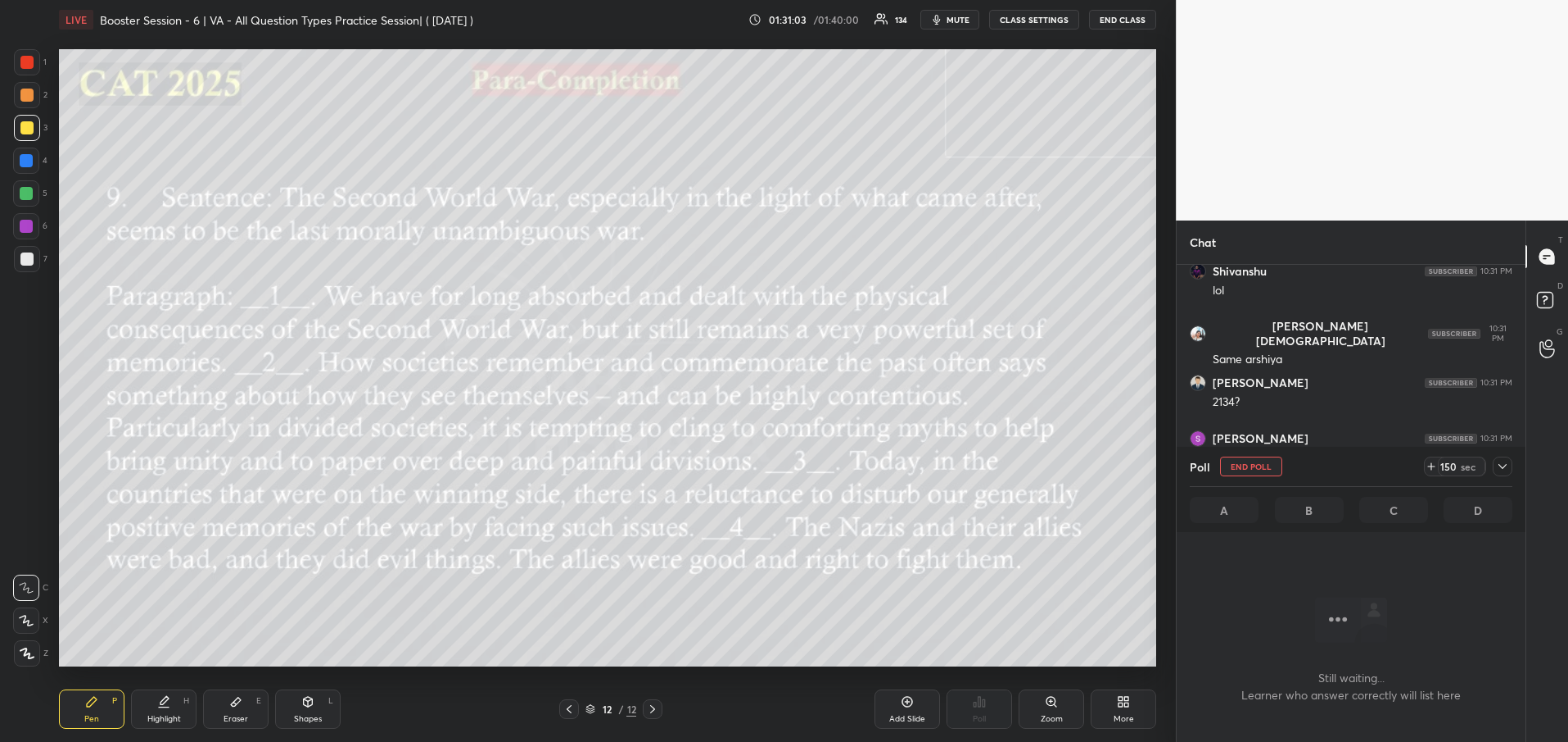
scroll to position [5, 5]
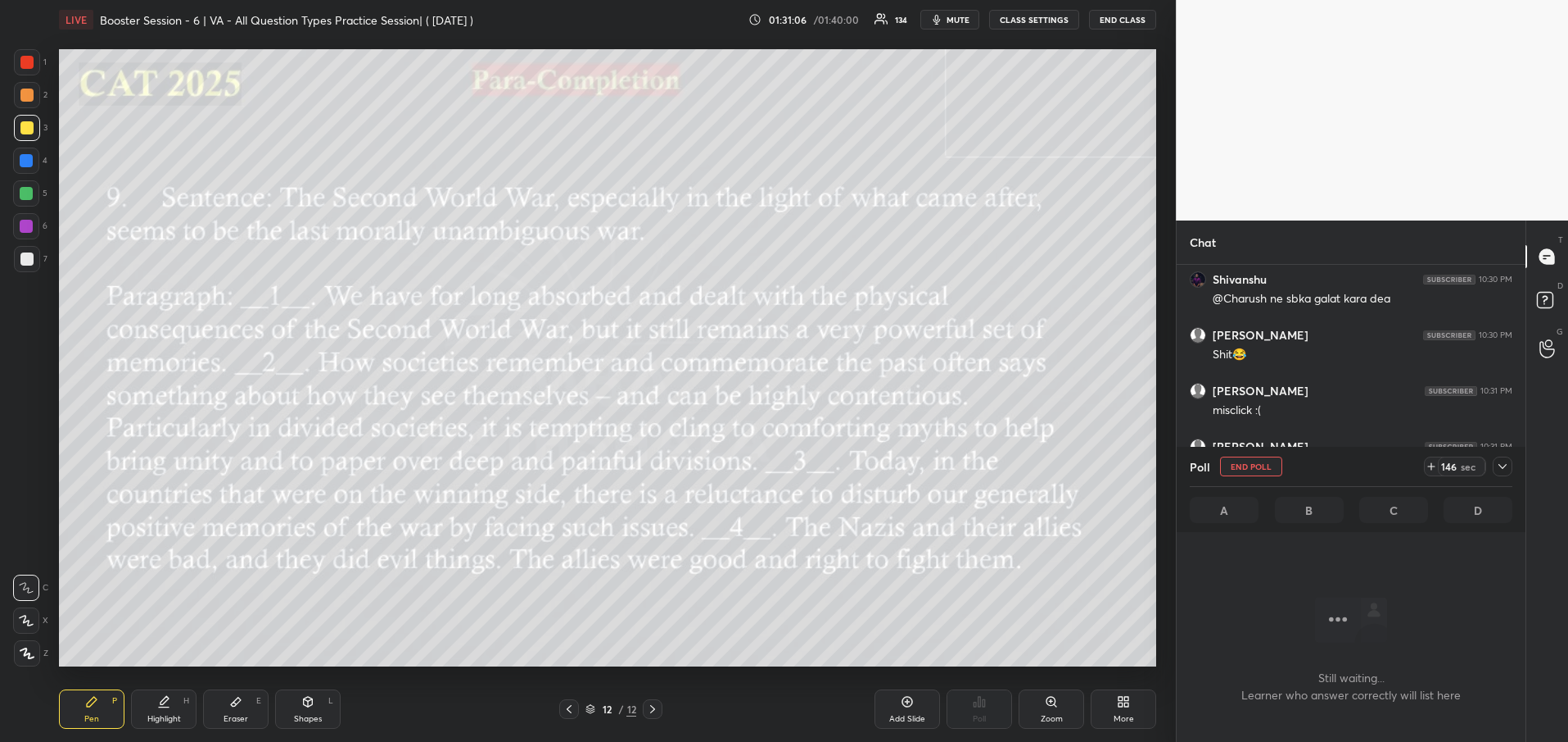
click at [1506, 470] on icon at bounding box center [1502, 466] width 13 height 13
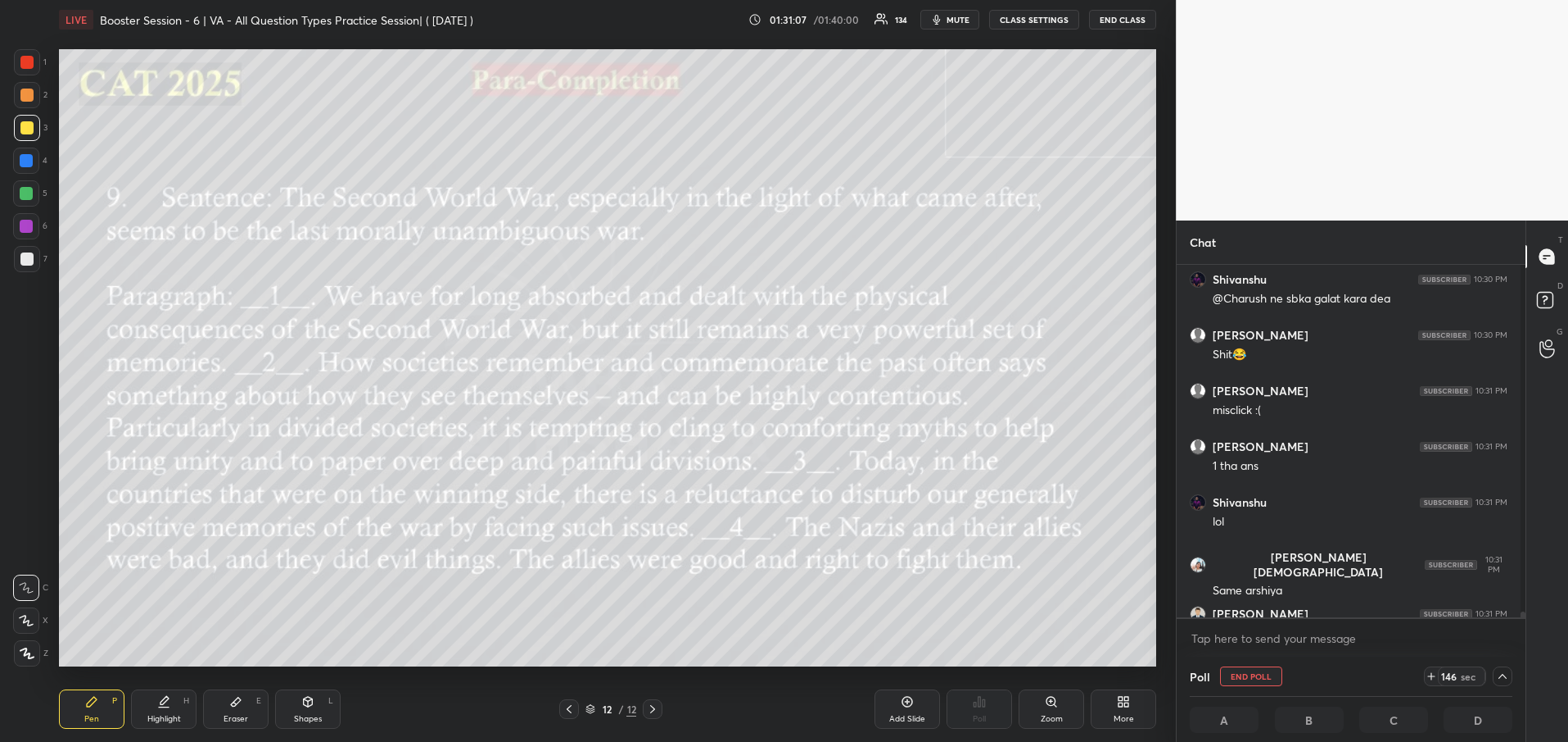
scroll to position [34226, 0]
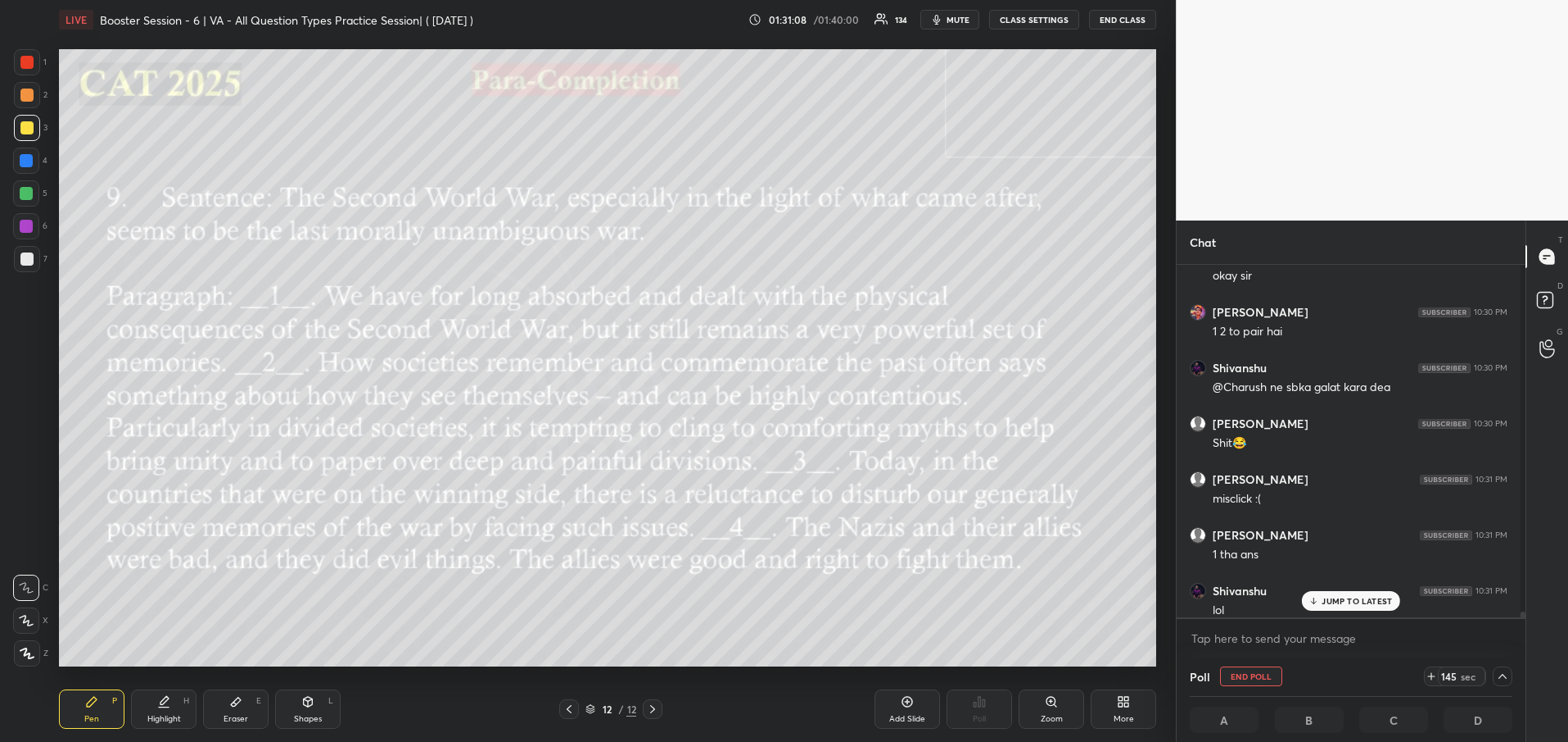
click at [1373, 606] on div "JUMP TO LATEST" at bounding box center [1351, 601] width 98 height 20
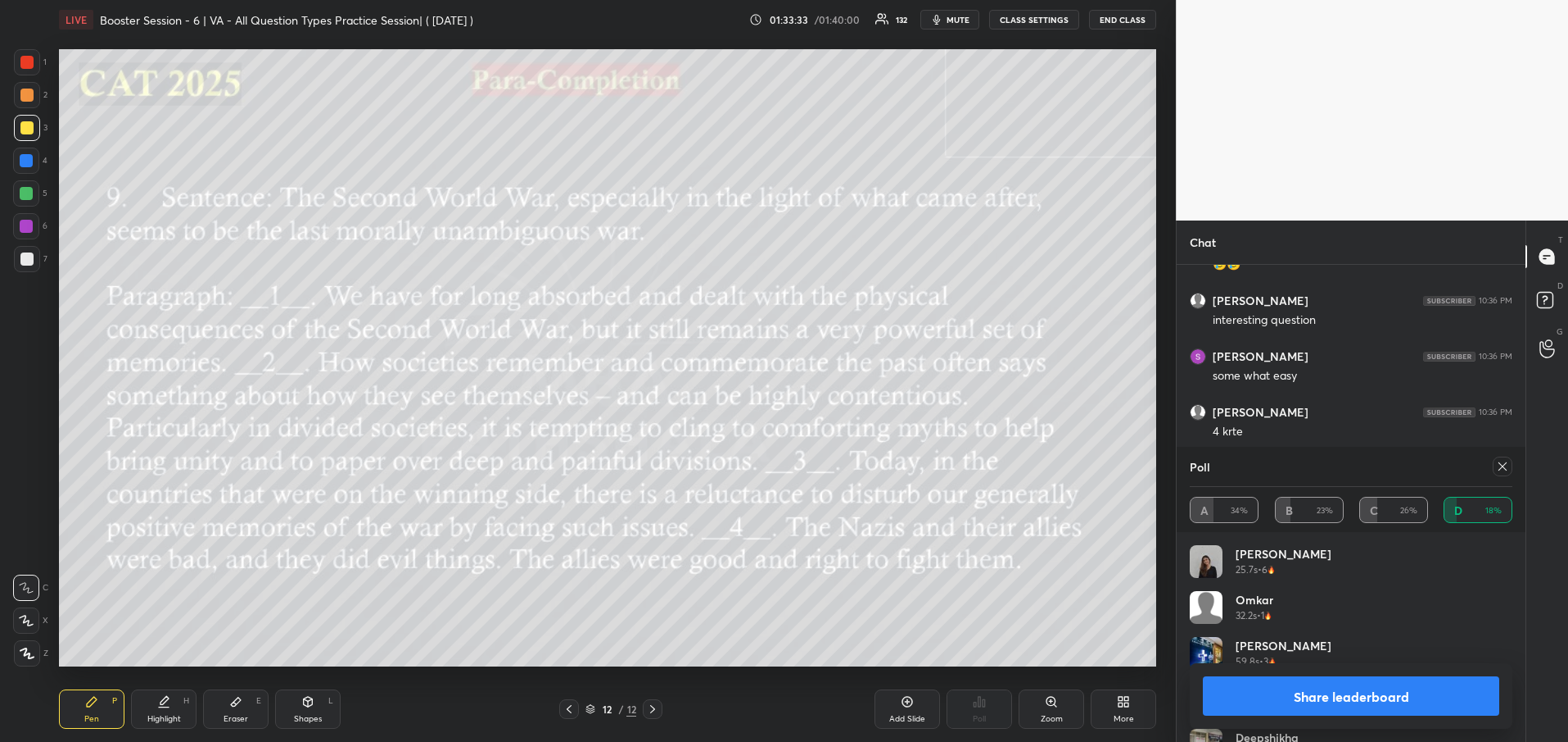
scroll to position [34624, 0]
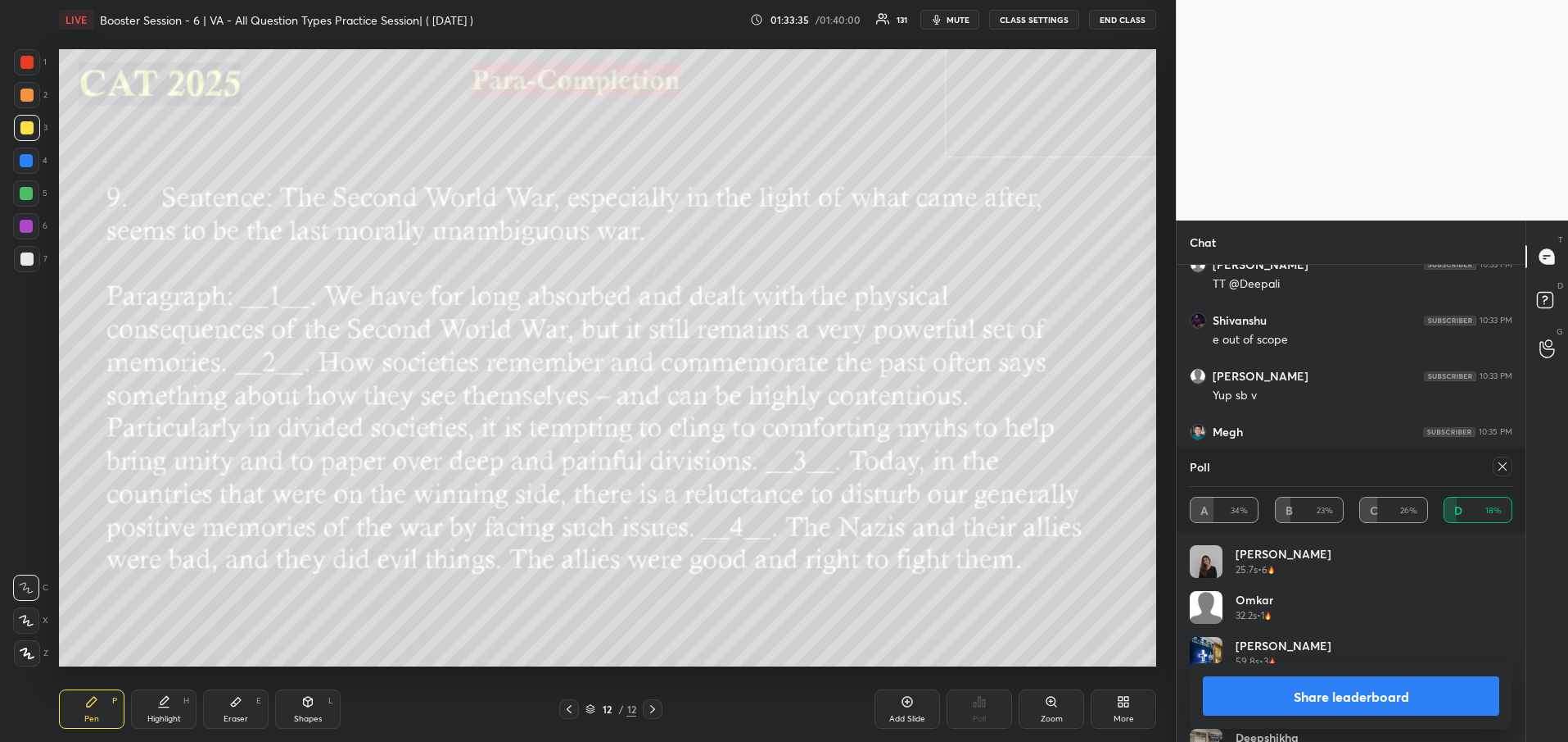
click at [1445, 696] on button "Share leaderboard" at bounding box center [1350, 696] width 296 height 39
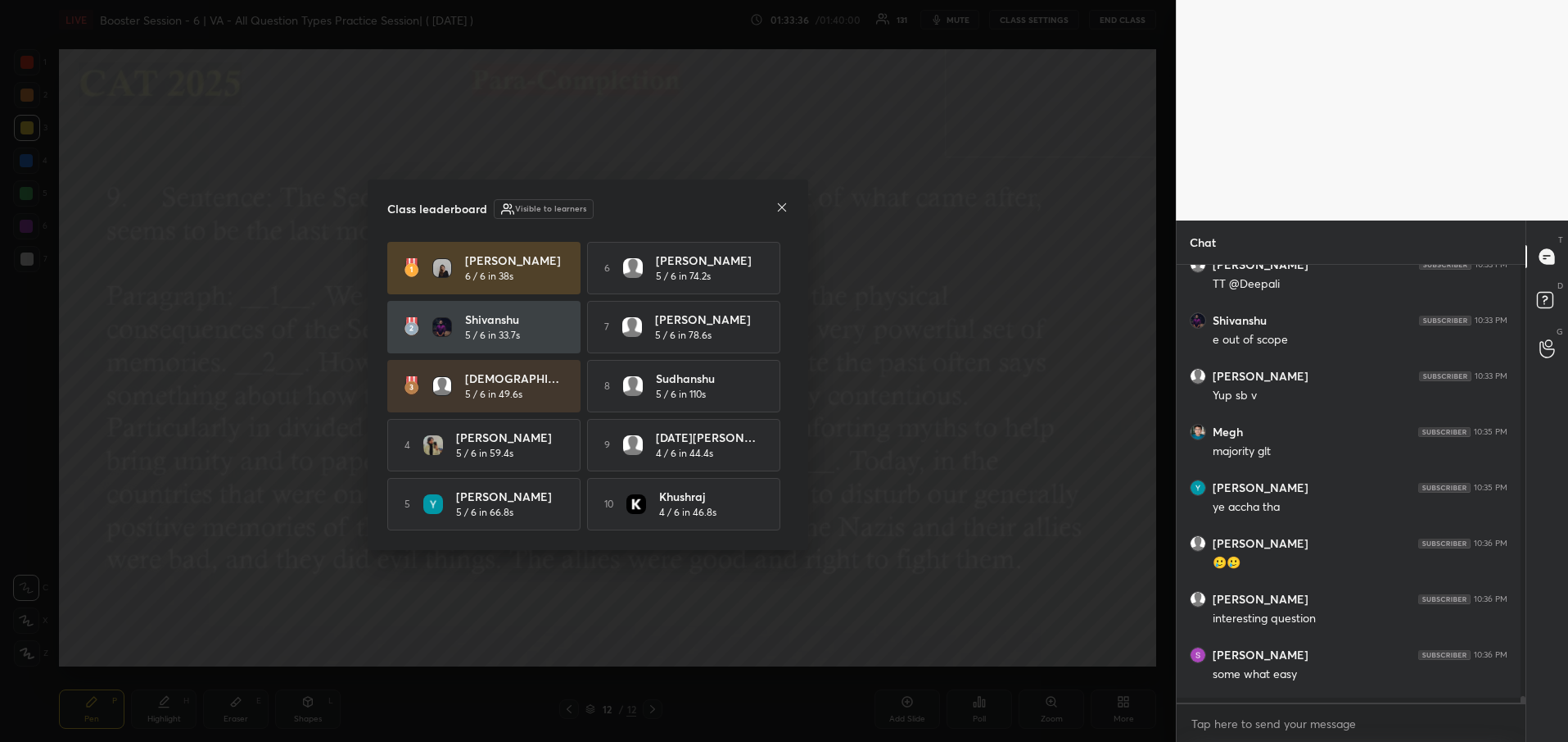
scroll to position [472, 339]
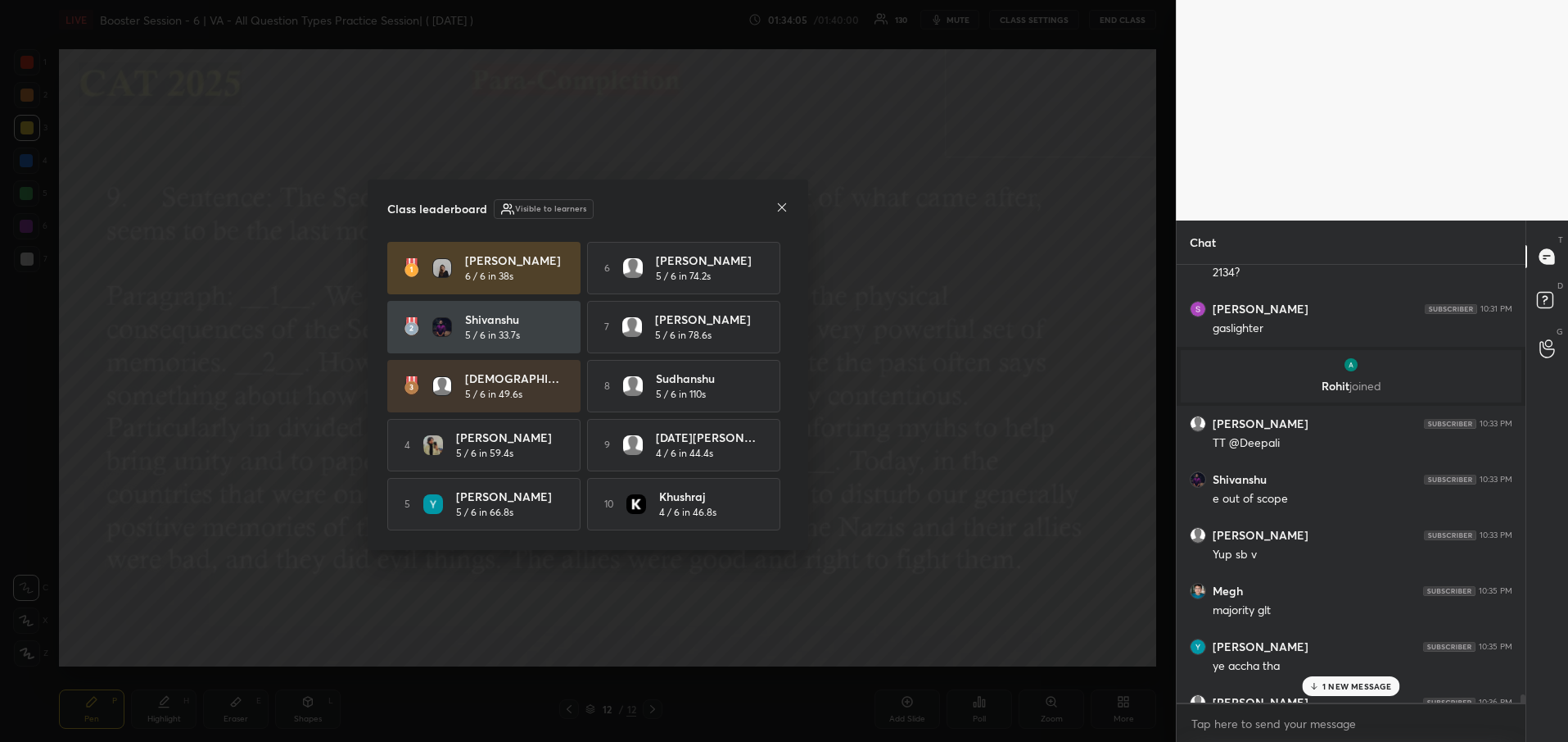
click at [784, 203] on icon at bounding box center [782, 207] width 8 height 8
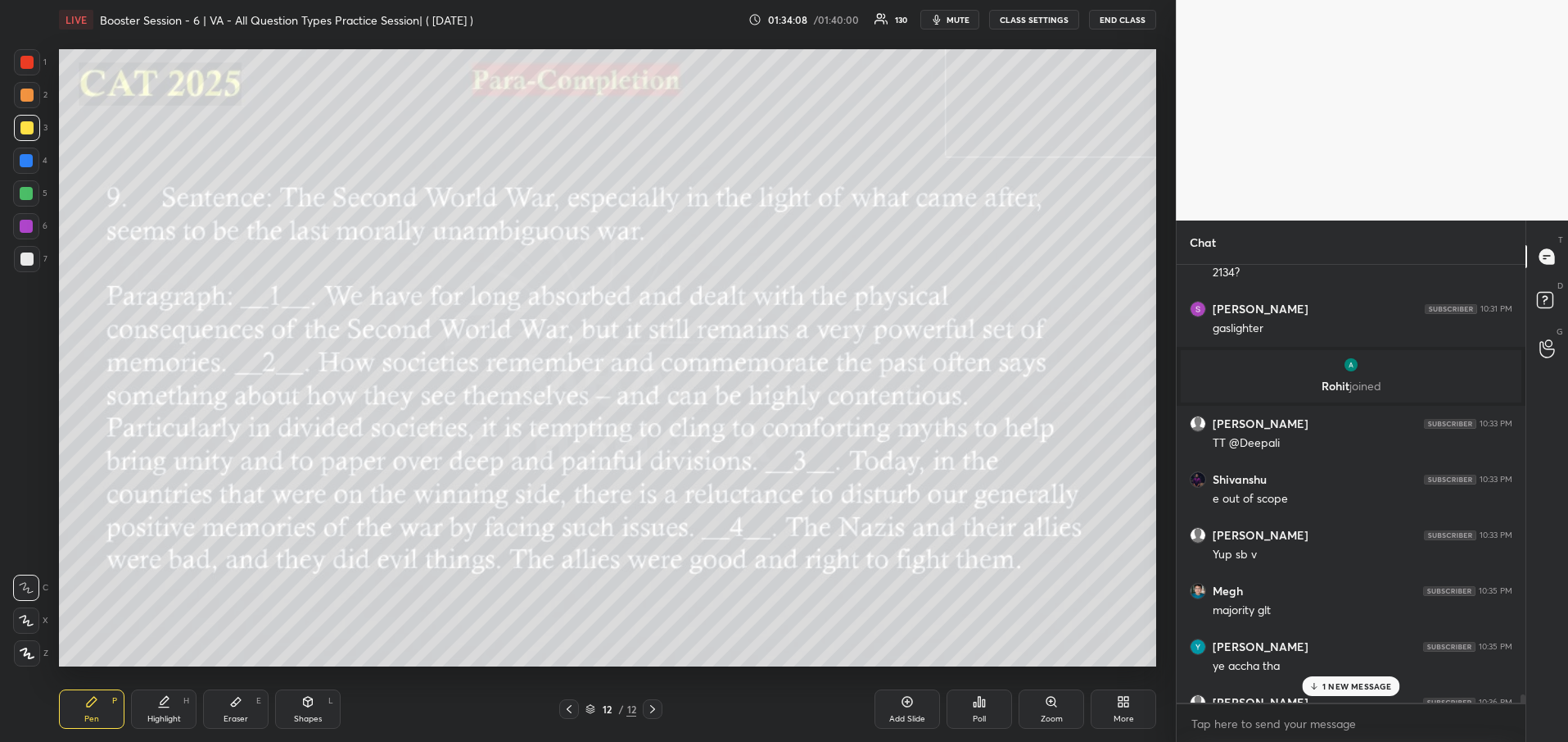
click at [1340, 678] on div "1 NEW MESSAGE" at bounding box center [1351, 686] width 97 height 20
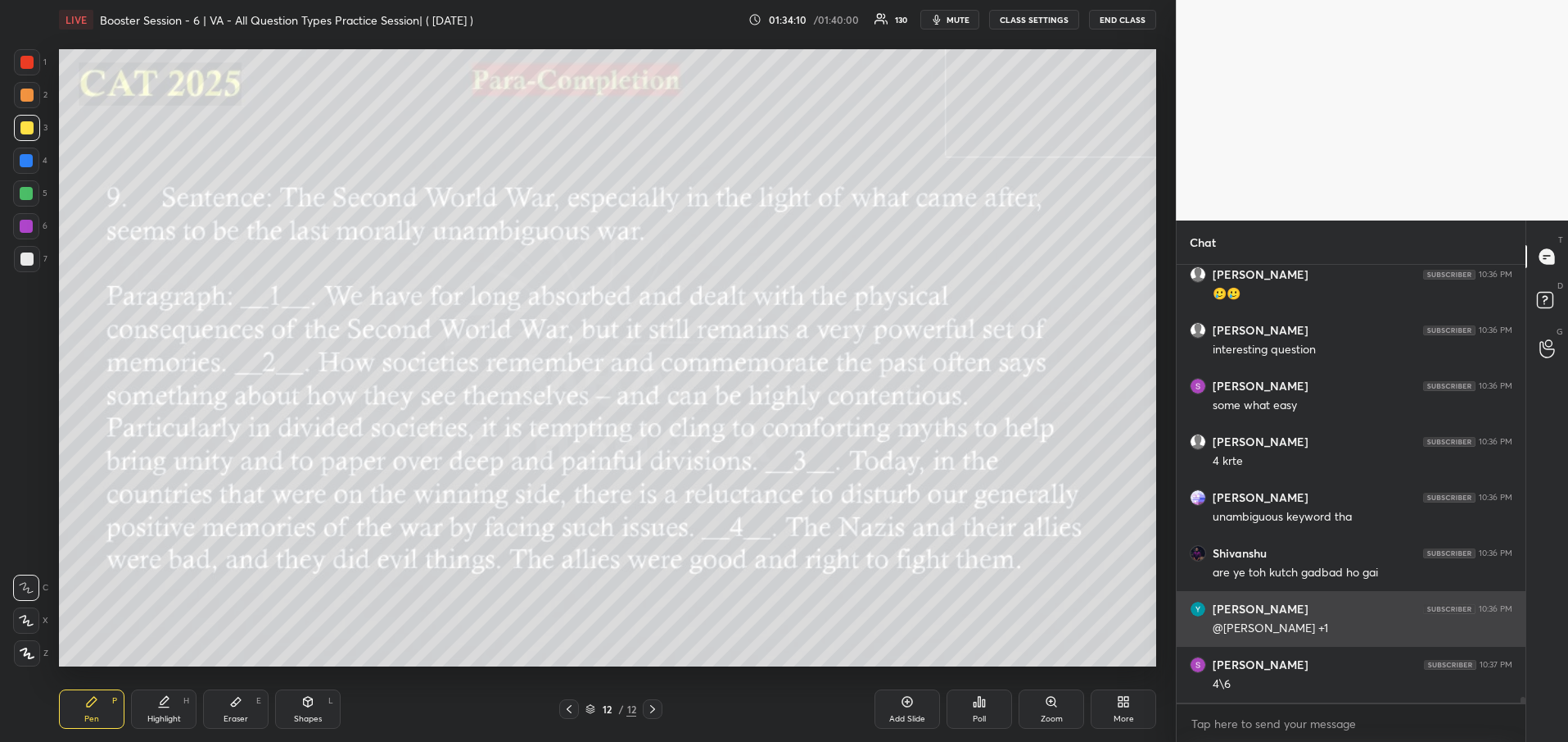
scroll to position [34993, 0]
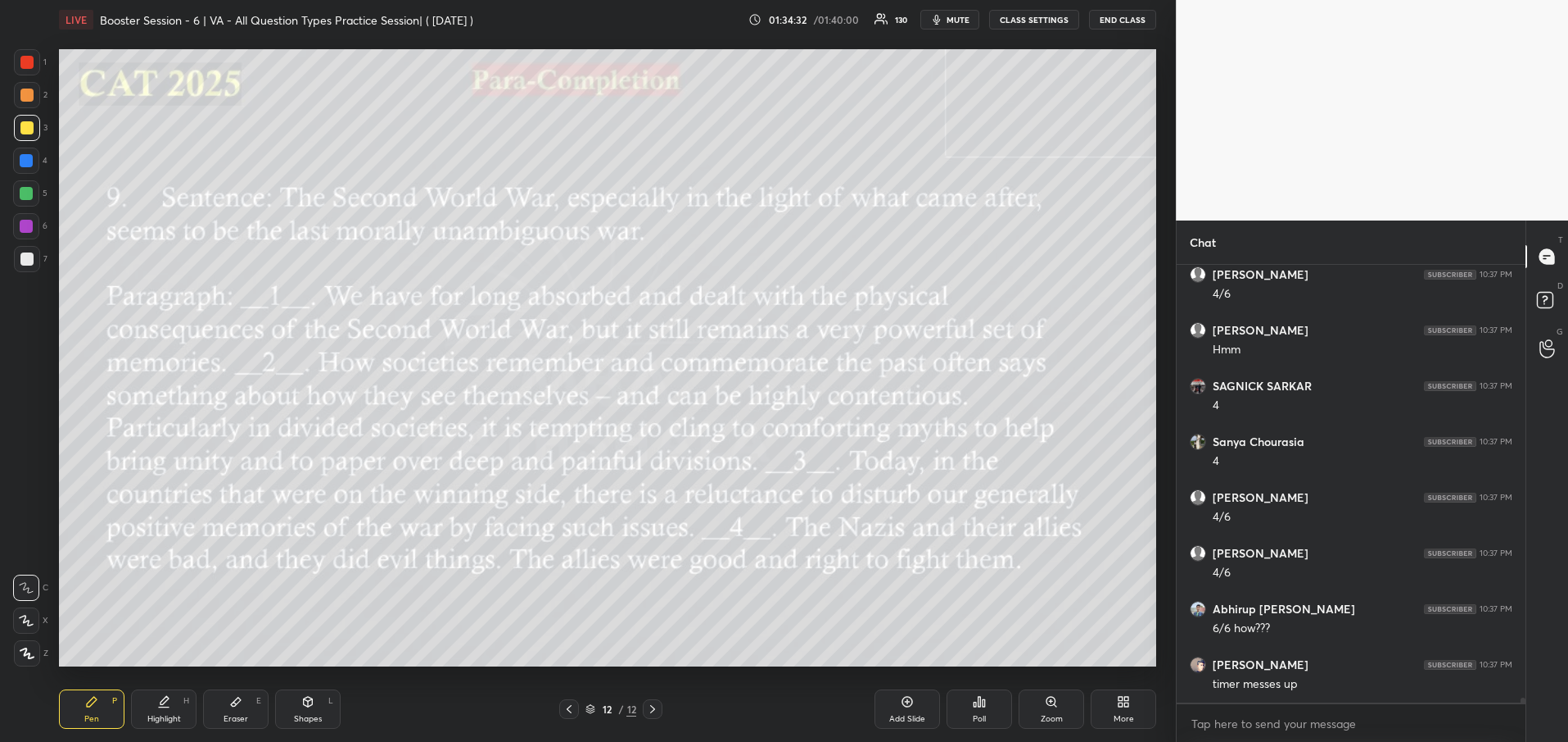
click at [23, 137] on div at bounding box center [26, 128] width 26 height 26
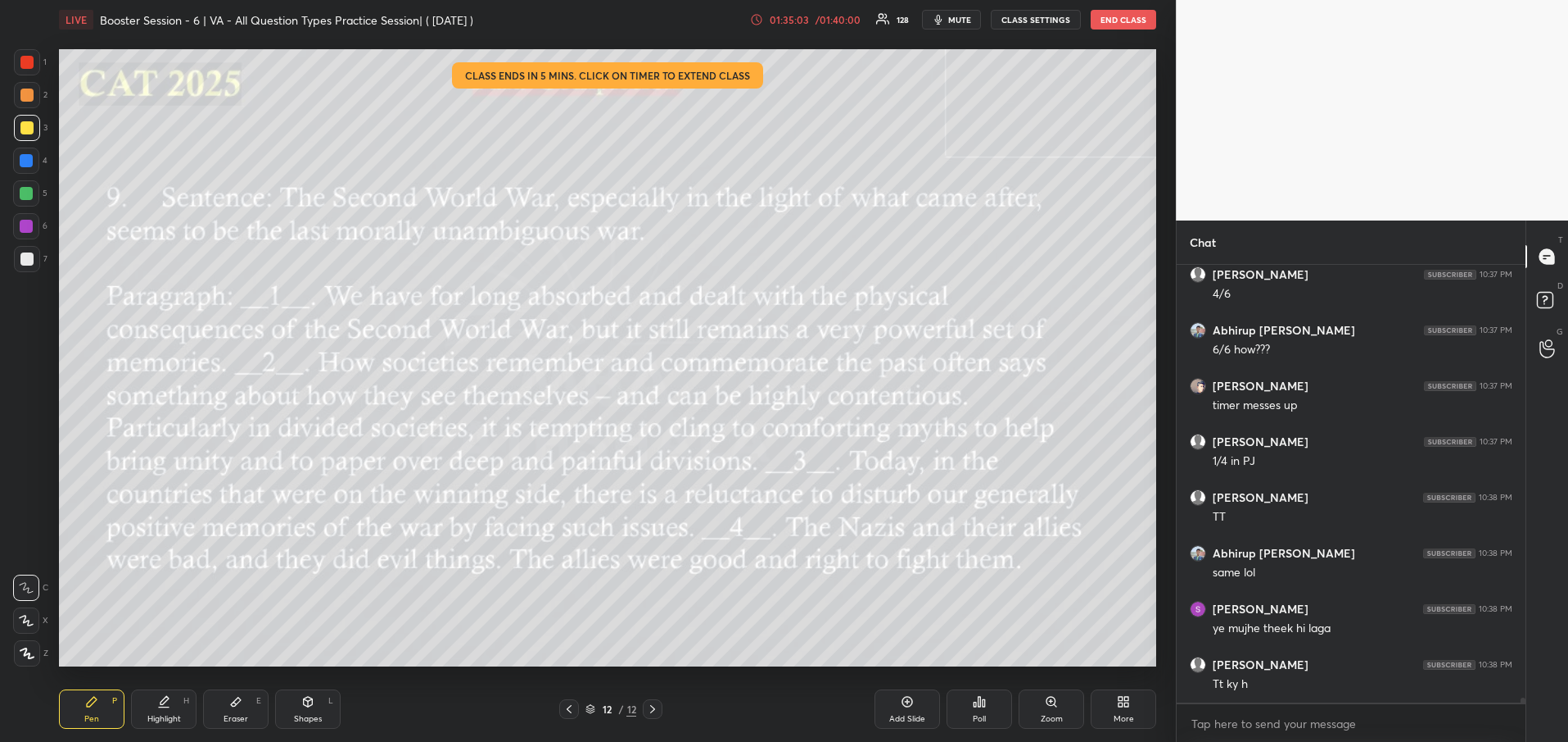
click at [809, 17] on div "01:35:03" at bounding box center [789, 19] width 46 height 10
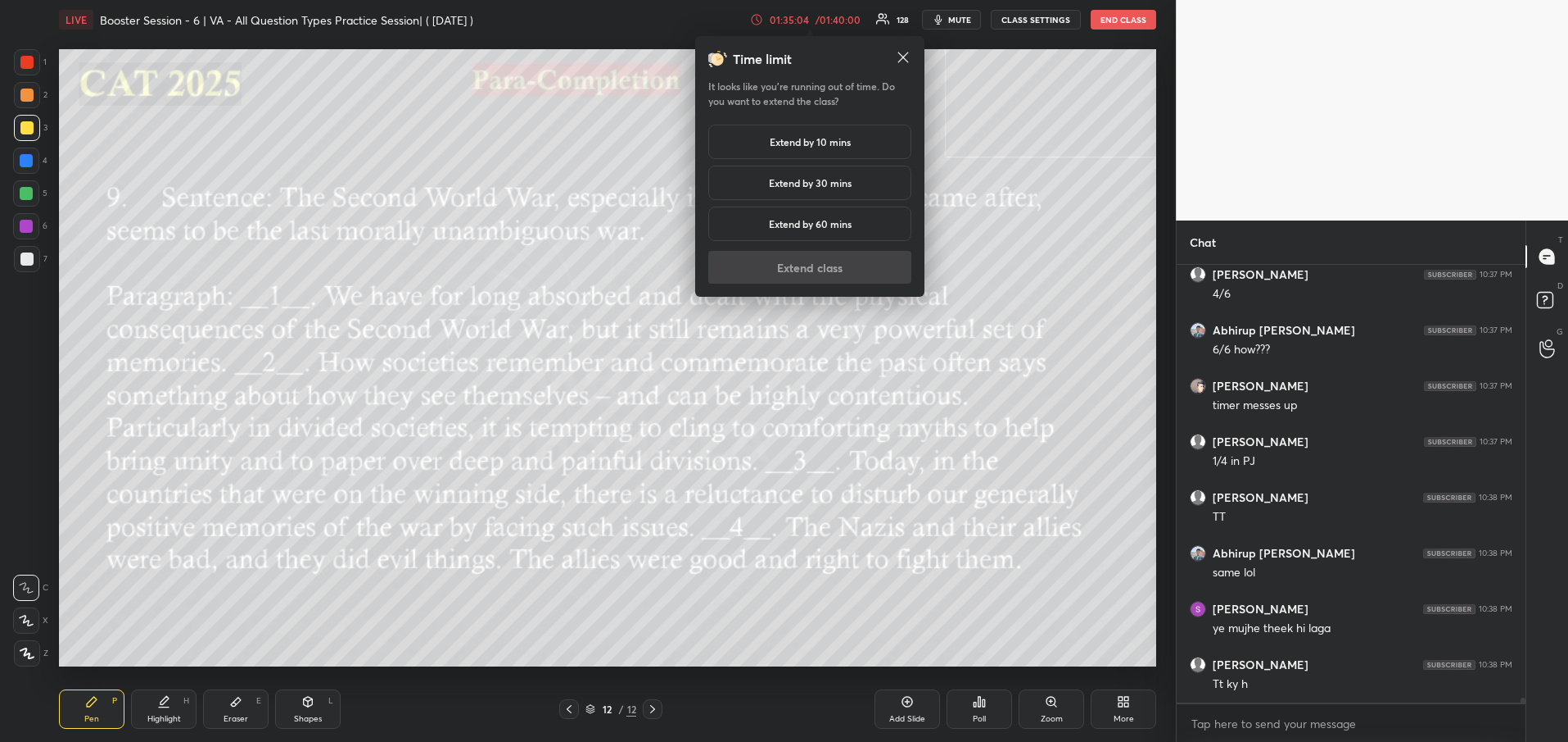
click at [762, 146] on div "Extend by 10 mins" at bounding box center [810, 142] width 203 height 35
click at [806, 272] on button "Extend class" at bounding box center [810, 267] width 203 height 33
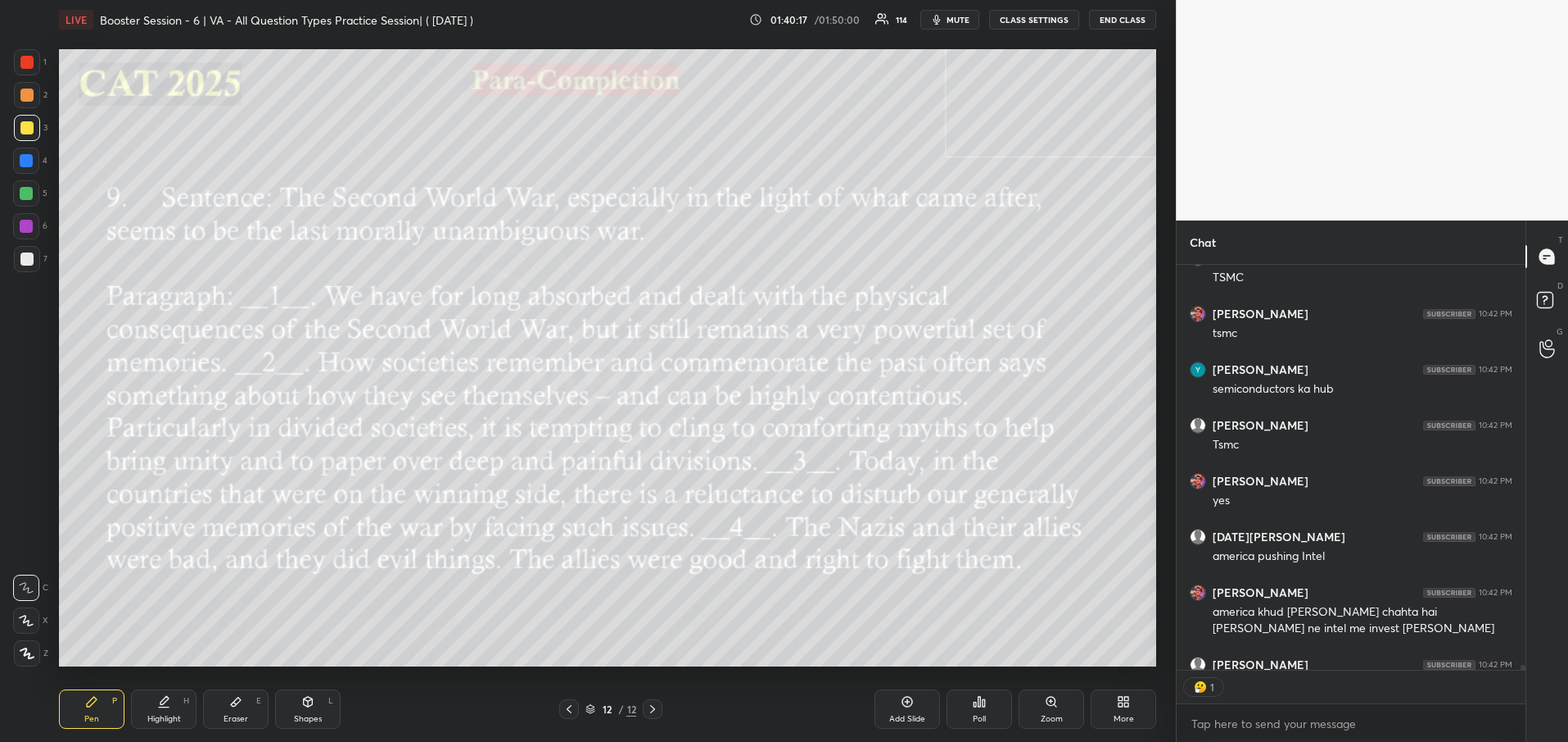
scroll to position [399, 344]
drag, startPoint x: 1523, startPoint y: 664, endPoint x: 1527, endPoint y: 679, distance: 15.5
click at [1527, 679] on div "Chat [PERSON_NAME] 10:41 PM Hn [DATE][PERSON_NAME] 10:41 PM TSMC [PERSON_NAME] …" at bounding box center [1372, 481] width 393 height 521
click at [1036, 22] on button "CLASS SETTINGS" at bounding box center [1034, 20] width 90 height 20
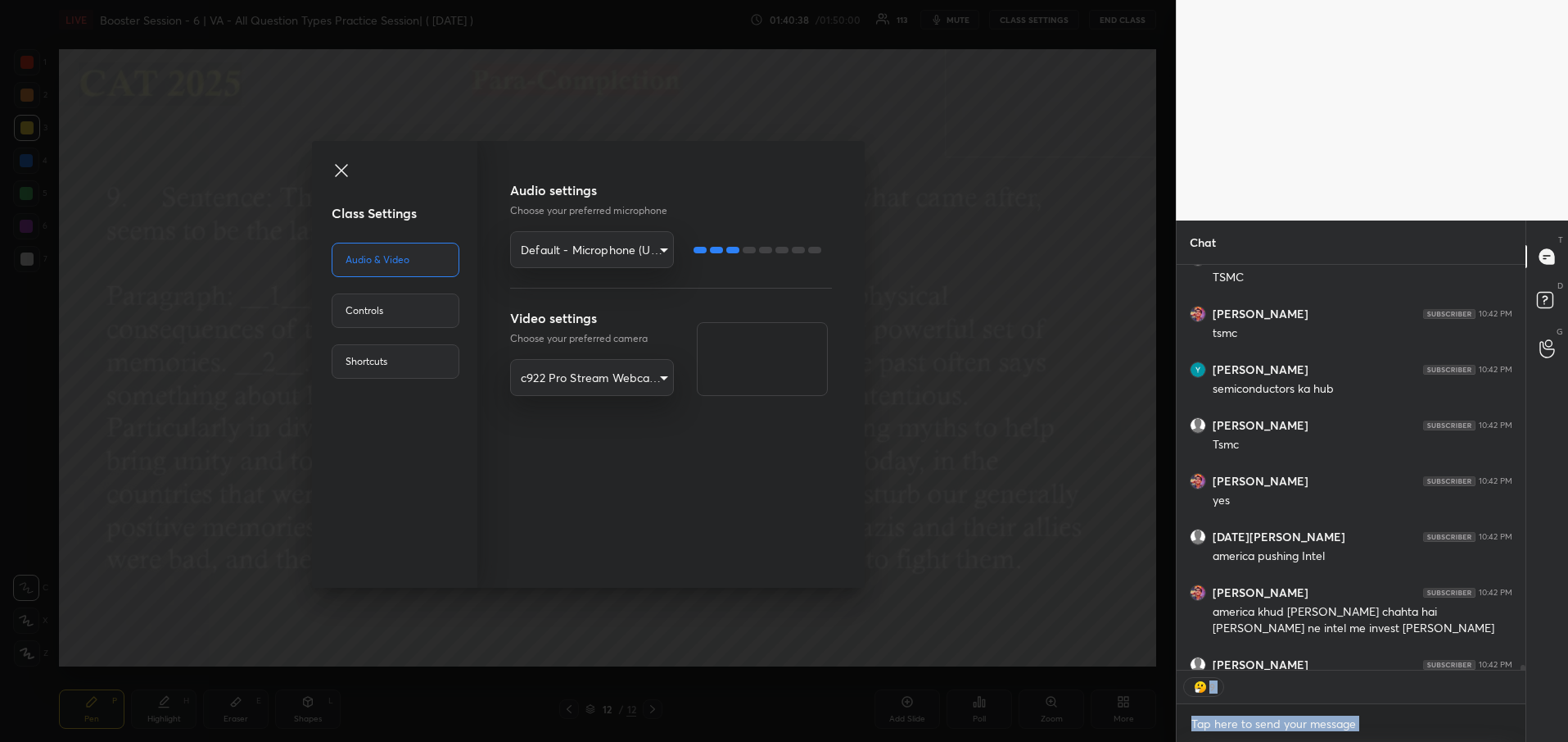
click at [397, 326] on div "Controls" at bounding box center [395, 311] width 128 height 35
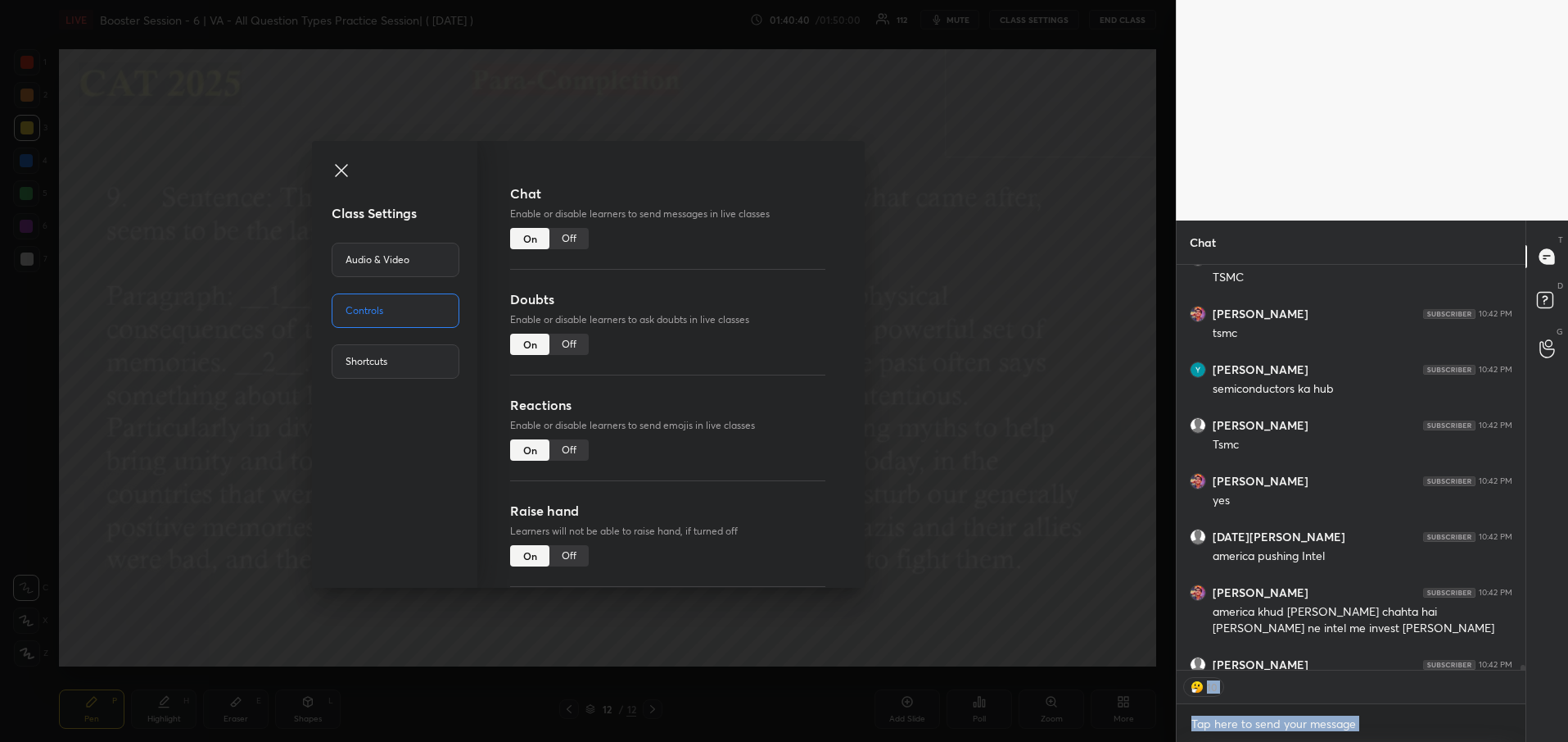
click at [563, 440] on div "Off" at bounding box center [569, 449] width 39 height 21
click at [1005, 460] on div "Class Settings Audio & Video Controls Shortcuts Chat Enable or disable learners…" at bounding box center [588, 371] width 1176 height 742
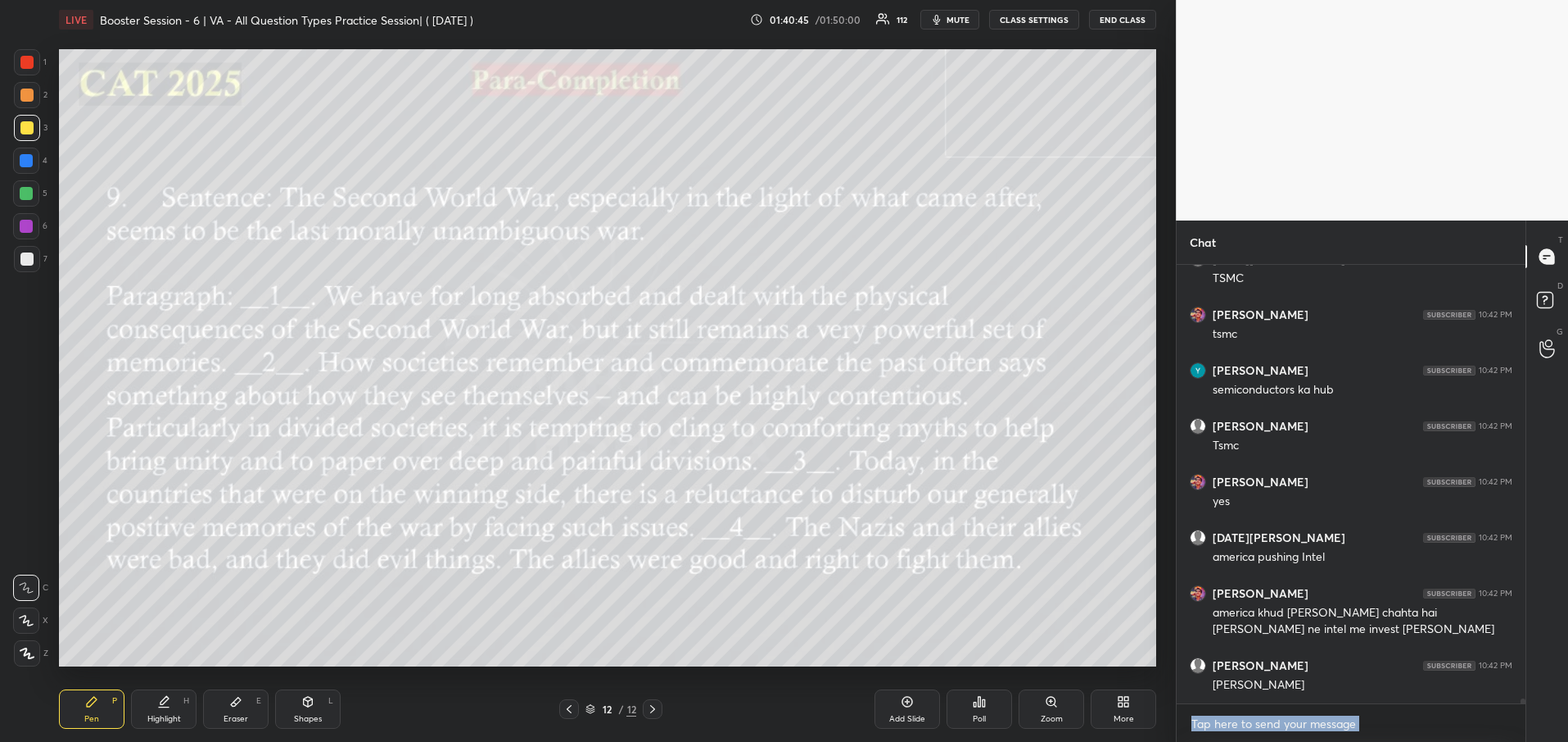
click at [1521, 695] on div at bounding box center [1521, 483] width 10 height 438
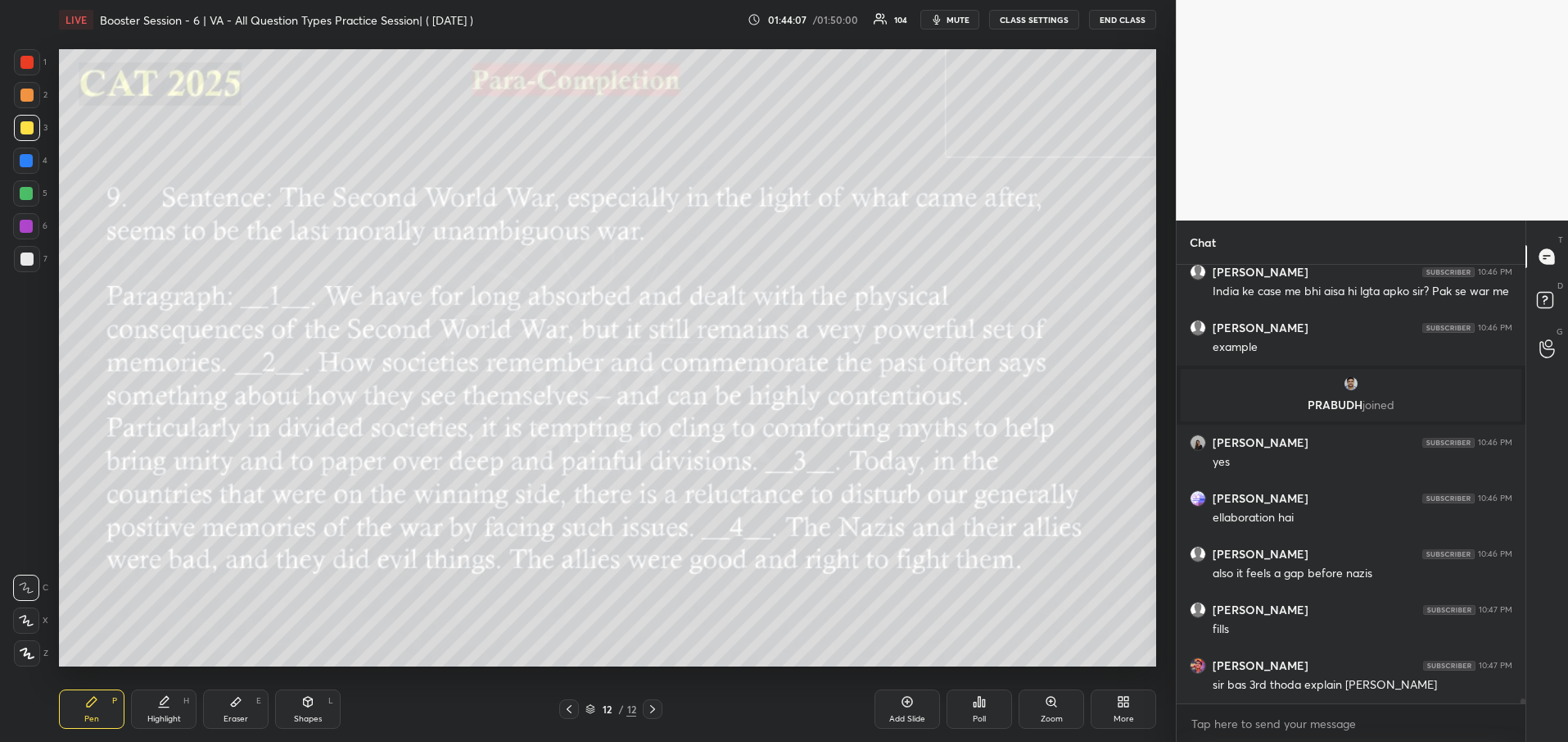
scroll to position [37458, 0]
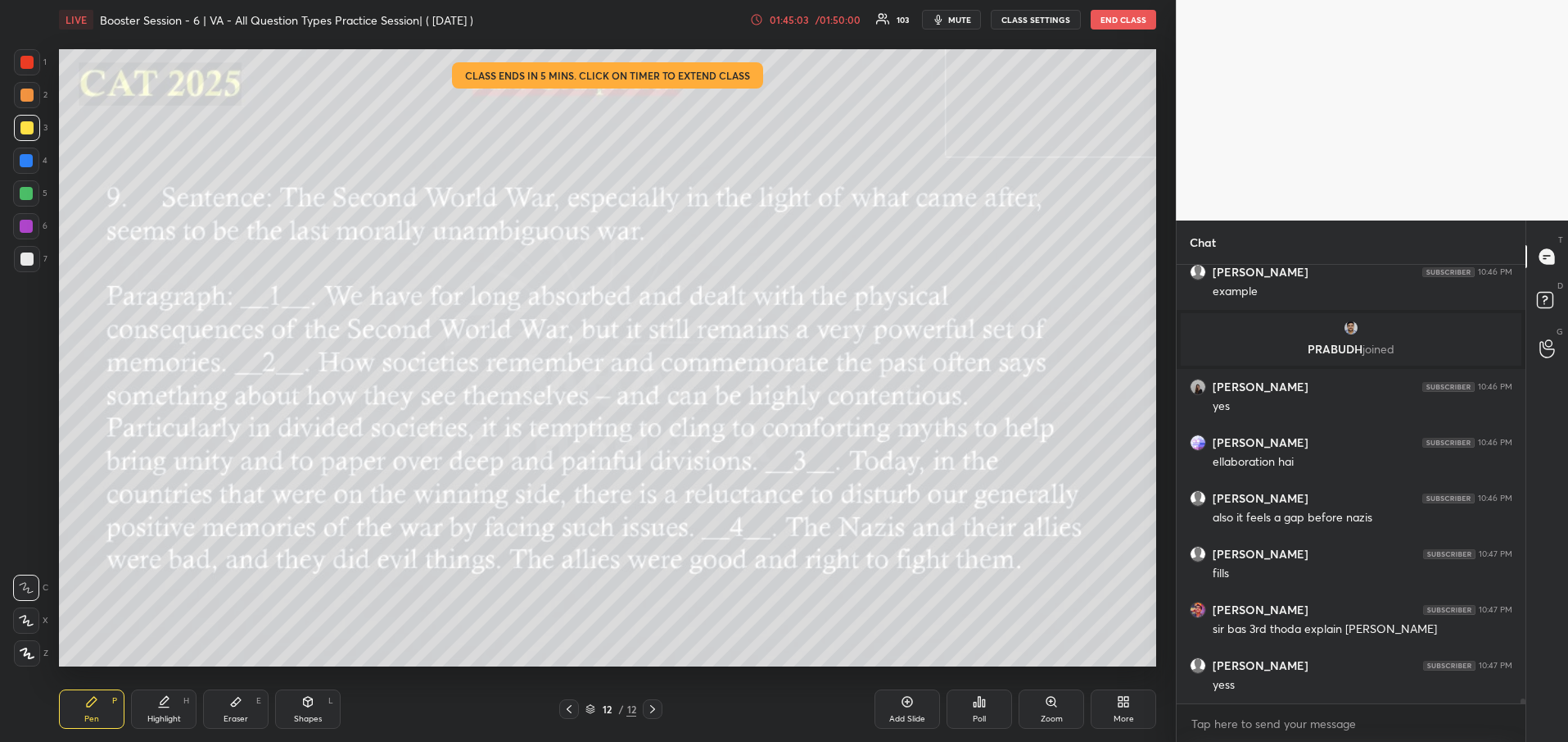
click at [819, 19] on div "/ 01:50:00" at bounding box center [838, 19] width 51 height 10
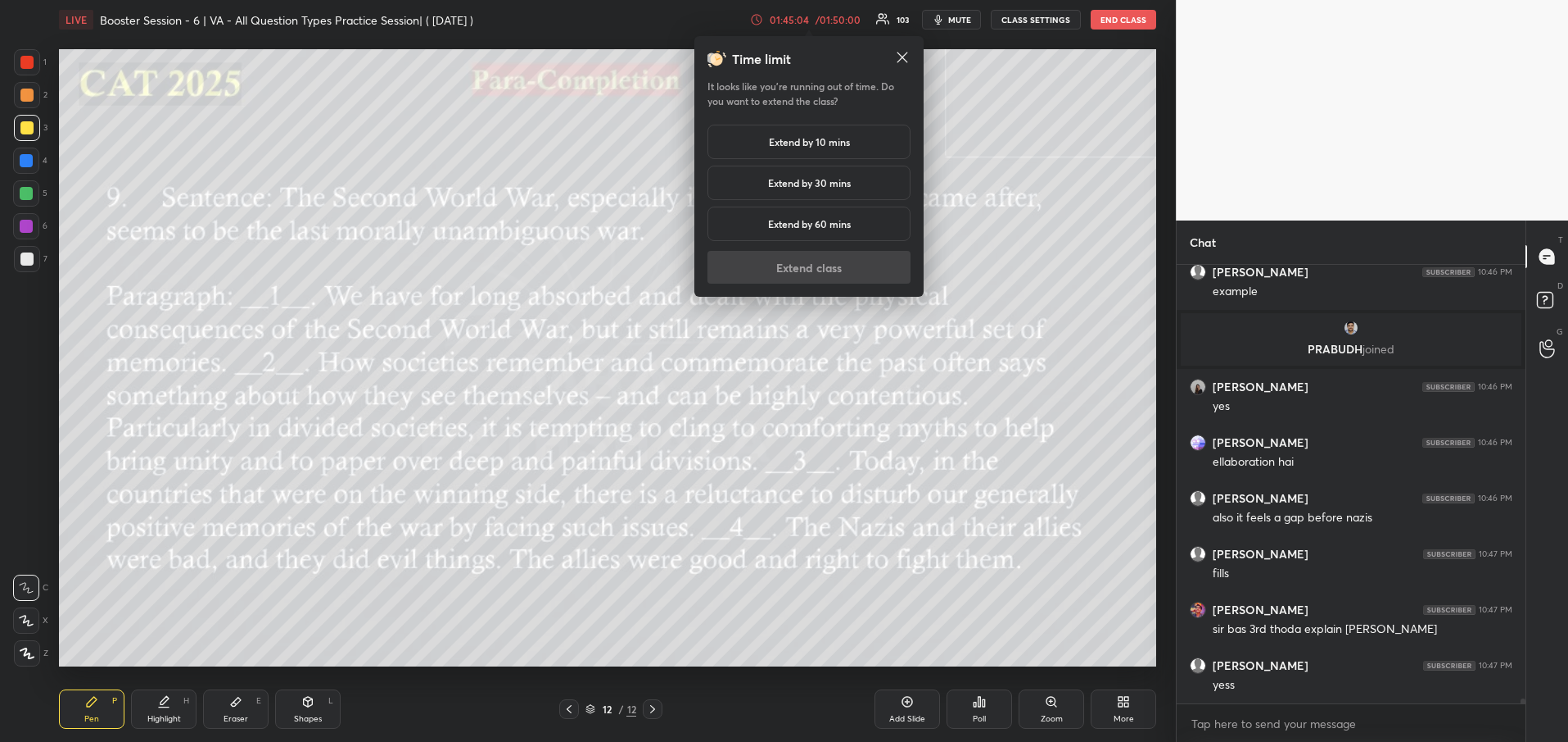
click at [806, 129] on div "Extend by 10 mins" at bounding box center [809, 142] width 203 height 35
click at [811, 272] on button "Extend class" at bounding box center [809, 267] width 203 height 33
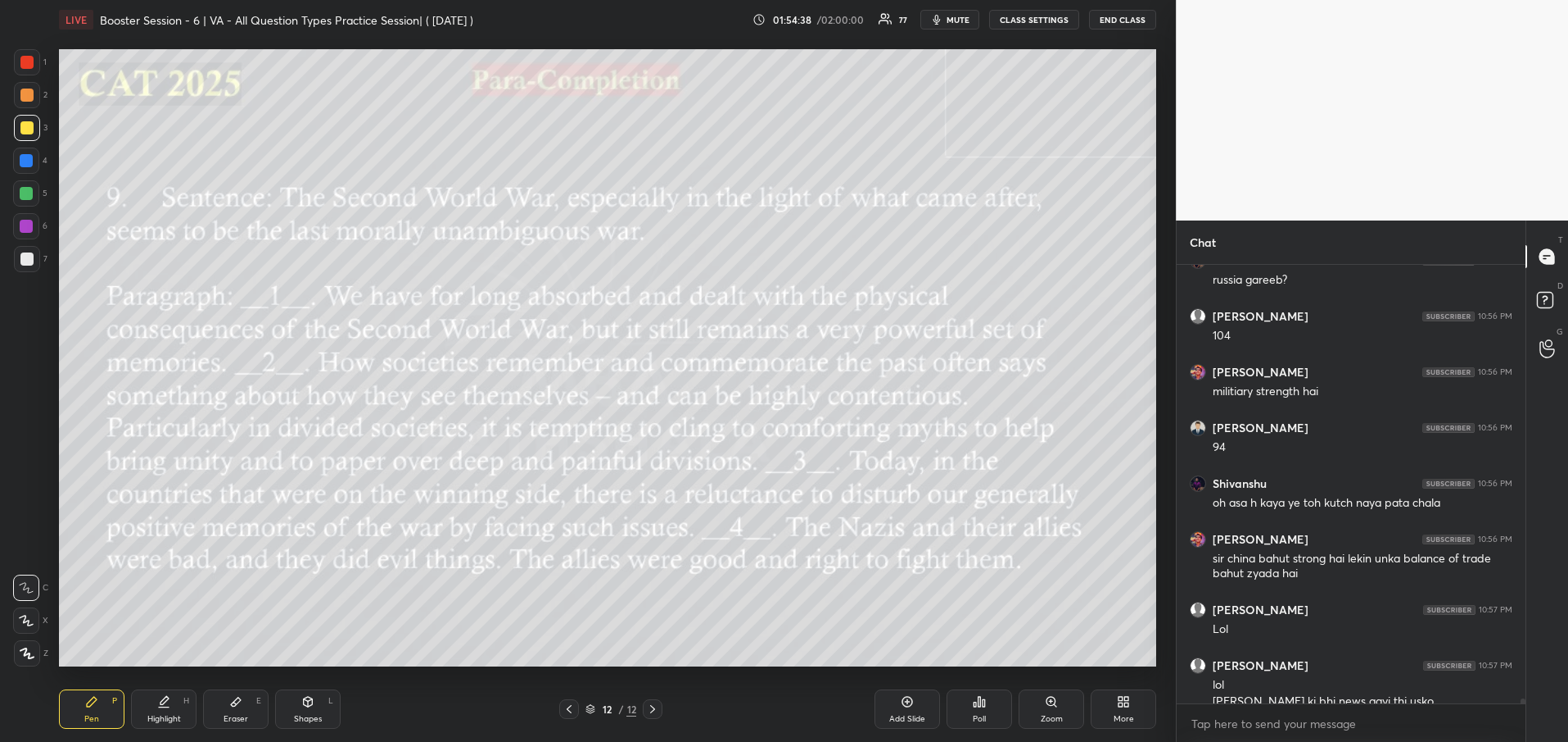
scroll to position [39166, 0]
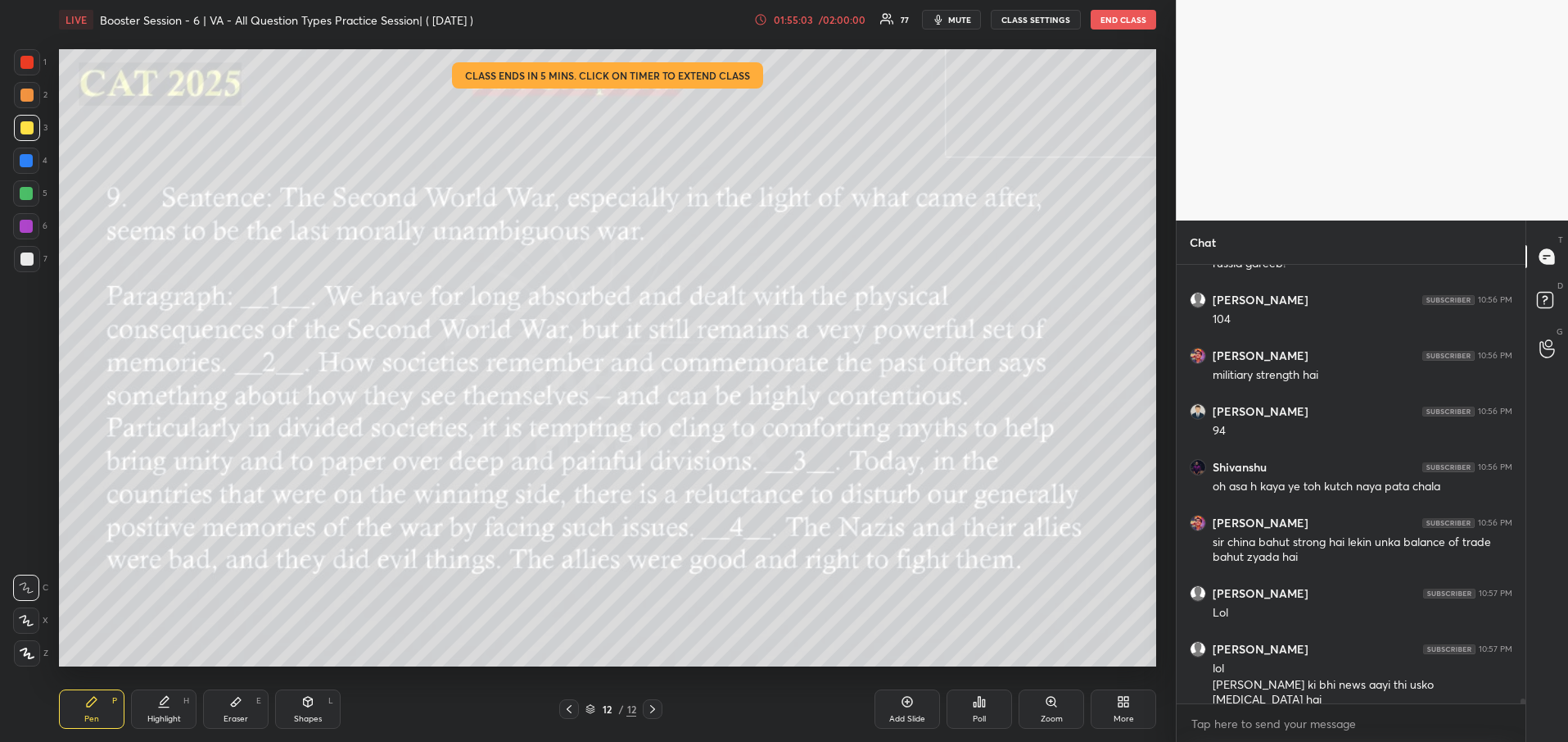
click at [827, 22] on div "/ 02:00:00" at bounding box center [842, 19] width 51 height 10
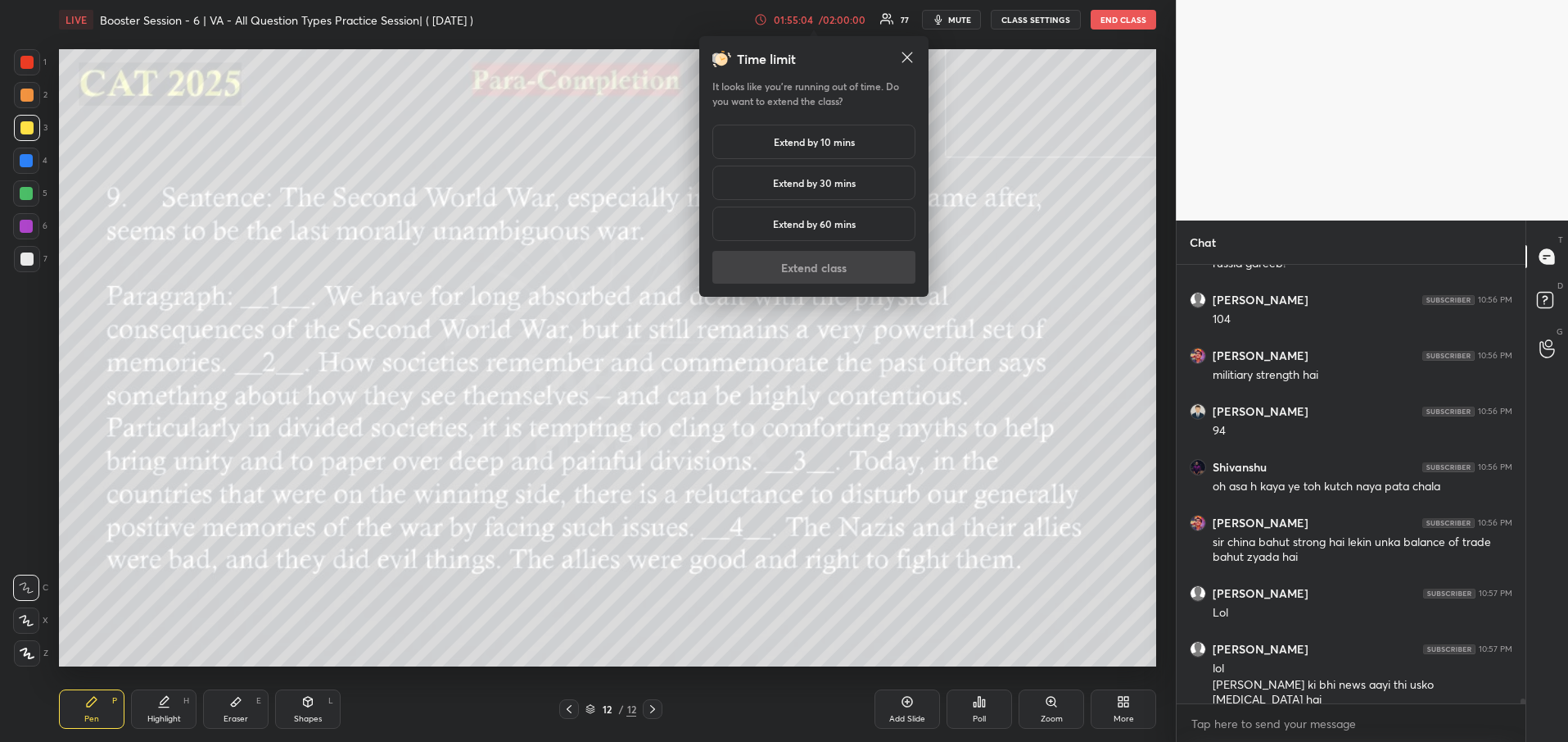
click at [787, 134] on h5 "Extend by 10 mins" at bounding box center [814, 141] width 81 height 15
click at [800, 270] on button "Extend class" at bounding box center [814, 267] width 203 height 33
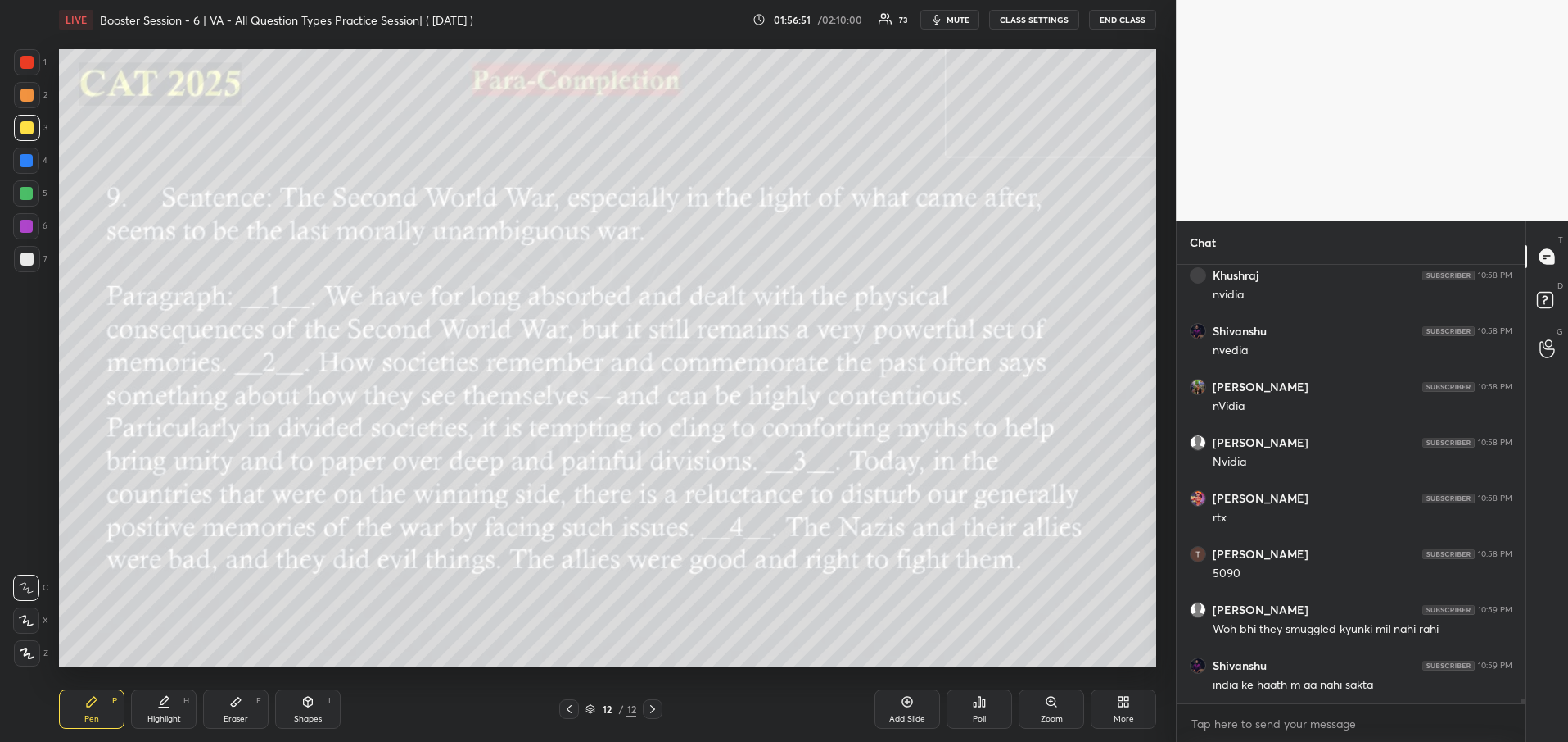
scroll to position [39890, 0]
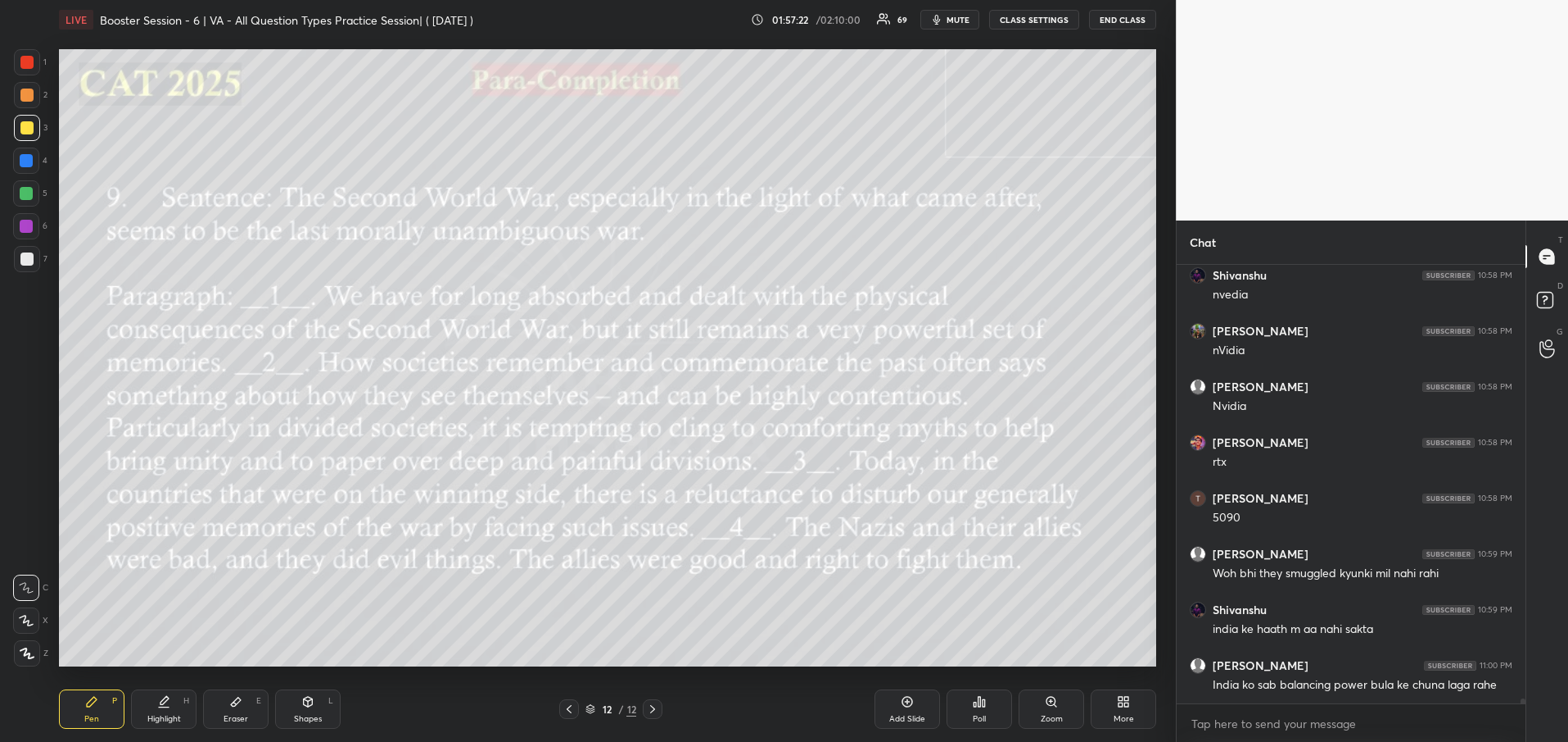
click at [911, 704] on icon at bounding box center [908, 702] width 11 height 11
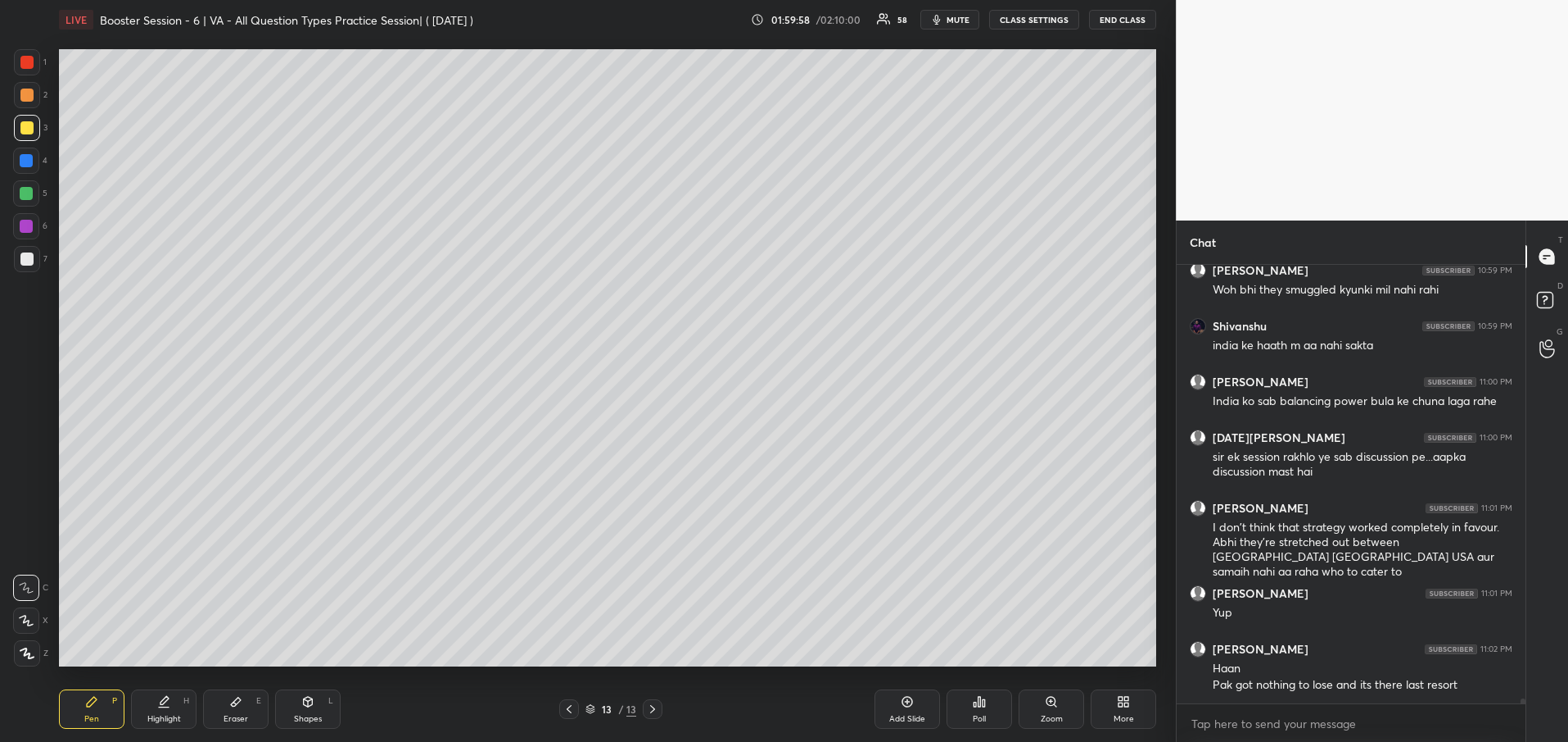
scroll to position [40229, 0]
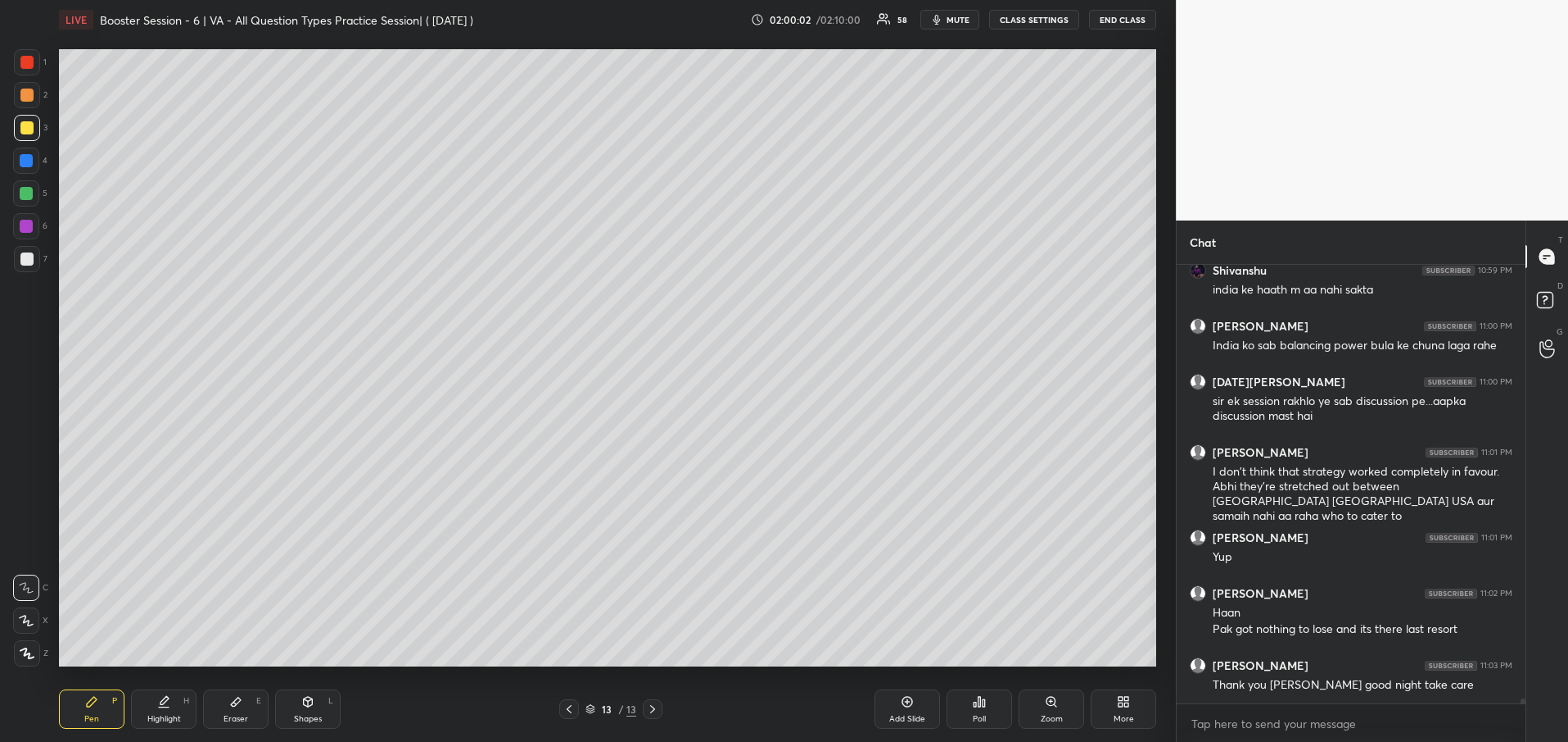
click at [1125, 18] on button "END CLASS" at bounding box center [1123, 20] width 67 height 20
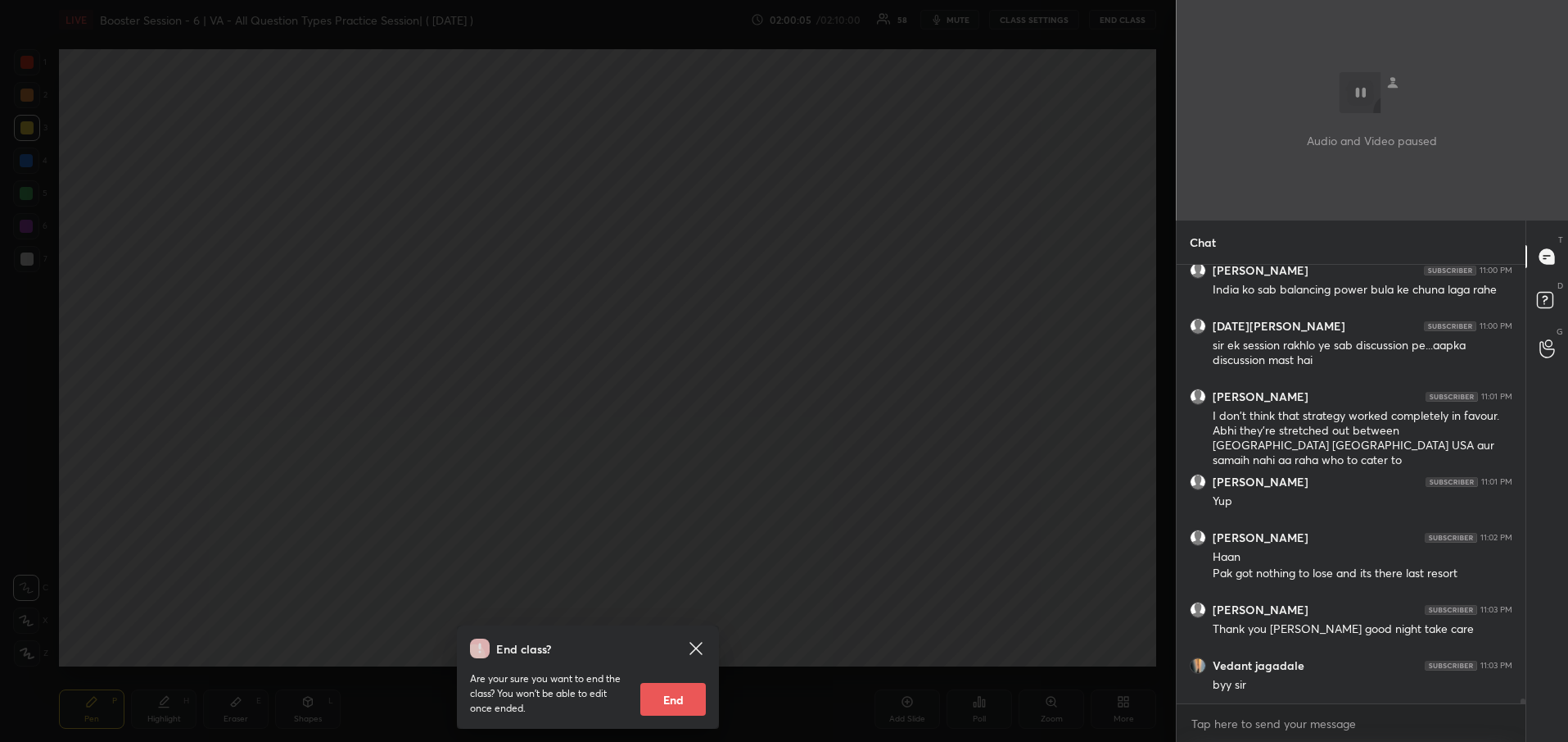
scroll to position [40341, 0]
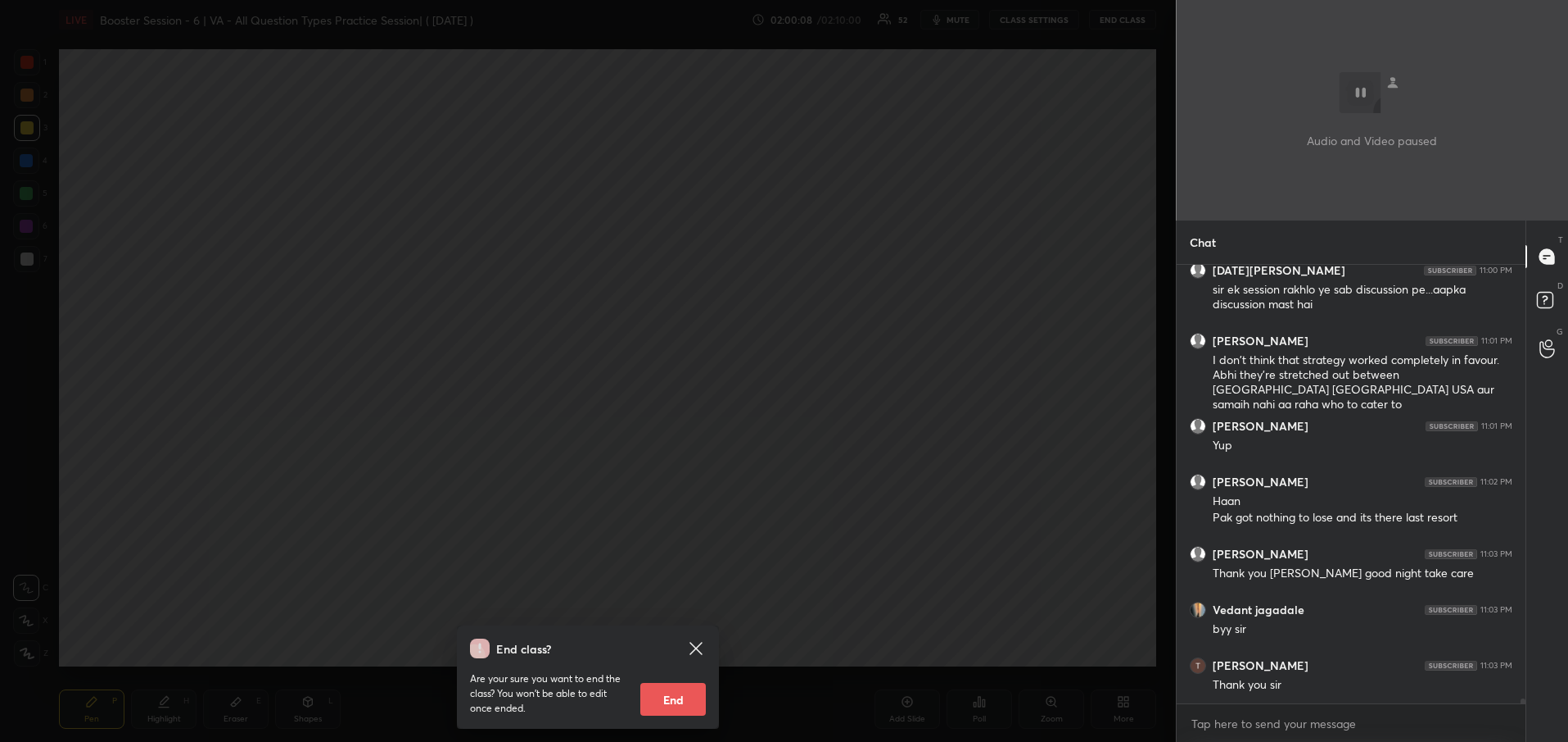
click at [674, 692] on button "End" at bounding box center [673, 699] width 66 height 33
type textarea "x"
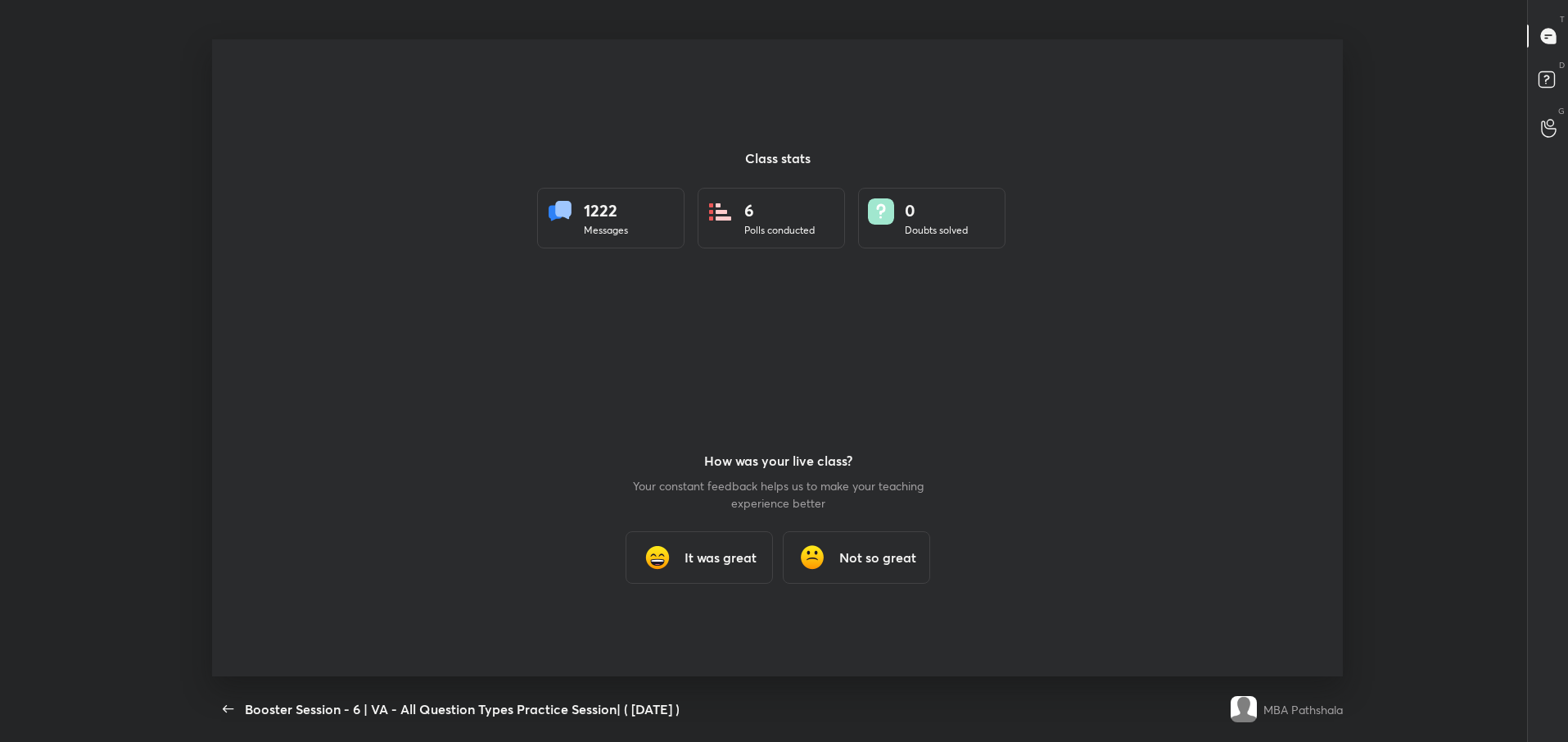
scroll to position [0, 0]
